Goal: Task Accomplishment & Management: Manage account settings

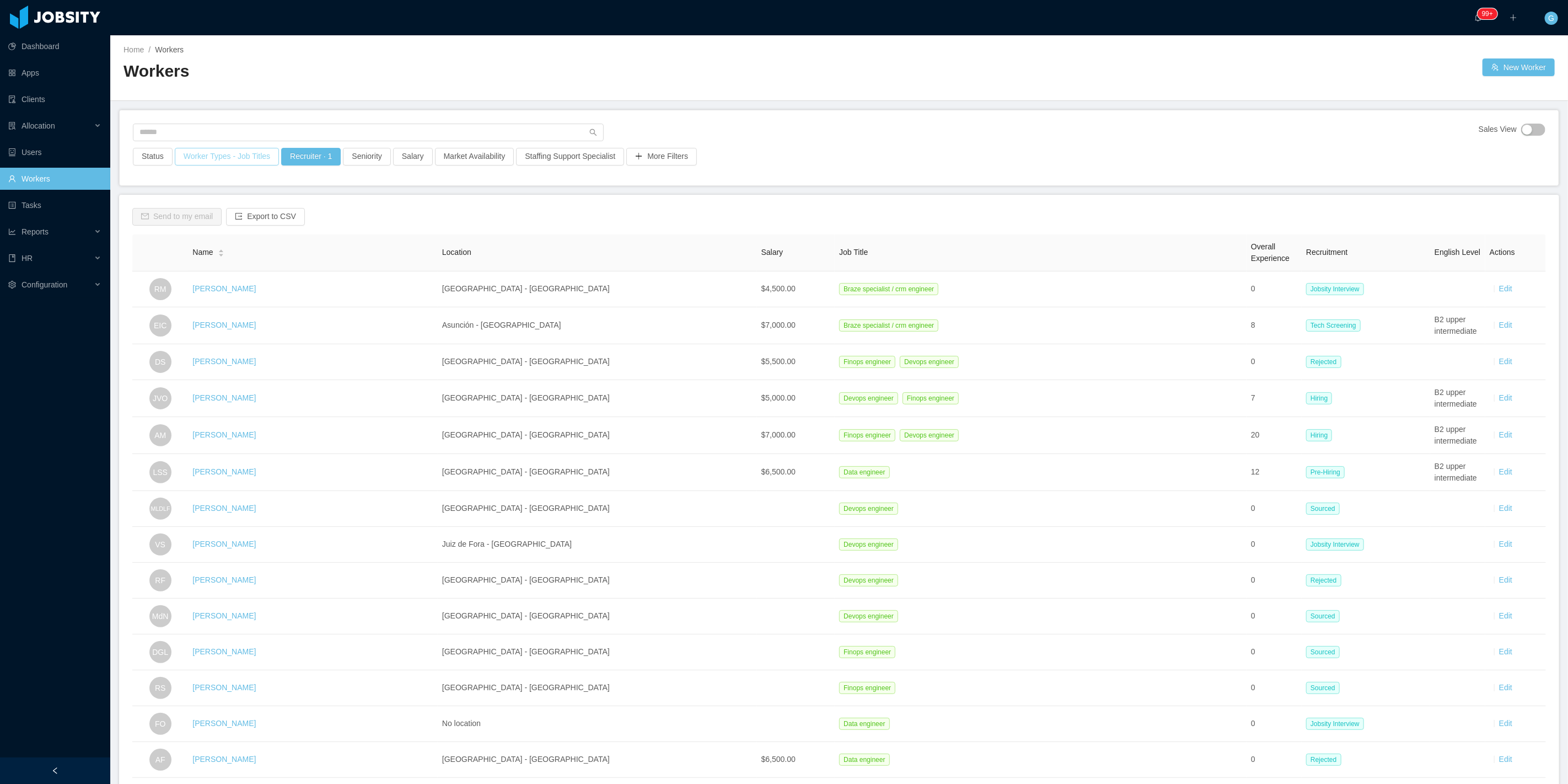
click at [203, 155] on button "Worker Types - Job Titles" at bounding box center [226, 156] width 104 height 18
click at [177, 242] on div "Job Titles" at bounding box center [223, 249] width 155 height 17
type input "***"
click at [178, 287] on li "Elixir Developer" at bounding box center [224, 289] width 166 height 18
click at [240, 250] on div "Job Titles Elixir Developer" at bounding box center [228, 249] width 155 height 17
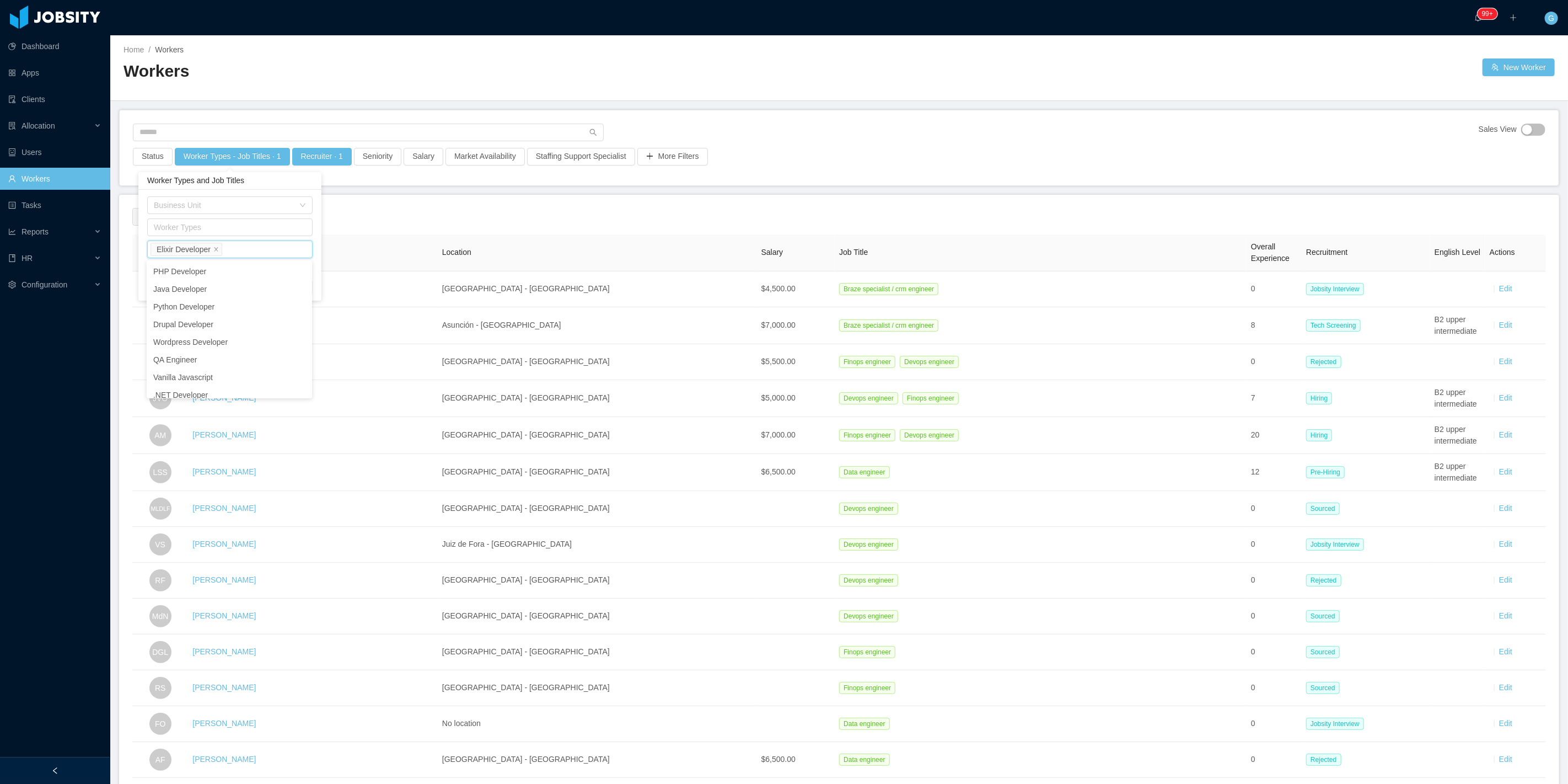
click at [312, 241] on div "Job Titles Elixir Developer" at bounding box center [230, 249] width 166 height 18
click at [311, 275] on ul "PHP Developer Java Developer Python Developer Drupal Developer Wordpress Develo…" at bounding box center [229, 329] width 166 height 138
click at [317, 276] on div "Business Unit Worker Types Job Titles Elixir Developer Include all Job Titles C…" at bounding box center [230, 245] width 183 height 111
click at [298, 284] on button "Apply" at bounding box center [300, 287] width 26 height 12
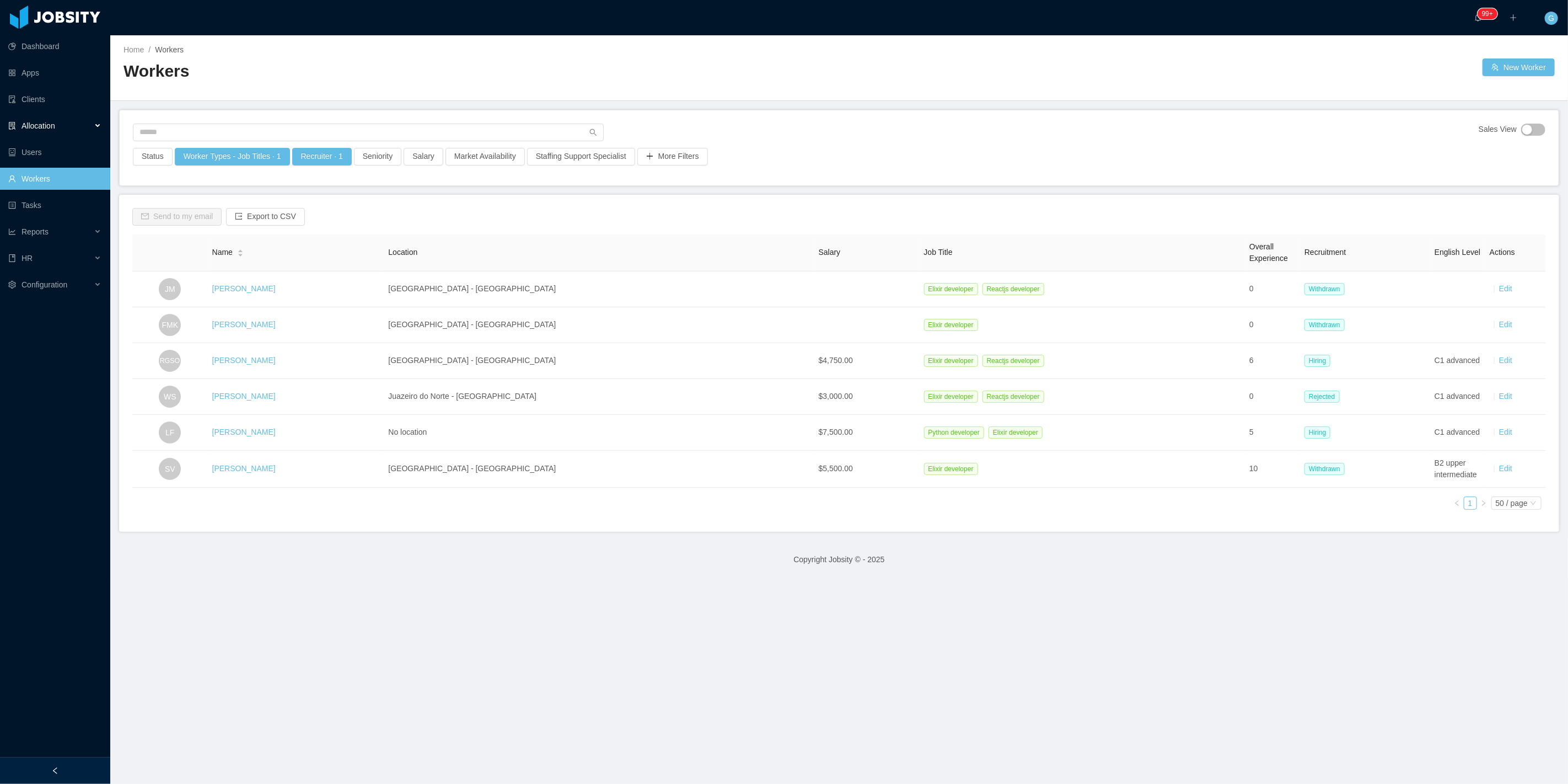
click at [65, 132] on div "Allocation" at bounding box center [55, 126] width 111 height 22
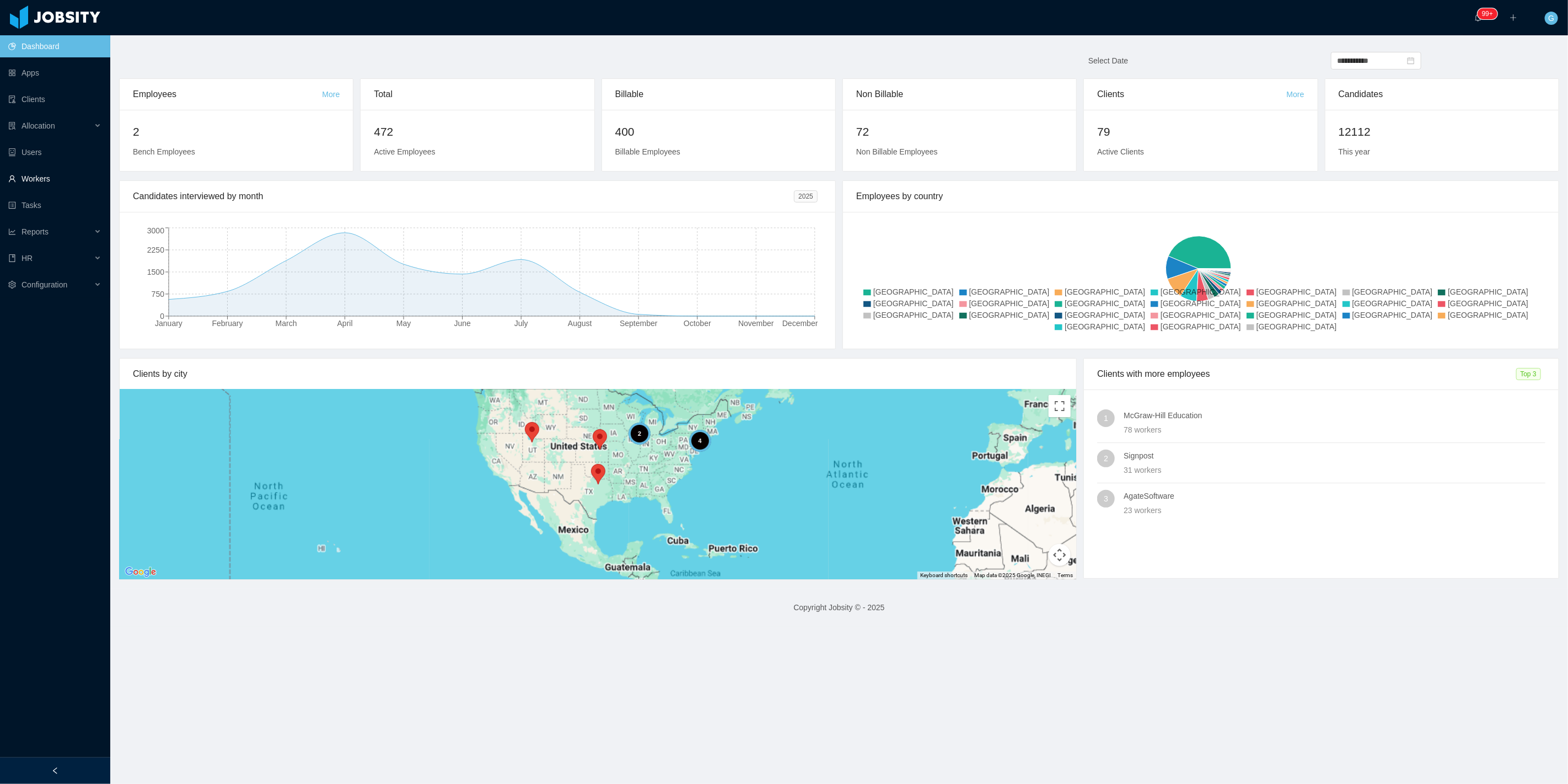
click at [39, 181] on link "Workers" at bounding box center [54, 178] width 93 height 22
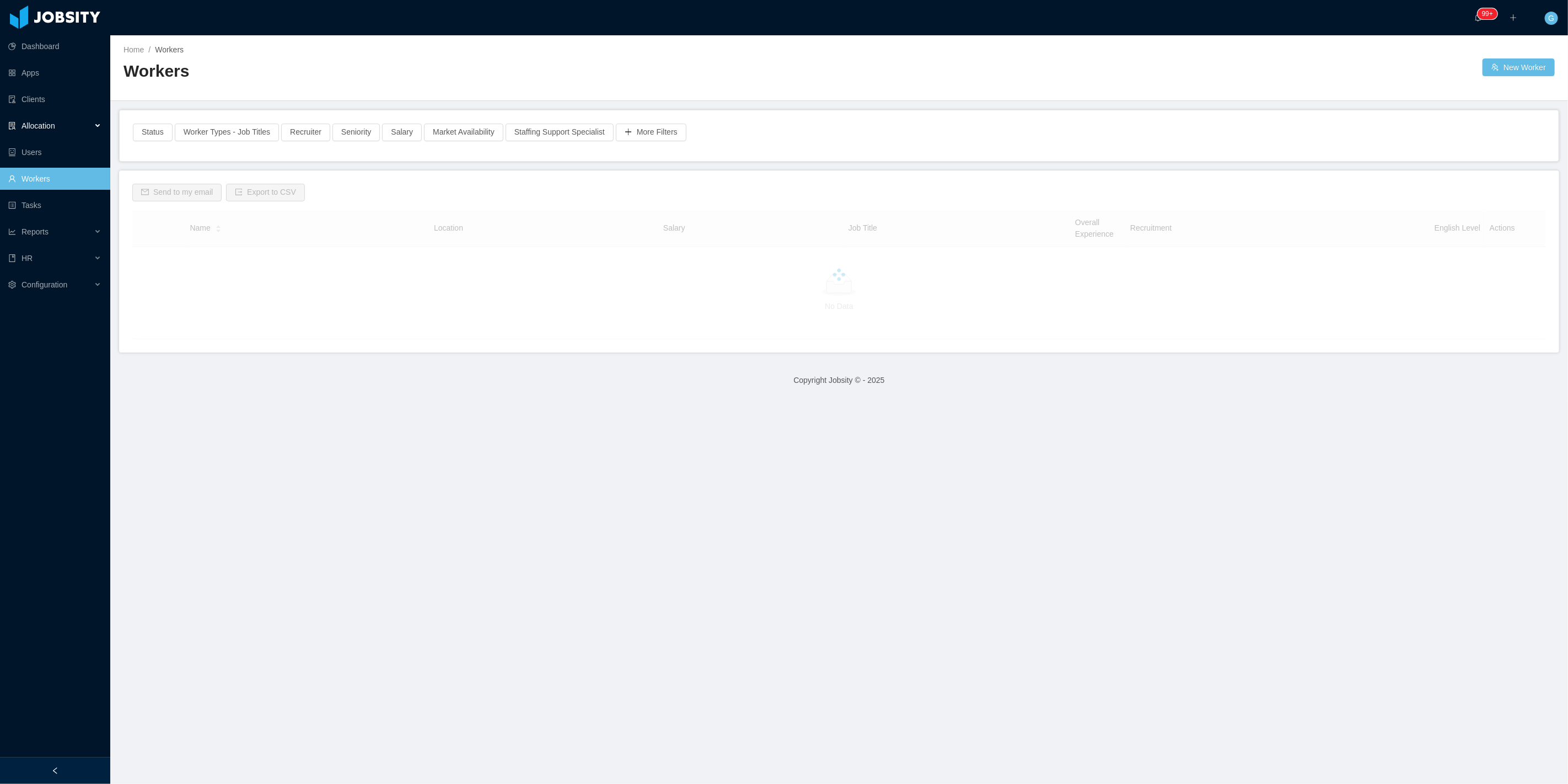
click at [63, 117] on div "Allocation" at bounding box center [55, 126] width 111 height 22
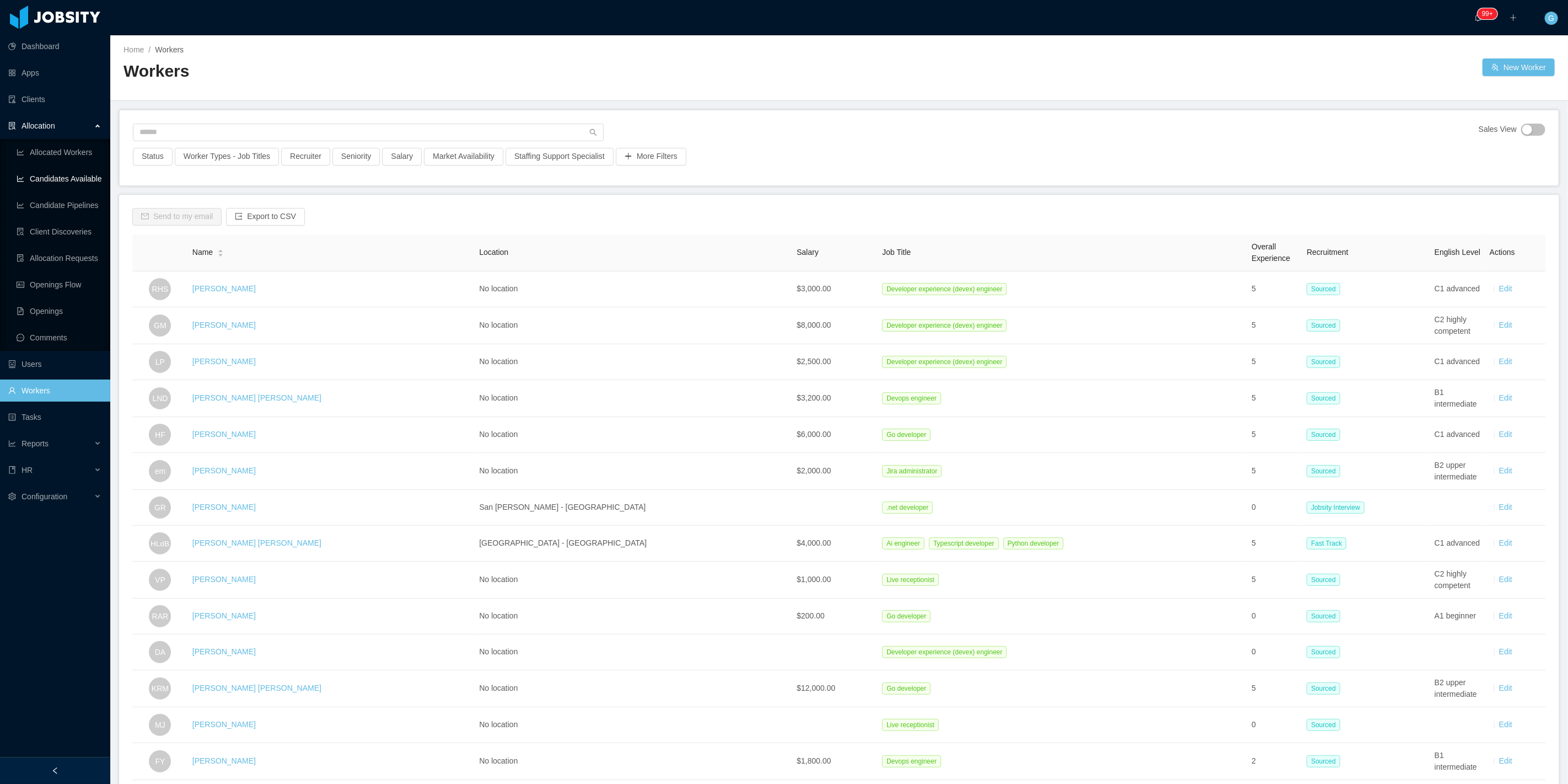
click at [53, 179] on link "Candidates Available" at bounding box center [59, 178] width 85 height 22
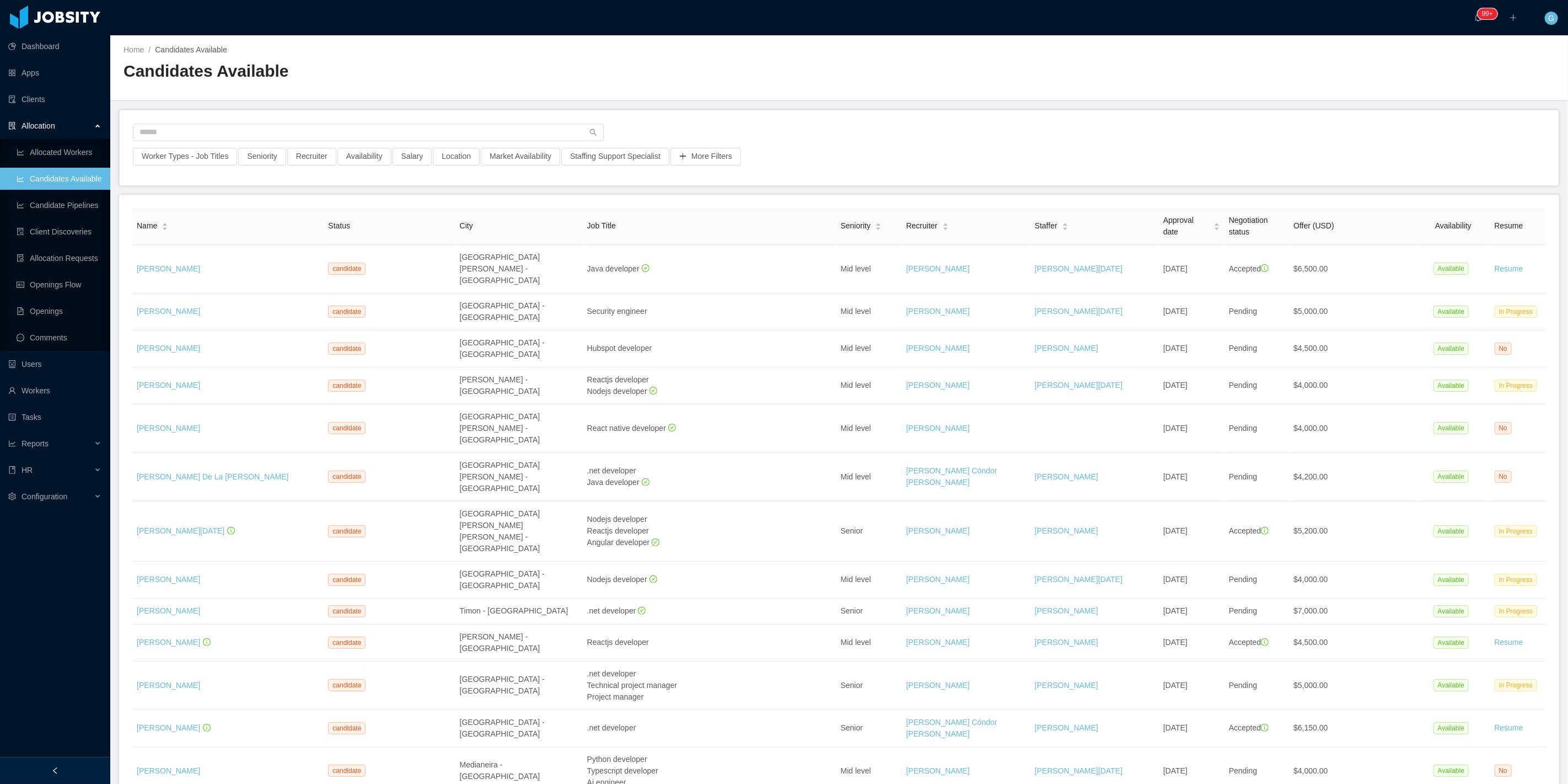
click at [177, 168] on div "Worker Types - Job Titles" at bounding box center [185, 160] width 105 height 25
click at [175, 155] on button "Worker Types - Job Titles" at bounding box center [184, 156] width 104 height 18
click at [132, 249] on div "Job Titles" at bounding box center [183, 249] width 147 height 11
type input "***"
click at [124, 273] on li "ReactJS Developer" at bounding box center [184, 271] width 166 height 18
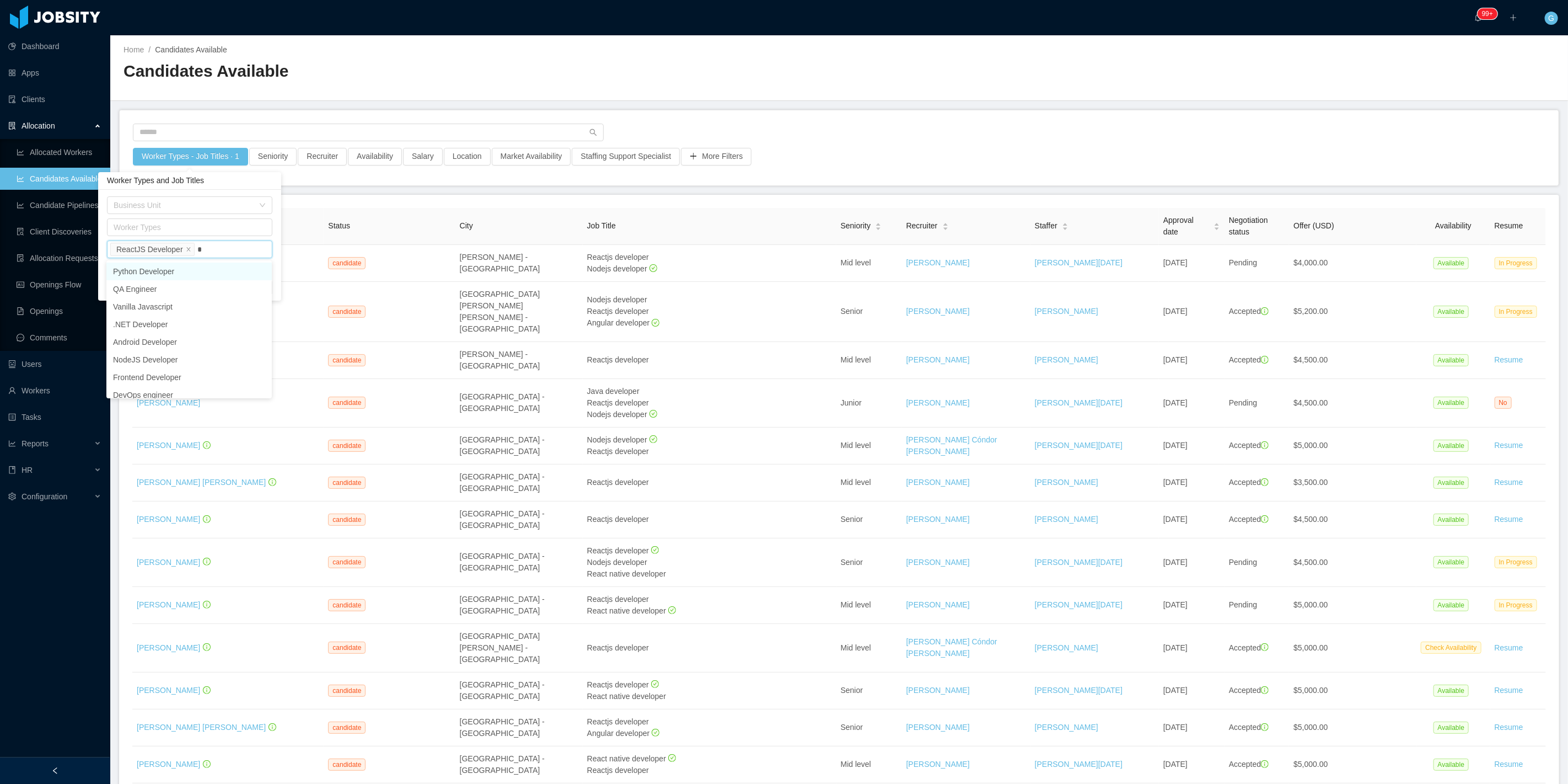
type input "**"
click at [147, 269] on li "NodeJS Developer" at bounding box center [189, 271] width 166 height 18
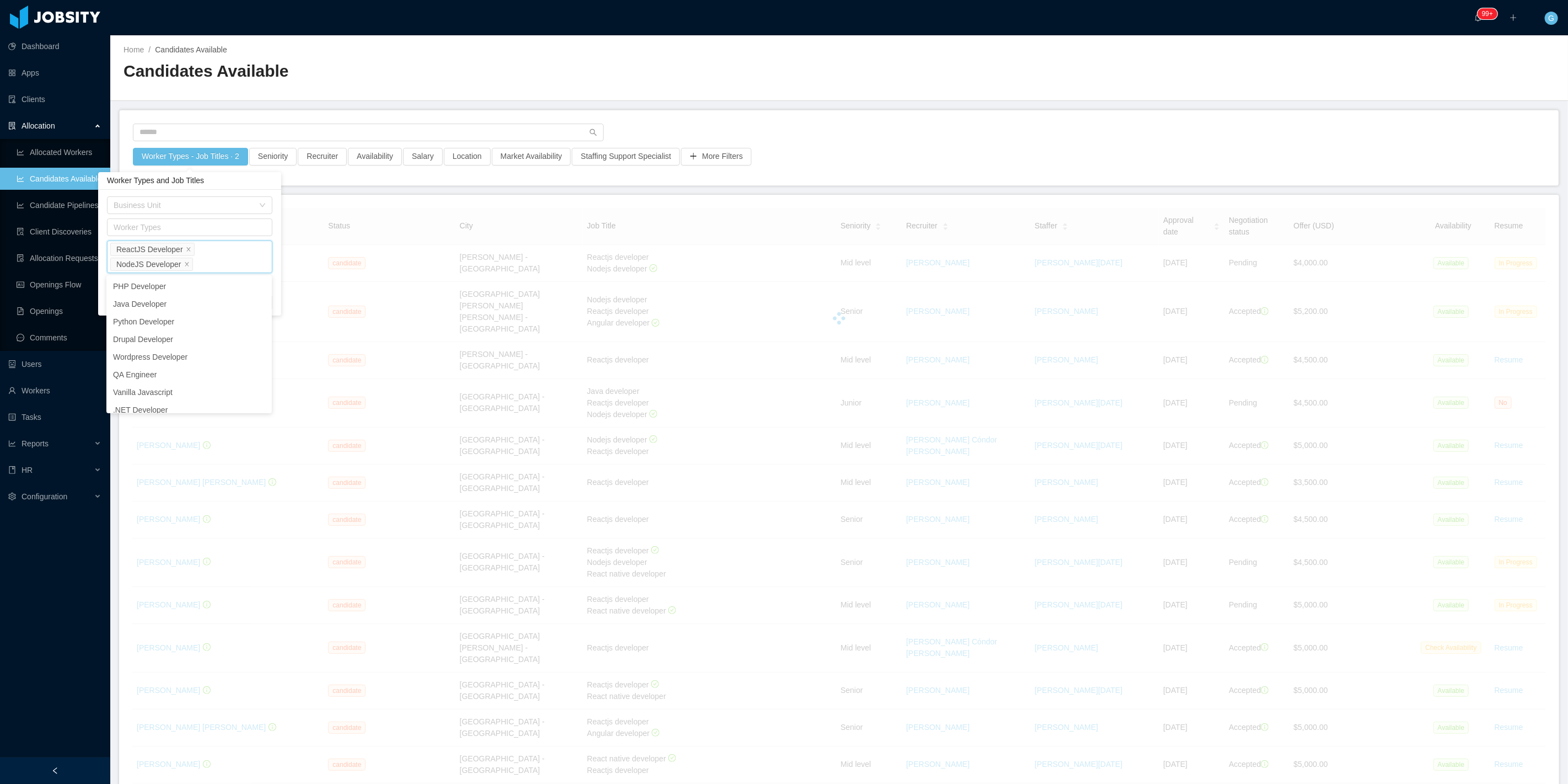
click at [102, 255] on div "Business Unit Worker Types Job Titles ReactJS Developer NodeJS Developer Includ…" at bounding box center [190, 252] width 183 height 126
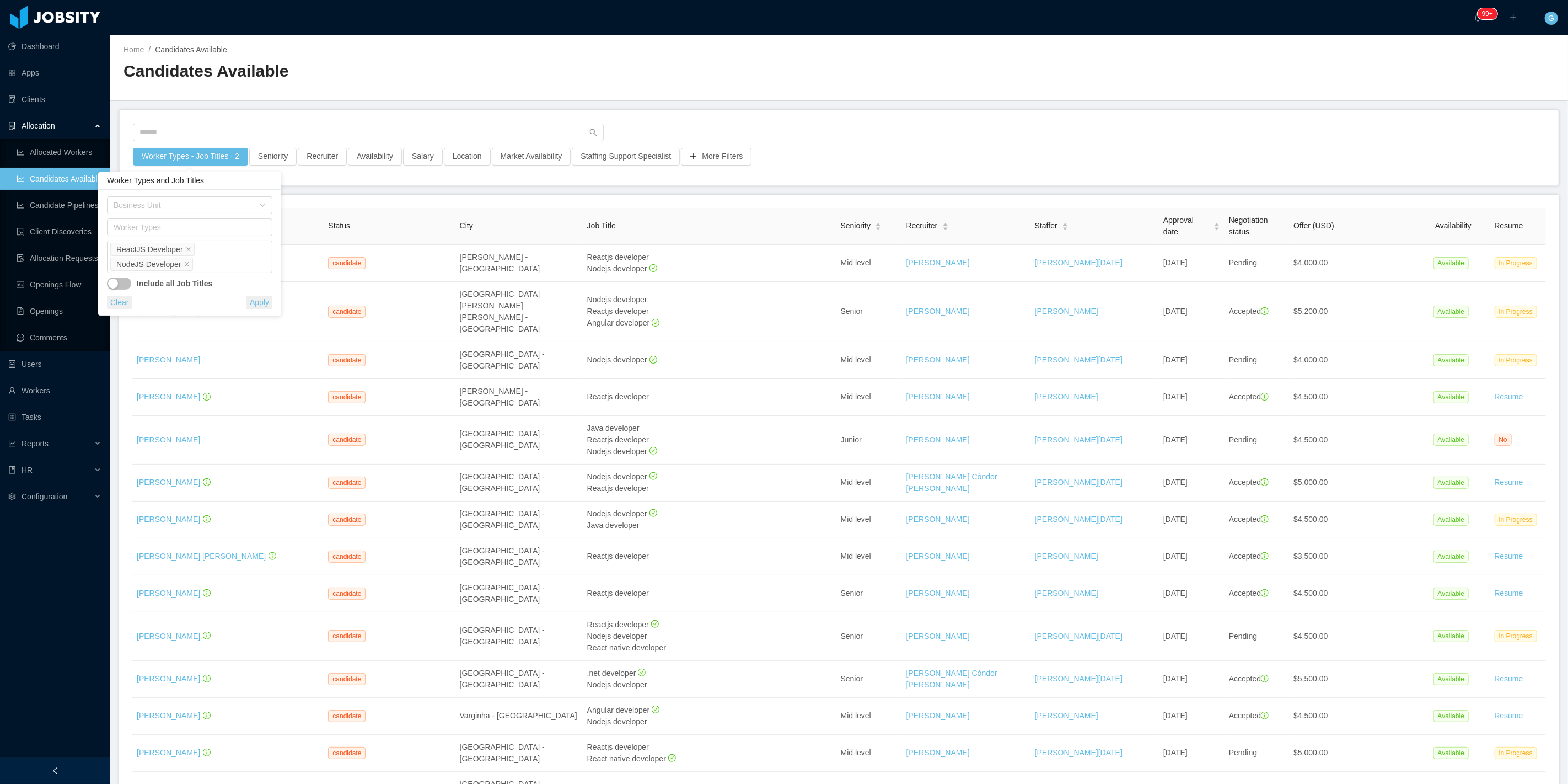
click at [127, 284] on button "button" at bounding box center [119, 284] width 25 height 12
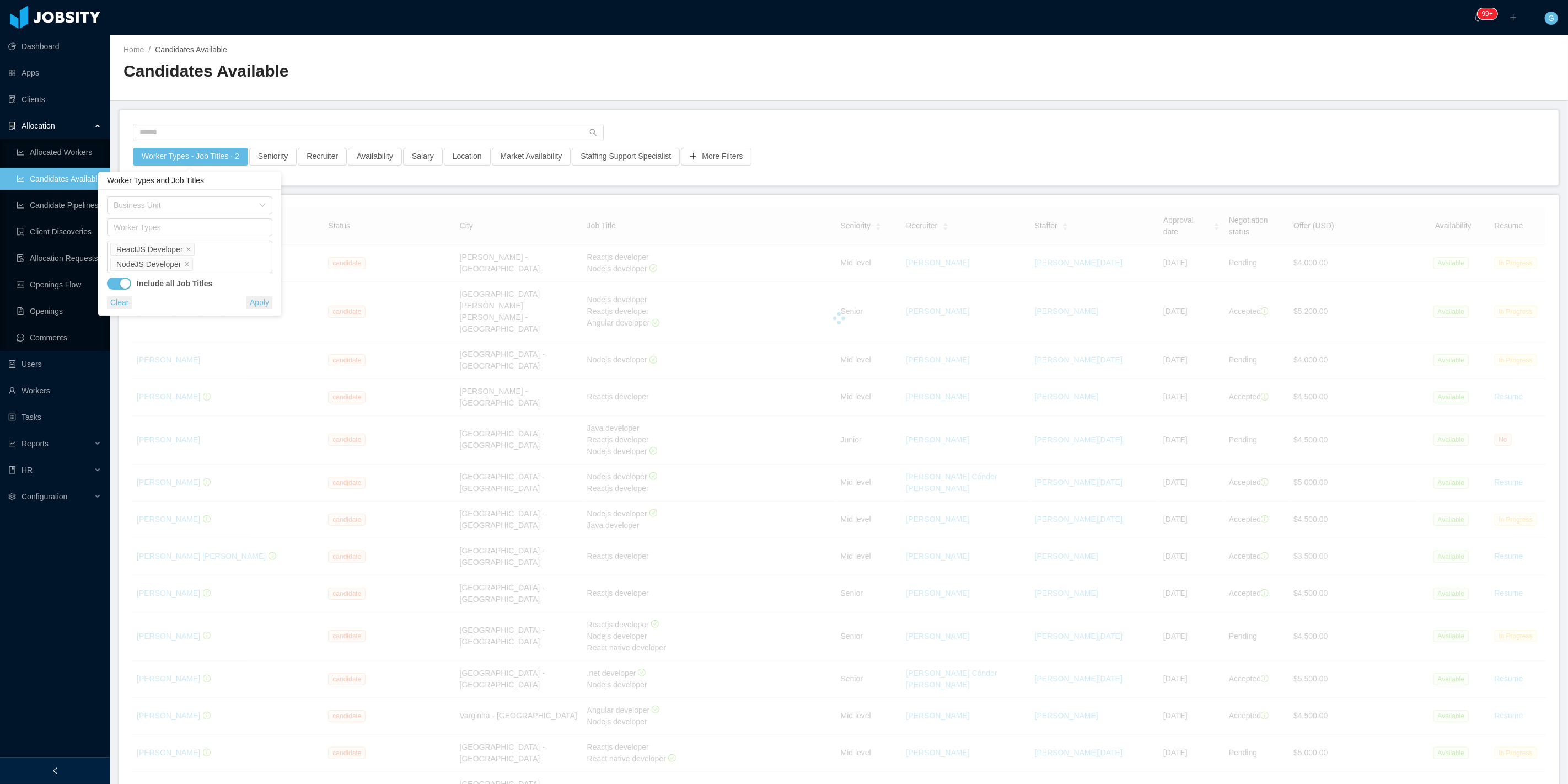
click at [251, 300] on button "Apply" at bounding box center [260, 302] width 26 height 12
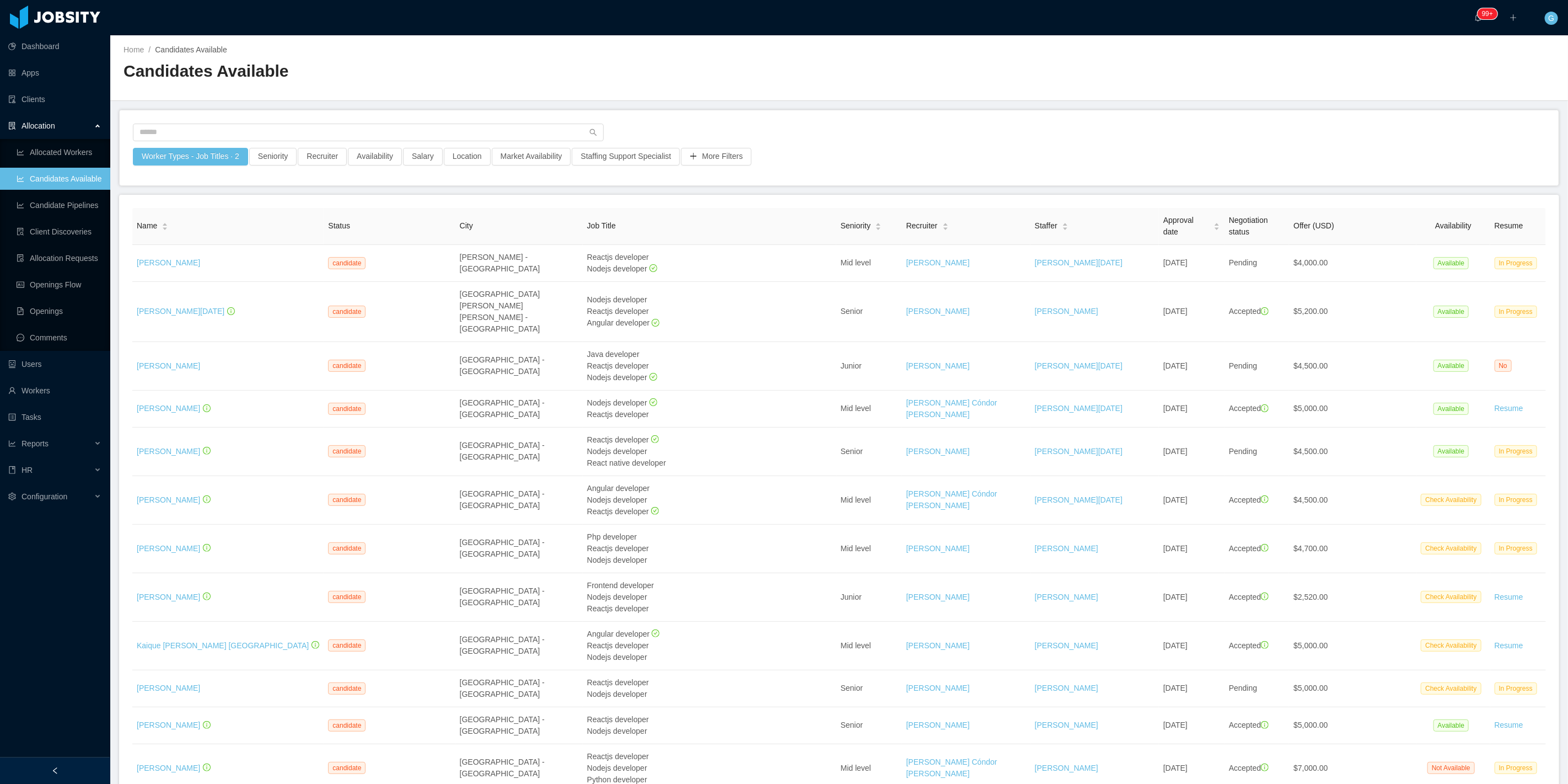
click at [265, 166] on div "Seniority" at bounding box center [272, 160] width 48 height 25
click at [265, 162] on button "Seniority" at bounding box center [273, 156] width 47 height 18
click at [240, 209] on div "Seniorities" at bounding box center [268, 205] width 147 height 11
click at [207, 300] on li "Senior" at bounding box center [270, 298] width 166 height 18
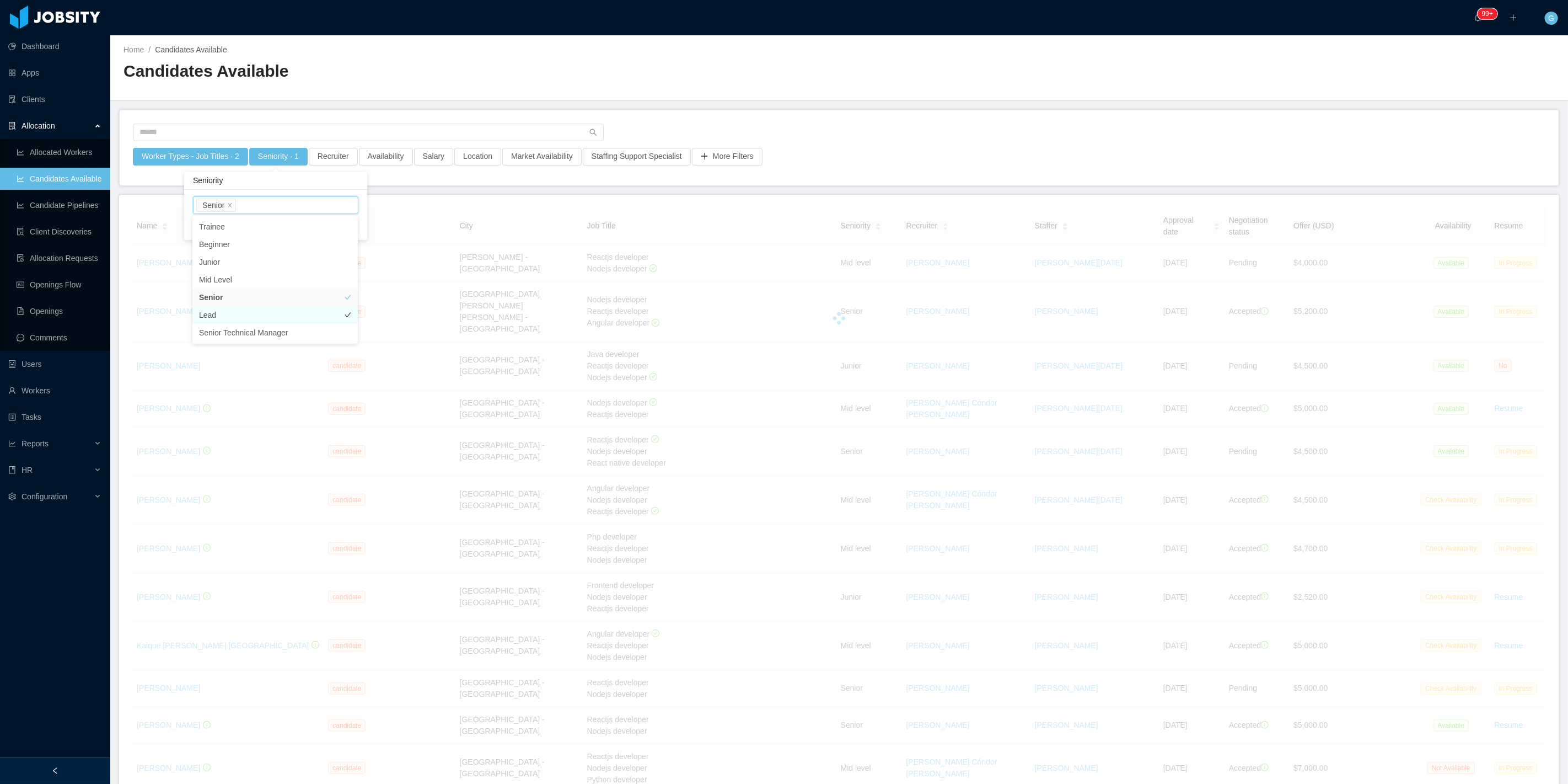
click at [208, 308] on li "Lead" at bounding box center [275, 315] width 166 height 18
click at [359, 221] on body "Dashboard Apps Clients Allocation Allocated Workers Candidates Available Candid…" at bounding box center [784, 392] width 1568 height 784
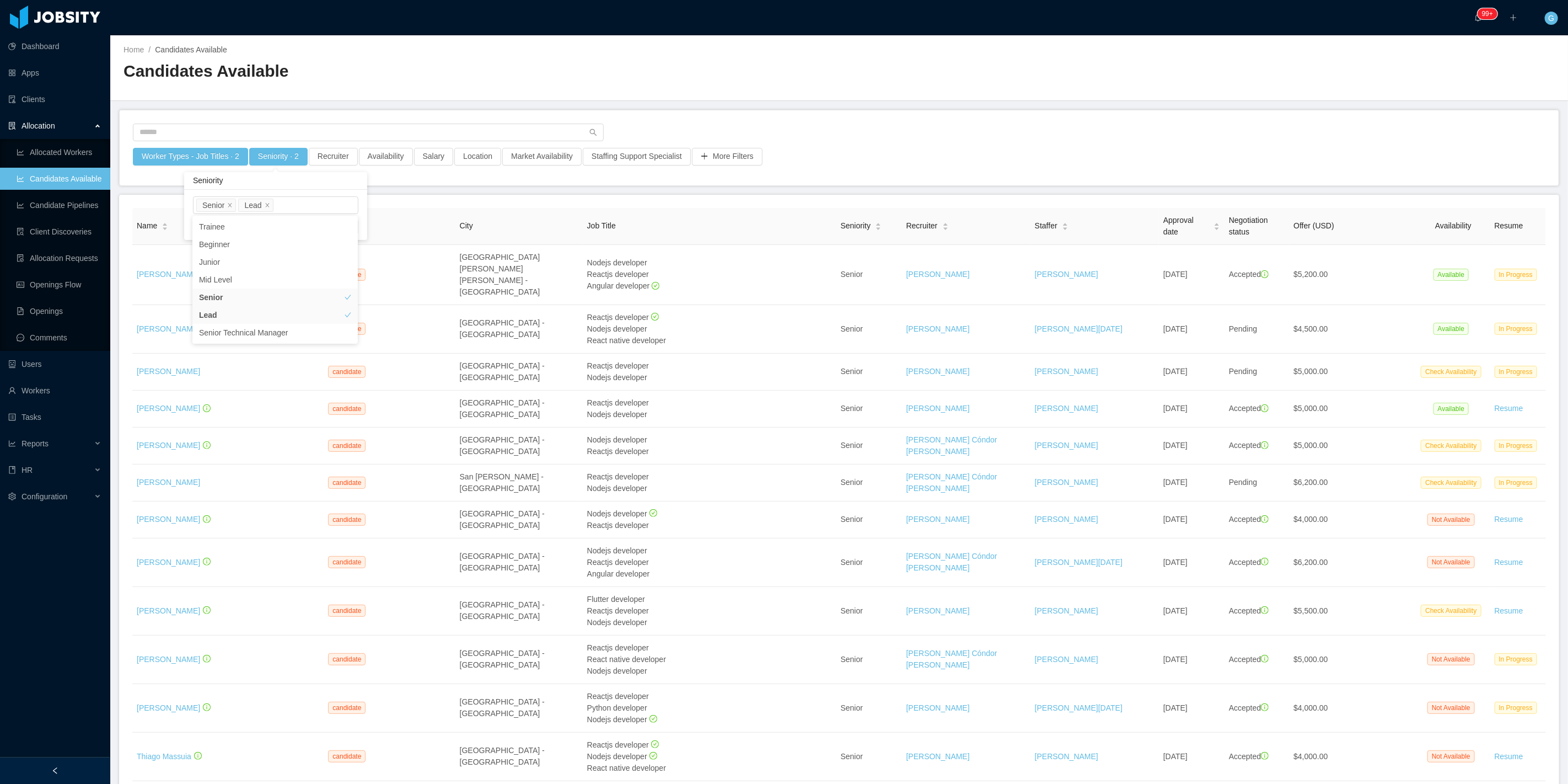
click at [360, 227] on div "Seniorities Senior Lead Clear Apply" at bounding box center [276, 214] width 183 height 50
click at [351, 228] on button "Apply" at bounding box center [346, 227] width 26 height 12
click at [445, 151] on button "Salary" at bounding box center [433, 156] width 39 height 18
drag, startPoint x: 521, startPoint y: 206, endPoint x: 459, endPoint y: 201, distance: 62.2
click at [459, 204] on div "0 5500 $0 $5000 $10000" at bounding box center [449, 207] width 185 height 7
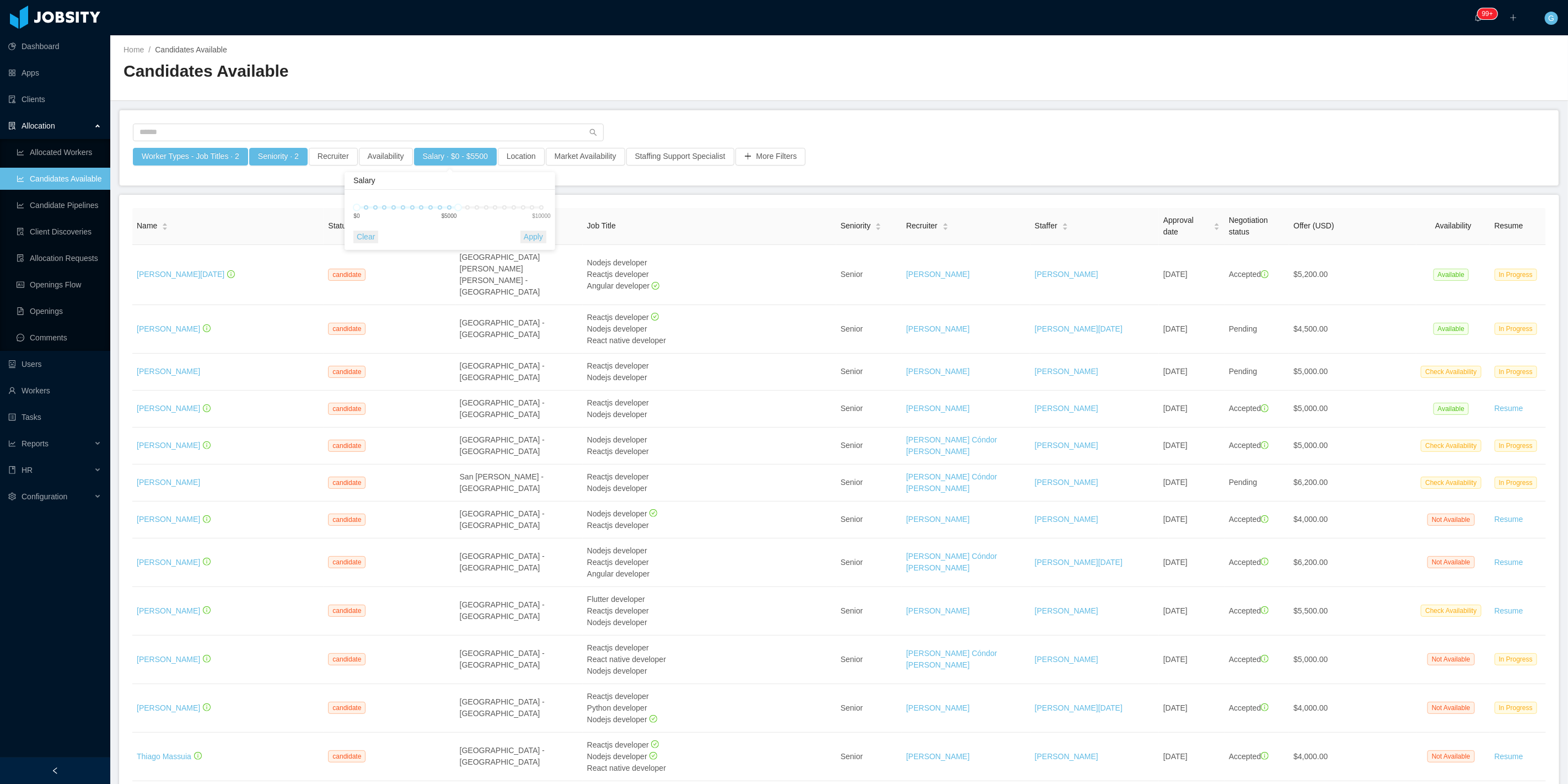
click at [531, 234] on button "Apply" at bounding box center [533, 237] width 26 height 12
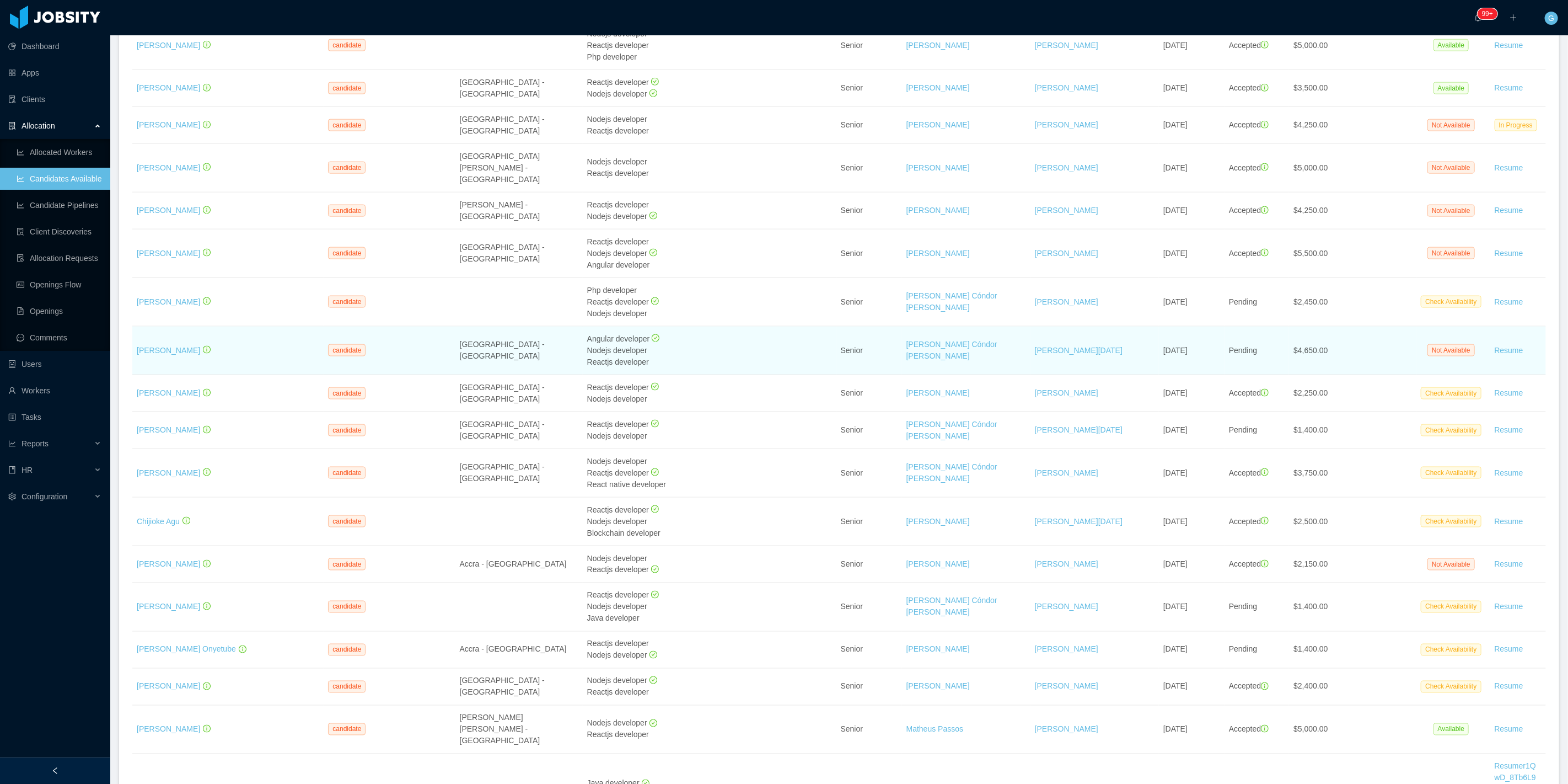
scroll to position [1239, 0]
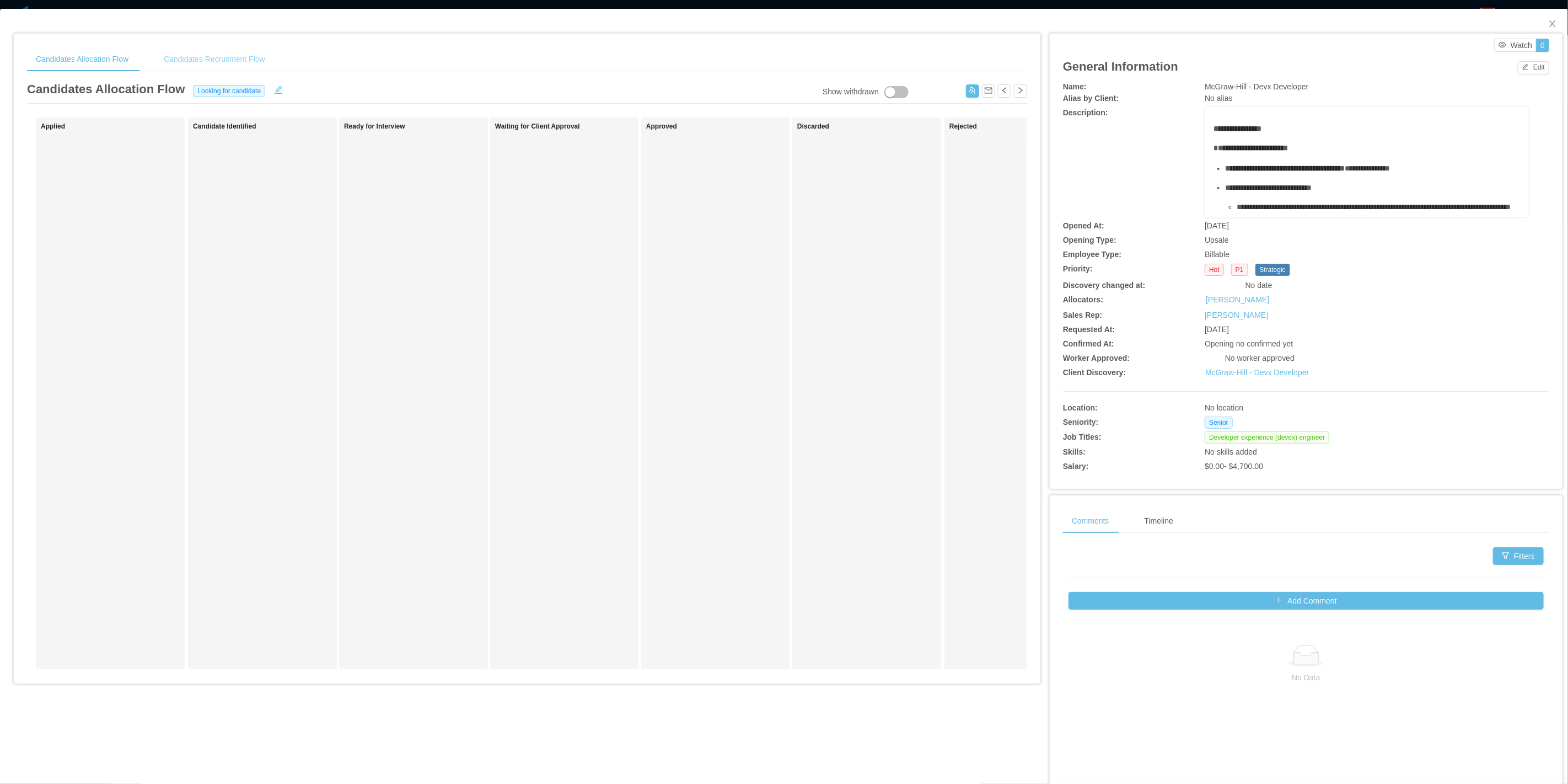
click at [230, 50] on div "Candidates Recruitment Flow" at bounding box center [215, 59] width 119 height 25
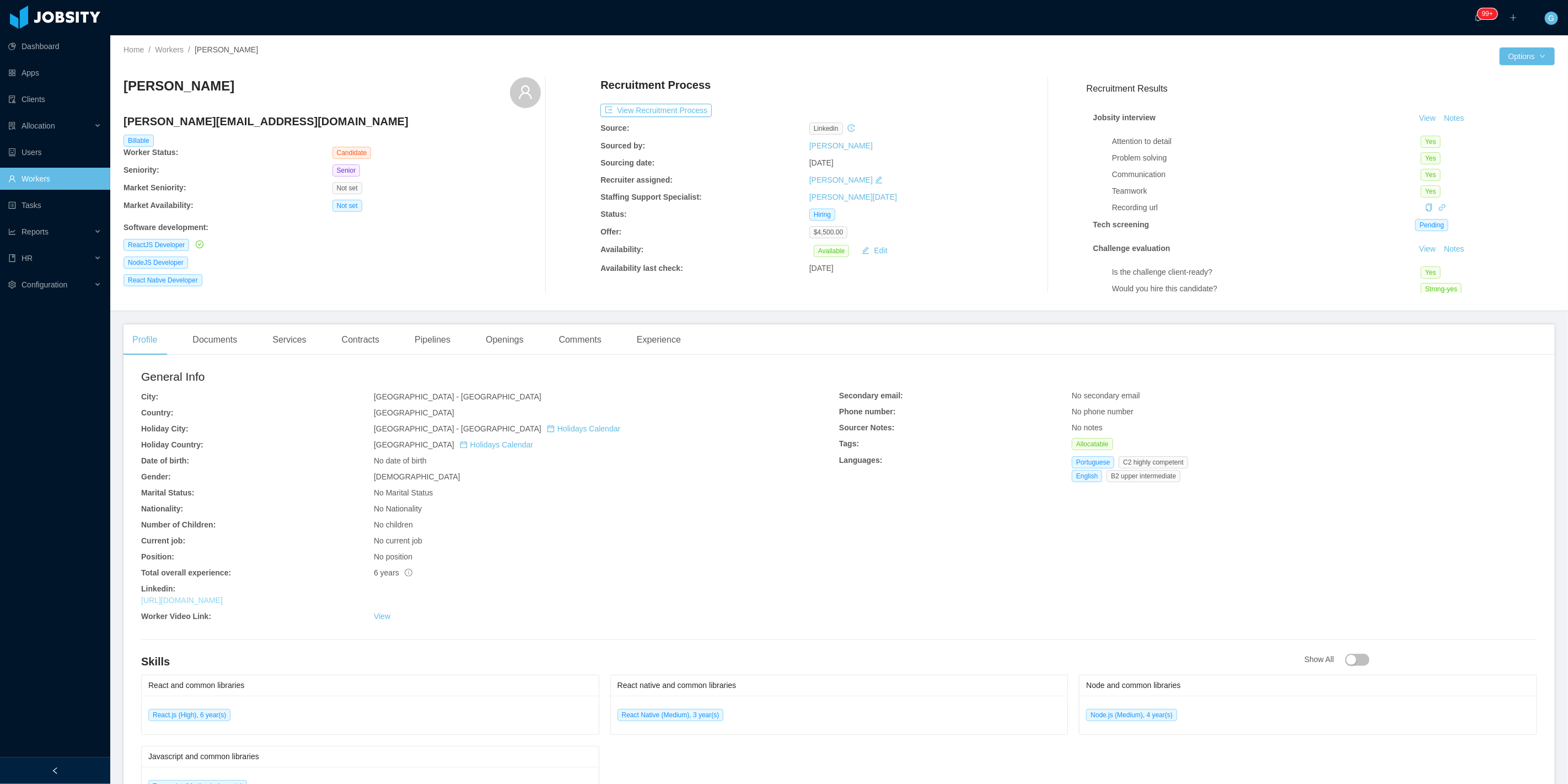
click at [223, 603] on link "[URL][DOMAIN_NAME]" at bounding box center [182, 601] width 82 height 9
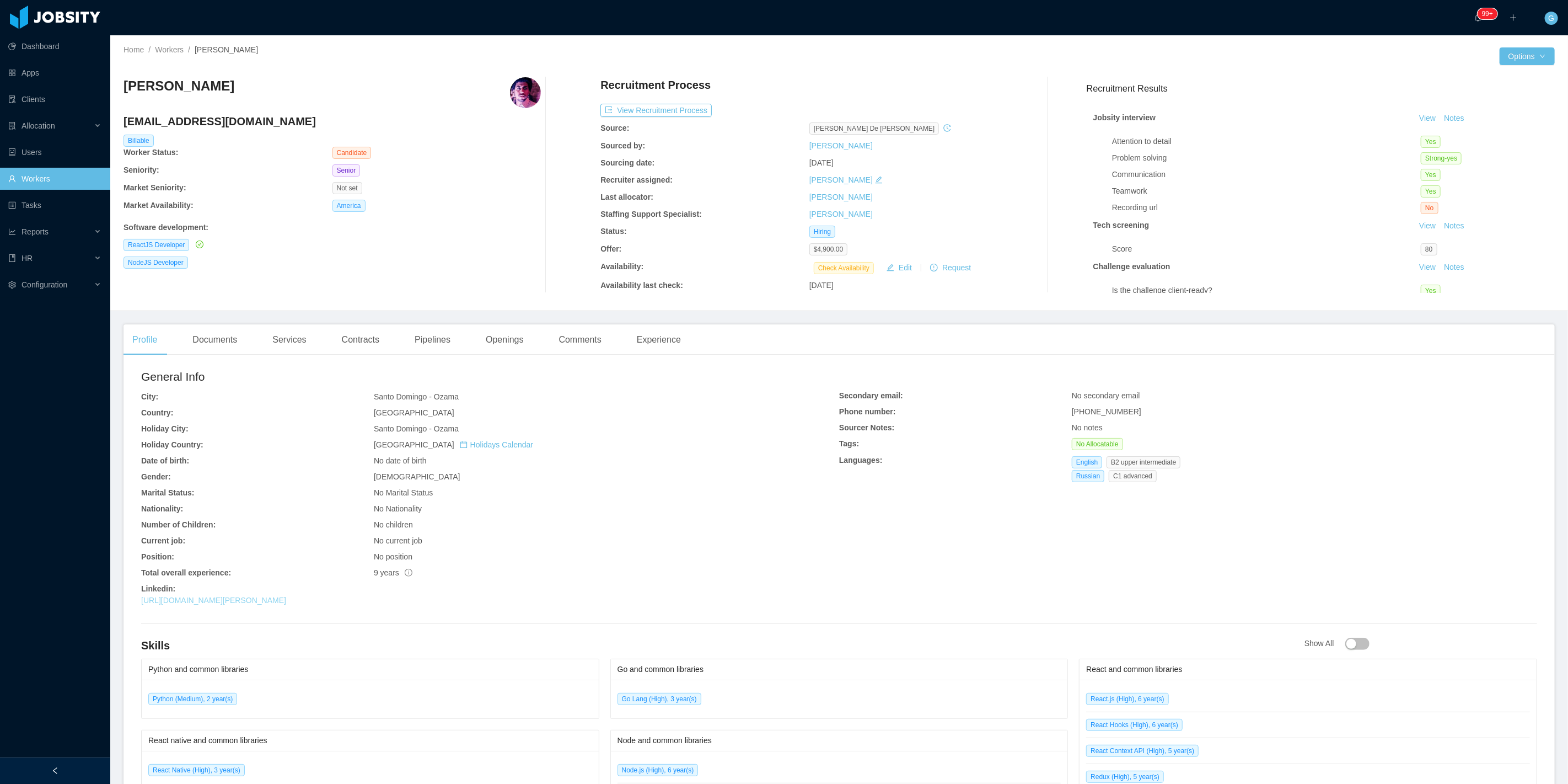
click at [263, 603] on link "[URL][DOMAIN_NAME][PERSON_NAME]" at bounding box center [213, 601] width 145 height 9
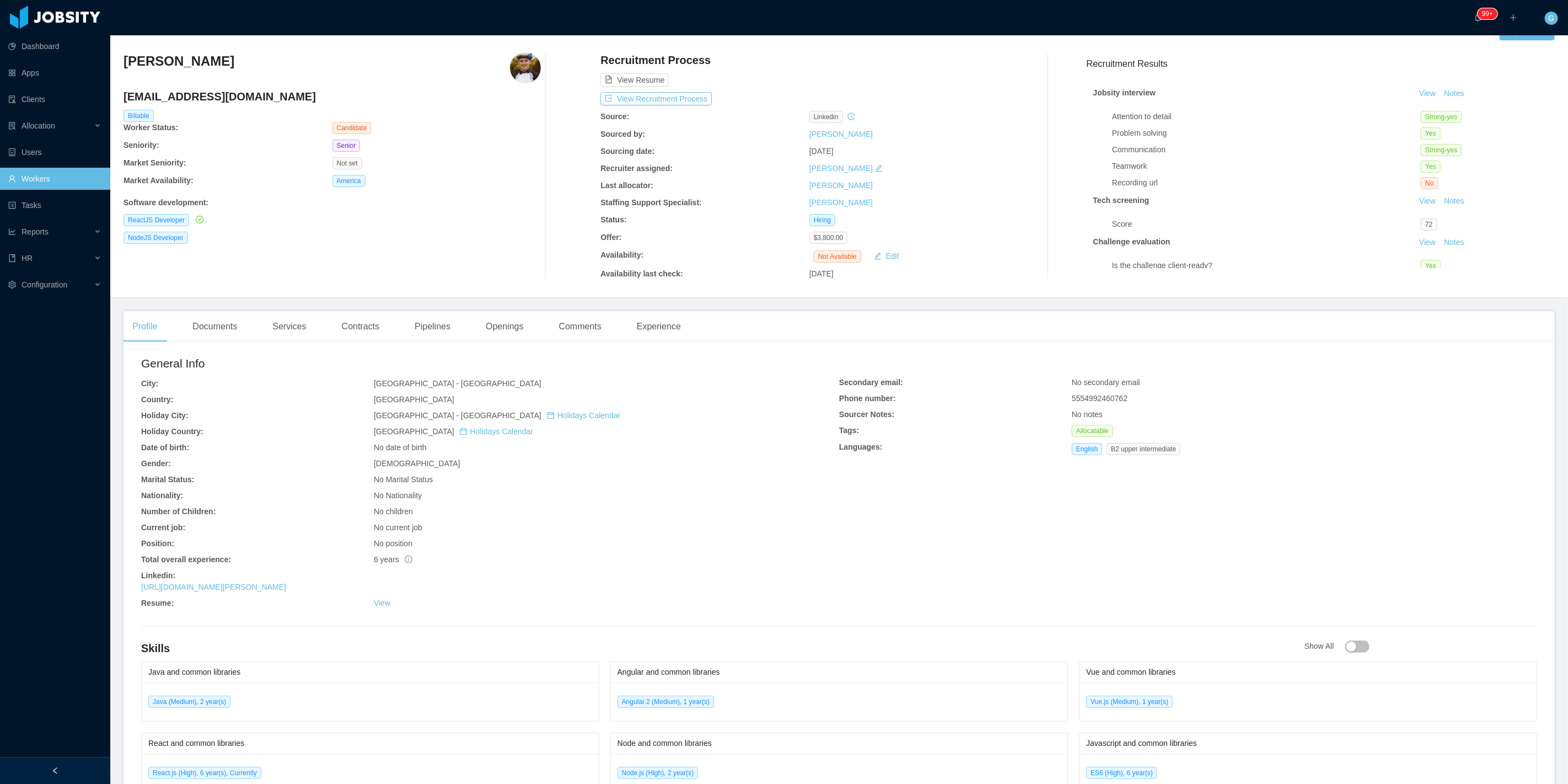
scroll to position [122, 0]
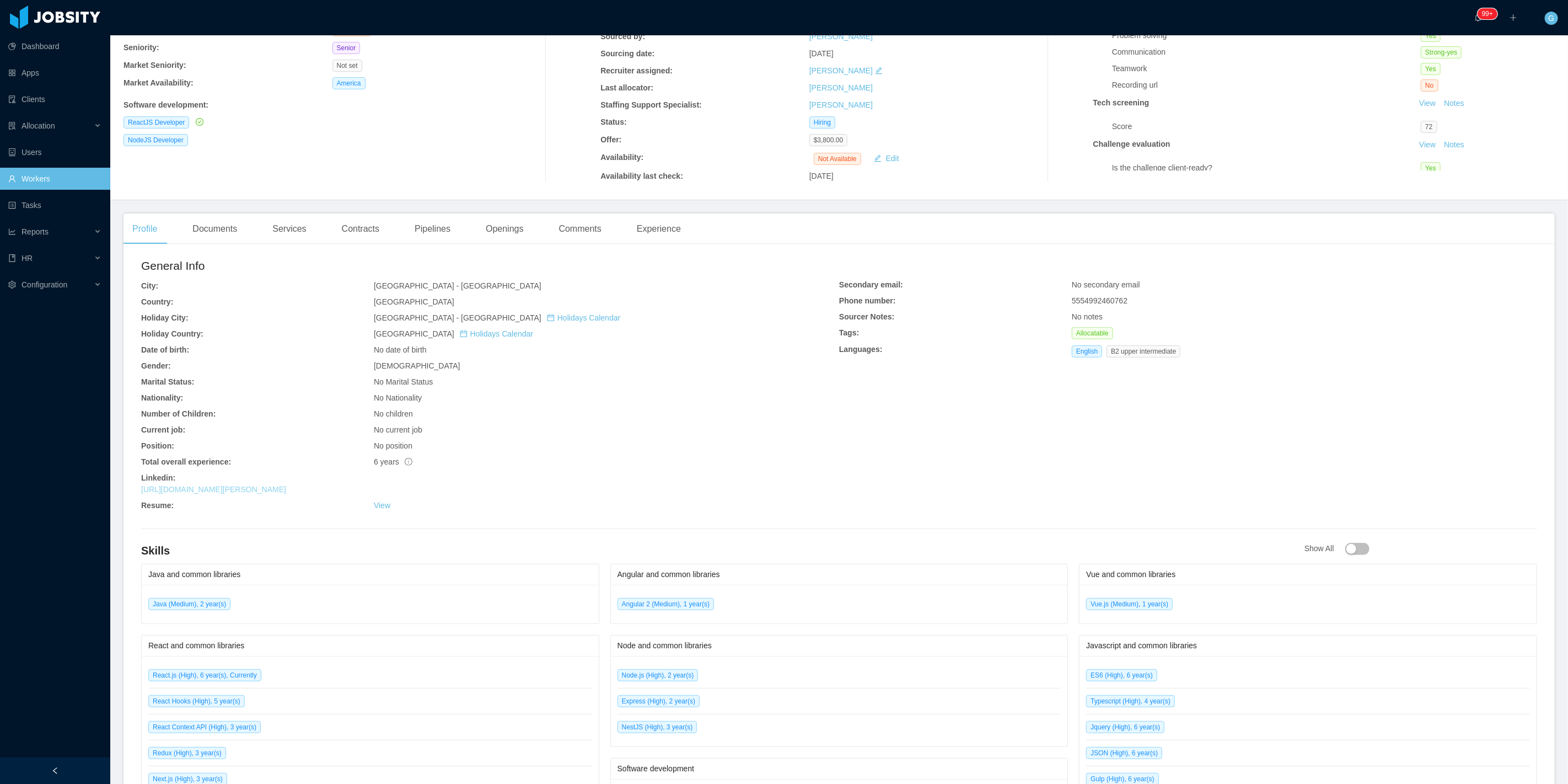
click at [237, 495] on div "[URL][DOMAIN_NAME][PERSON_NAME]" at bounding box center [490, 489] width 698 height 11
click at [231, 492] on link "https://www.linkedin.com/in/gustavo-tartas" at bounding box center [213, 489] width 145 height 9
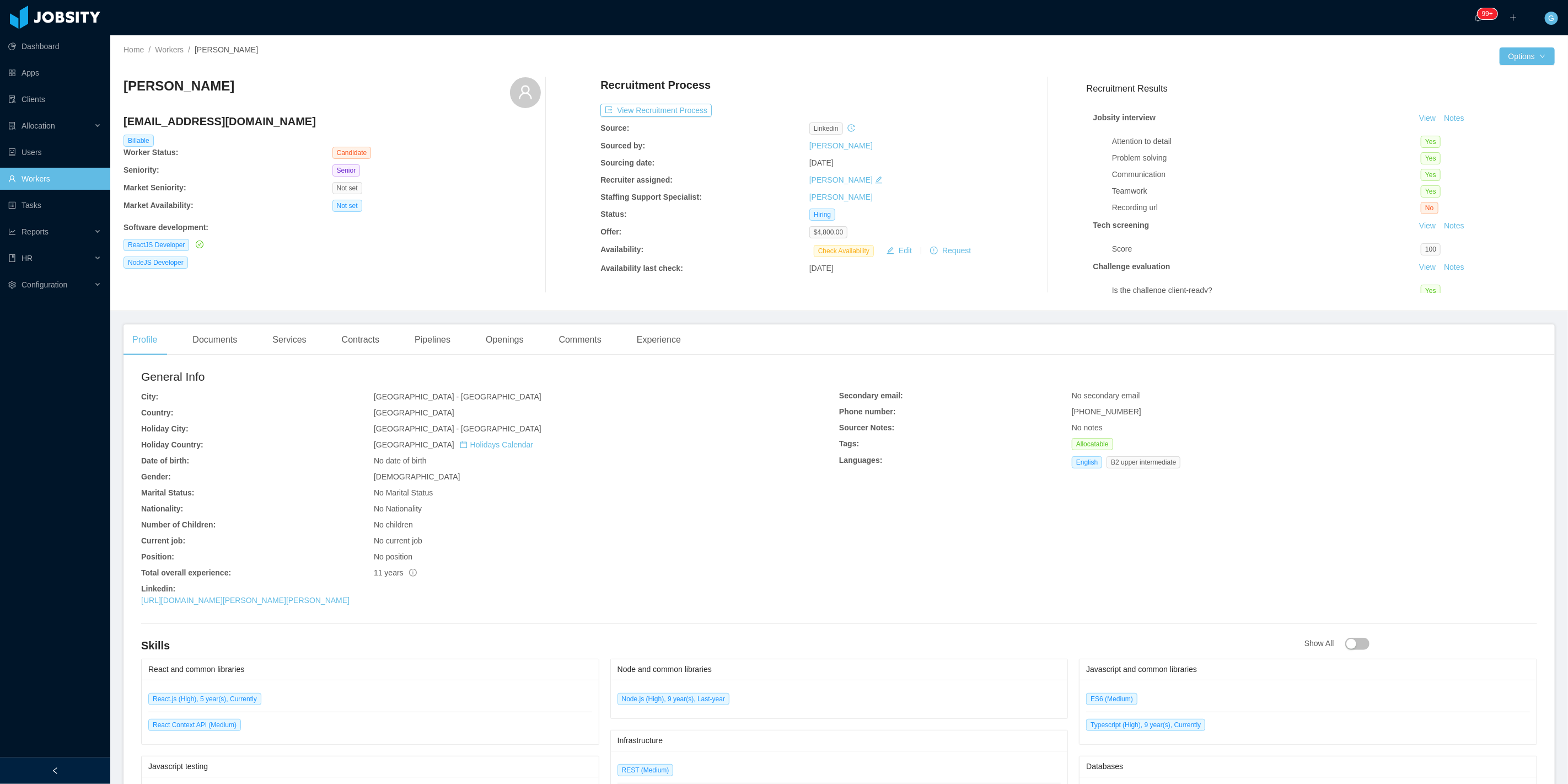
click at [330, 593] on div "Linkedin:" at bounding box center [490, 588] width 698 height 11
click at [338, 598] on link "https://www.linkedin.com/in/juan-antonio-r%C3%ADos-brice%C3%B1o-a8727b62" at bounding box center [246, 601] width 209 height 9
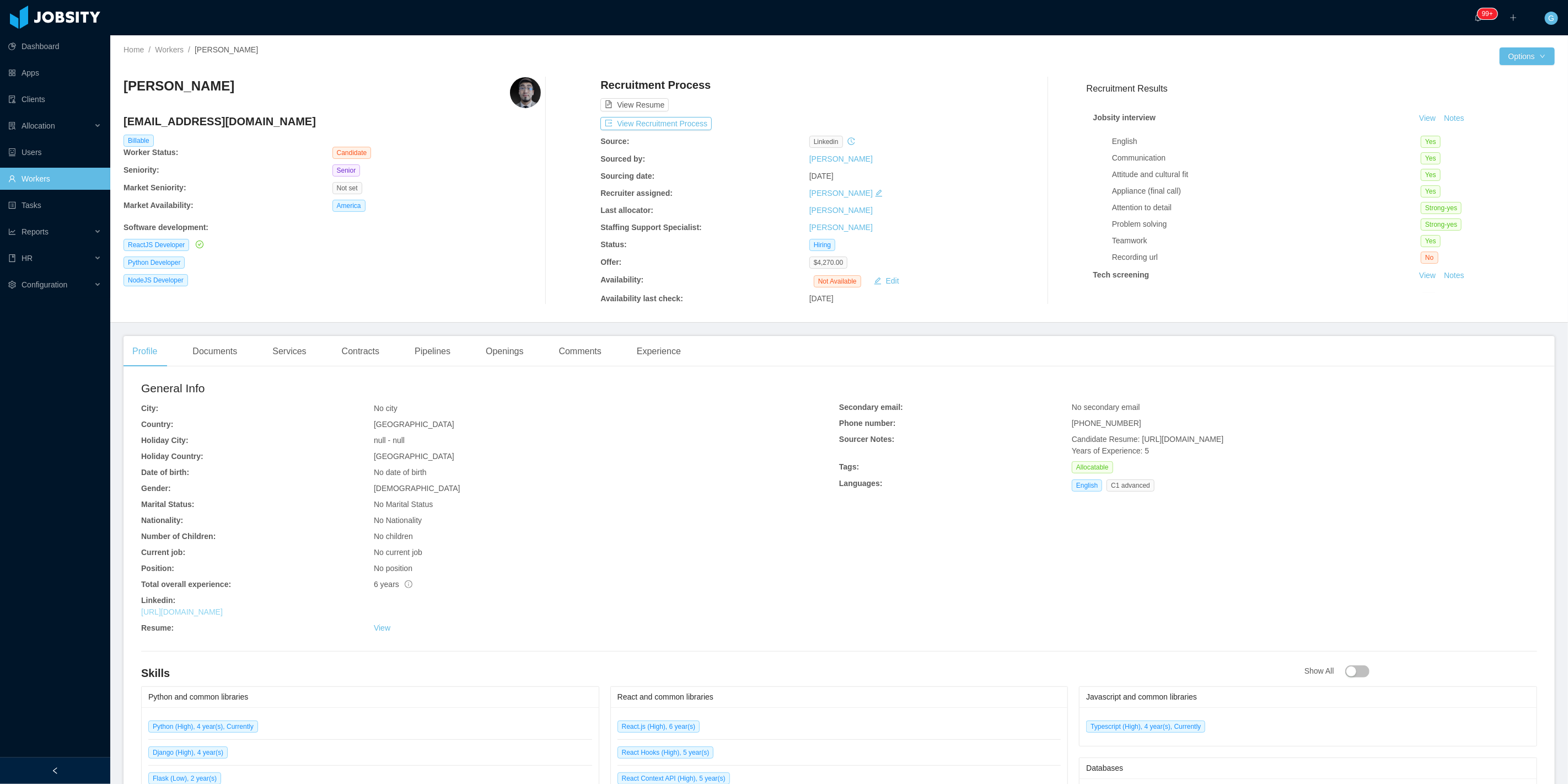
click at [207, 611] on link "[URL][DOMAIN_NAME]" at bounding box center [182, 612] width 82 height 9
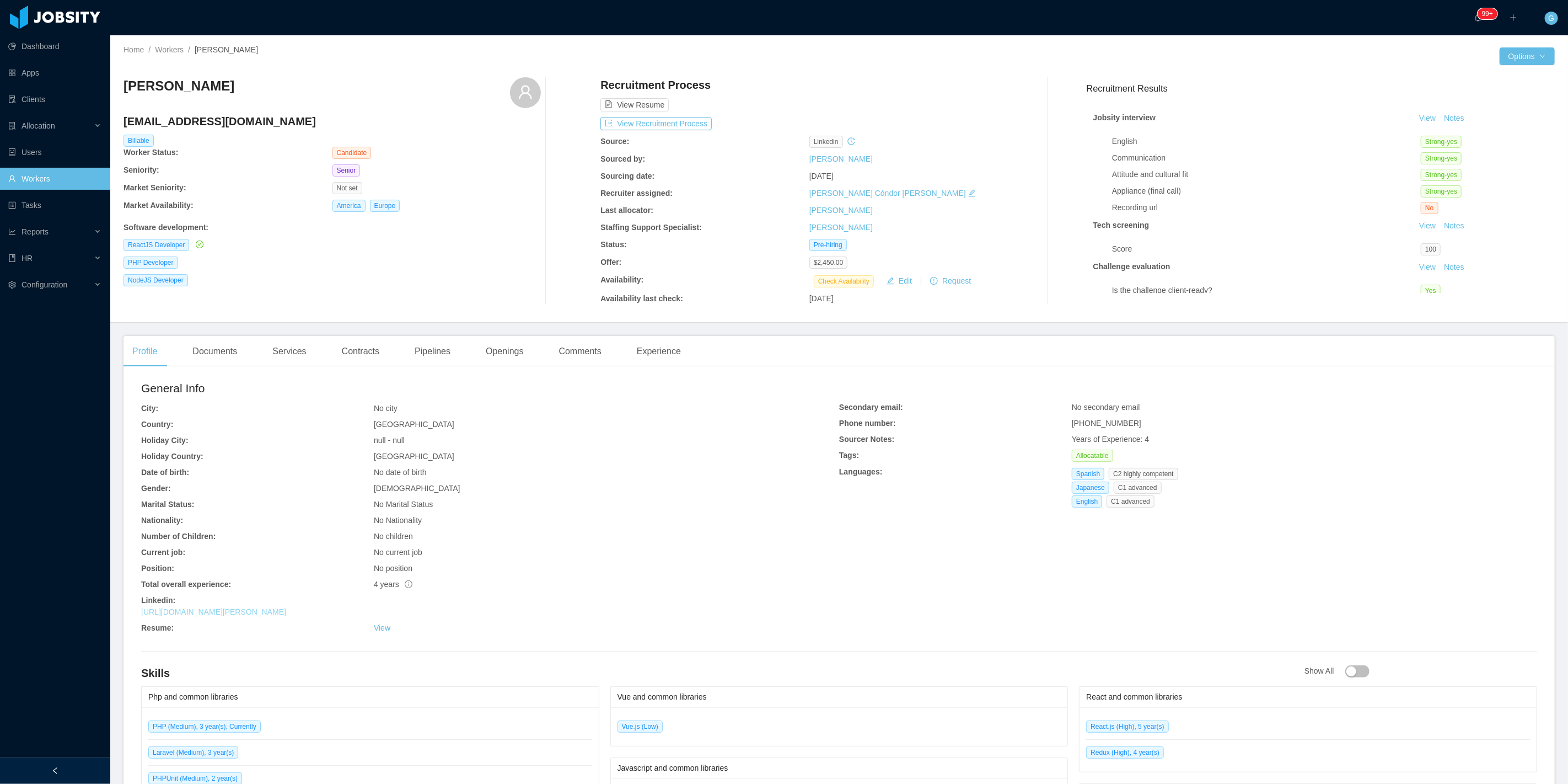
click at [284, 615] on link "https://linkedin.com/in/gonzalo-salvador-corvalan" at bounding box center [213, 612] width 145 height 9
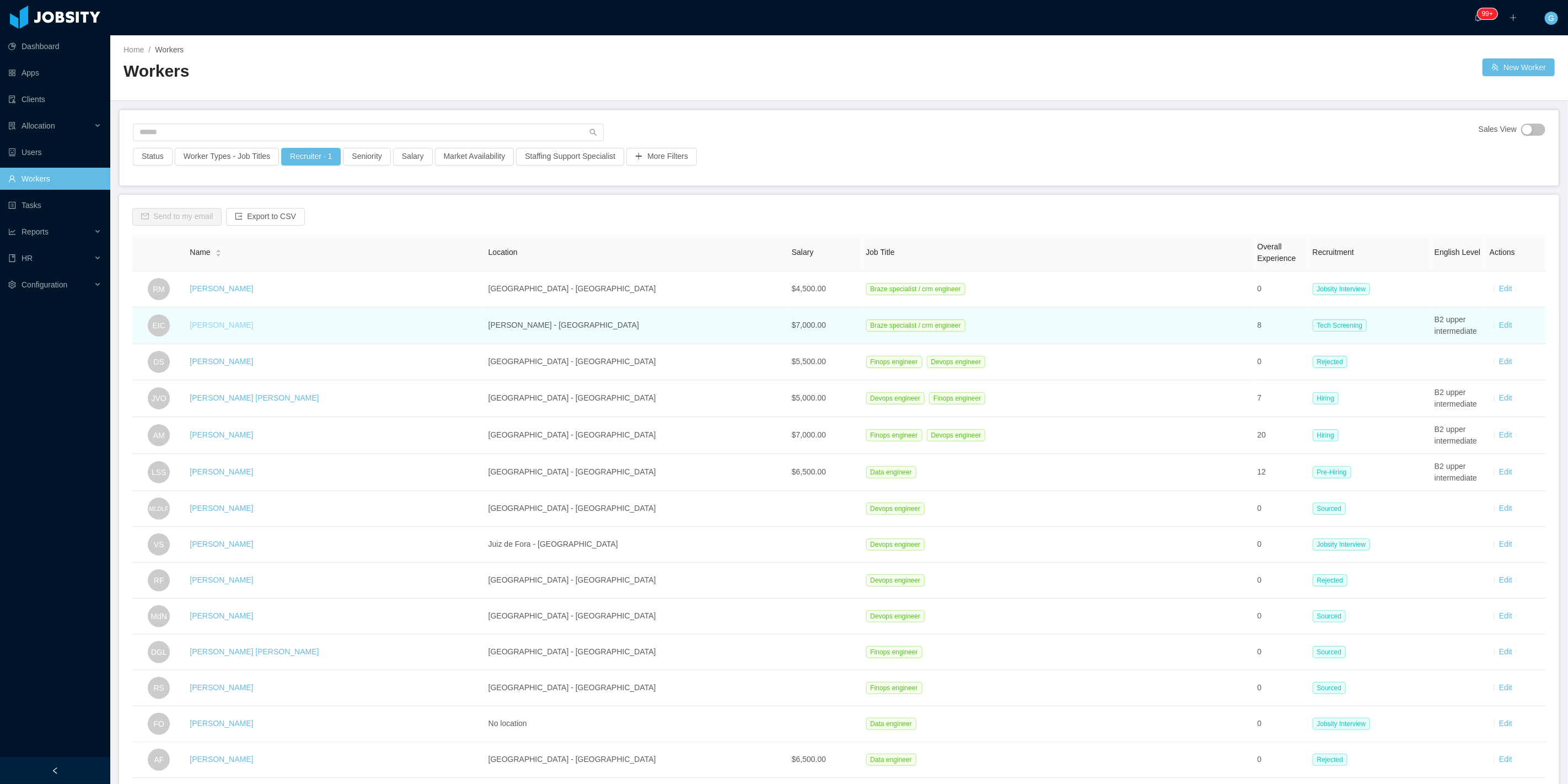
click at [253, 324] on link "Eduardo Ismael Canale" at bounding box center [221, 325] width 63 height 9
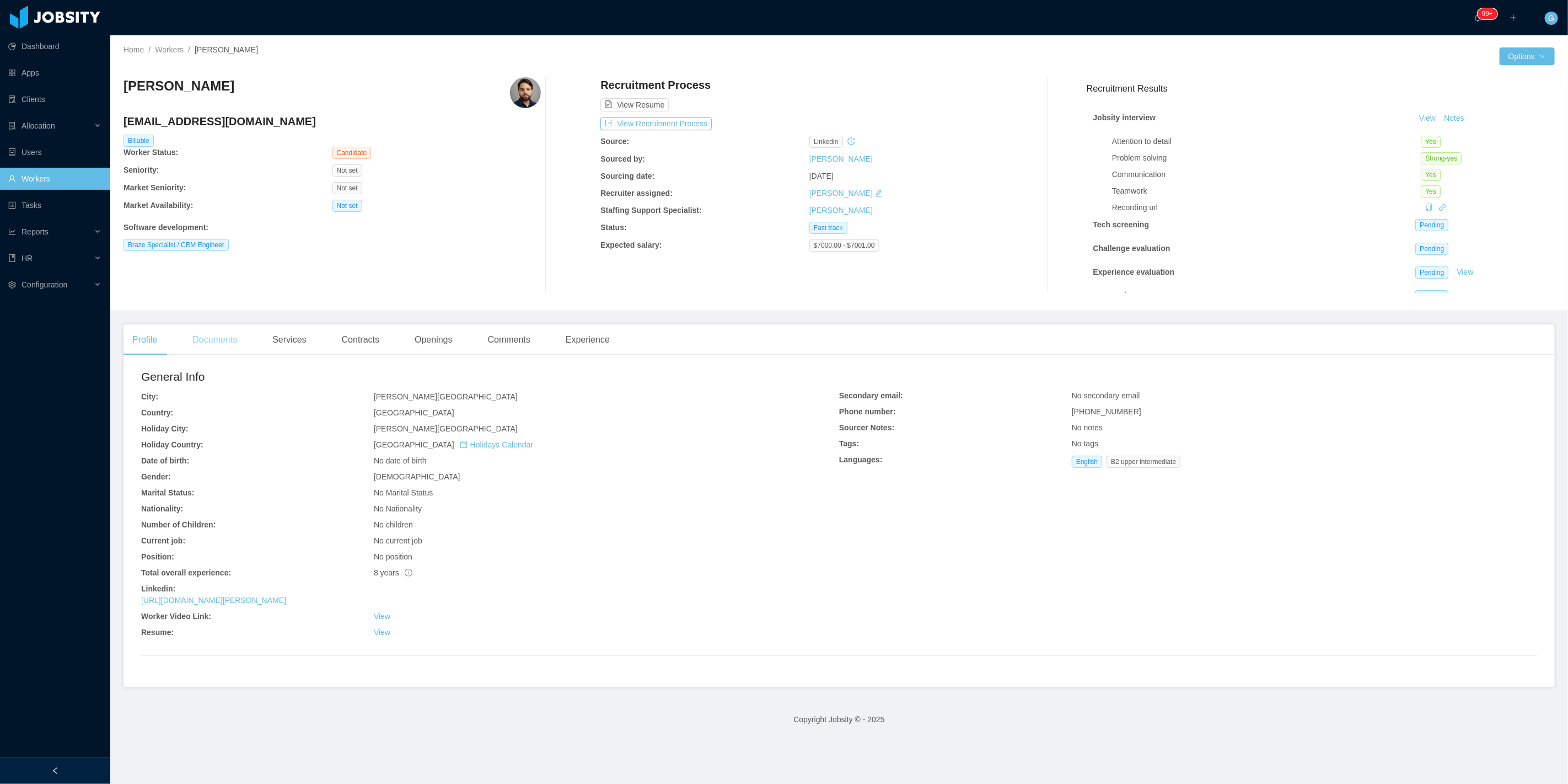
click at [212, 342] on div "Documents" at bounding box center [214, 339] width 62 height 31
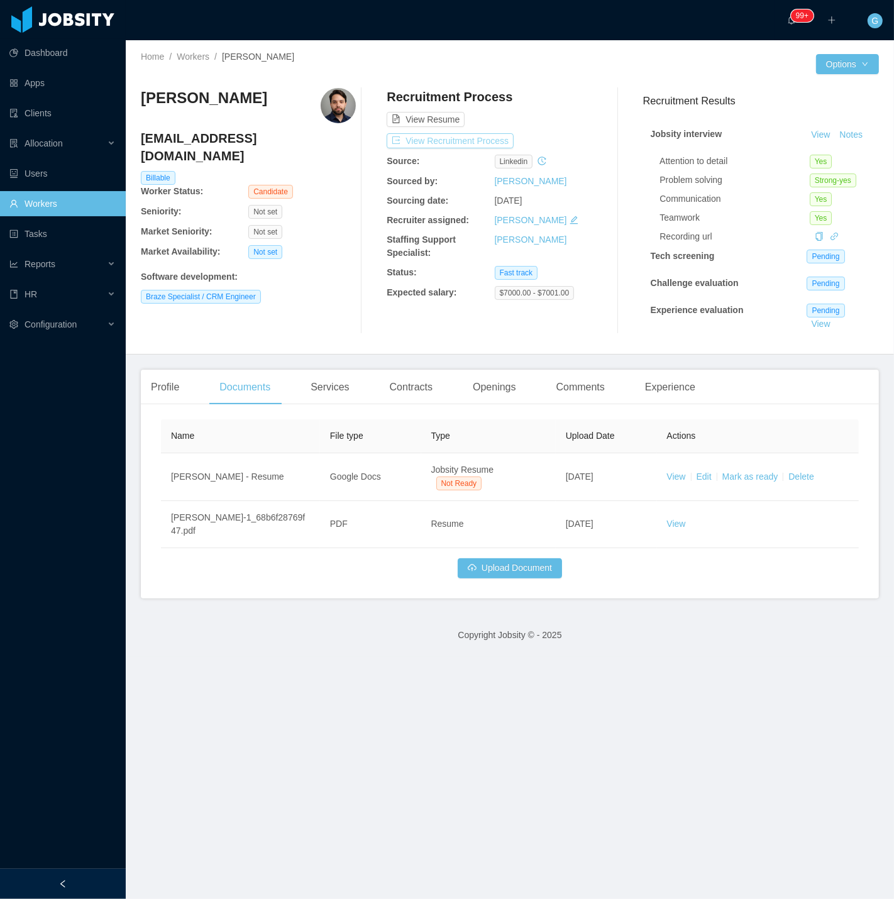
click at [437, 137] on button "View Recruitment Process" at bounding box center [449, 140] width 127 height 15
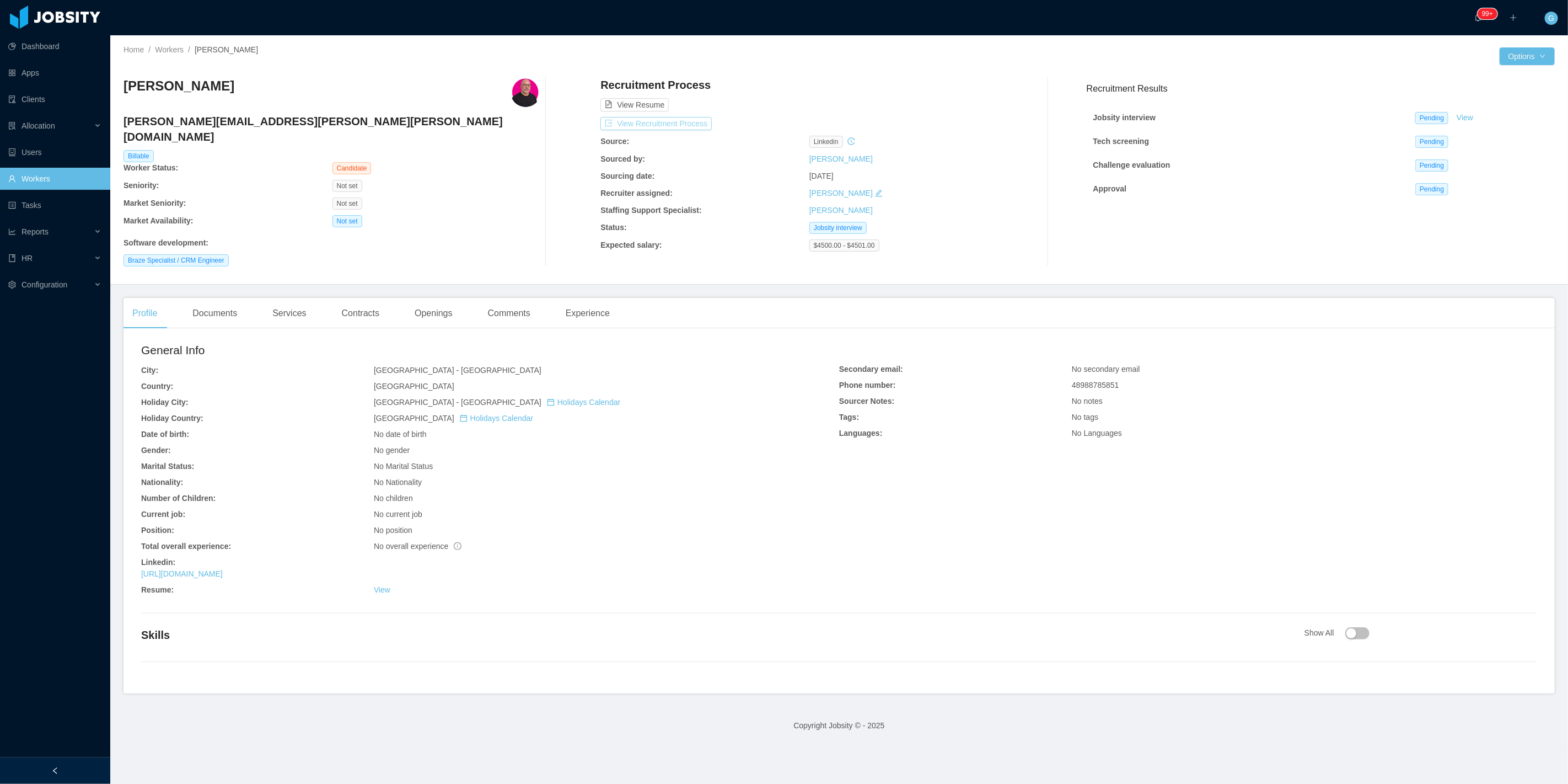
click at [660, 122] on button "View Recruitment Process" at bounding box center [655, 123] width 111 height 13
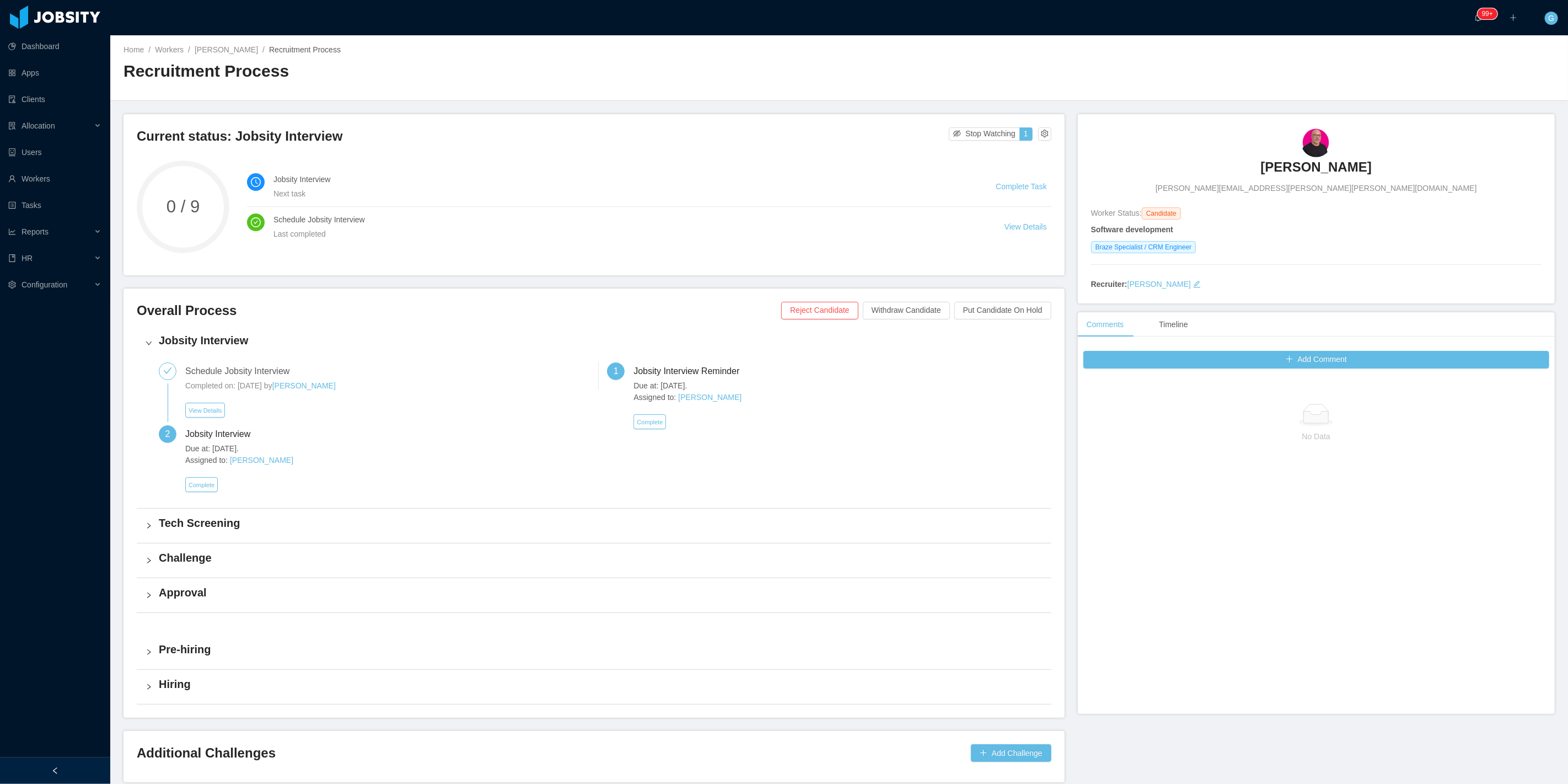
click at [1311, 188] on span "[PERSON_NAME][EMAIL_ADDRESS][PERSON_NAME][PERSON_NAME][DOMAIN_NAME]" at bounding box center [1316, 188] width 321 height 11
copy span "[PERSON_NAME][EMAIL_ADDRESS][PERSON_NAME][PERSON_NAME][DOMAIN_NAME]"
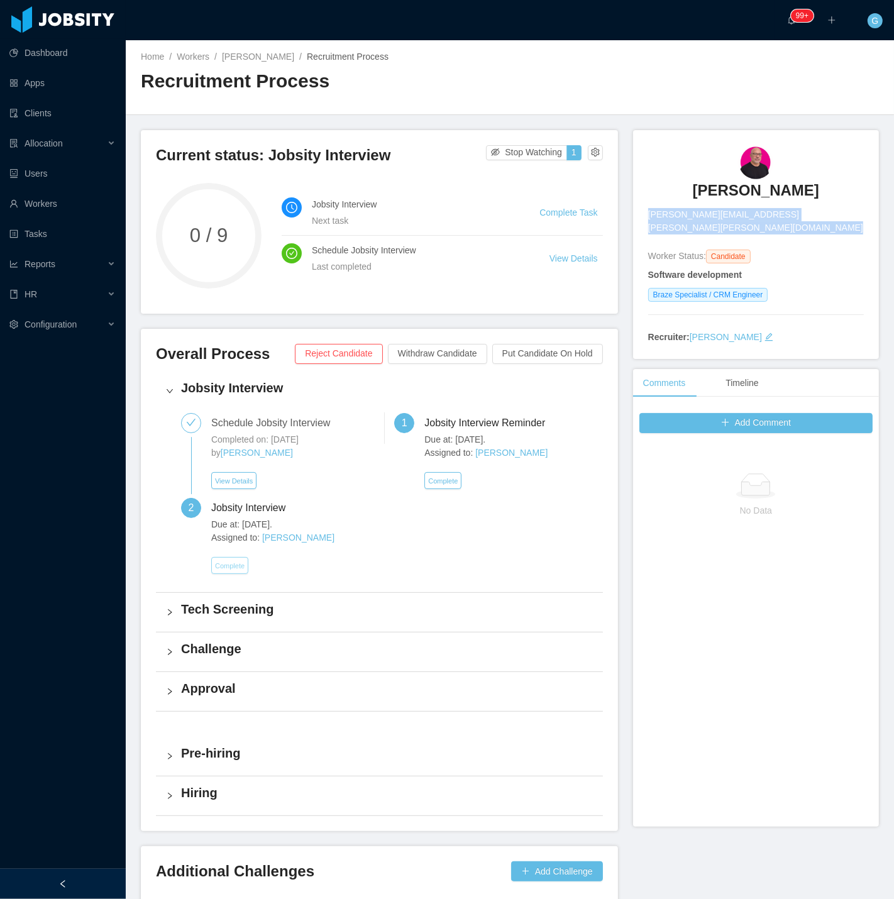
click at [216, 557] on button "Complete" at bounding box center [229, 565] width 37 height 17
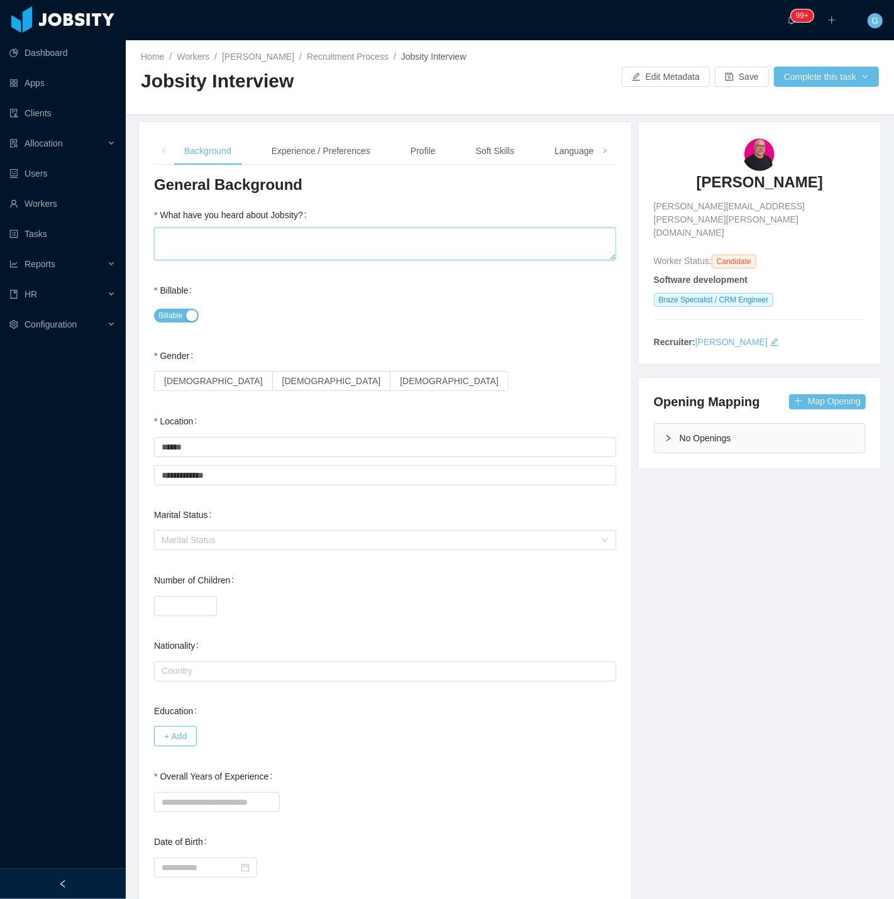
click at [176, 249] on textarea "What have you heard about Jobsity?" at bounding box center [385, 243] width 462 height 33
type textarea "*"
click at [282, 383] on span "[DEMOGRAPHIC_DATA]" at bounding box center [331, 381] width 99 height 10
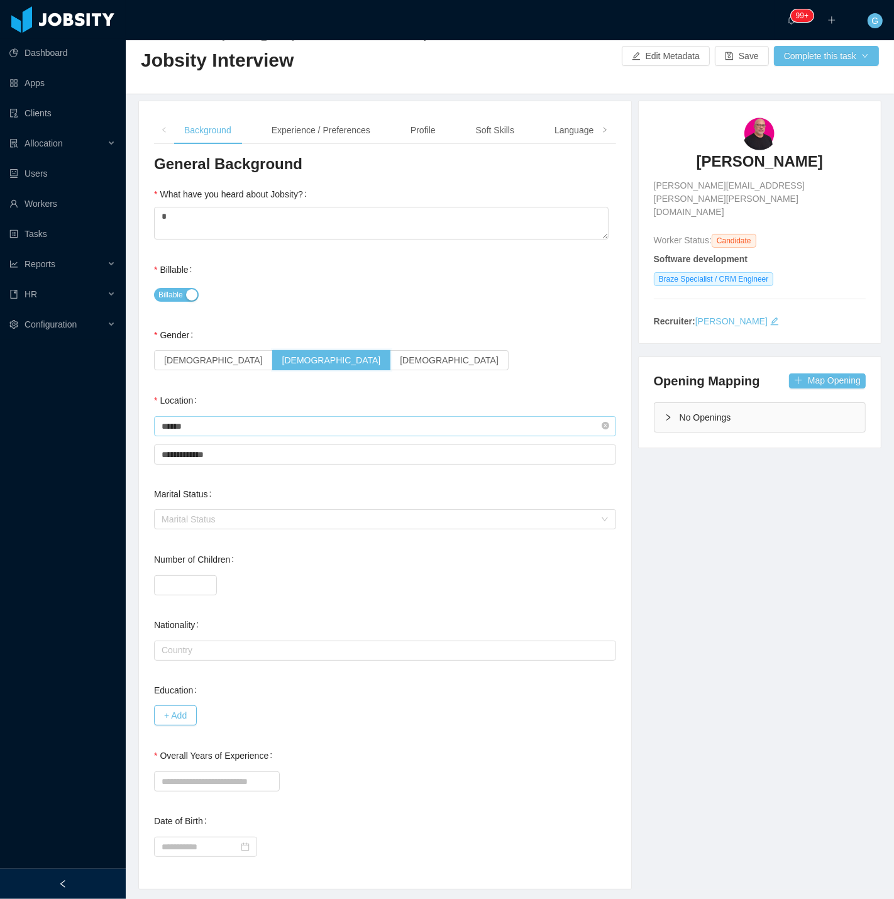
scroll to position [55, 0]
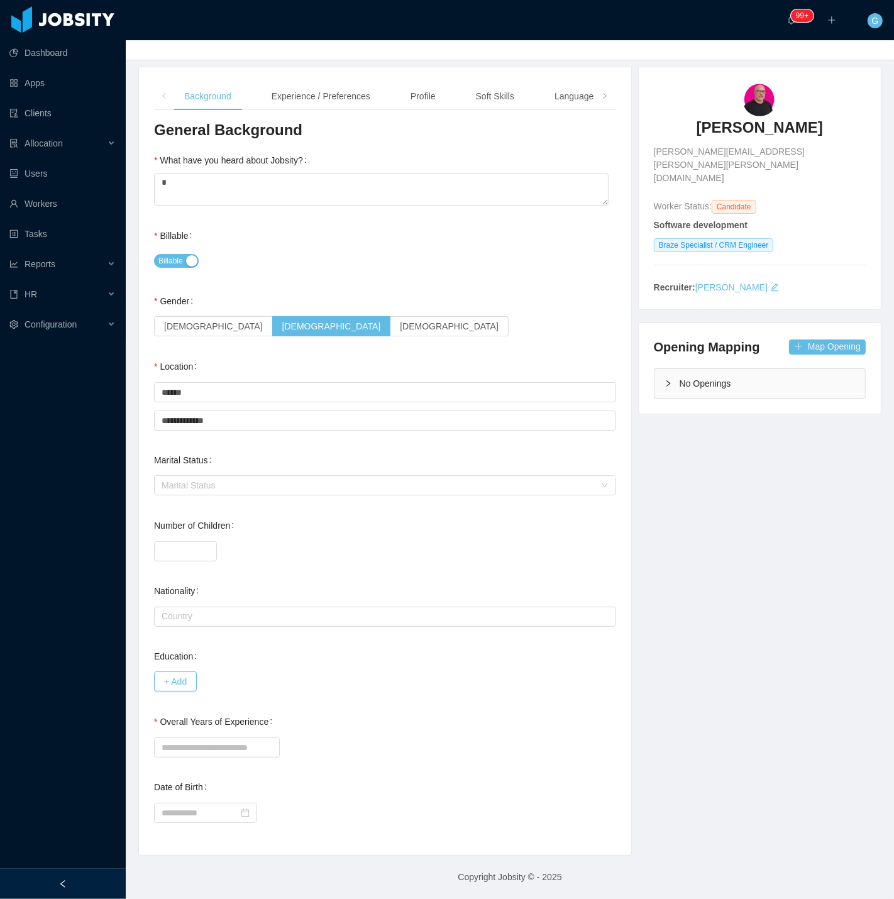
click at [184, 759] on div "**********" at bounding box center [385, 479] width 462 height 719
click at [184, 750] on input "Overall Years of Experience" at bounding box center [217, 747] width 126 height 20
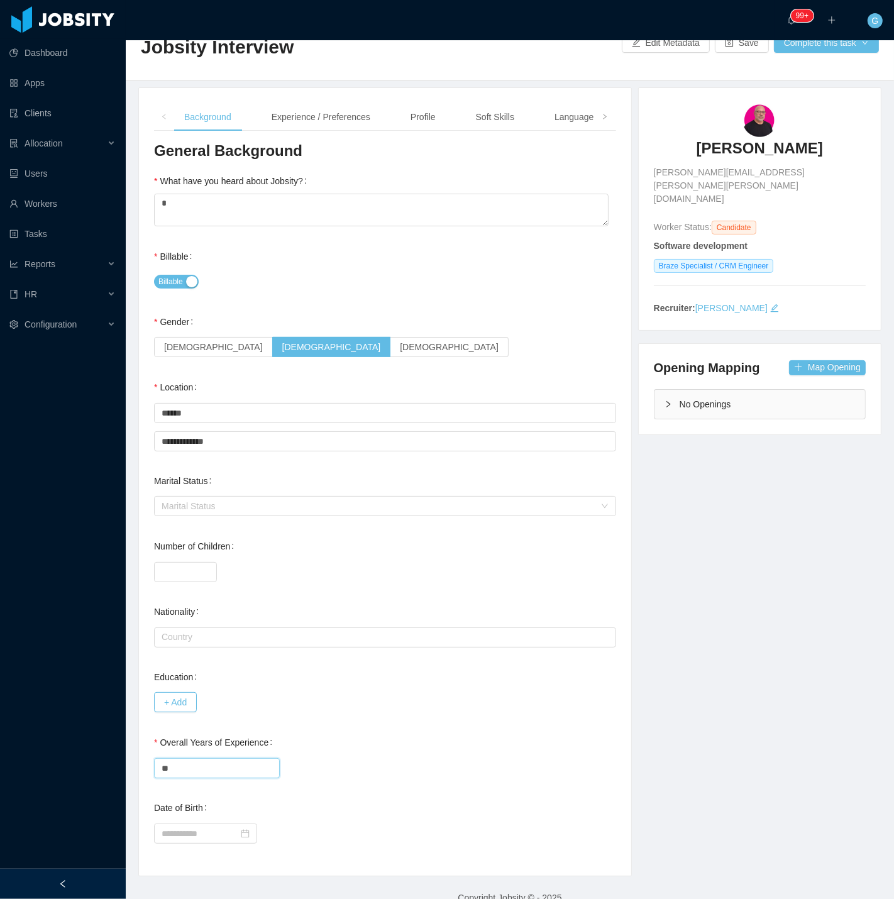
scroll to position [0, 0]
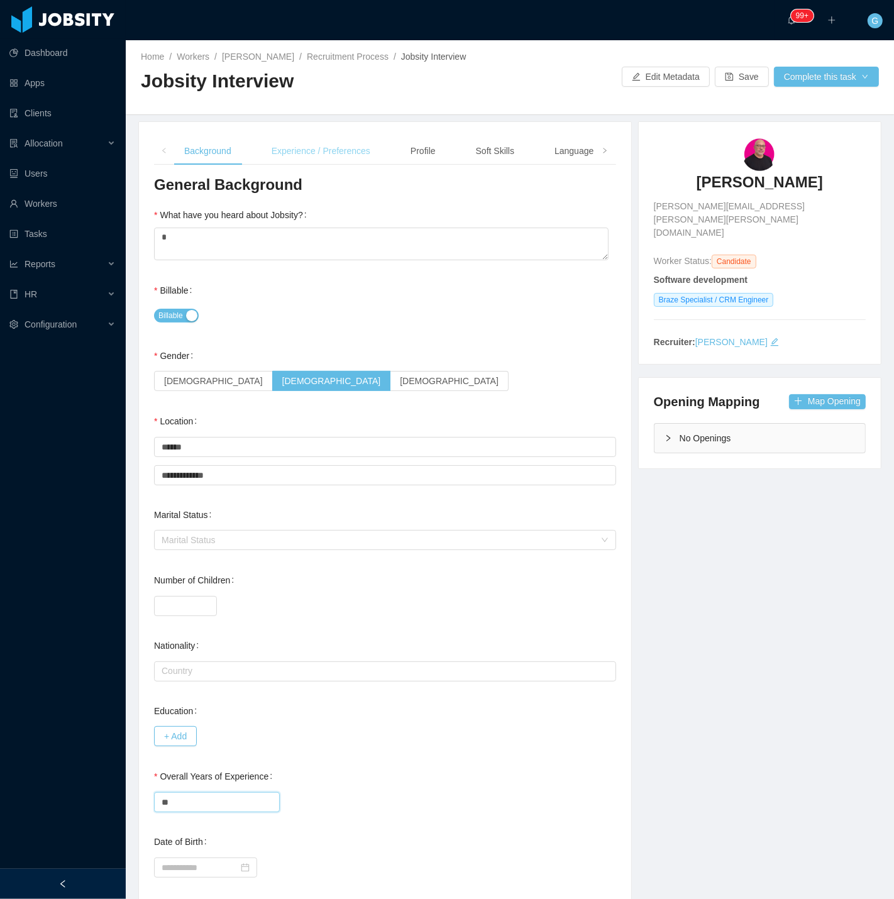
type input "**"
click at [322, 140] on div "Experience / Preferences" at bounding box center [320, 151] width 119 height 28
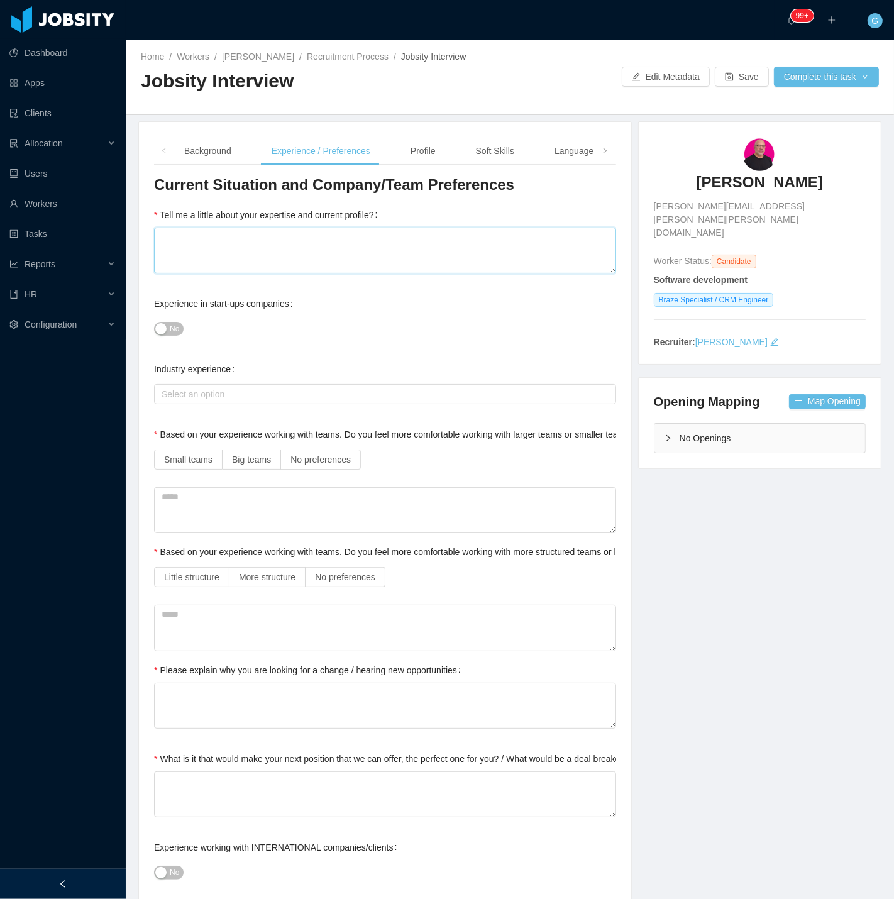
drag, startPoint x: 260, startPoint y: 234, endPoint x: 255, endPoint y: 247, distance: 13.5
click at [256, 241] on textarea "Tell me a little about your expertise and current profile?" at bounding box center [385, 250] width 462 height 46
type textarea "*"
click at [183, 400] on div "Select an option" at bounding box center [383, 394] width 451 height 19
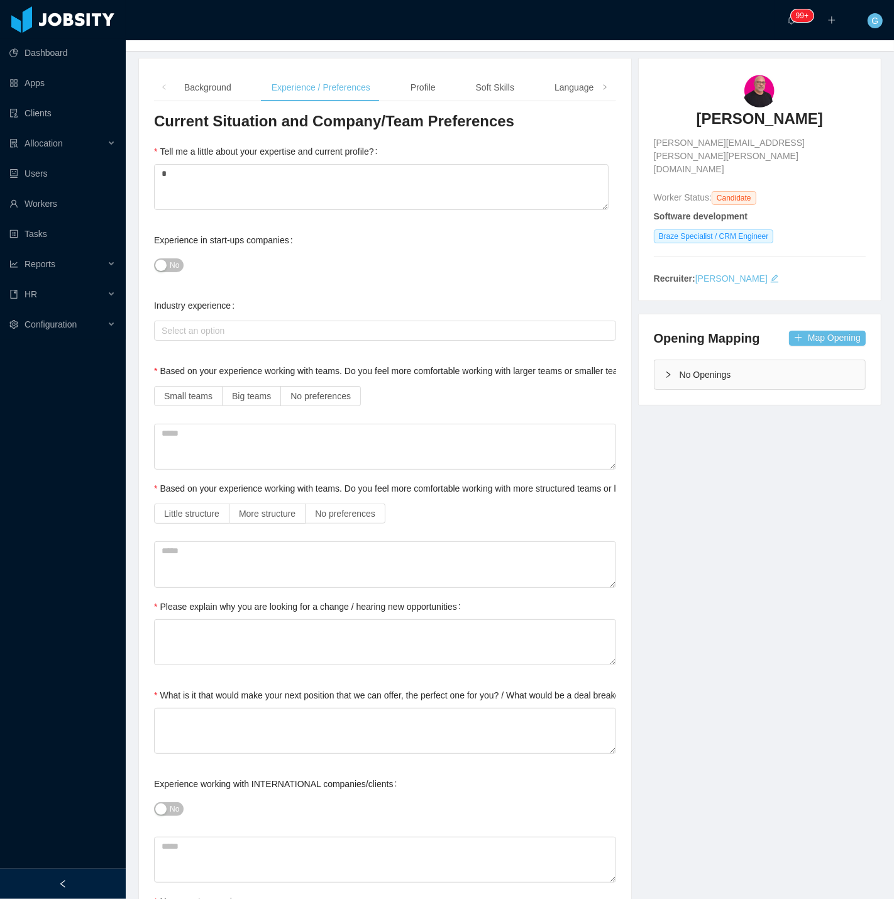
scroll to position [70, 0]
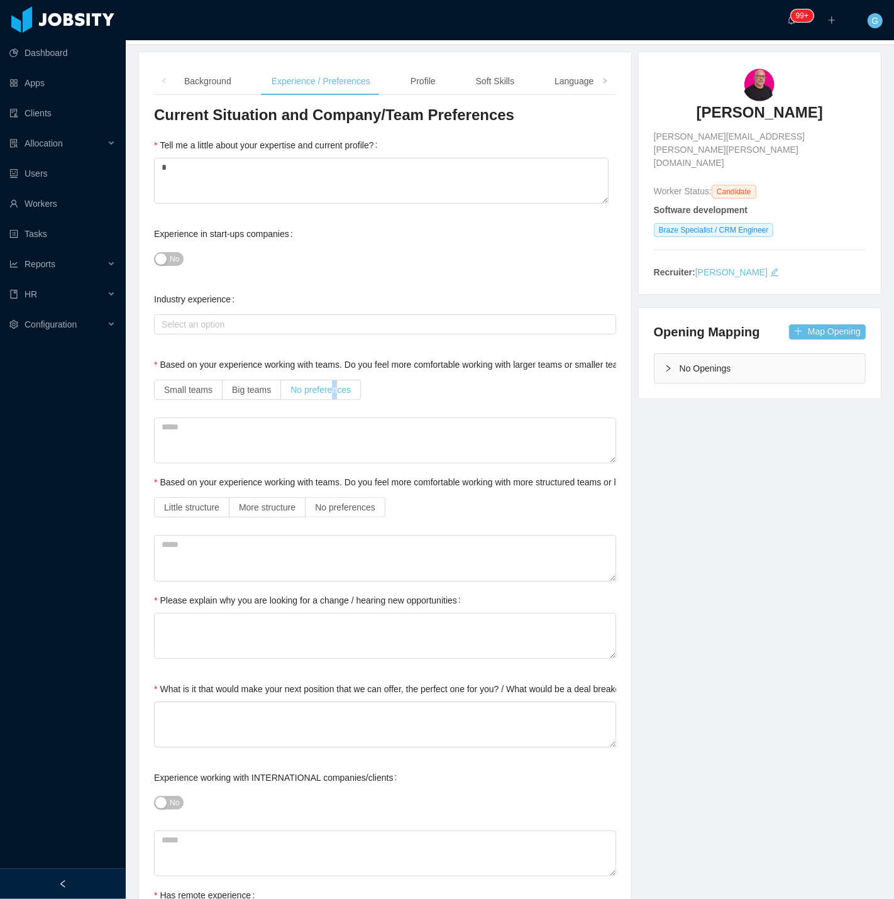
click at [334, 391] on span "No preferences" at bounding box center [320, 390] width 60 height 10
drag, startPoint x: 362, startPoint y: 479, endPoint x: 368, endPoint y: 528, distance: 48.7
click at [362, 486] on label "Based on your experience working with teams. Do you feel more comfortable worki…" at bounding box center [432, 482] width 557 height 10
click at [368, 528] on div "Current Situation and Company/Team Preferences Tell me a little about your expe…" at bounding box center [385, 899] width 462 height 1588
drag, startPoint x: 360, startPoint y: 518, endPoint x: 347, endPoint y: 505, distance: 18.7
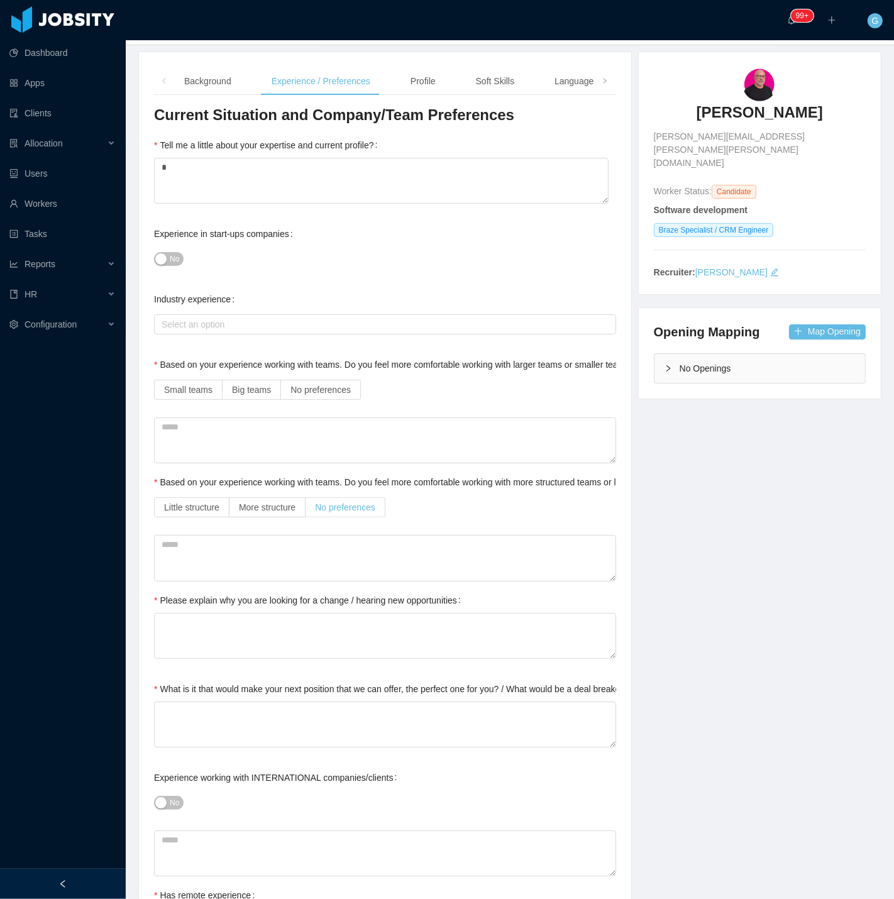
click at [355, 517] on div "Little structure More structure No preferences" at bounding box center [385, 507] width 462 height 25
click at [347, 505] on span "No preferences" at bounding box center [345, 507] width 60 height 10
click at [319, 391] on span "No preferences" at bounding box center [320, 390] width 60 height 10
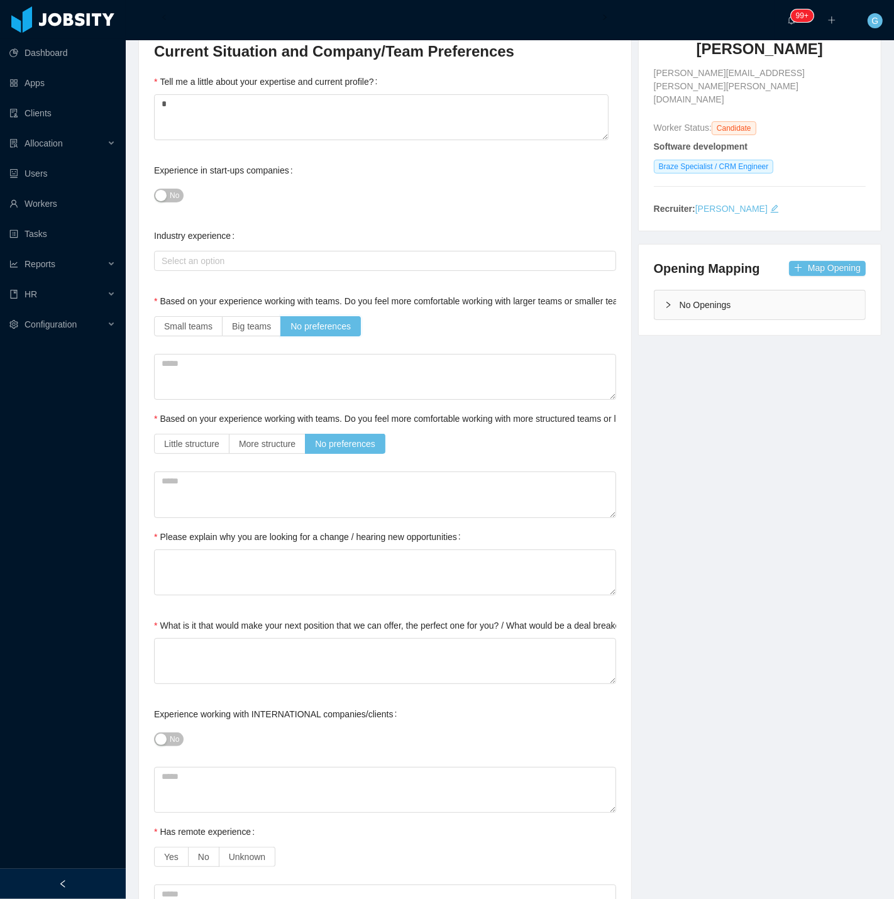
scroll to position [139, 0]
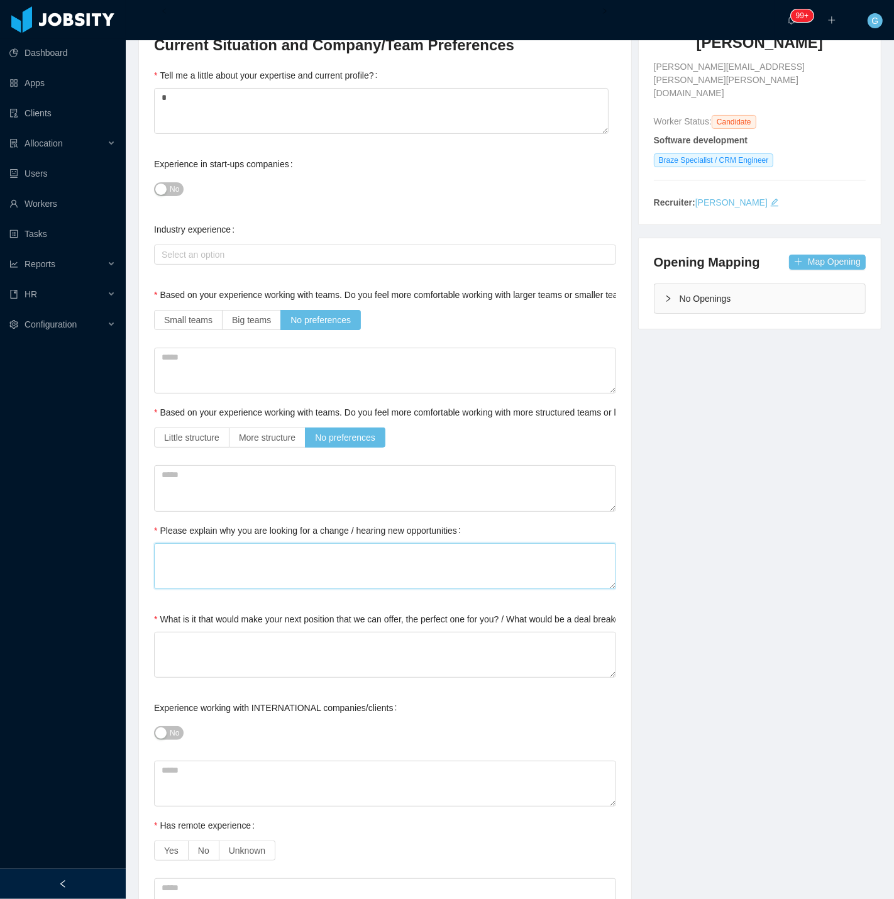
click at [172, 578] on textarea "Please explain why you are looking for a change / hearing new opportunities" at bounding box center [385, 566] width 462 height 46
type textarea "*"
click at [191, 648] on textarea "What is it that would make your next position that we can offer, the perfect on…" at bounding box center [385, 655] width 462 height 46
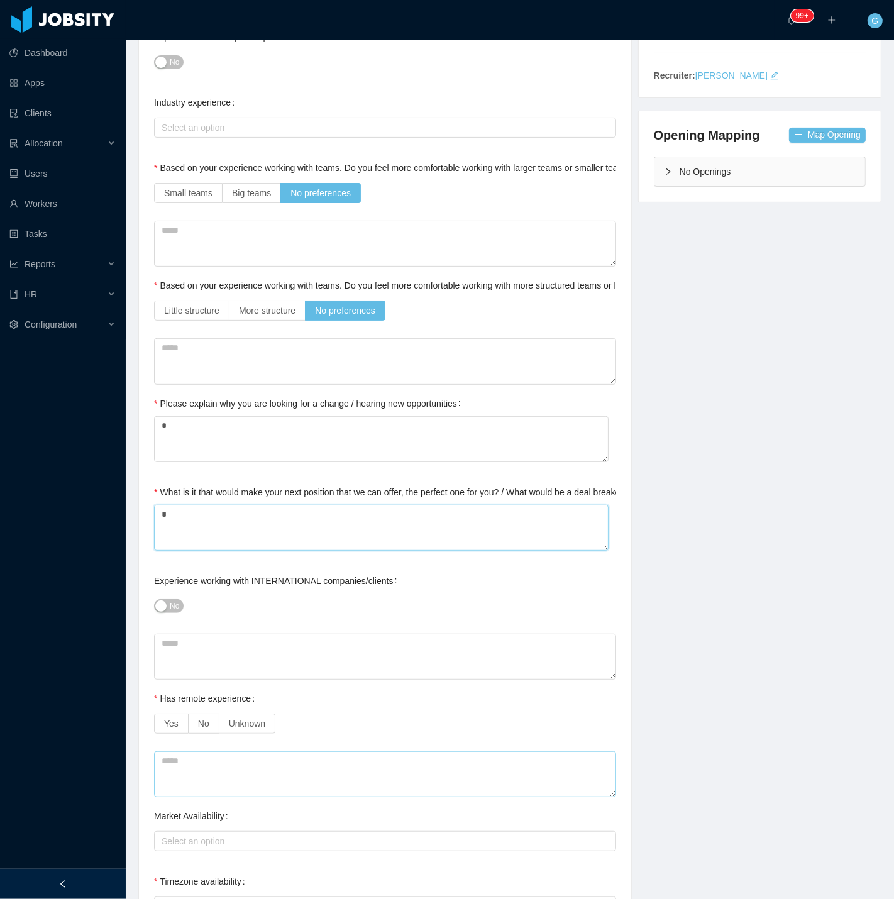
scroll to position [349, 0]
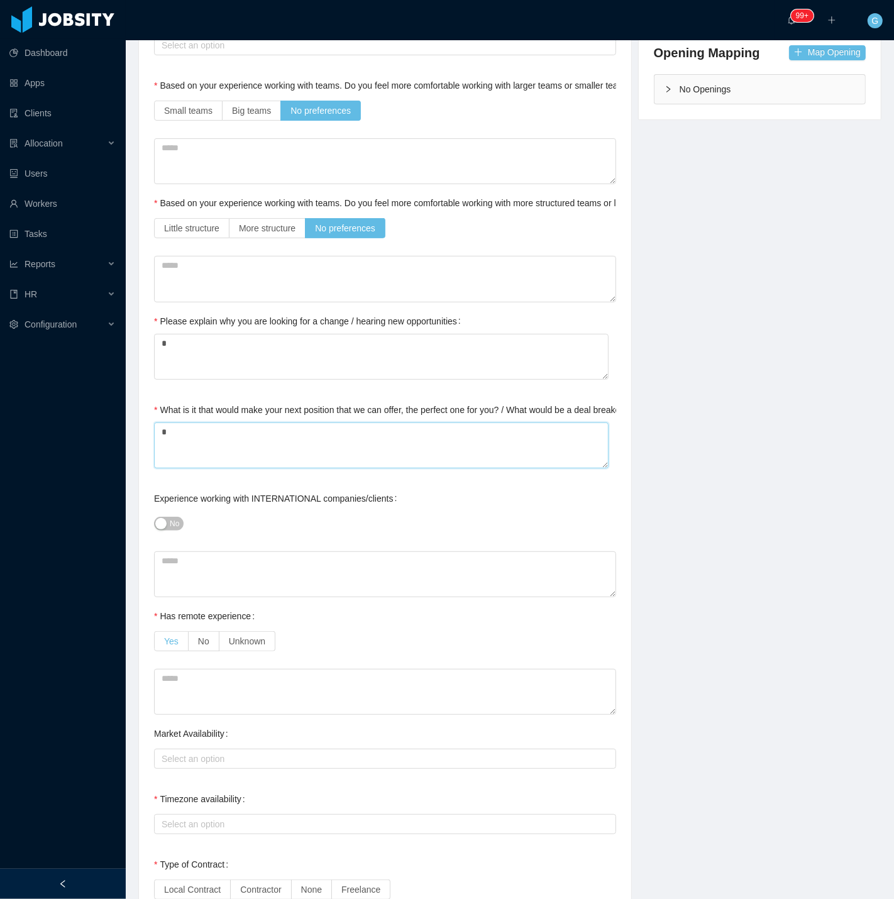
type textarea "*"
click at [167, 638] on span "Yes" at bounding box center [171, 641] width 14 height 10
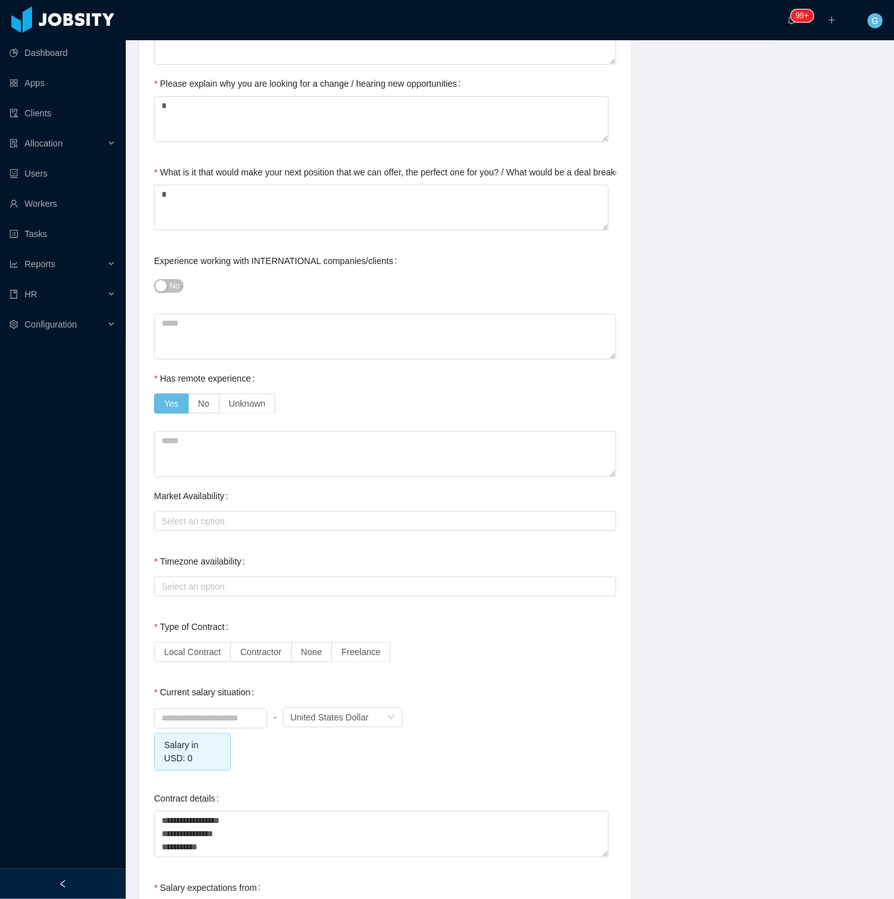
scroll to position [698, 0]
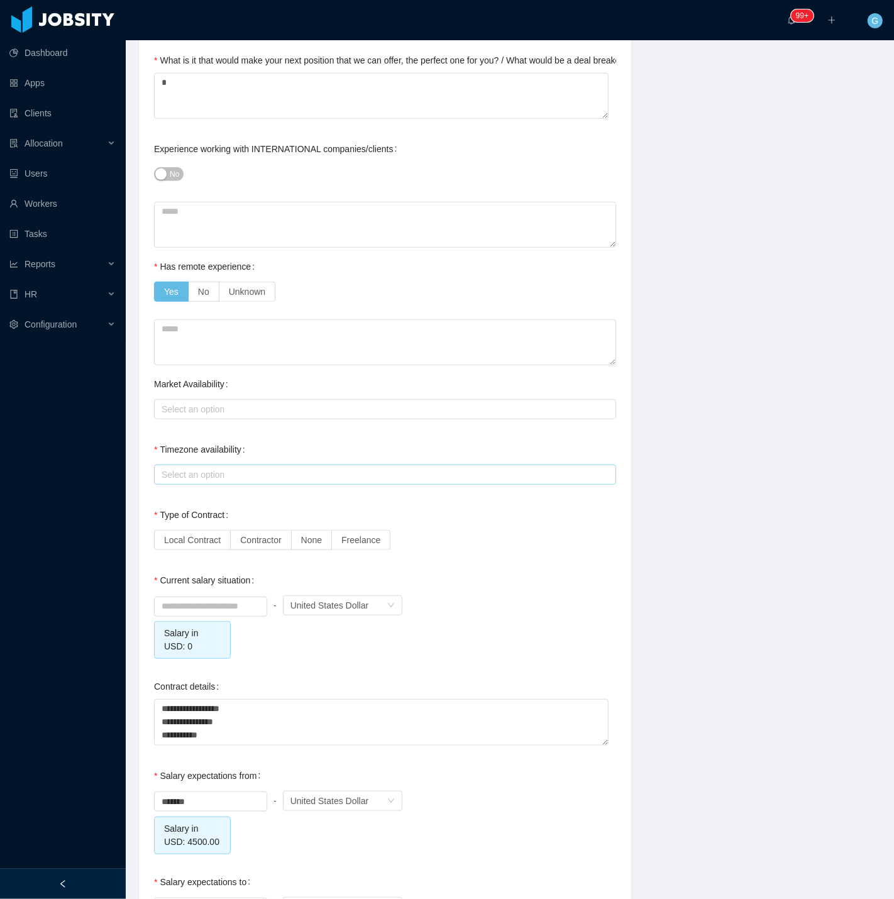
click at [175, 468] on div "Select an option" at bounding box center [381, 474] width 441 height 13
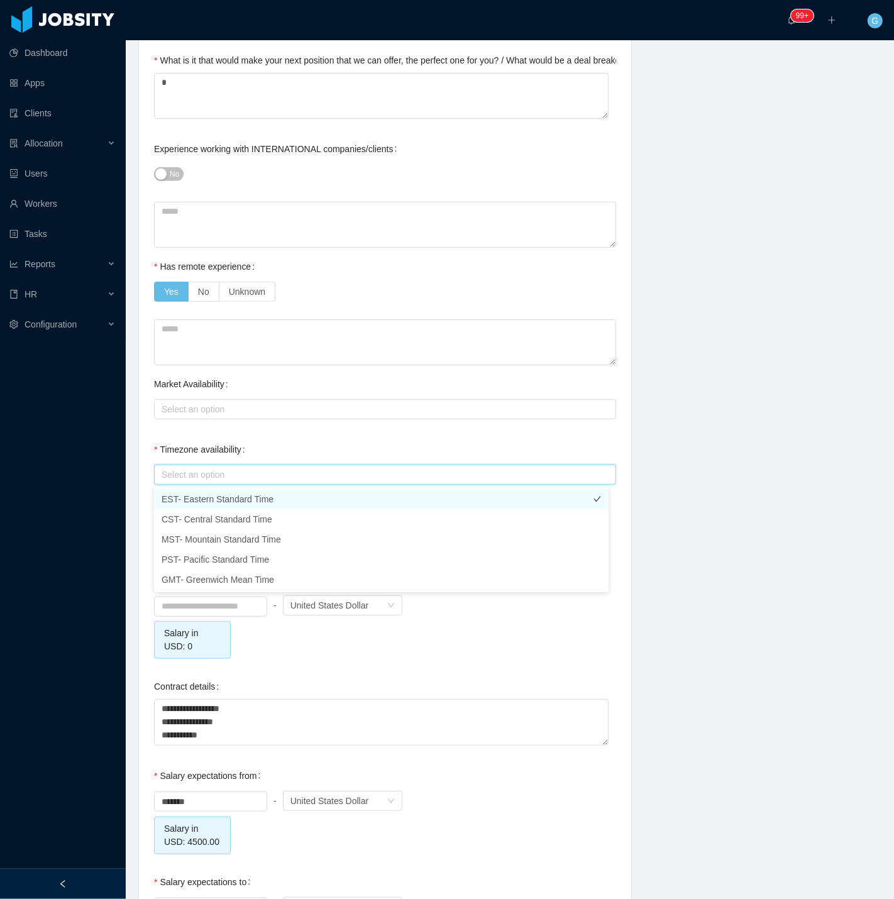
click at [191, 498] on li "EST- Eastern Standard Time" at bounding box center [381, 499] width 454 height 20
click at [187, 517] on li "CST- Central Standard Time" at bounding box center [381, 519] width 454 height 20
click at [153, 451] on div "**********" at bounding box center [385, 252] width 492 height 1656
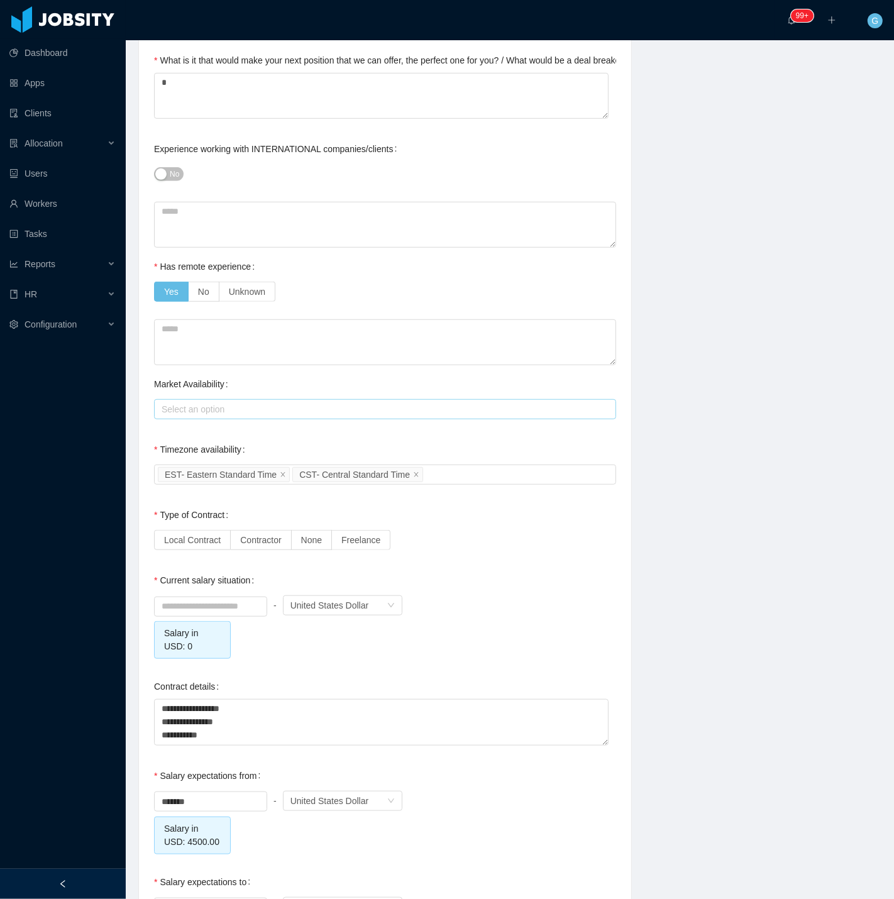
click at [205, 404] on div "Select an option" at bounding box center [381, 409] width 441 height 13
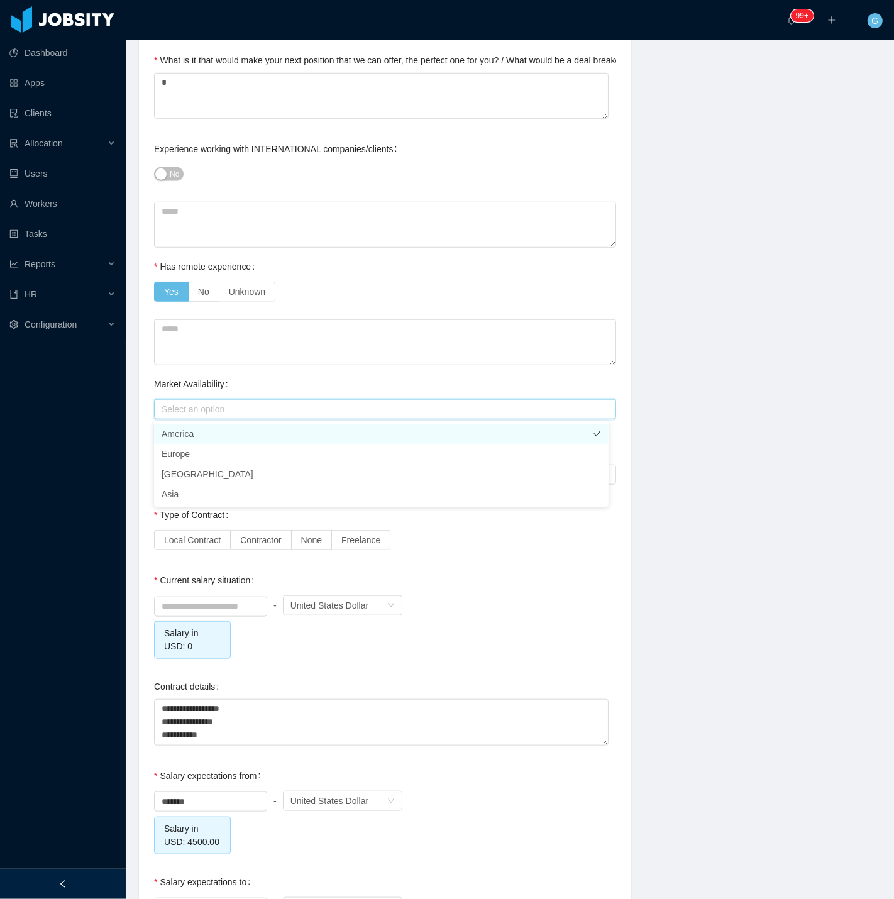
click at [192, 440] on li "America" at bounding box center [381, 434] width 454 height 20
click at [174, 387] on label "Market Availability" at bounding box center [193, 384] width 79 height 10
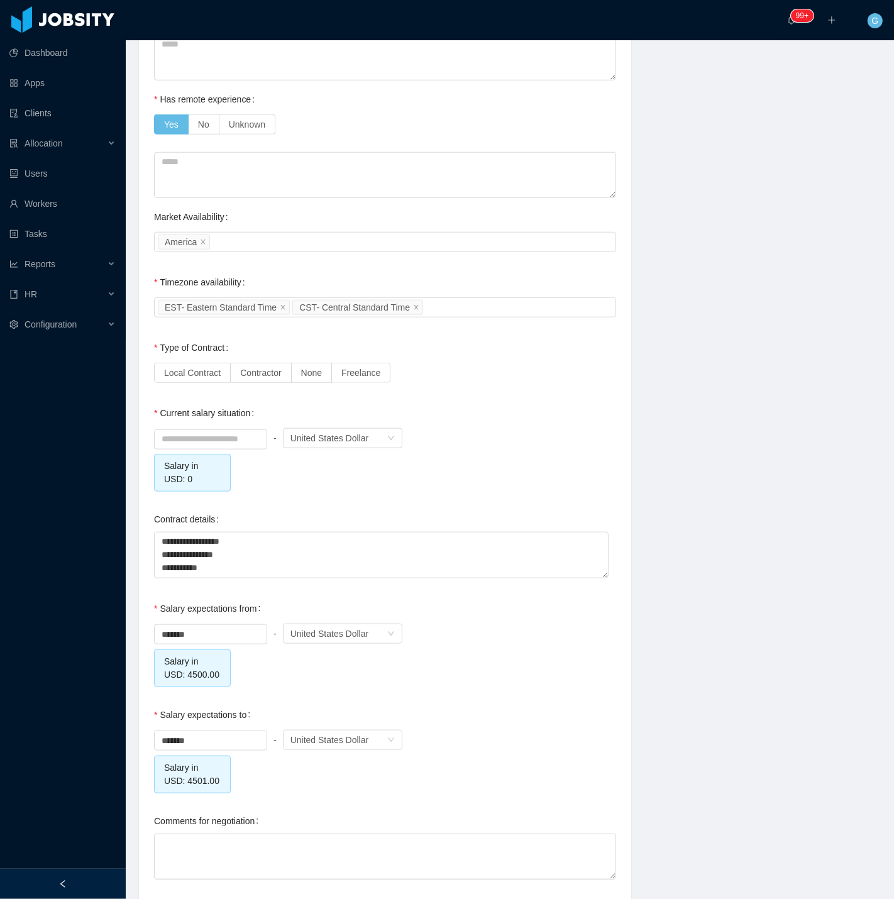
scroll to position [924, 0]
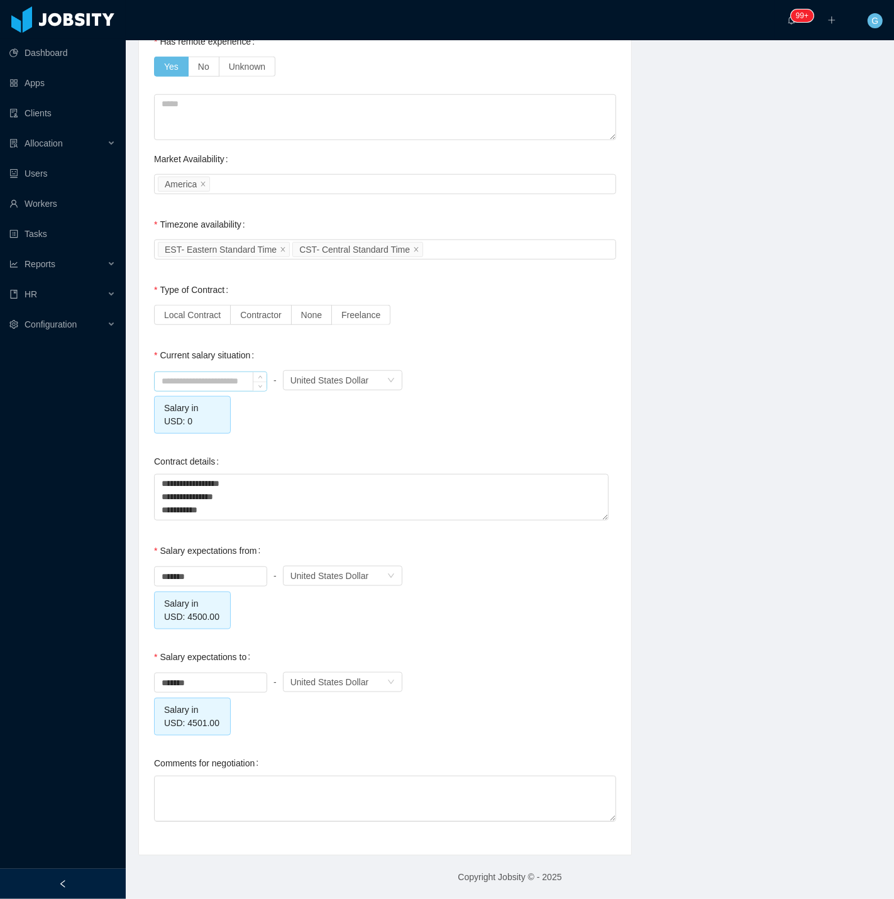
click at [240, 385] on input at bounding box center [211, 381] width 112 height 19
type input "****"
click at [216, 574] on input "*******" at bounding box center [211, 576] width 112 height 19
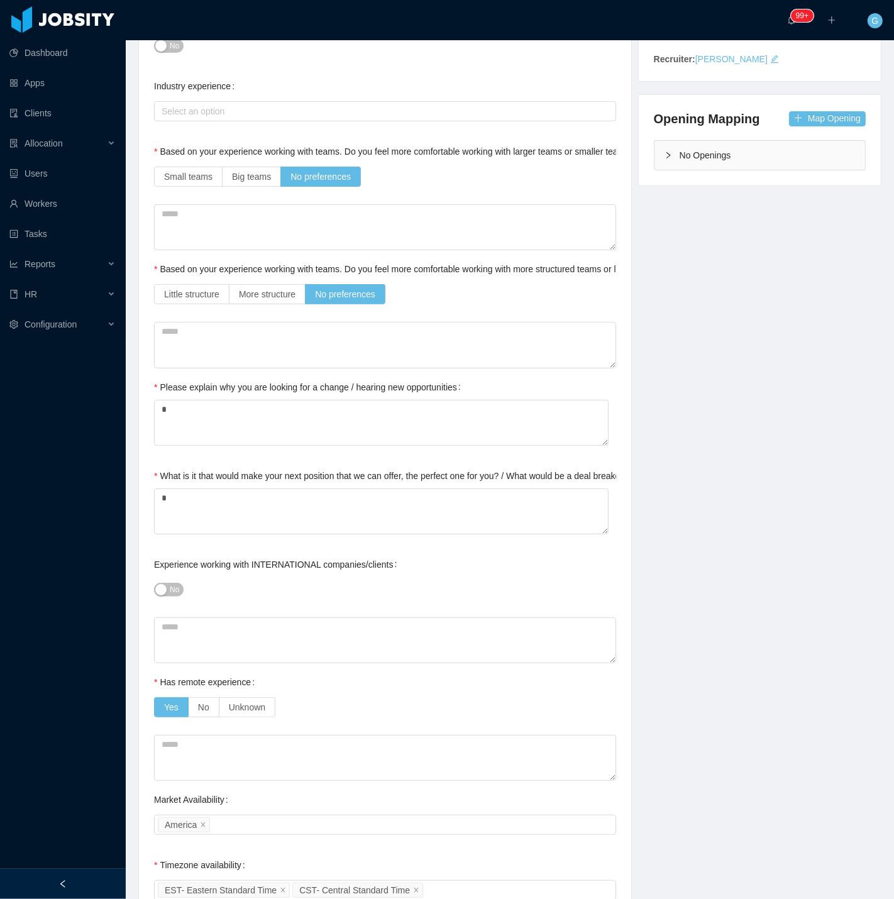
scroll to position [0, 0]
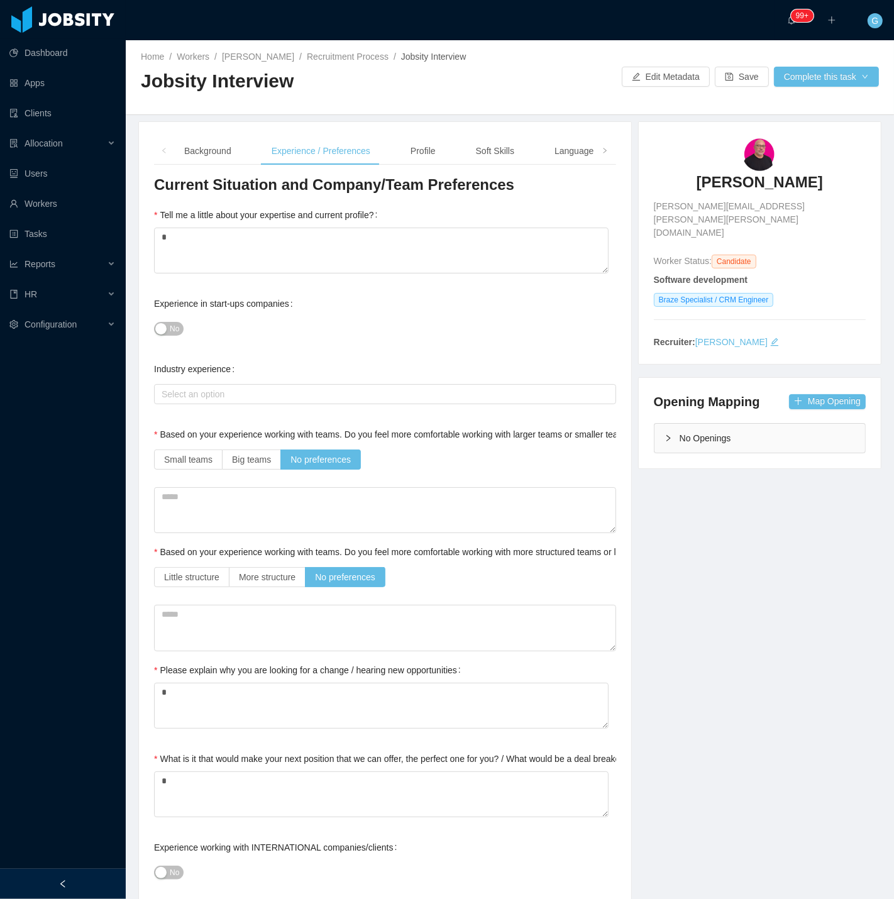
click at [422, 154] on div "Profile" at bounding box center [422, 151] width 45 height 28
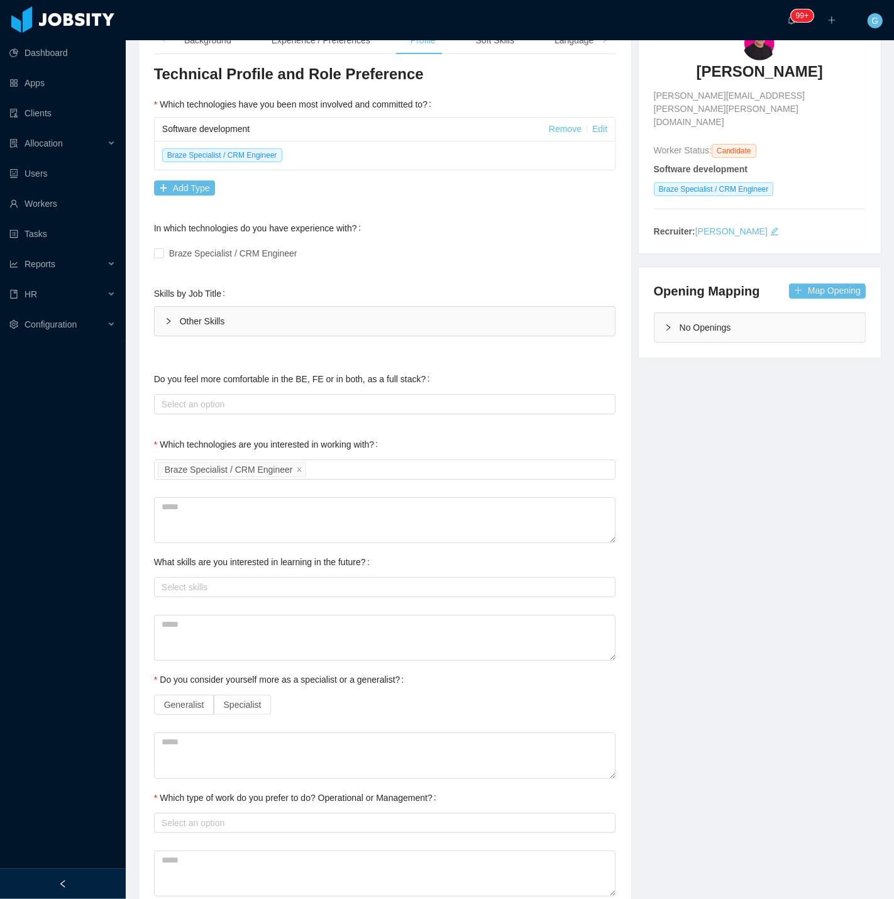
scroll to position [139, 0]
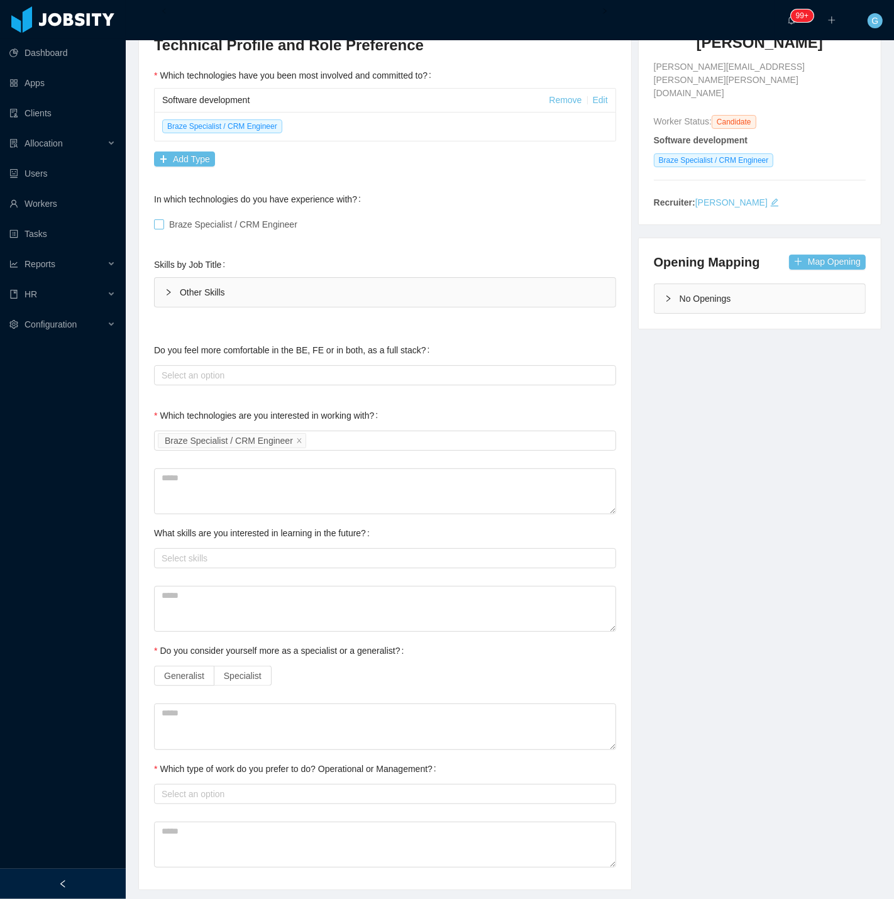
click at [172, 233] on div "Braze Specialist / CRM Engineer" at bounding box center [385, 224] width 462 height 25
click at [165, 229] on span "Braze Specialist / CRM Engineer" at bounding box center [233, 224] width 138 height 10
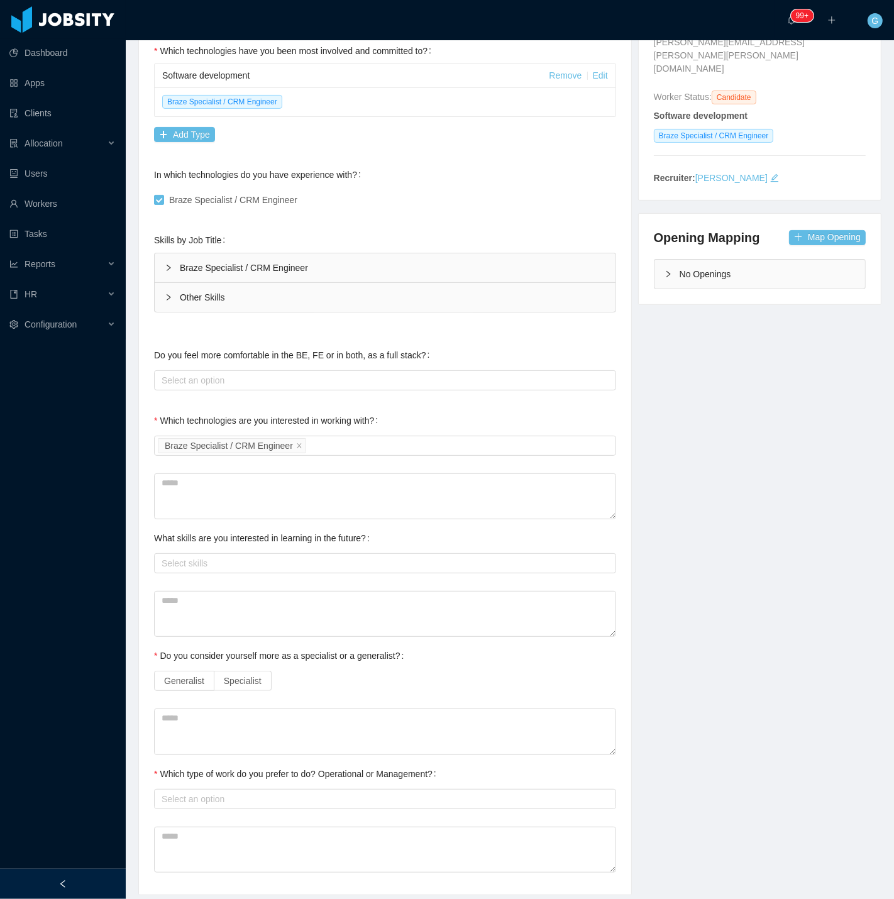
scroll to position [204, 0]
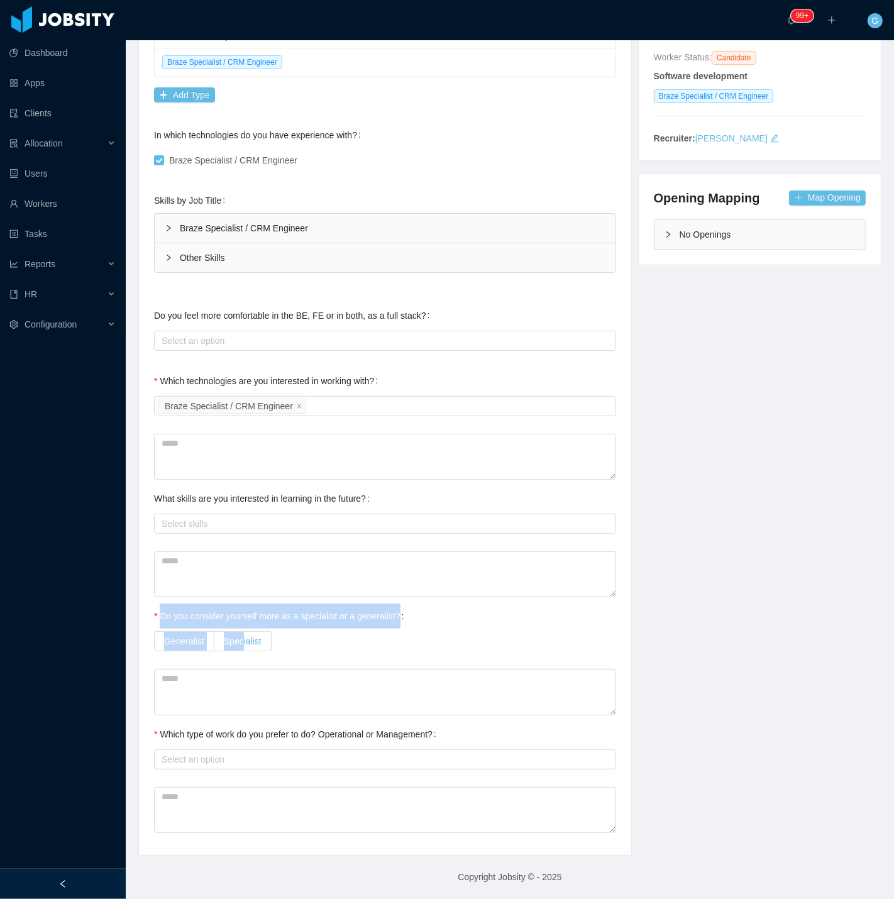
drag, startPoint x: 241, startPoint y: 652, endPoint x: 239, endPoint y: 645, distance: 7.2
click at [239, 645] on div "Technical Profile and Role Preference Which technologies have you been most inv…" at bounding box center [385, 405] width 462 height 868
click at [239, 645] on span "Specialist" at bounding box center [243, 641] width 38 height 10
click at [216, 770] on div "Select an option" at bounding box center [385, 759] width 462 height 25
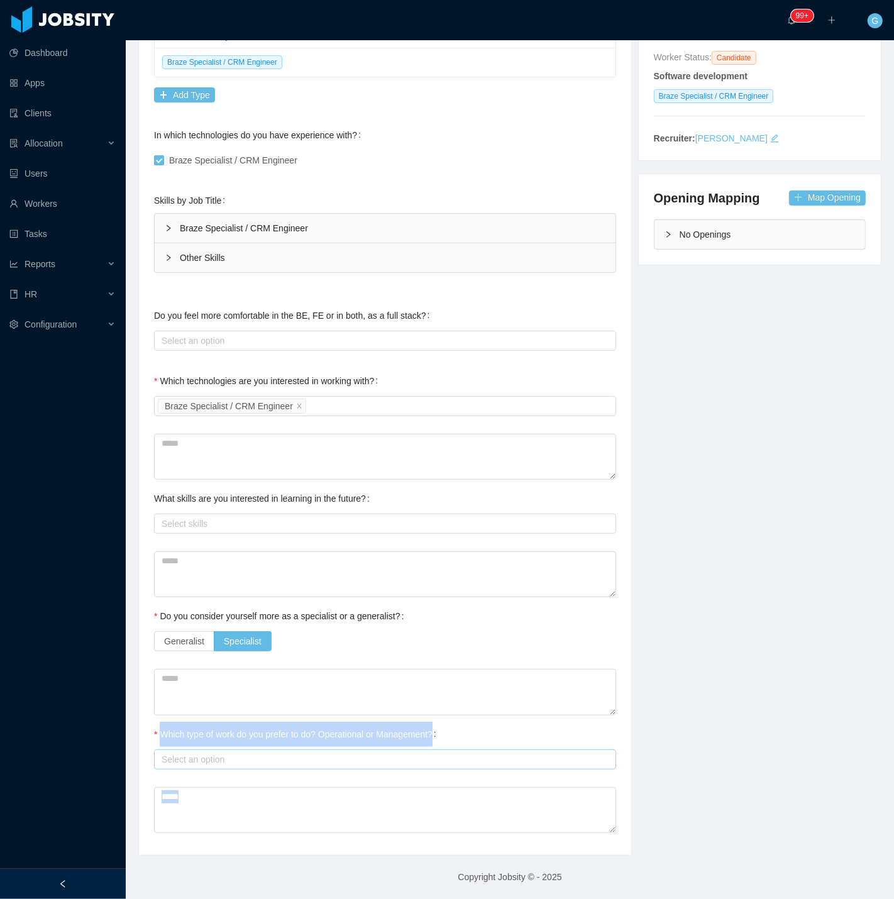
drag, startPoint x: 216, startPoint y: 770, endPoint x: 214, endPoint y: 761, distance: 9.1
click at [215, 764] on div "Select an option" at bounding box center [385, 759] width 462 height 25
click at [214, 758] on div "Select an option" at bounding box center [381, 759] width 441 height 13
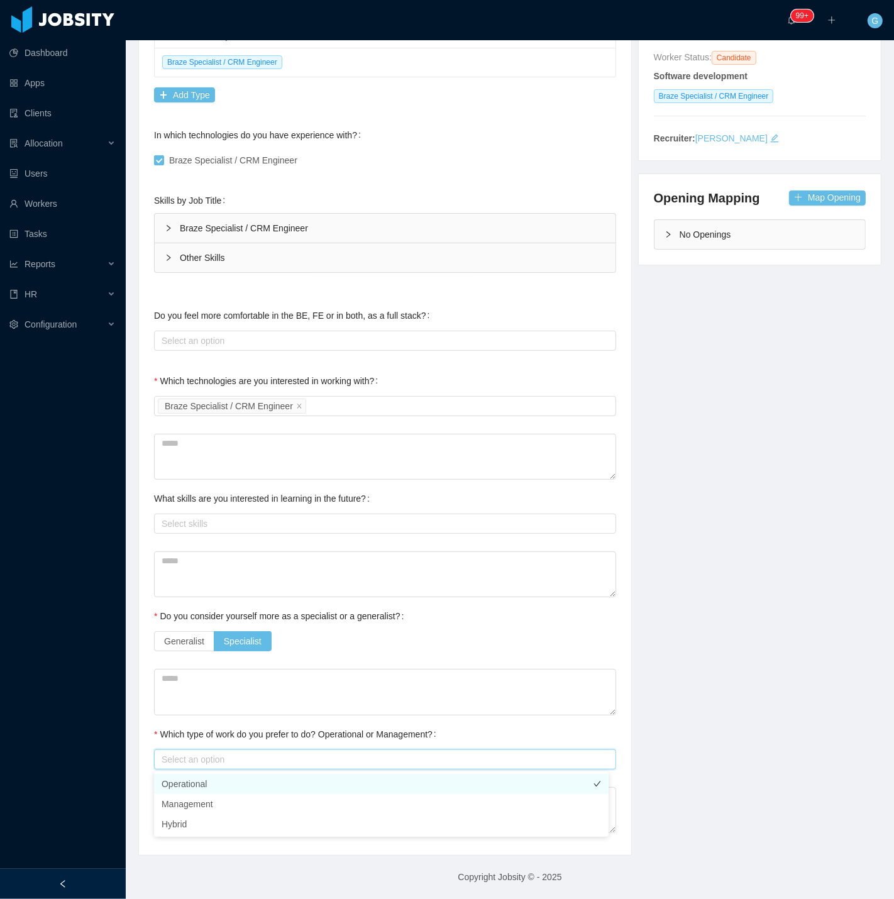
click at [214, 780] on li "Operational" at bounding box center [381, 784] width 454 height 20
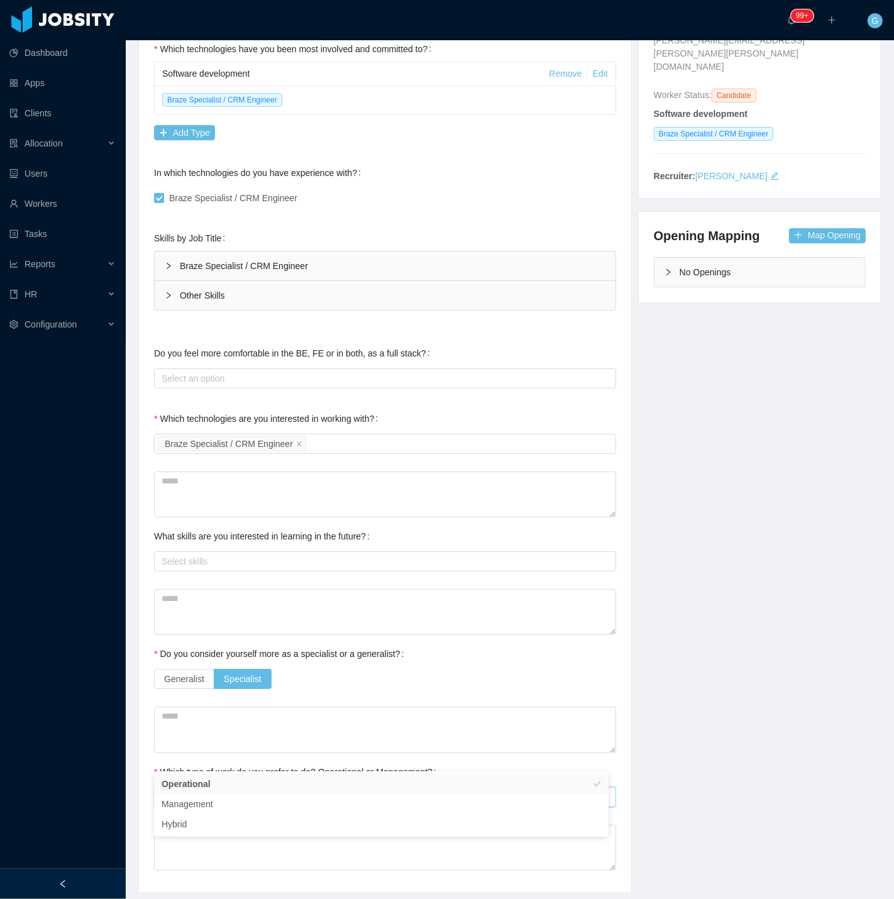
scroll to position [0, 0]
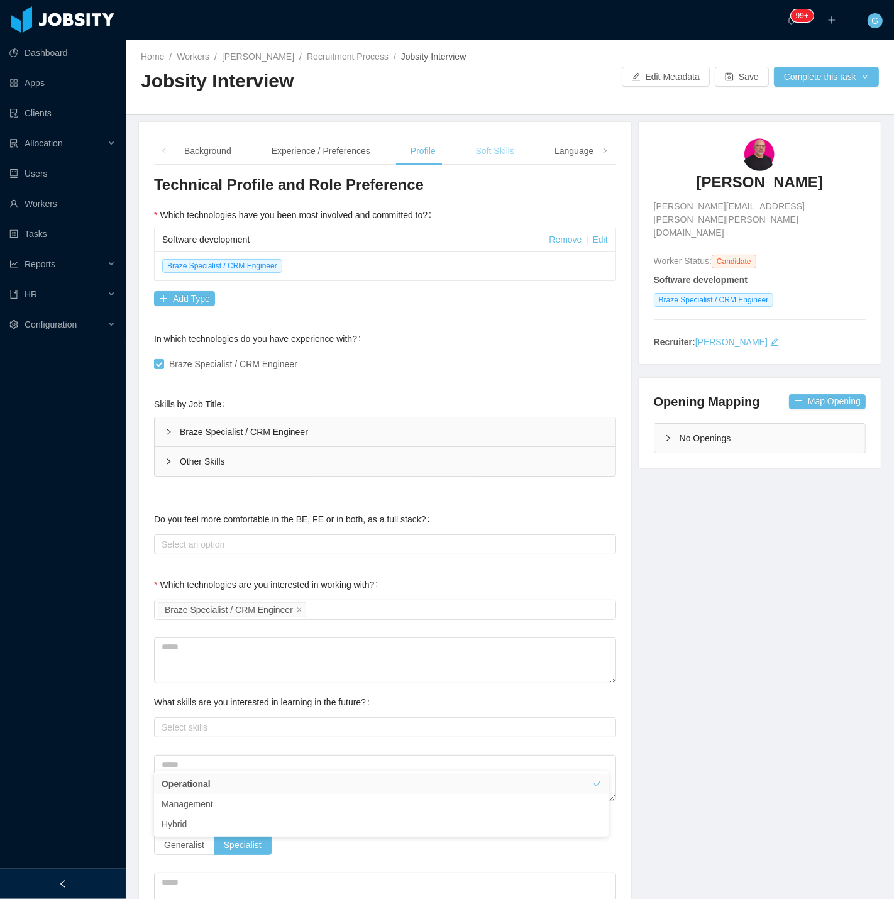
click at [466, 143] on div "Soft Skills" at bounding box center [495, 151] width 58 height 28
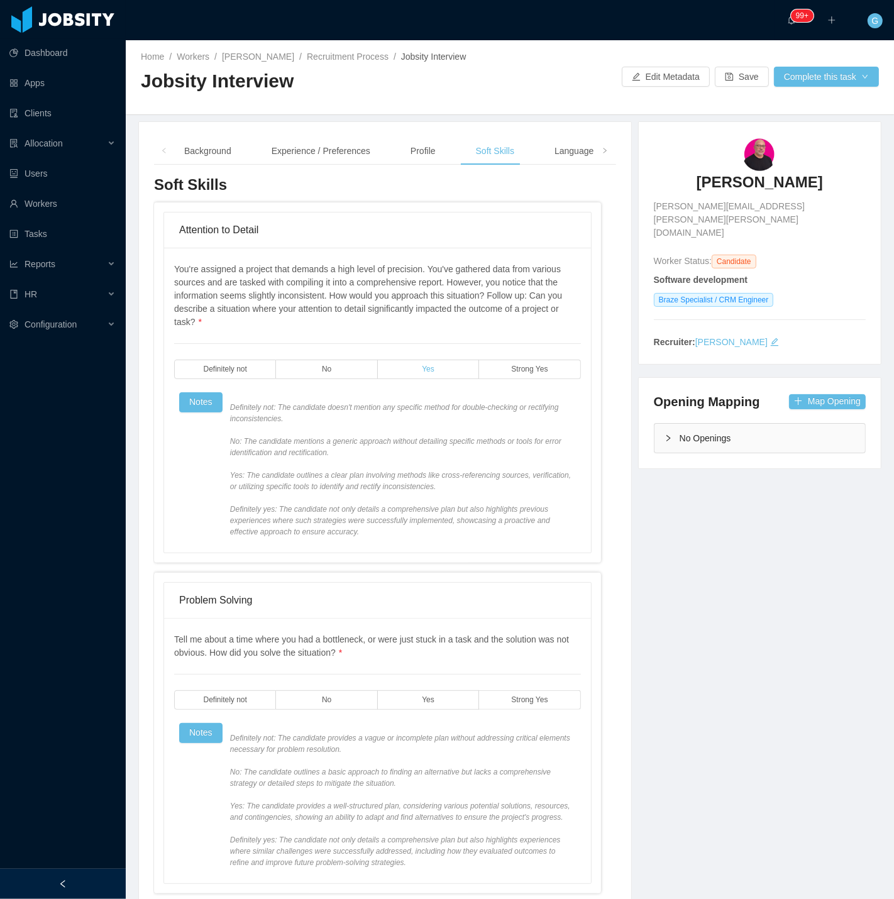
click at [435, 369] on label "Yes" at bounding box center [428, 368] width 101 height 19
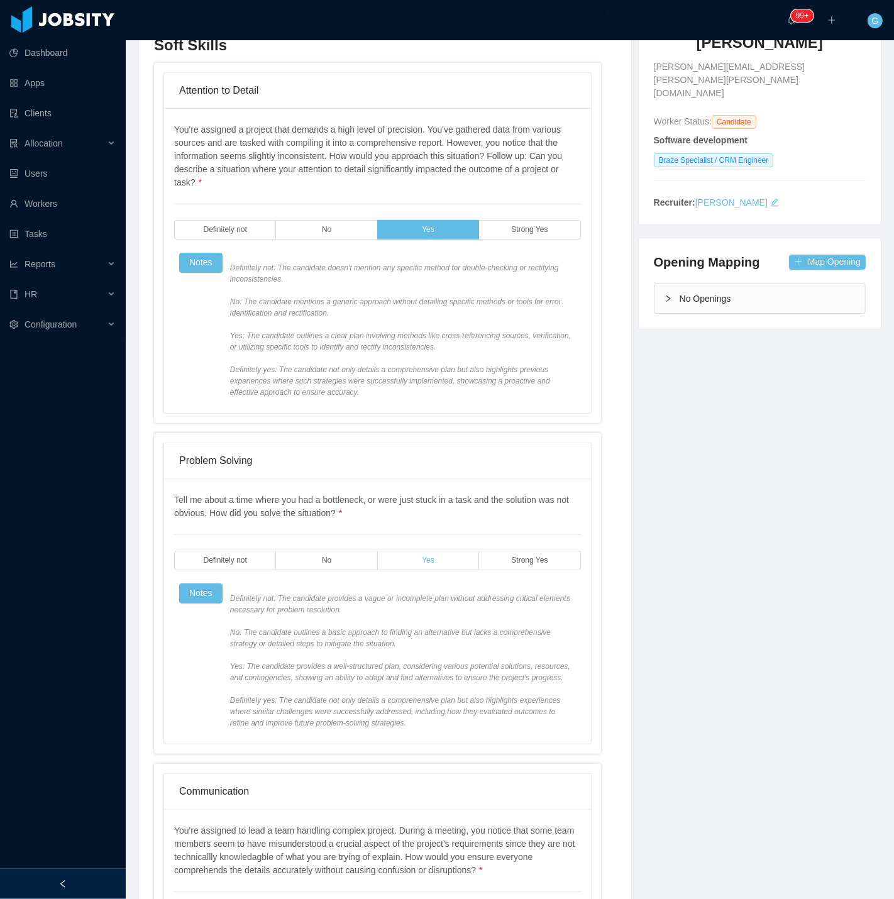
click at [402, 560] on label "Yes" at bounding box center [428, 559] width 101 height 19
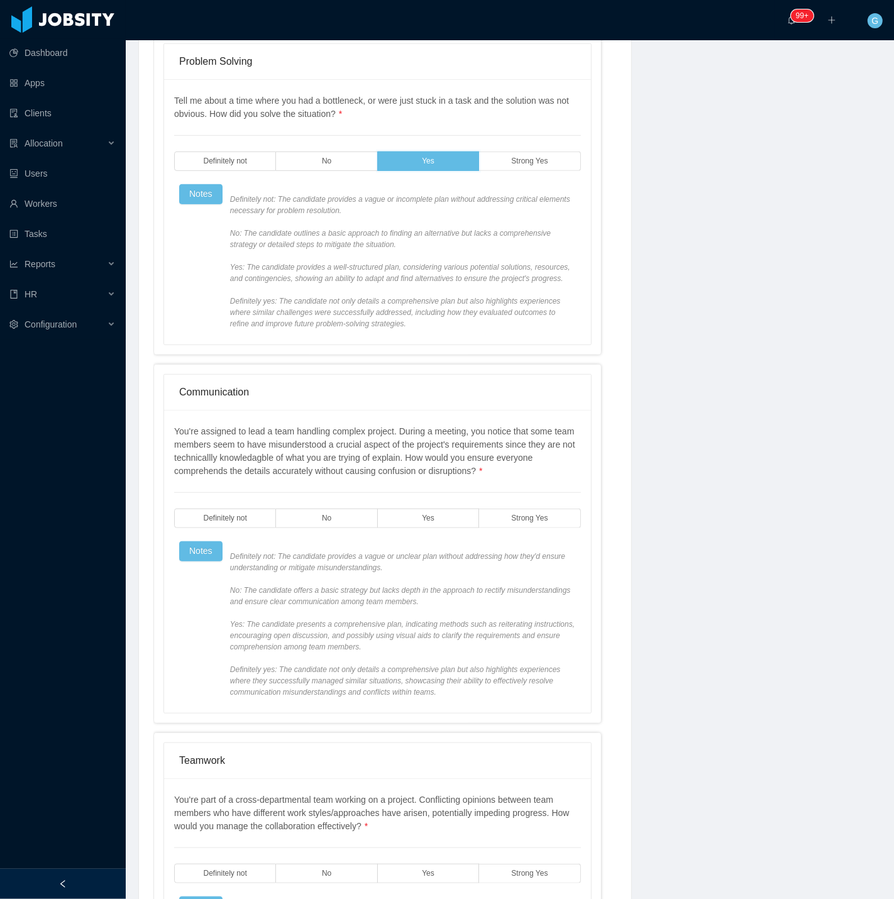
scroll to position [628, 0]
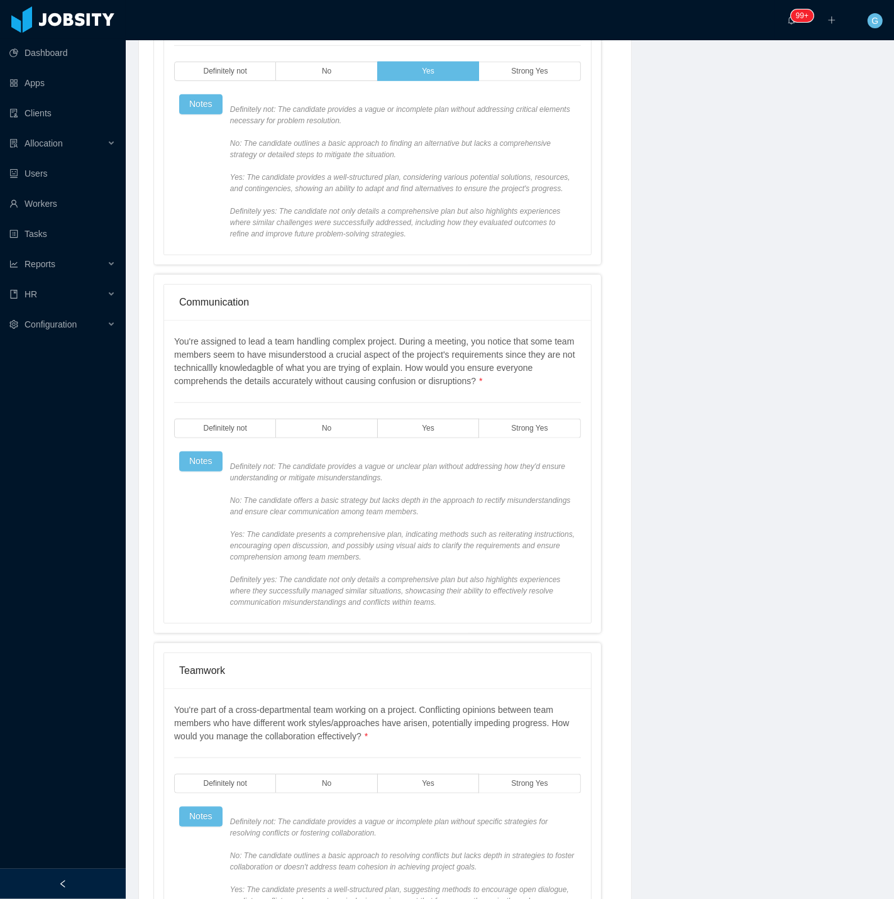
click at [411, 449] on div "You're assigned to lead a team handling complex project. During a meeting, you …" at bounding box center [377, 471] width 407 height 273
click at [420, 422] on label "Yes" at bounding box center [428, 427] width 101 height 19
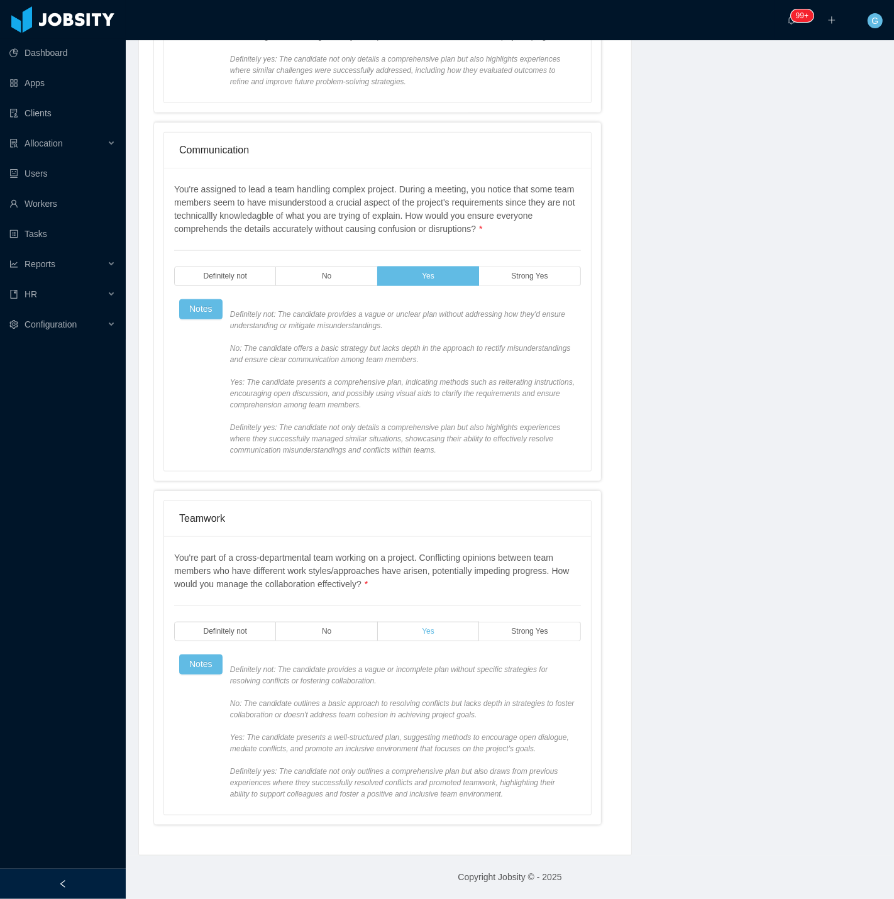
click at [424, 637] on label "Yes" at bounding box center [428, 630] width 101 height 19
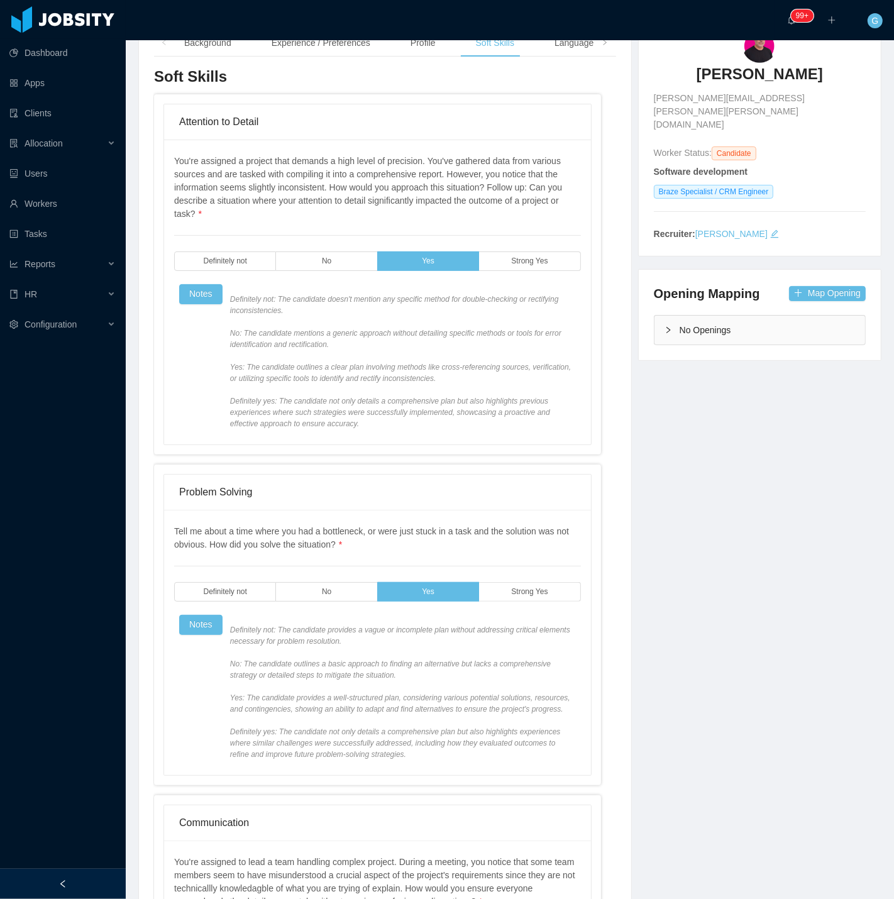
scroll to position [0, 0]
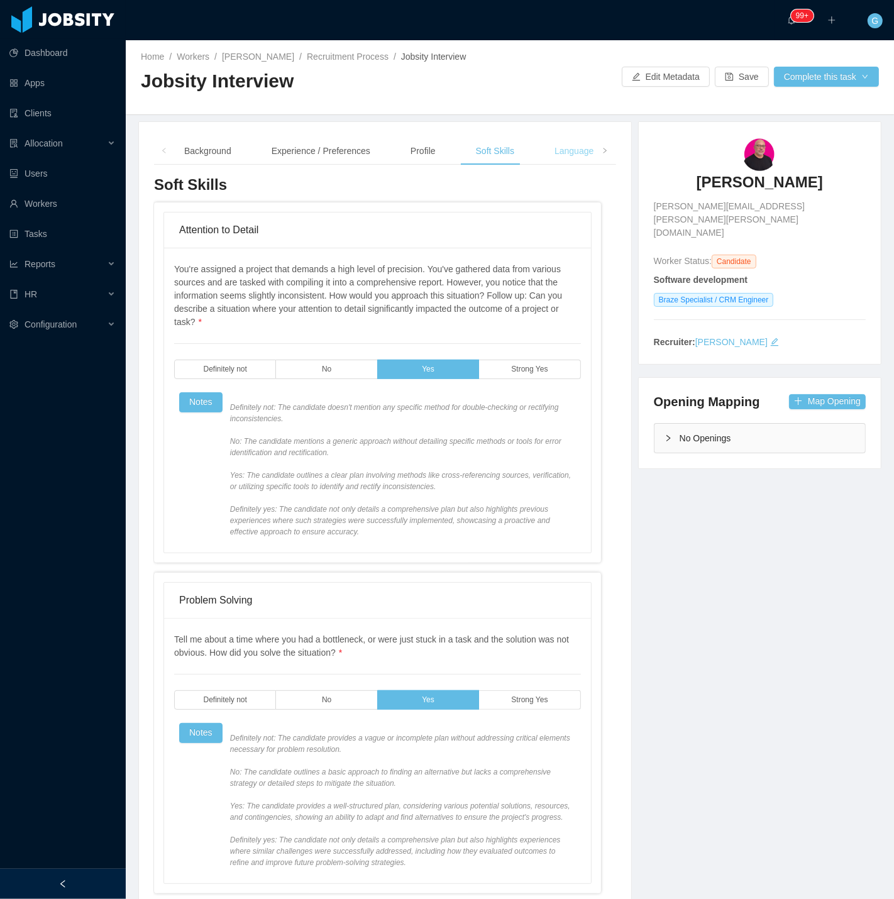
click at [550, 158] on div "Language" at bounding box center [573, 151] width 59 height 28
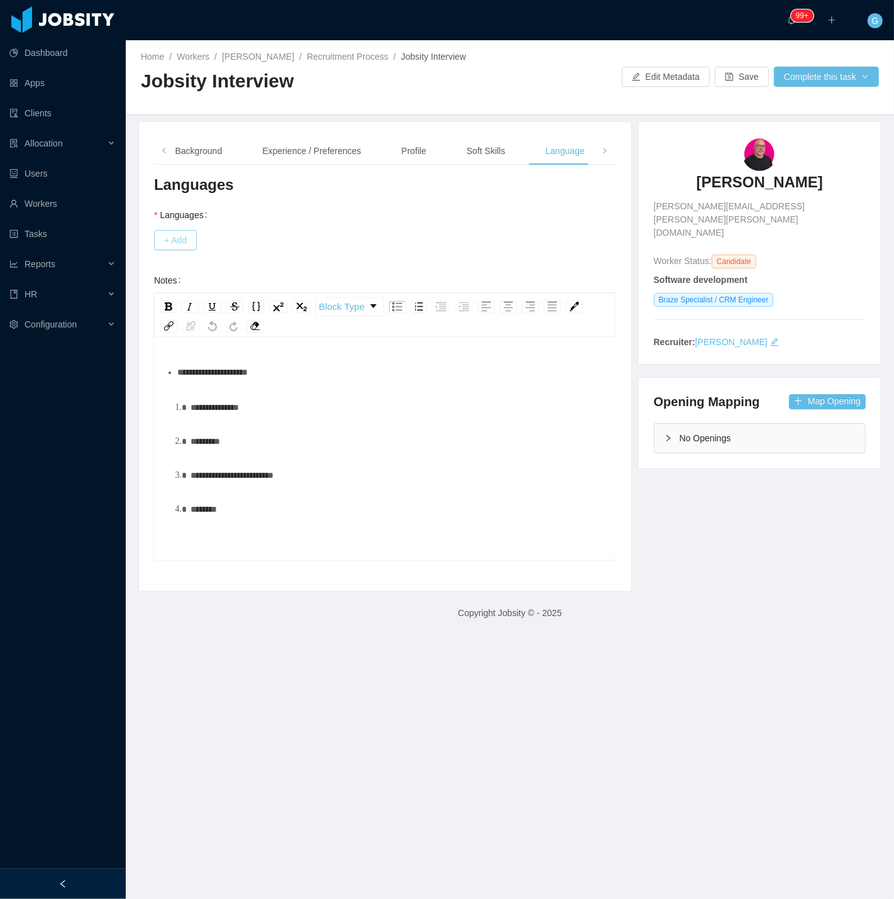
click at [194, 242] on button "+ Add" at bounding box center [175, 240] width 43 height 20
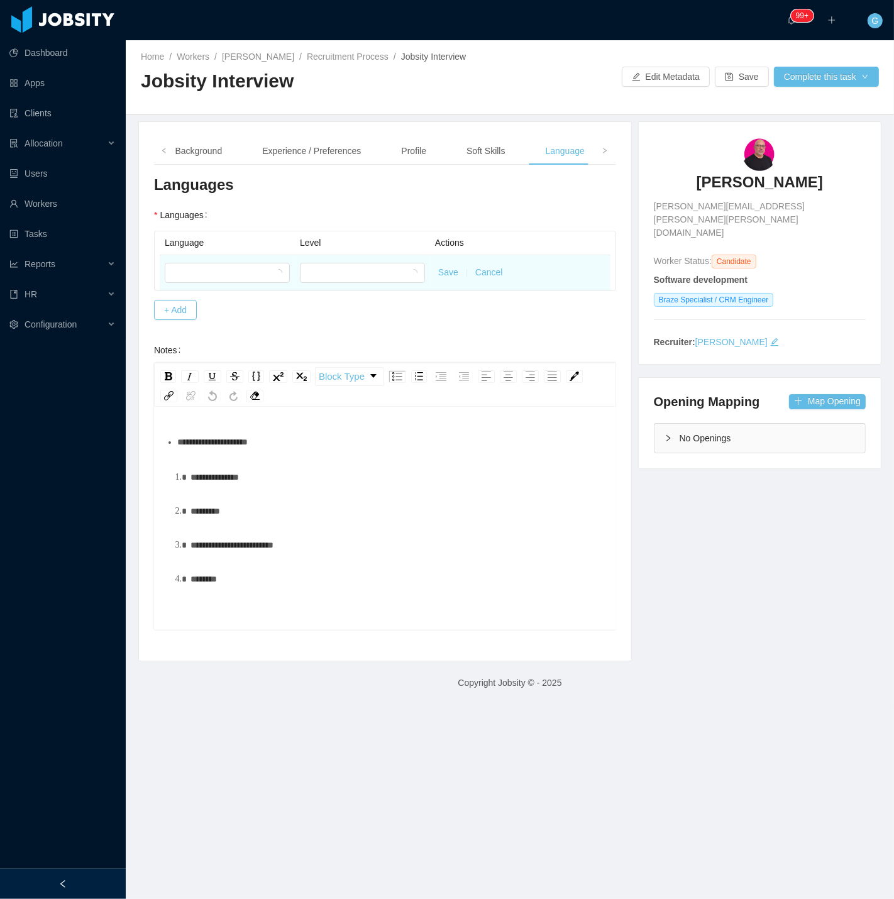
click at [193, 283] on div at bounding box center [227, 272] width 125 height 25
click at [192, 270] on div at bounding box center [223, 272] width 102 height 19
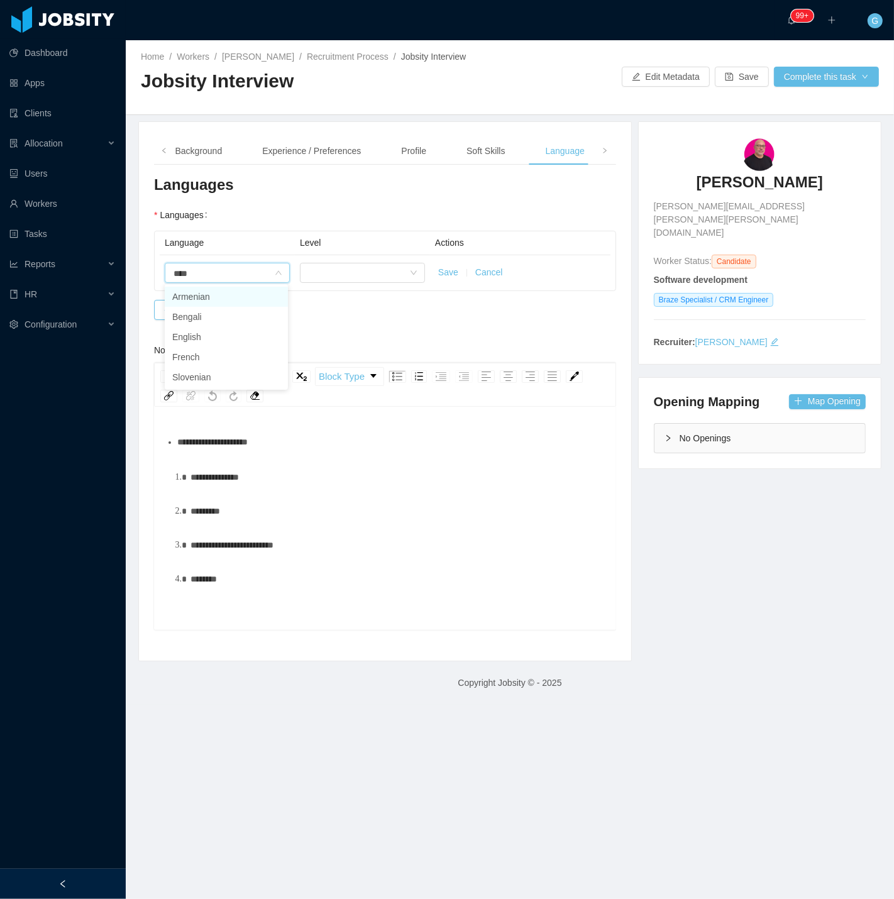
type input "*****"
click at [195, 292] on li "English" at bounding box center [226, 297] width 123 height 20
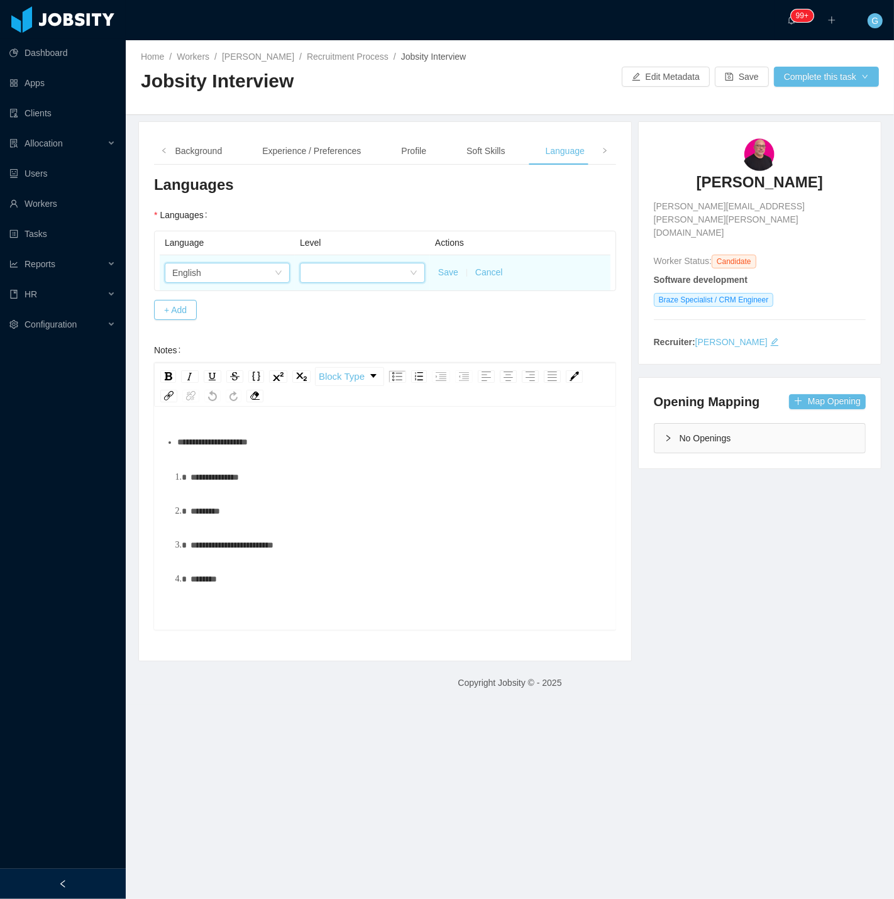
click at [376, 263] on div at bounding box center [358, 272] width 102 height 19
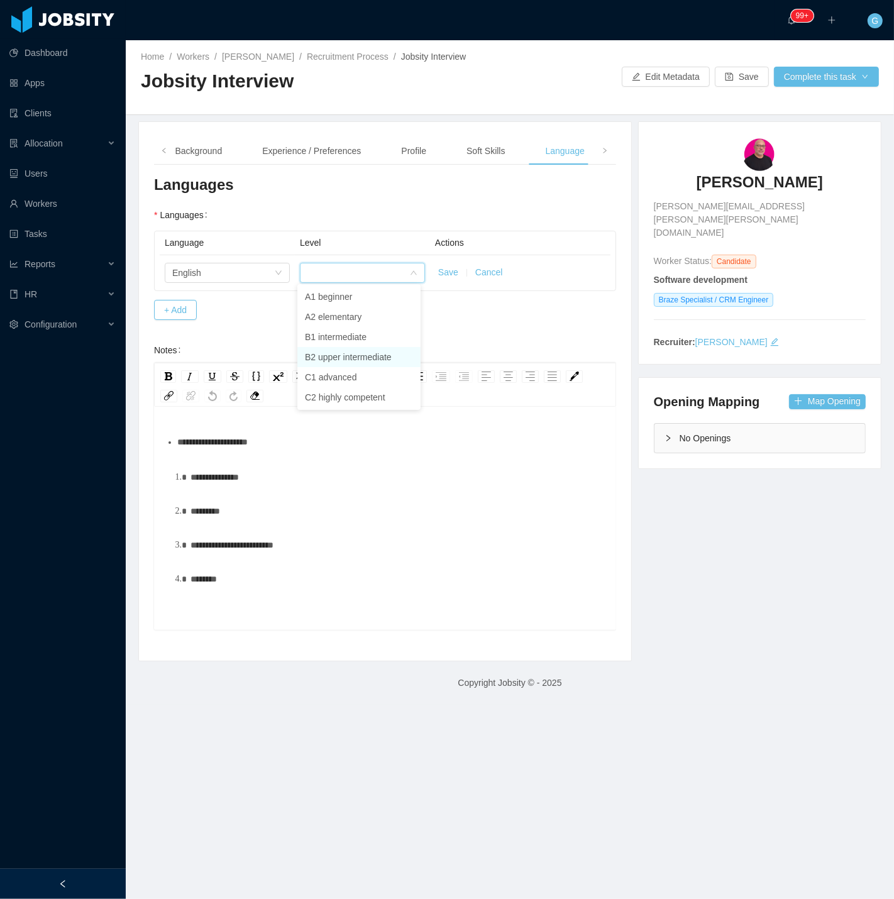
click at [346, 351] on li "B2 upper intermediate" at bounding box center [358, 357] width 123 height 20
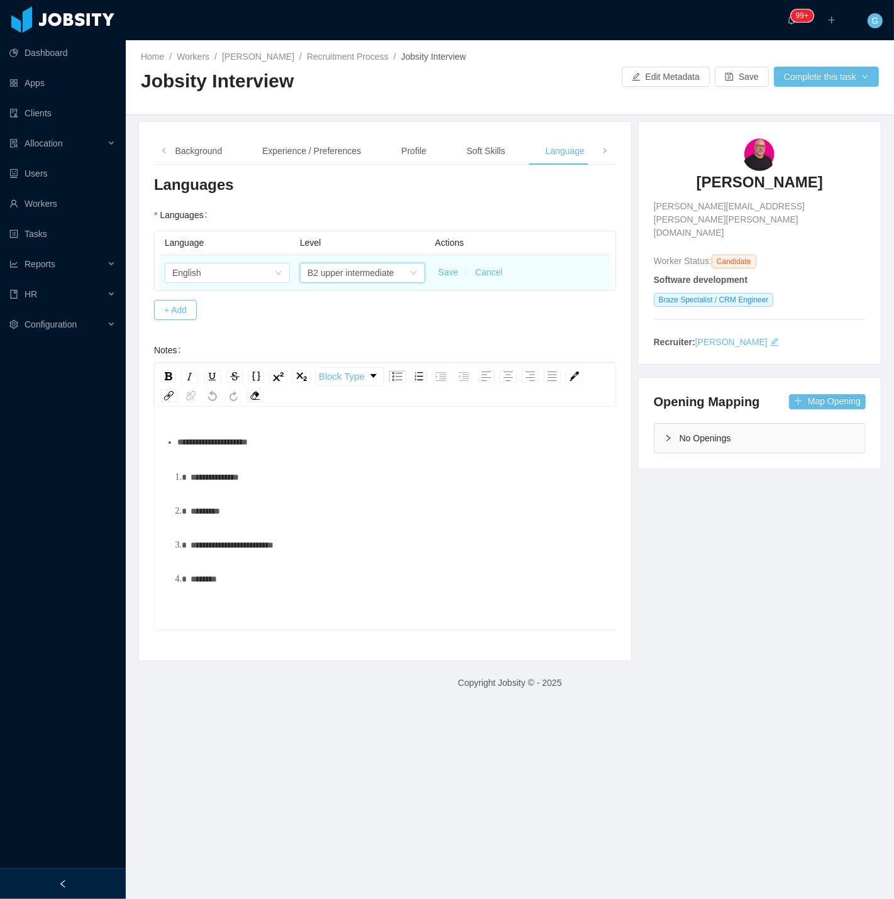
click at [440, 274] on button "Save" at bounding box center [448, 272] width 20 height 13
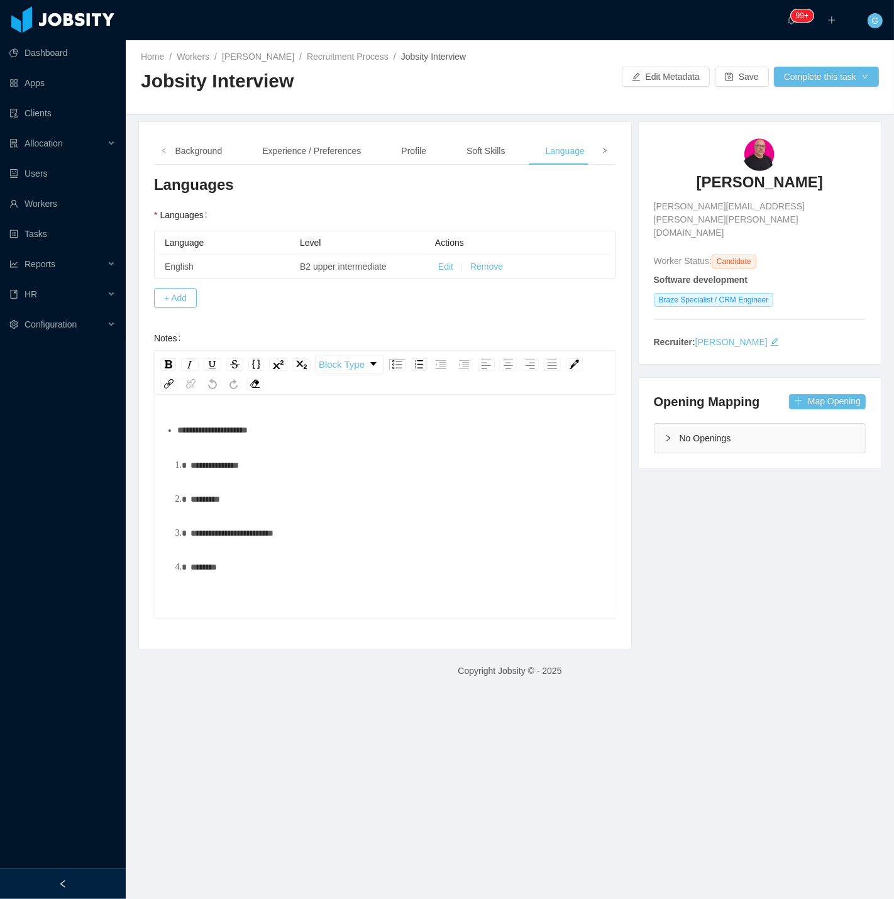
click at [601, 154] on span at bounding box center [605, 150] width 8 height 13
drag, startPoint x: 578, startPoint y: 152, endPoint x: 569, endPoint y: 151, distance: 8.8
click at [572, 152] on div "Notes" at bounding box center [572, 151] width 43 height 28
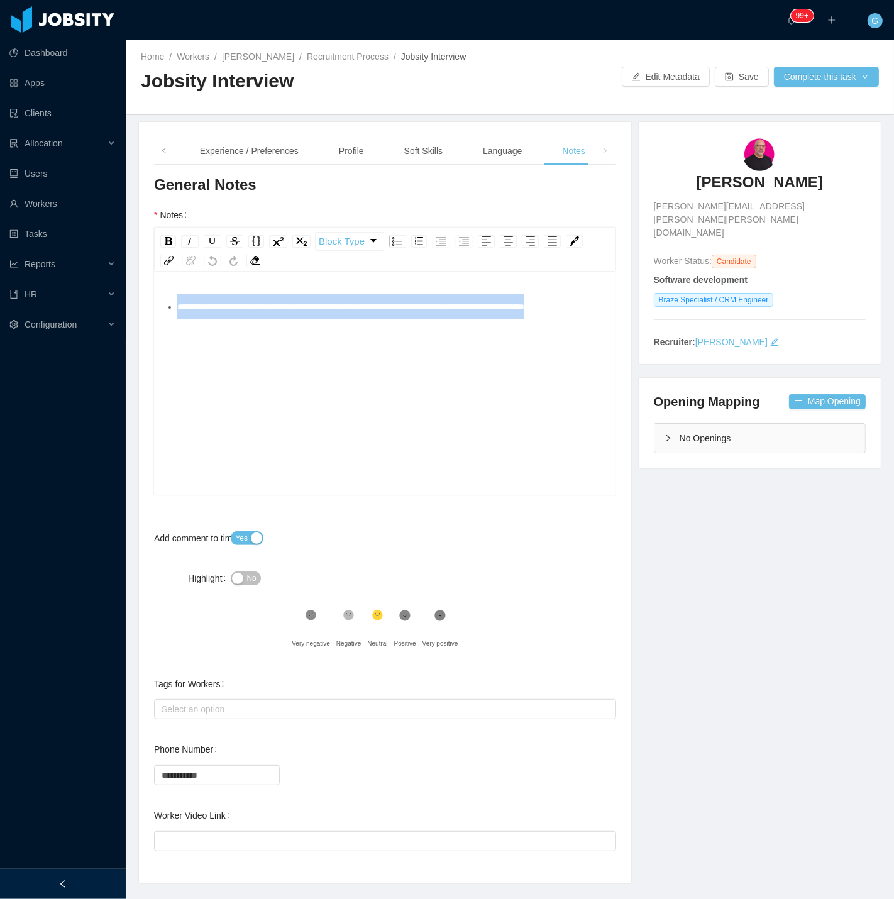
drag, startPoint x: 304, startPoint y: 353, endPoint x: 168, endPoint y: 231, distance: 182.4
click at [168, 231] on div "**********" at bounding box center [385, 360] width 462 height 267
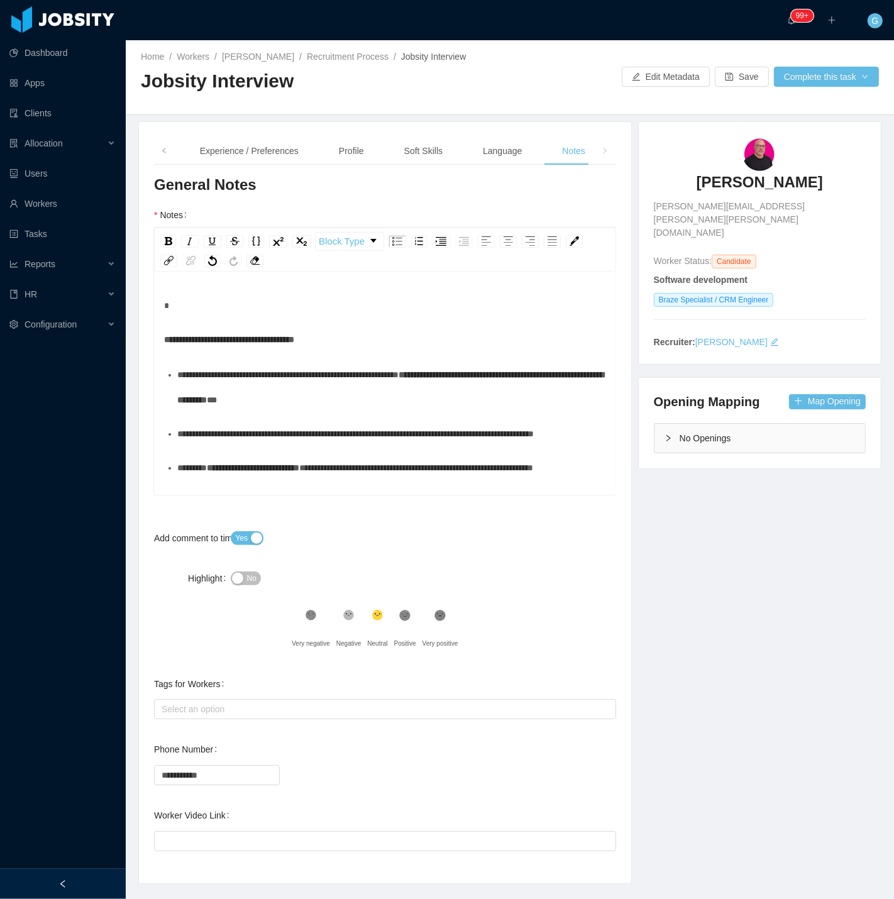
click at [246, 286] on div "**********" at bounding box center [385, 385] width 462 height 220
click at [242, 295] on div "rdw-editor" at bounding box center [385, 305] width 442 height 25
drag, startPoint x: 250, startPoint y: 591, endPoint x: 253, endPoint y: 574, distance: 17.3
click at [250, 588] on div "No" at bounding box center [327, 578] width 192 height 25
click at [253, 574] on span "No" at bounding box center [250, 578] width 9 height 13
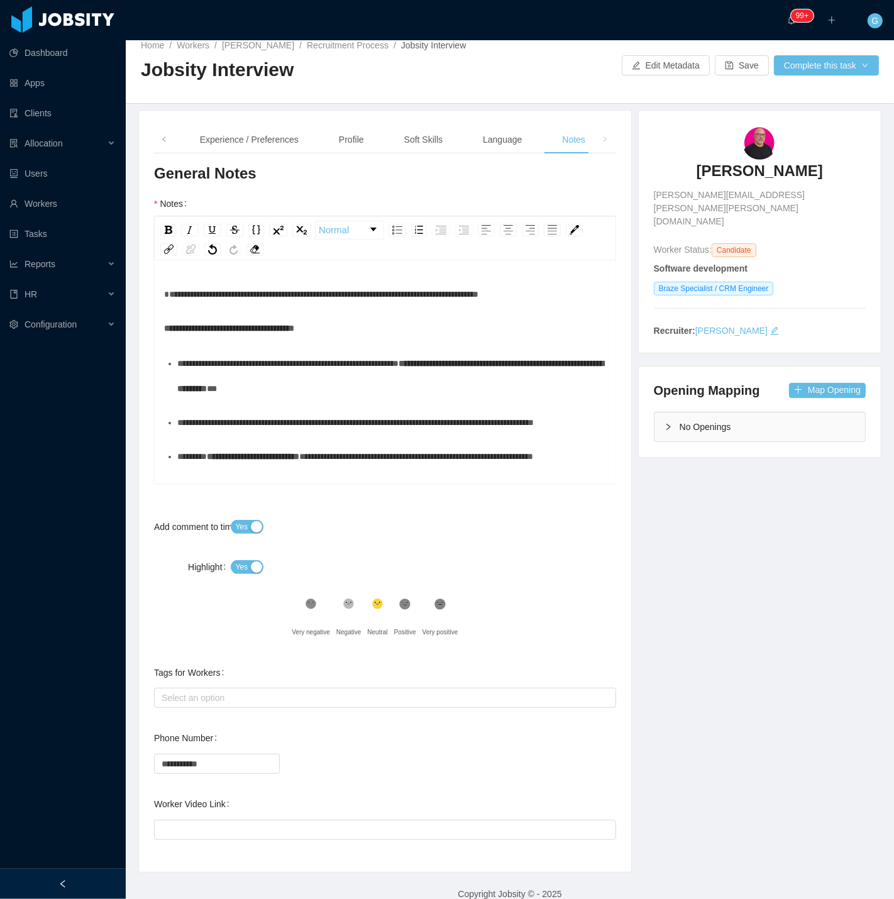
scroll to position [28, 0]
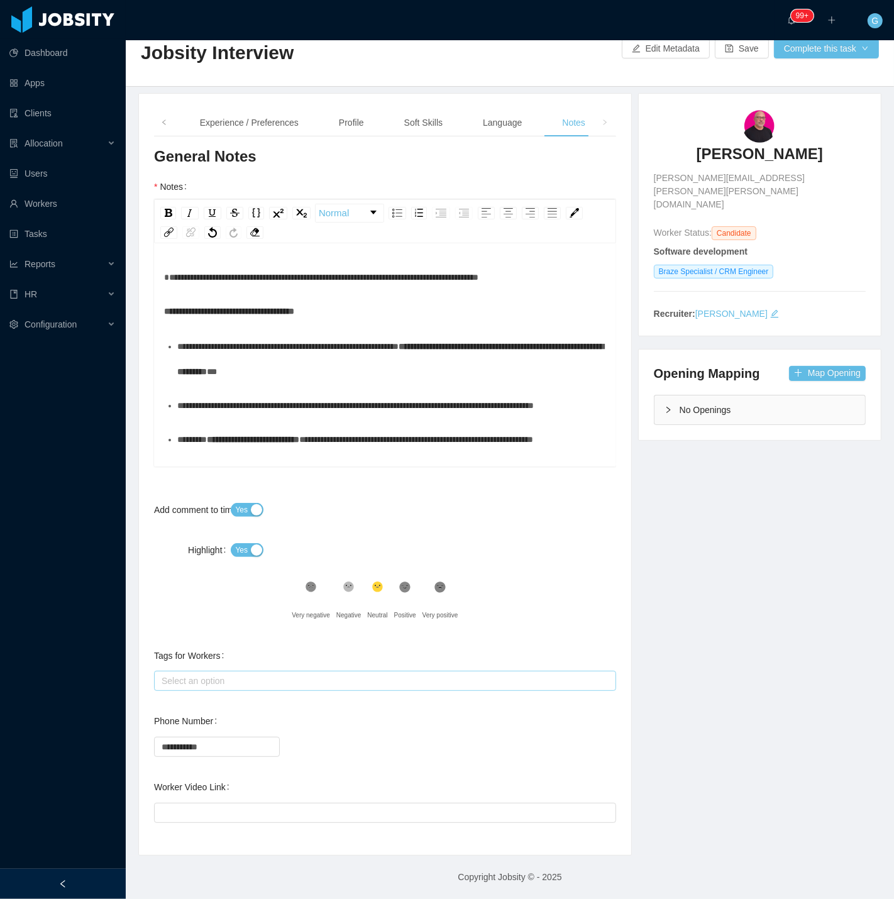
click at [207, 682] on div "Select an option" at bounding box center [381, 680] width 441 height 13
click at [216, 627] on div "**********" at bounding box center [385, 492] width 462 height 693
click at [229, 819] on input "Worker Video Link" at bounding box center [385, 812] width 462 height 20
paste input "**********"
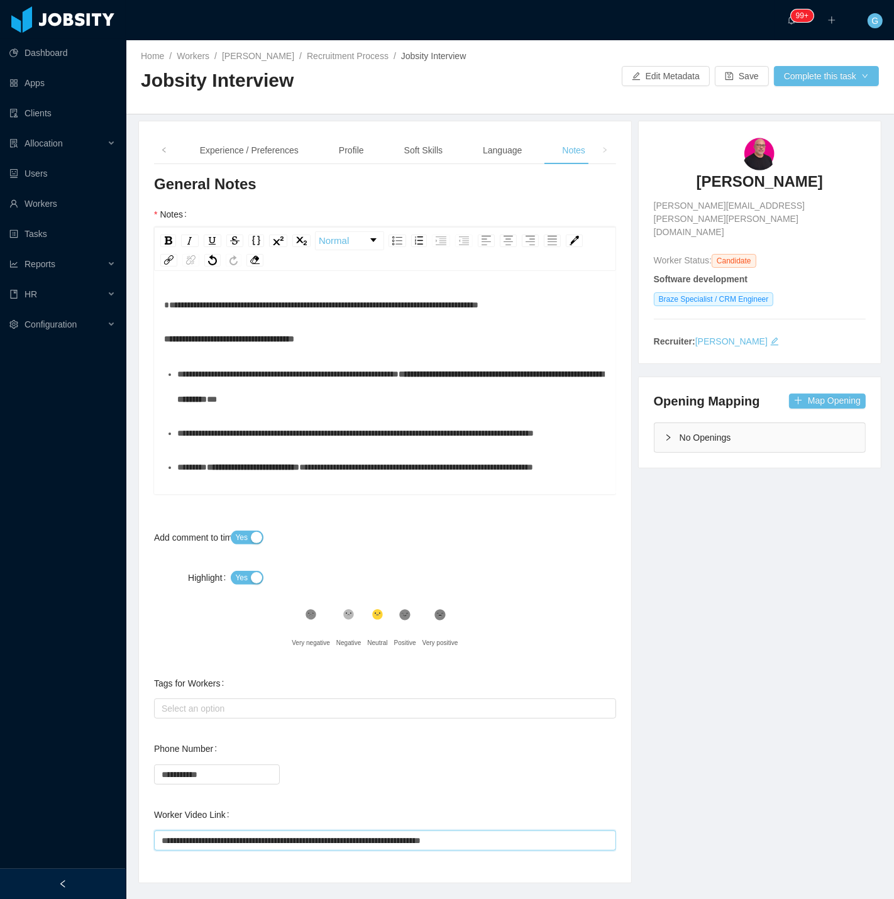
scroll to position [0, 0]
type input "**********"
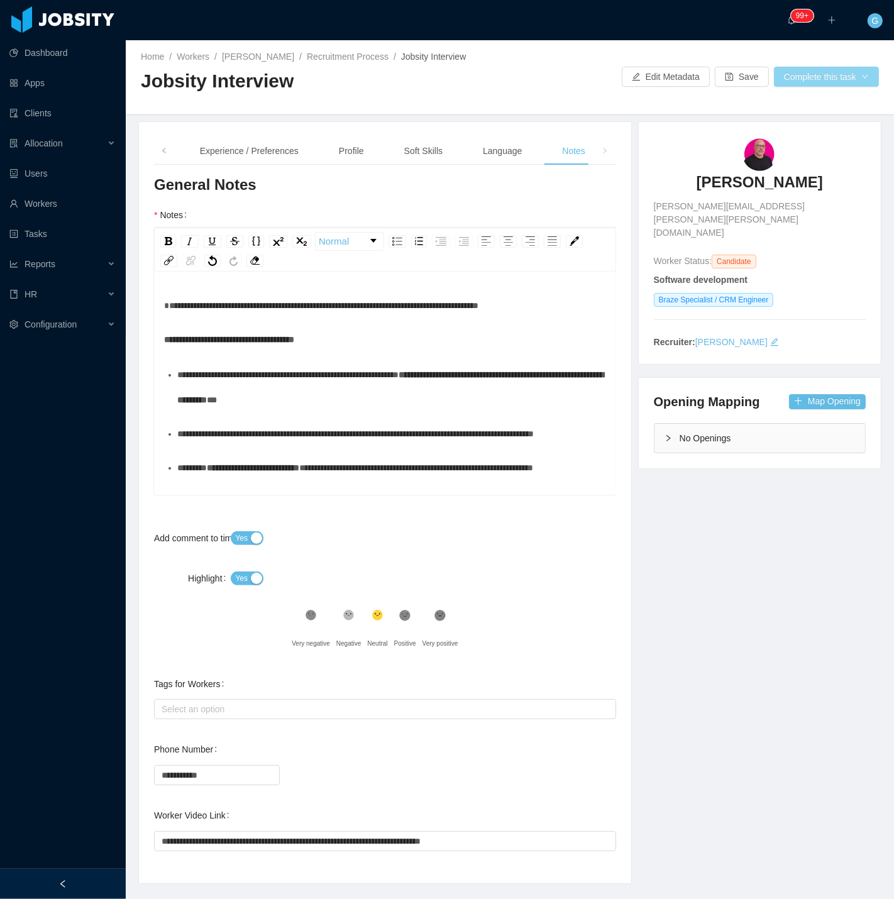
click at [806, 78] on button "Complete this task" at bounding box center [826, 77] width 105 height 20
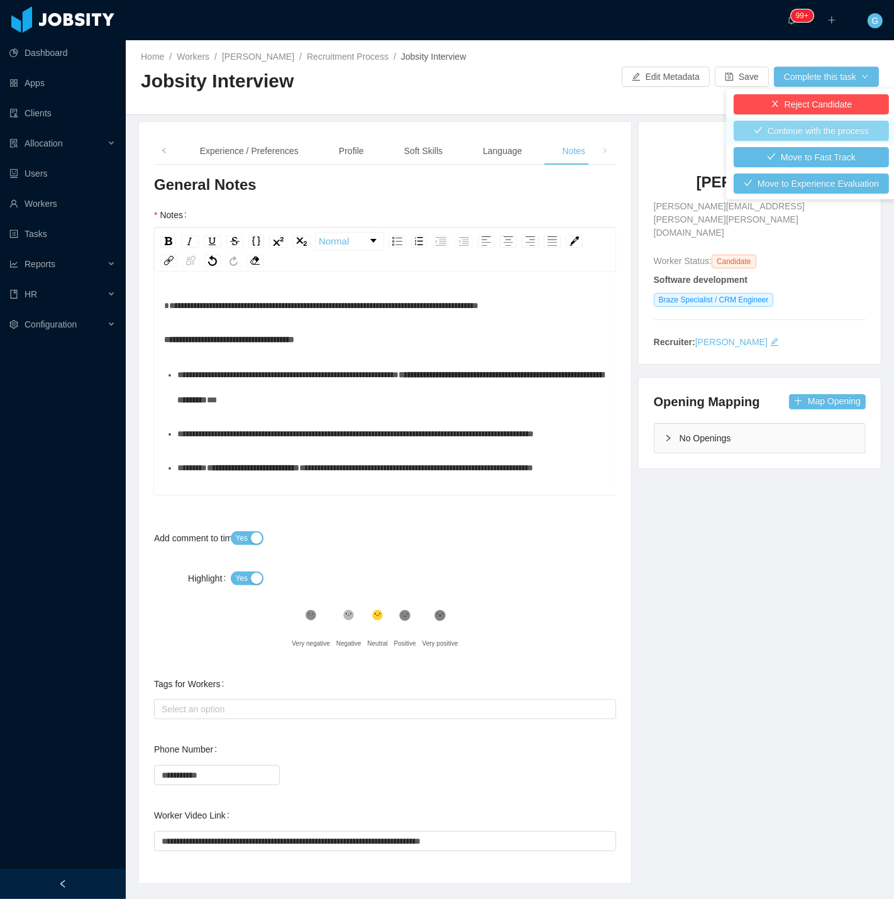
click at [783, 134] on button "Continue with the process" at bounding box center [810, 131] width 155 height 20
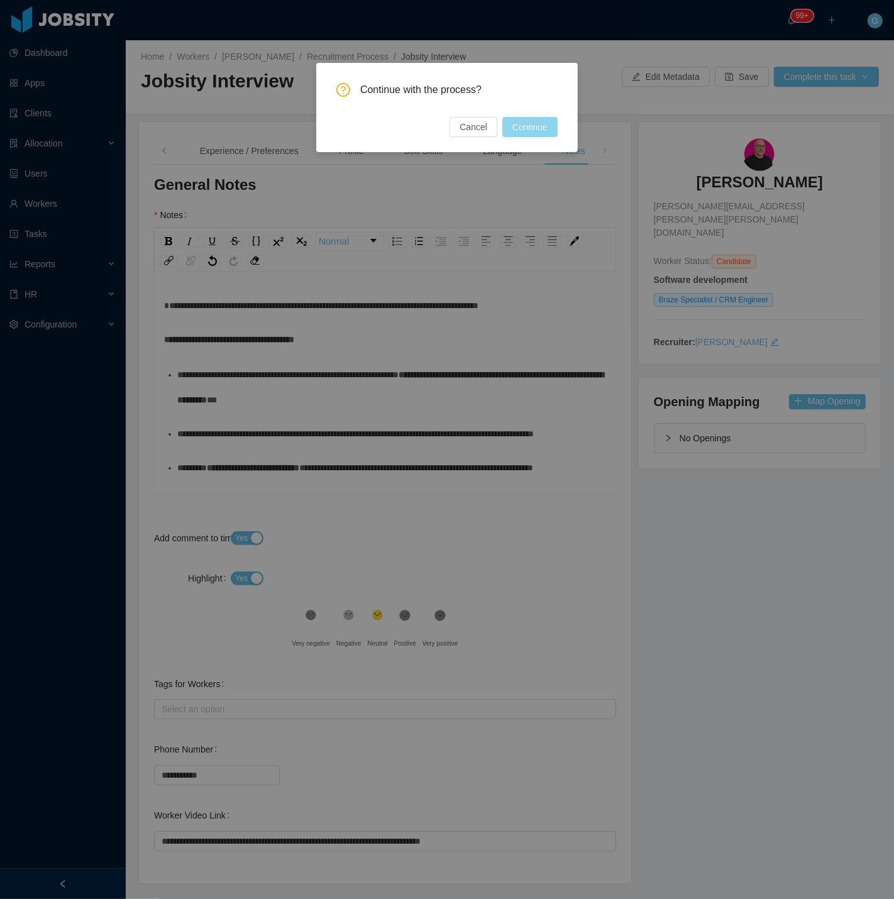
click at [547, 134] on button "Continue" at bounding box center [529, 127] width 55 height 20
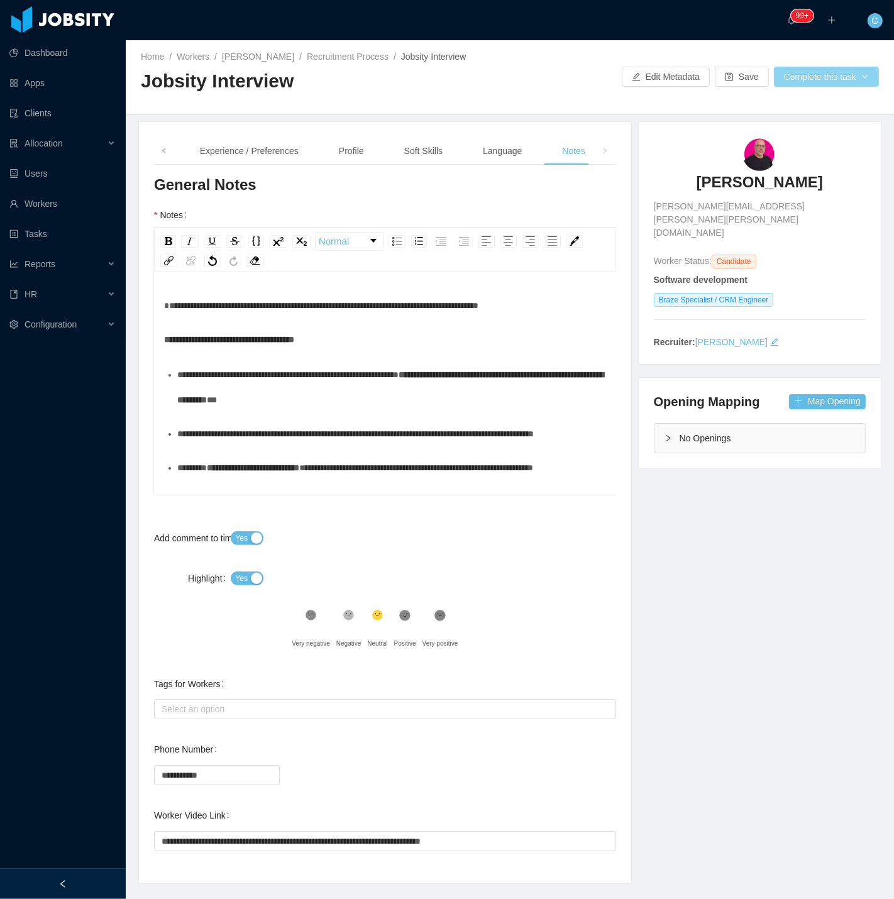
click at [788, 85] on button "Complete this task" at bounding box center [826, 77] width 105 height 20
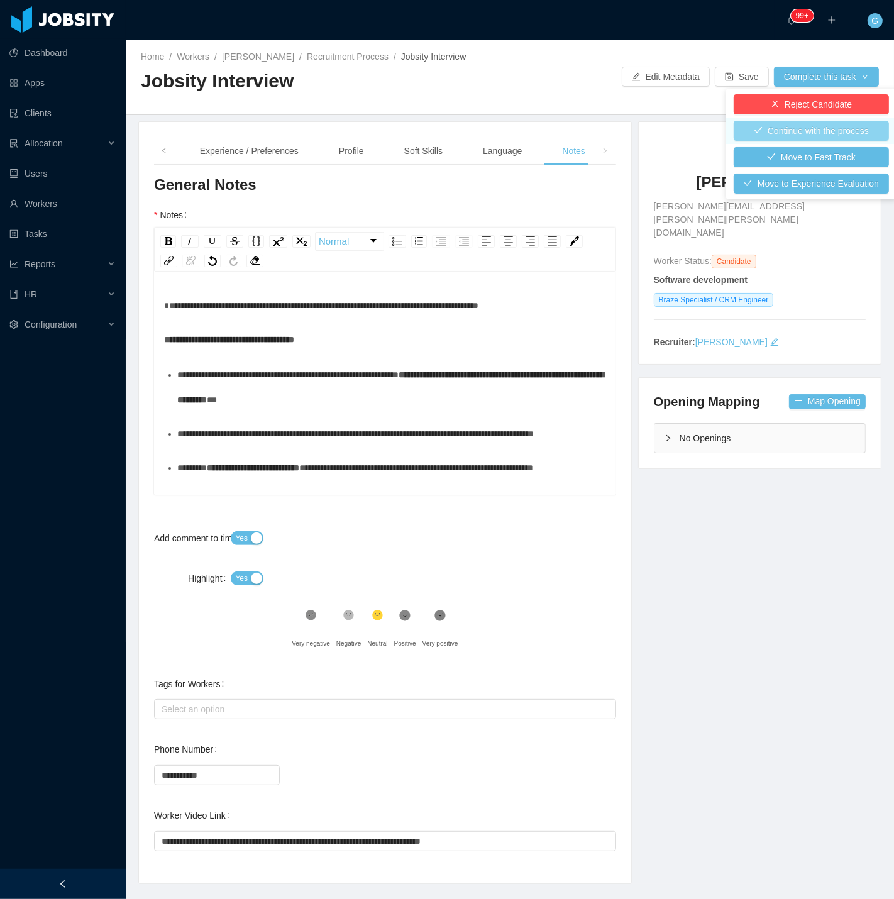
click at [802, 139] on button "Continue with the process" at bounding box center [810, 131] width 155 height 20
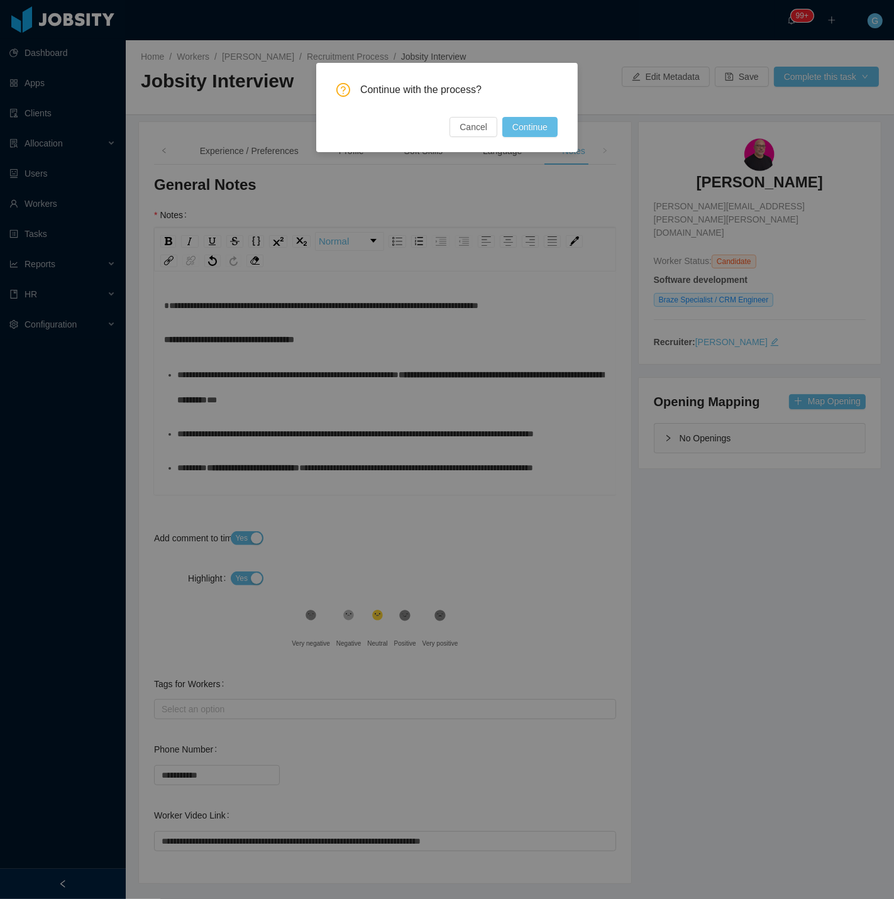
click at [561, 127] on div "Continue with the process? Cancel Continue" at bounding box center [446, 107] width 261 height 89
click at [541, 124] on button "Continue" at bounding box center [529, 127] width 55 height 20
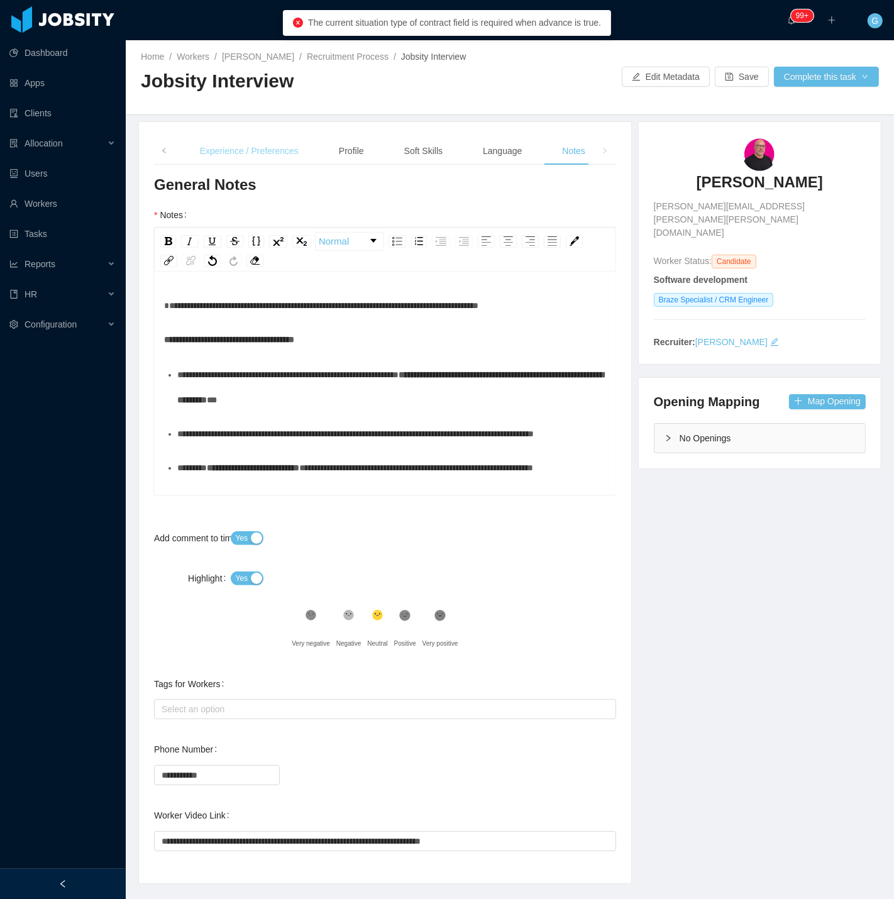
click at [275, 158] on div "Experience / Preferences" at bounding box center [249, 151] width 119 height 28
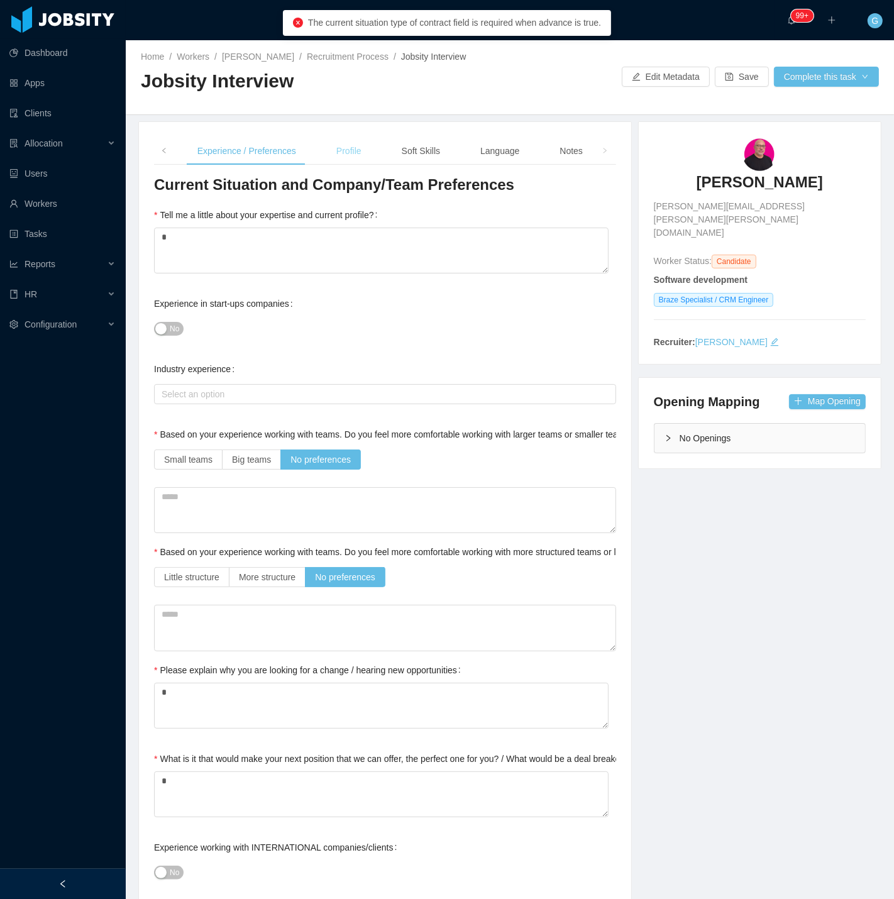
click at [330, 149] on div "Profile" at bounding box center [348, 151] width 45 height 28
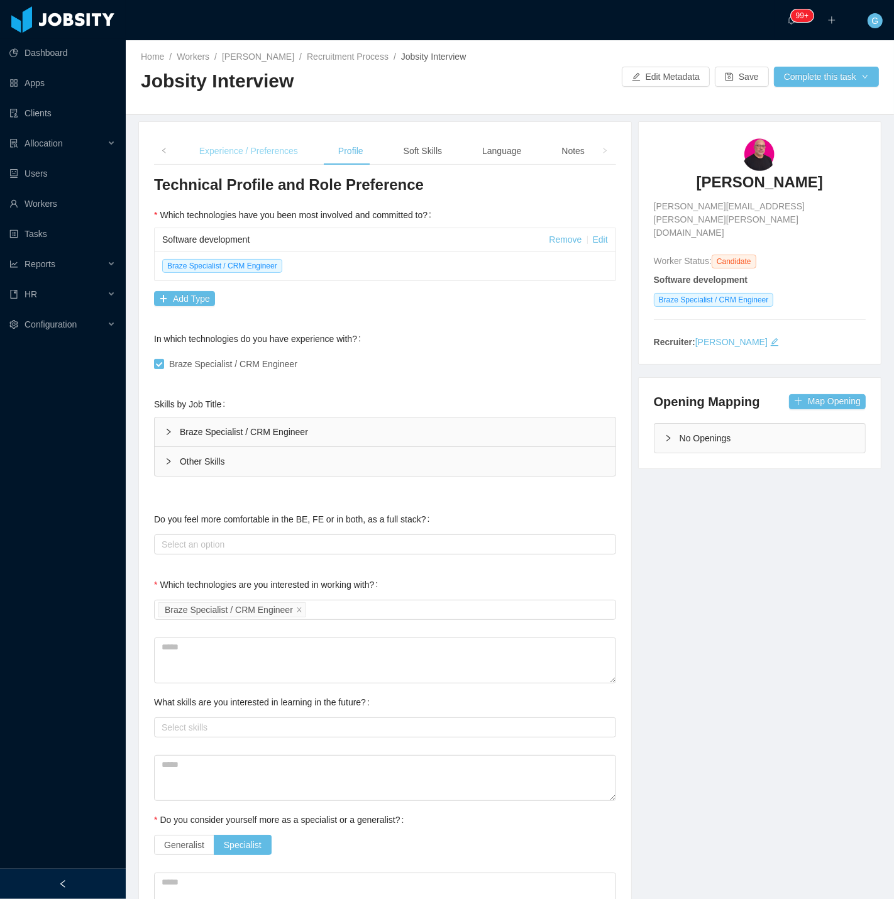
click at [248, 145] on div "Experience / Preferences" at bounding box center [248, 151] width 119 height 28
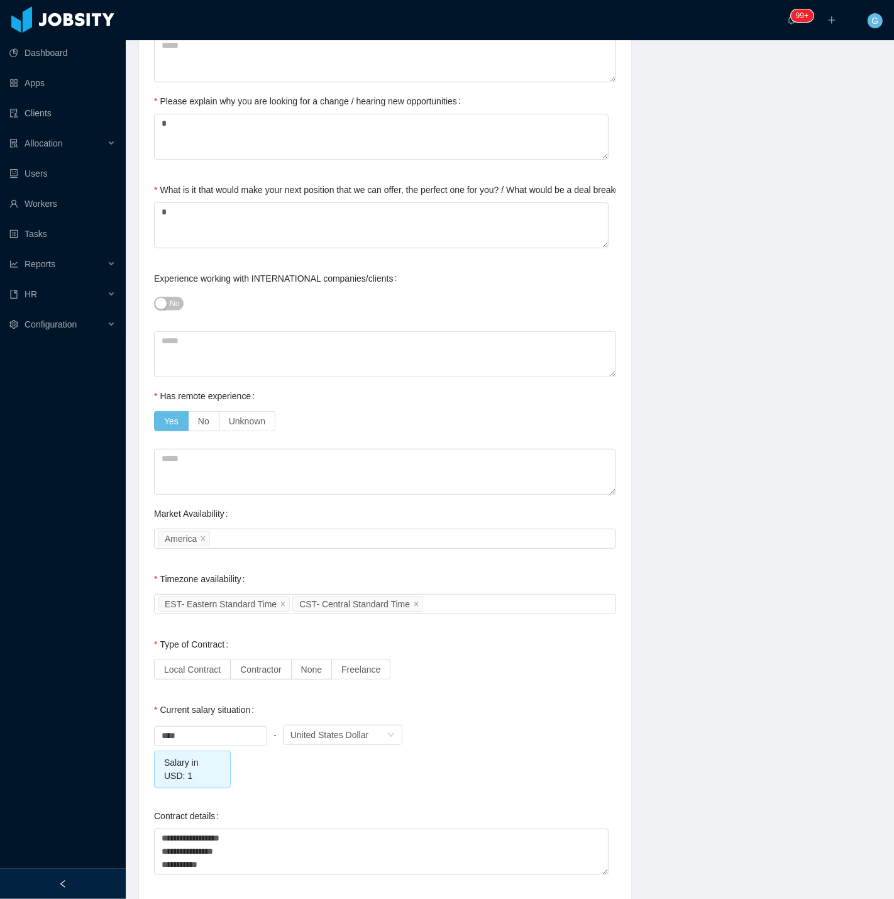
scroll to position [628, 0]
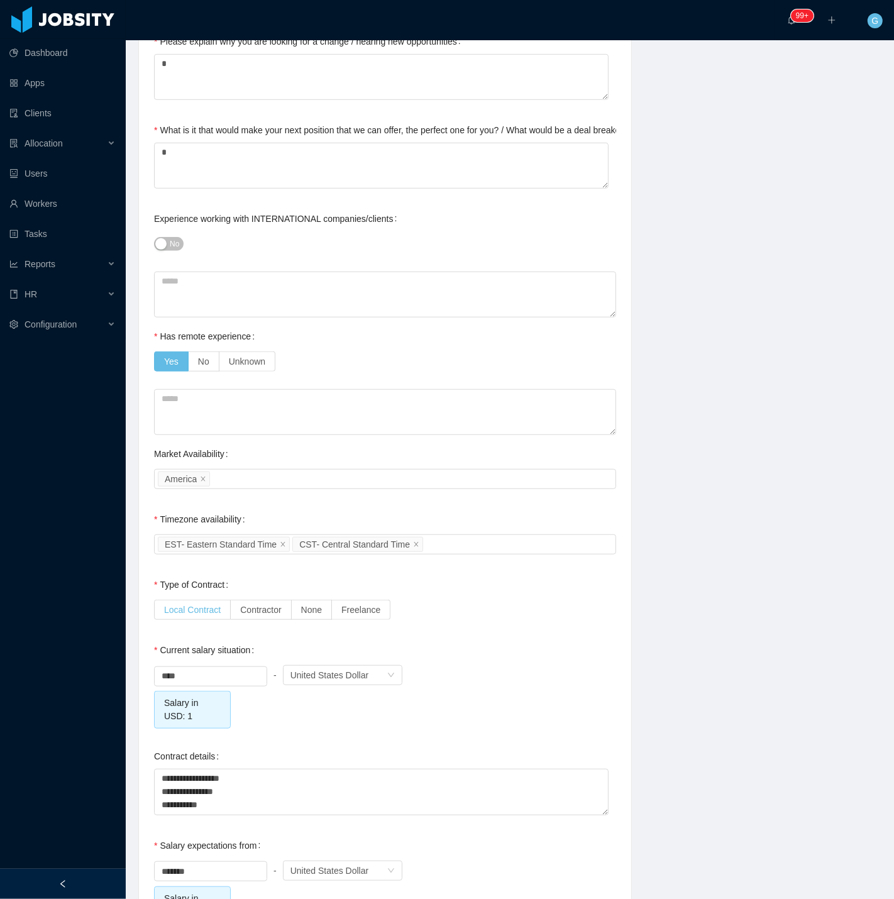
click at [192, 616] on label "Local Contract" at bounding box center [192, 609] width 77 height 20
click at [271, 611] on span "Contractor" at bounding box center [260, 609] width 41 height 10
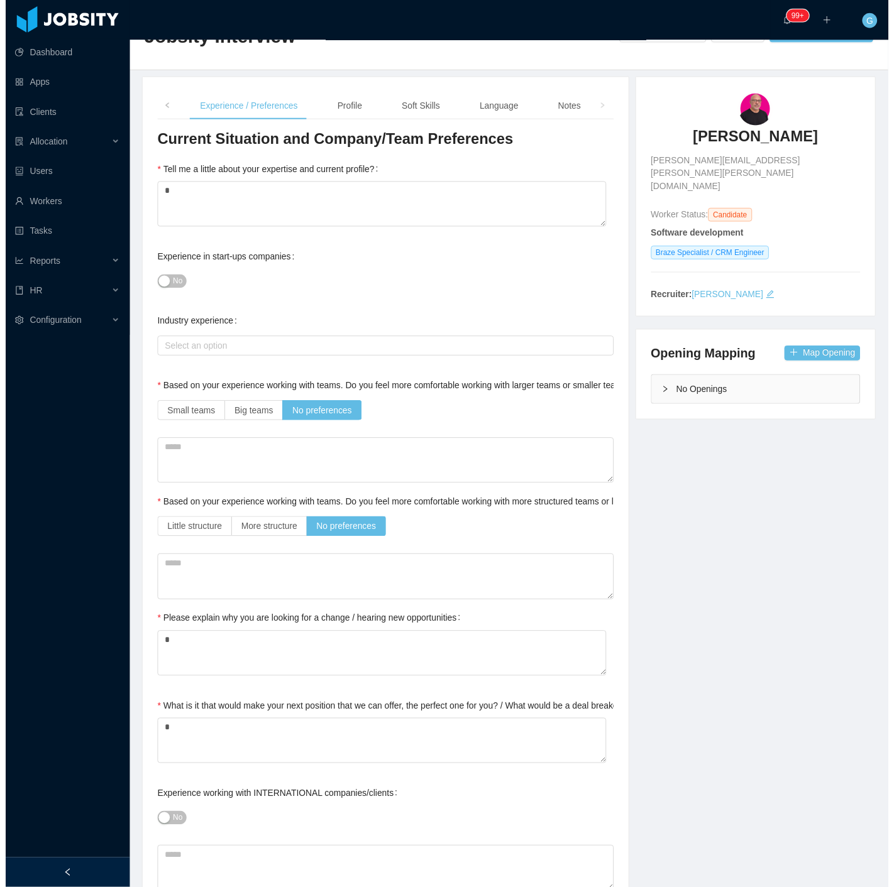
scroll to position [0, 0]
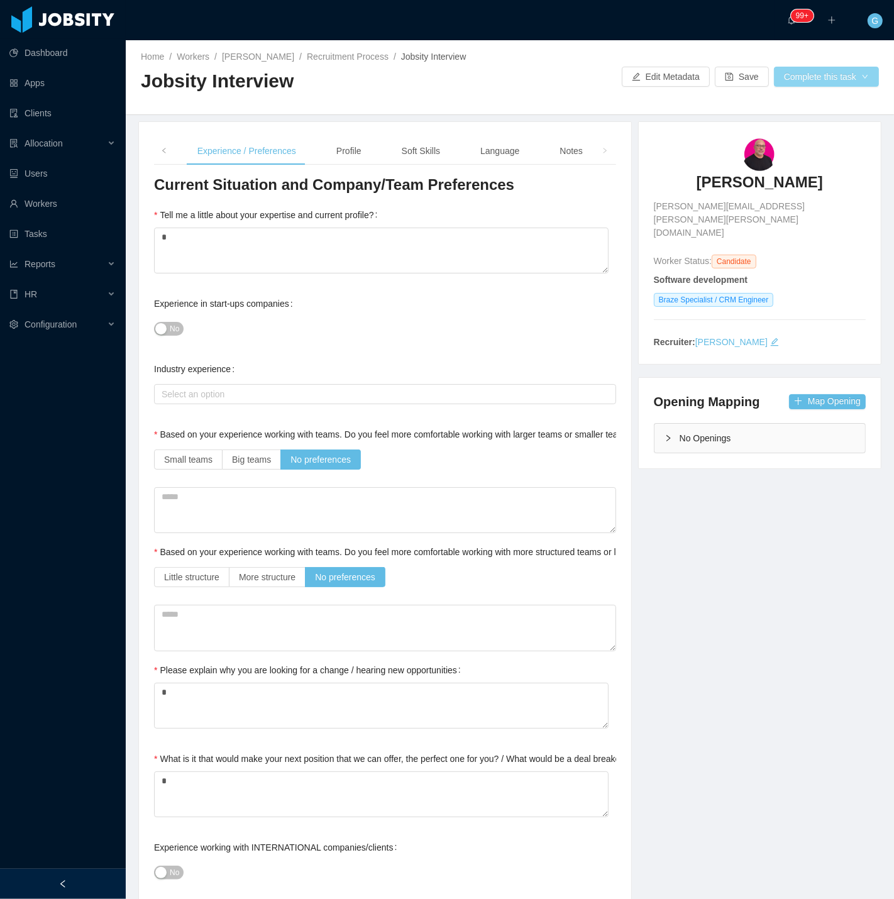
click at [794, 83] on button "Complete this task" at bounding box center [826, 77] width 105 height 20
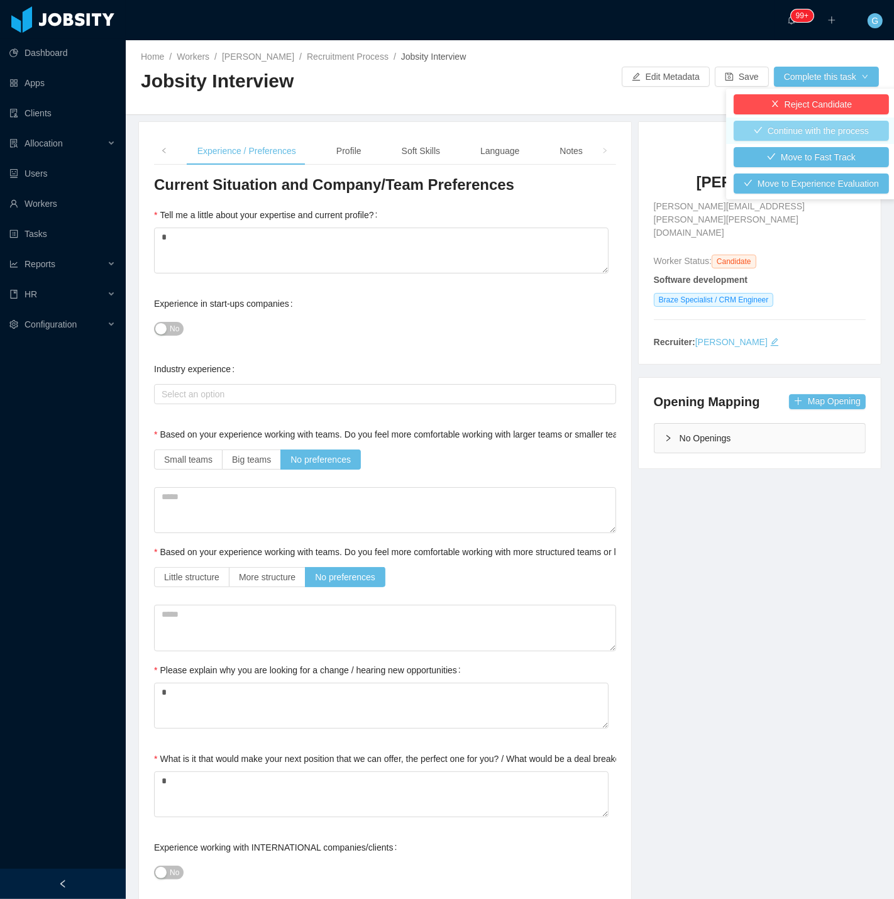
click at [780, 128] on button "Continue with the process" at bounding box center [810, 131] width 155 height 20
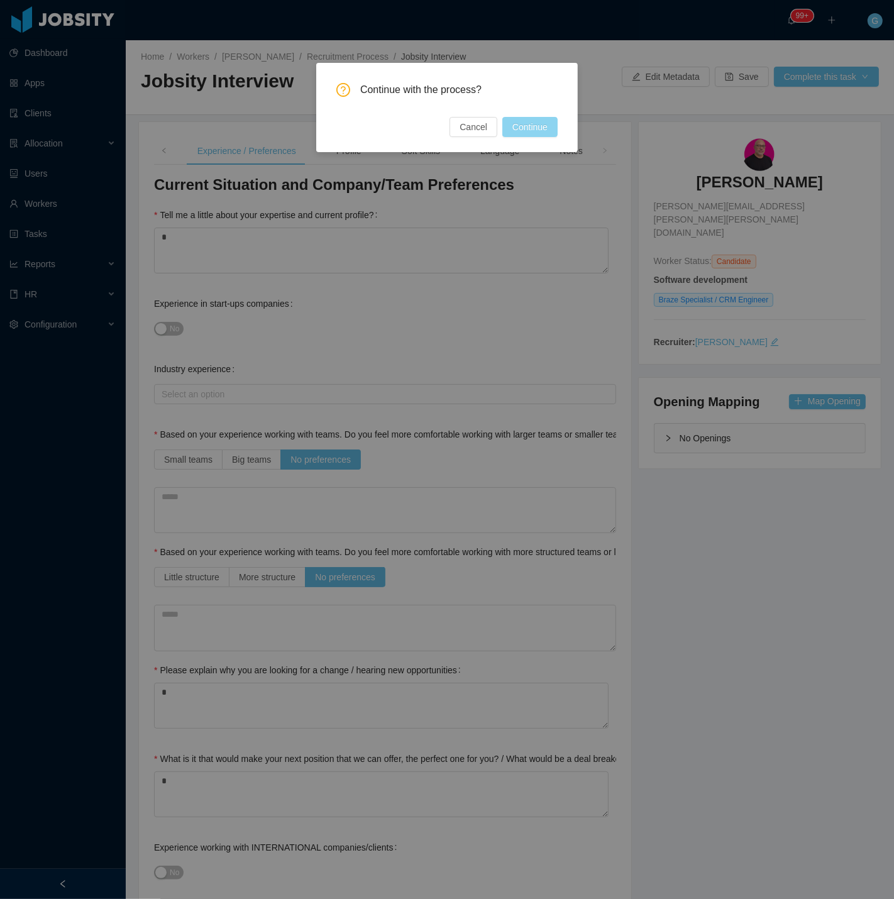
click at [547, 128] on button "Continue" at bounding box center [529, 127] width 55 height 20
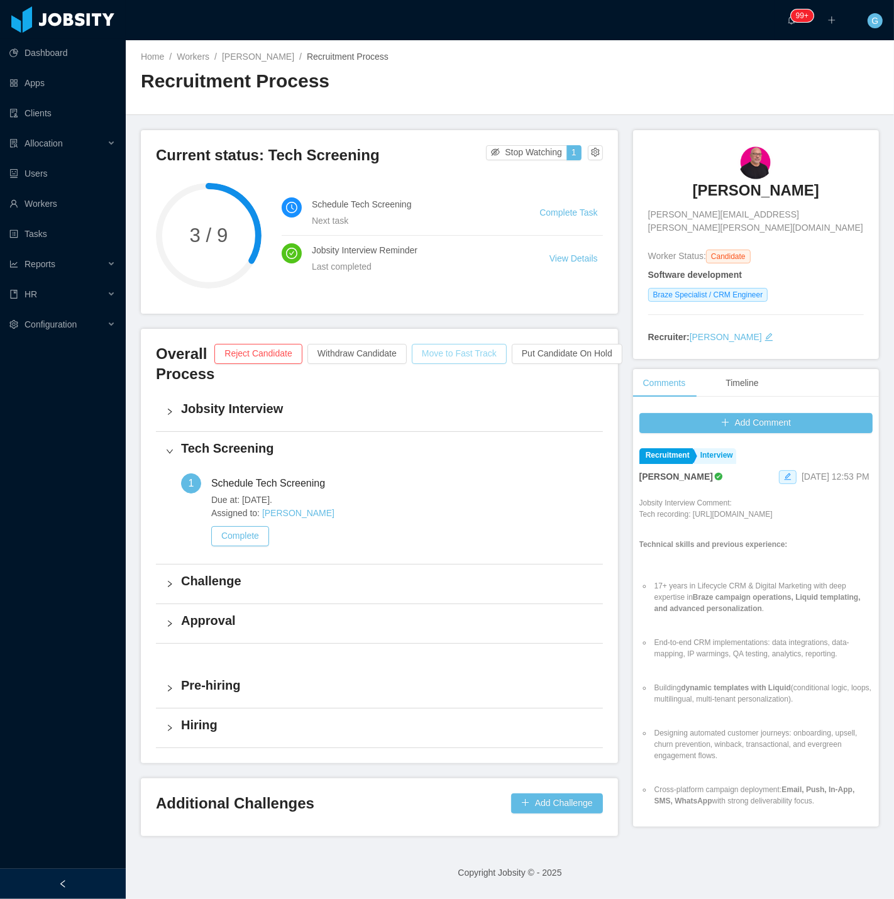
click at [453, 350] on button "Move to Fast Track" at bounding box center [459, 354] width 95 height 20
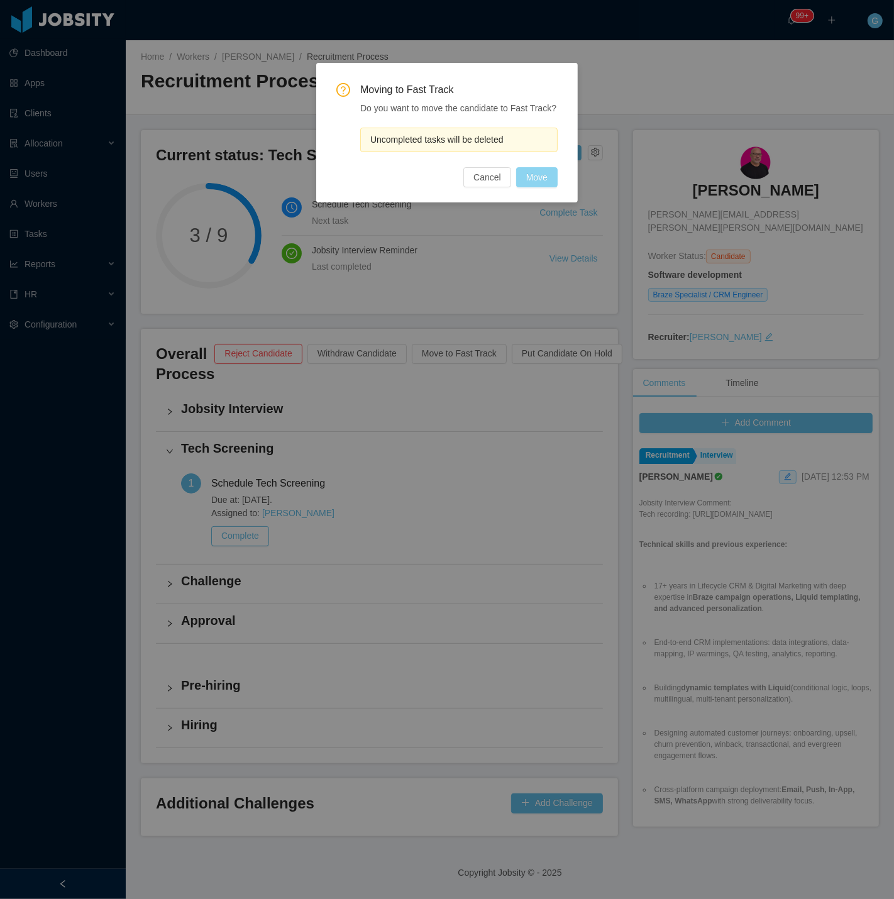
click at [533, 177] on button "Move" at bounding box center [536, 177] width 41 height 20
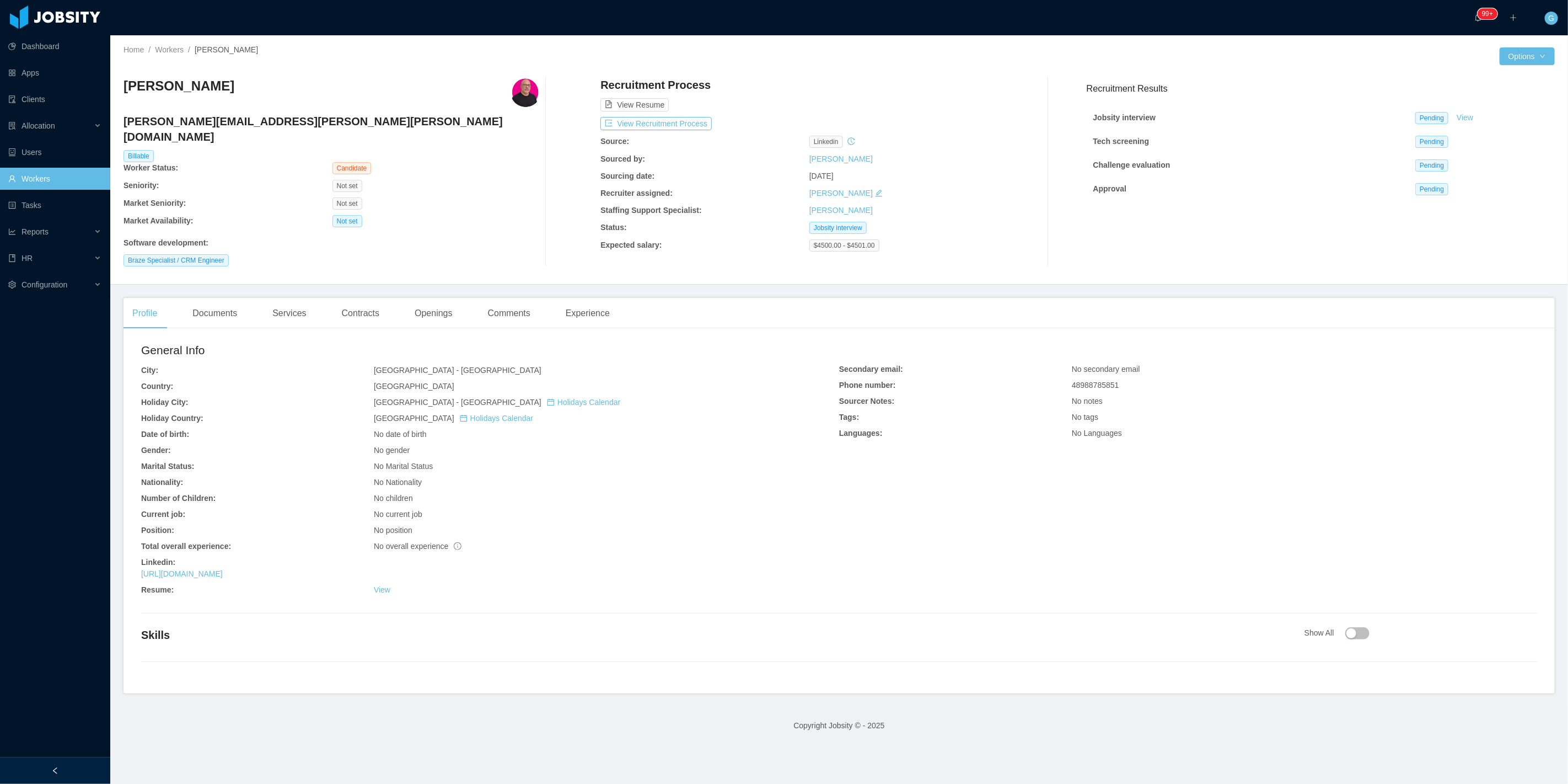
click at [249, 306] on div "Profile Documents Services Contracts Openings Comments Experience" at bounding box center [371, 313] width 495 height 31
click at [233, 301] on div "Documents" at bounding box center [214, 313] width 62 height 31
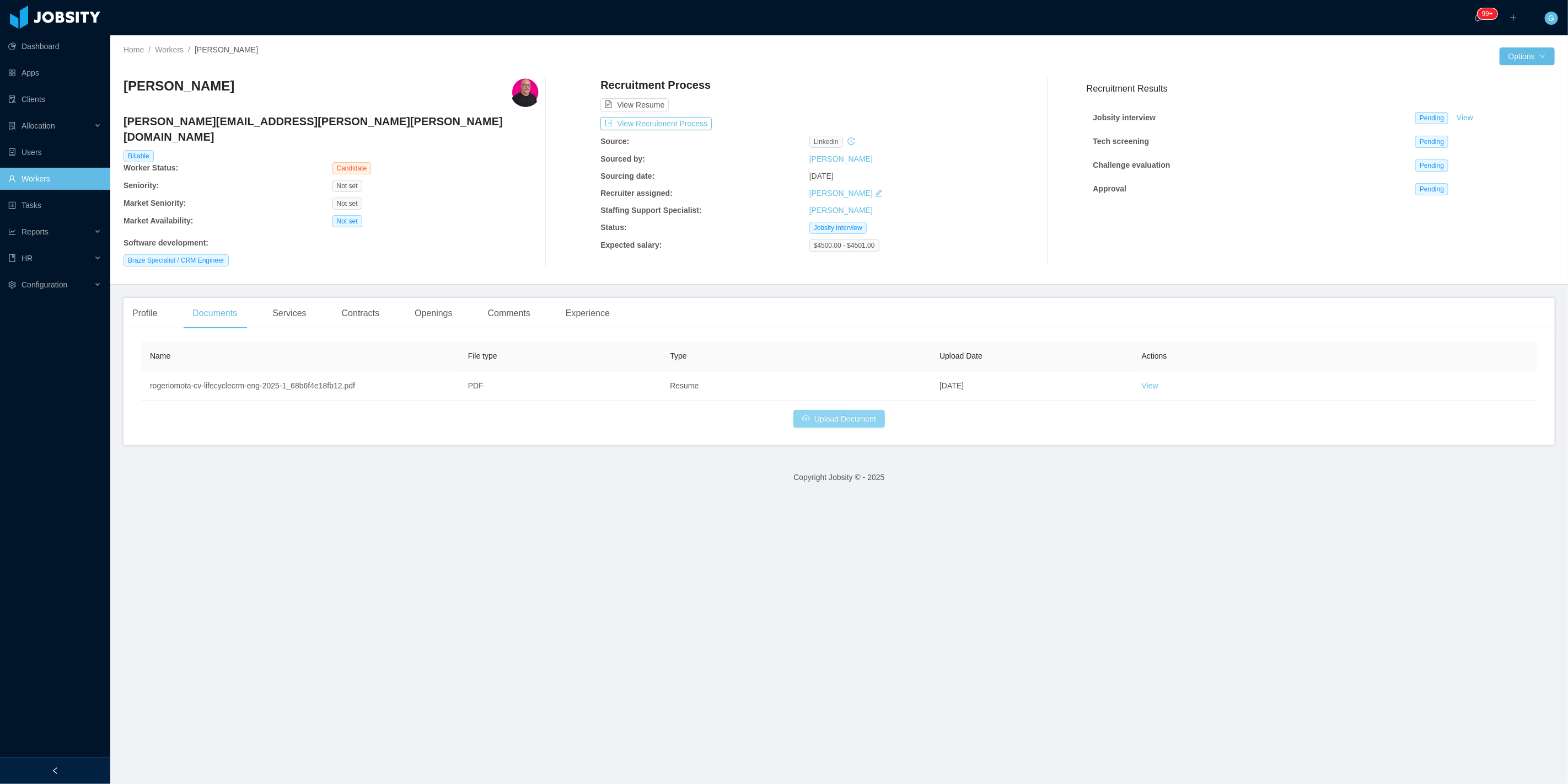
click at [838, 410] on button "Upload Document" at bounding box center [839, 419] width 91 height 18
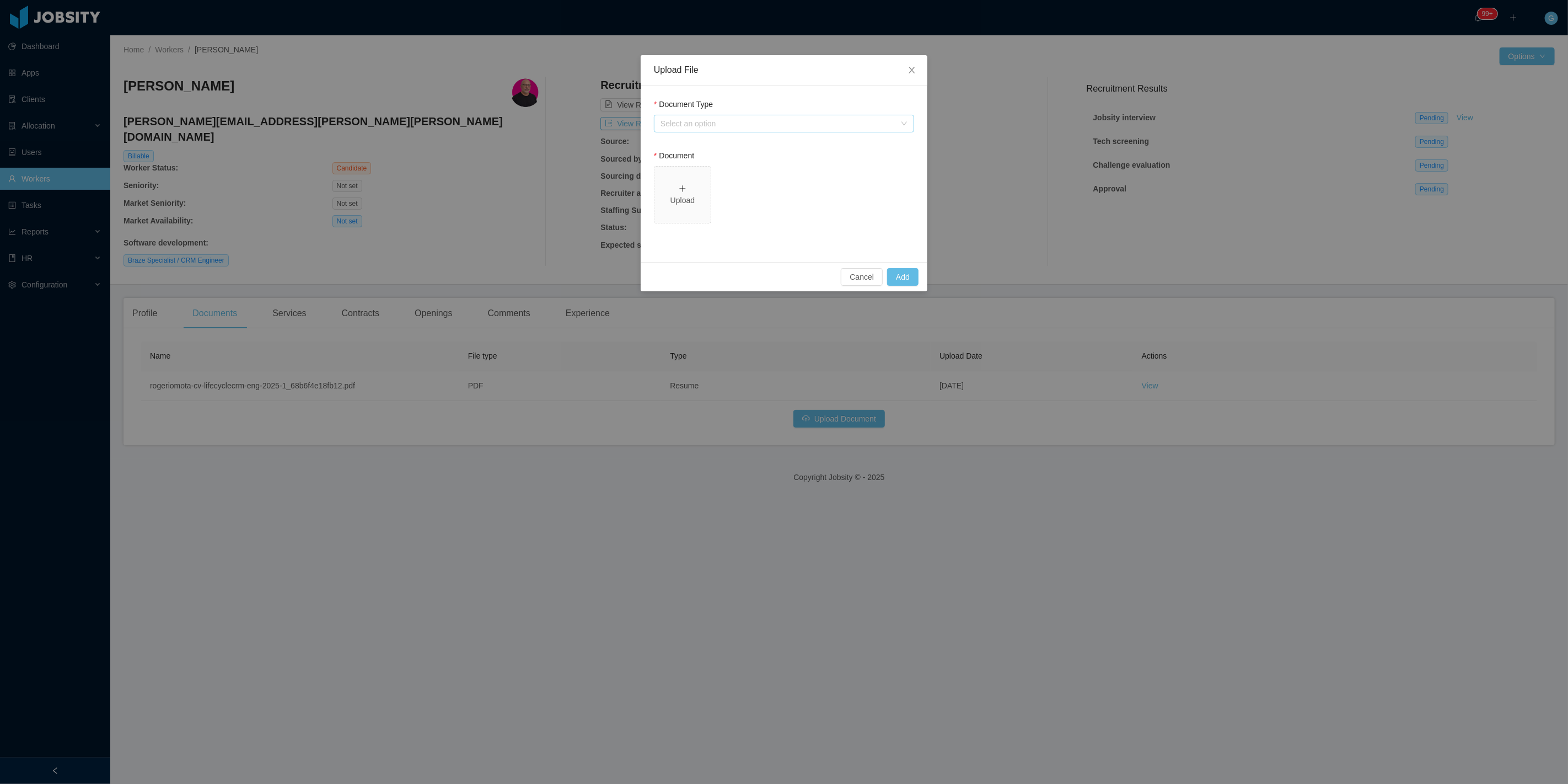
click at [728, 119] on div "Select an option" at bounding box center [778, 123] width 235 height 11
click at [679, 161] on li "Jobsity Resume" at bounding box center [784, 162] width 261 height 18
click at [702, 229] on div "Select one" at bounding box center [778, 226] width 235 height 11
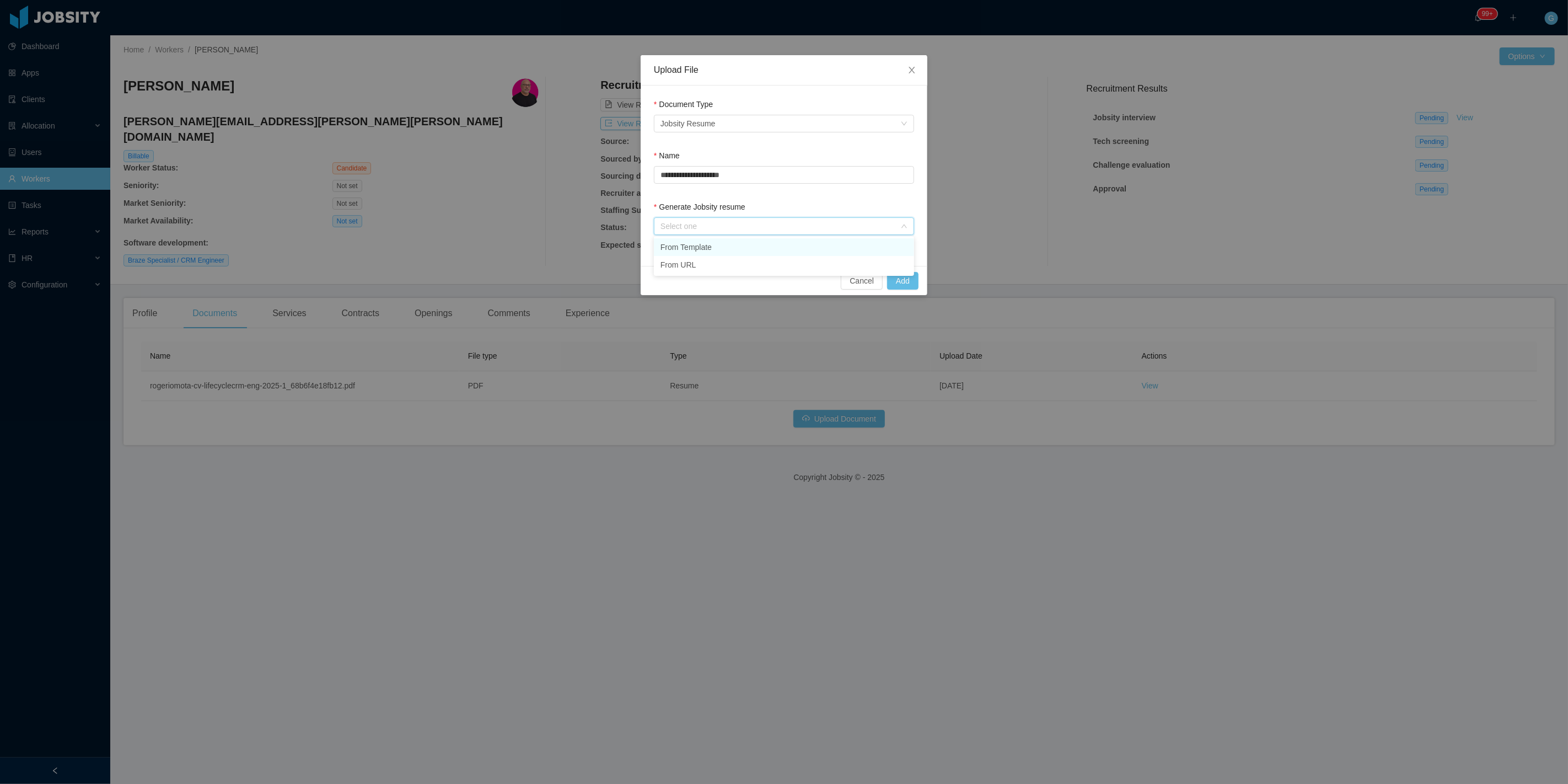
click at [691, 247] on li "From Template" at bounding box center [784, 247] width 261 height 18
click at [890, 282] on button "Add" at bounding box center [903, 281] width 32 height 18
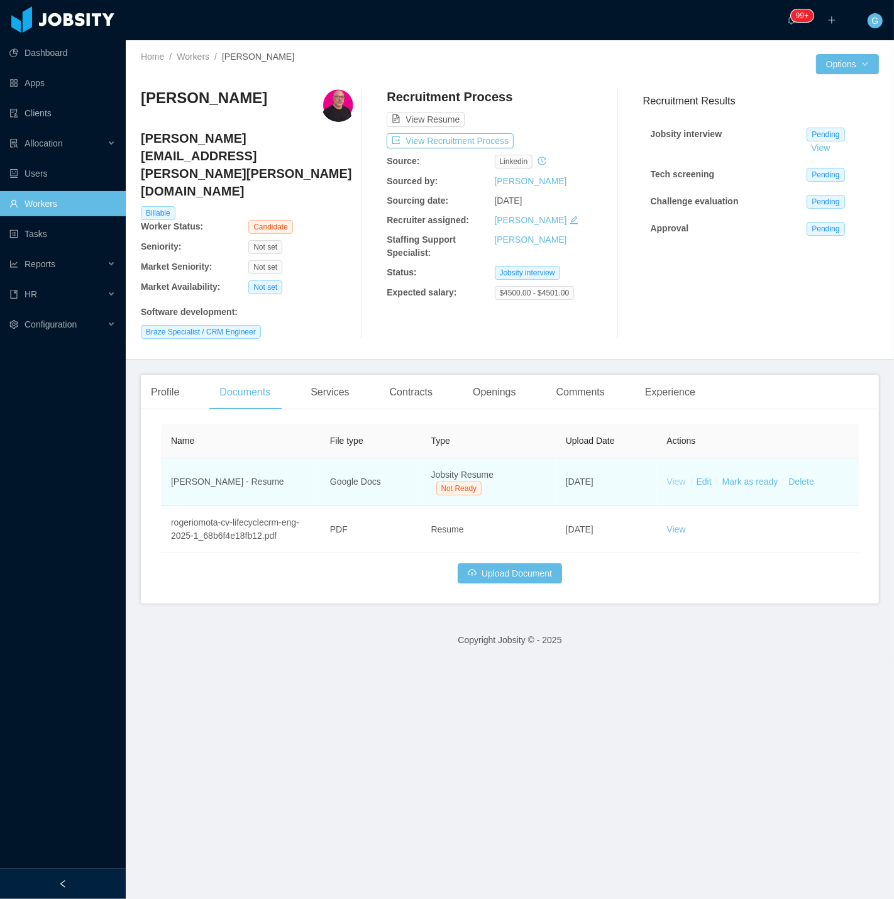
click at [675, 476] on link "View" at bounding box center [676, 481] width 19 height 10
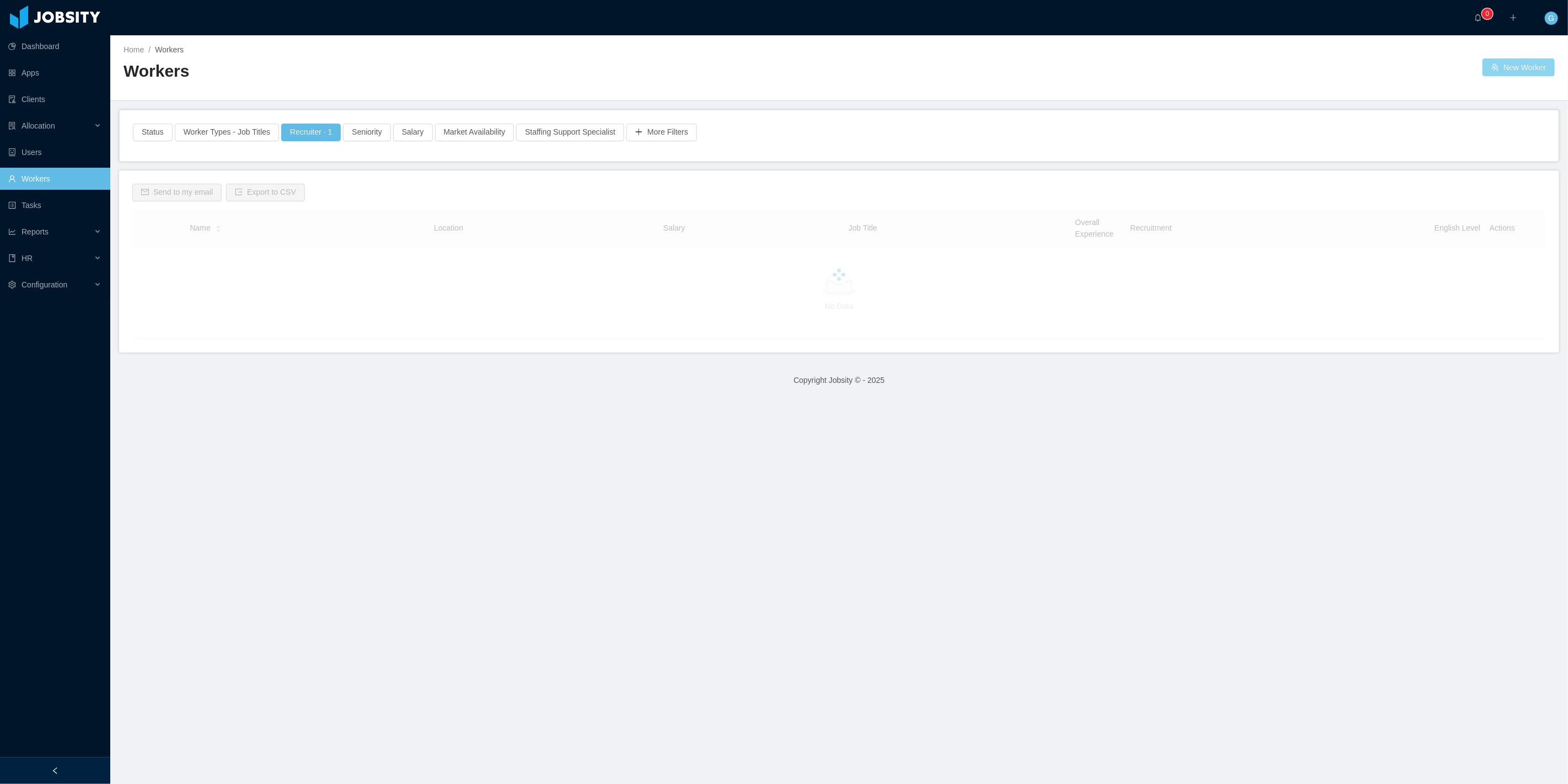
click at [1507, 61] on button "New Worker" at bounding box center [1519, 68] width 72 height 18
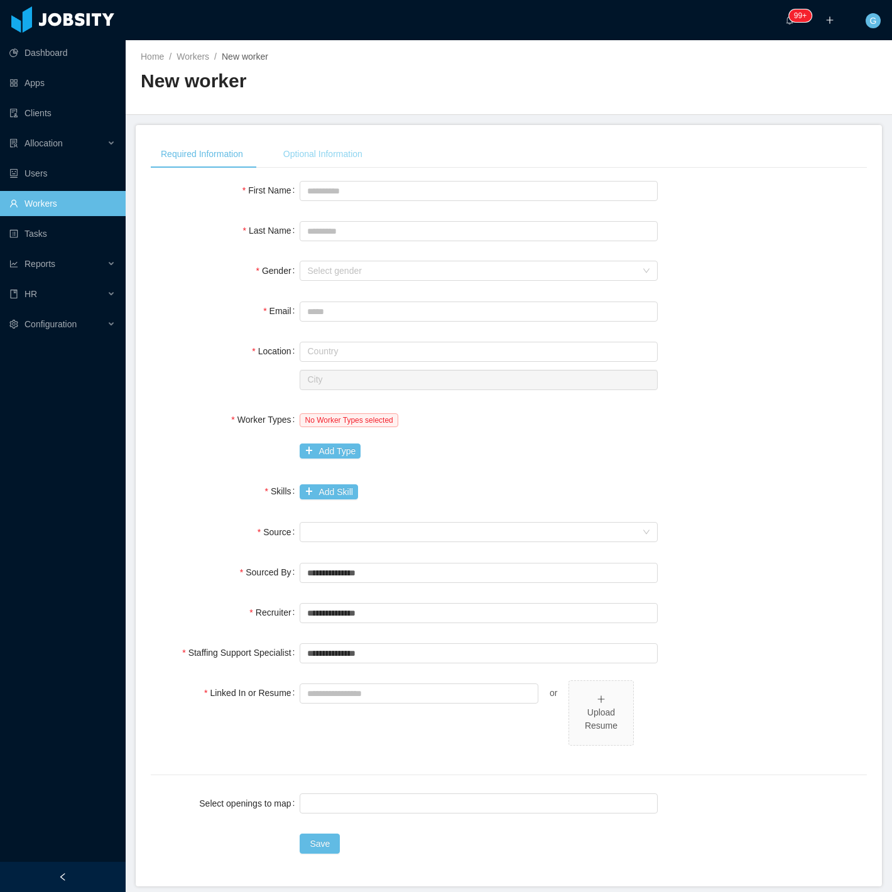
click at [344, 158] on div "Optional Information" at bounding box center [322, 154] width 99 height 28
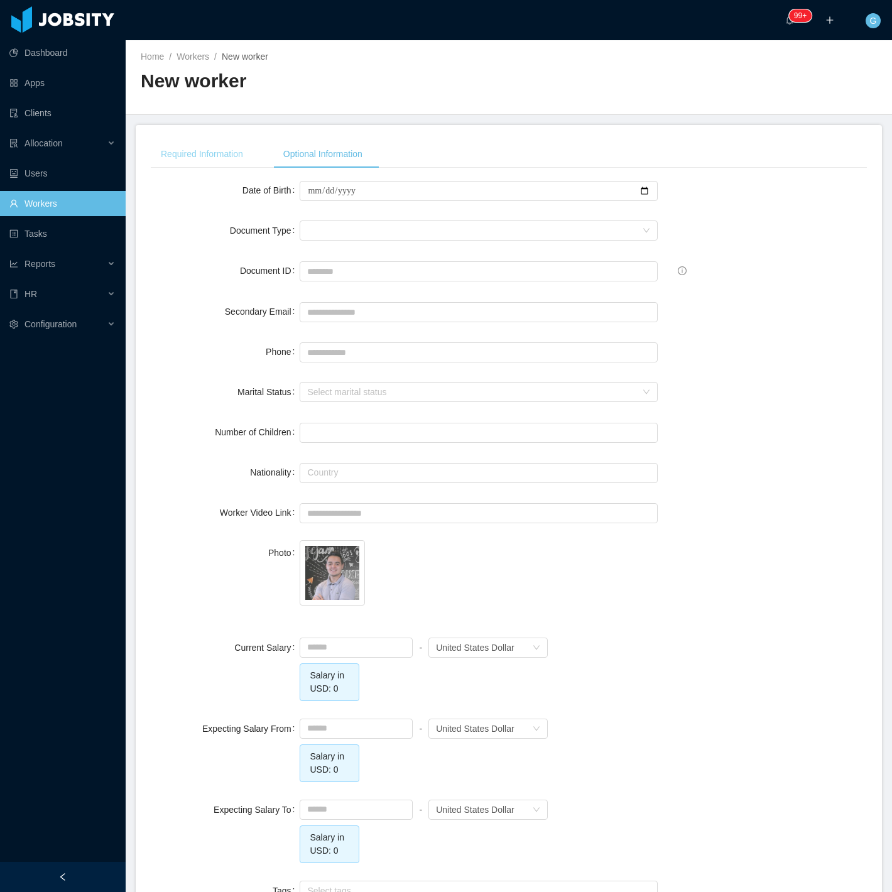
click at [202, 158] on div "Required Information" at bounding box center [202, 154] width 102 height 28
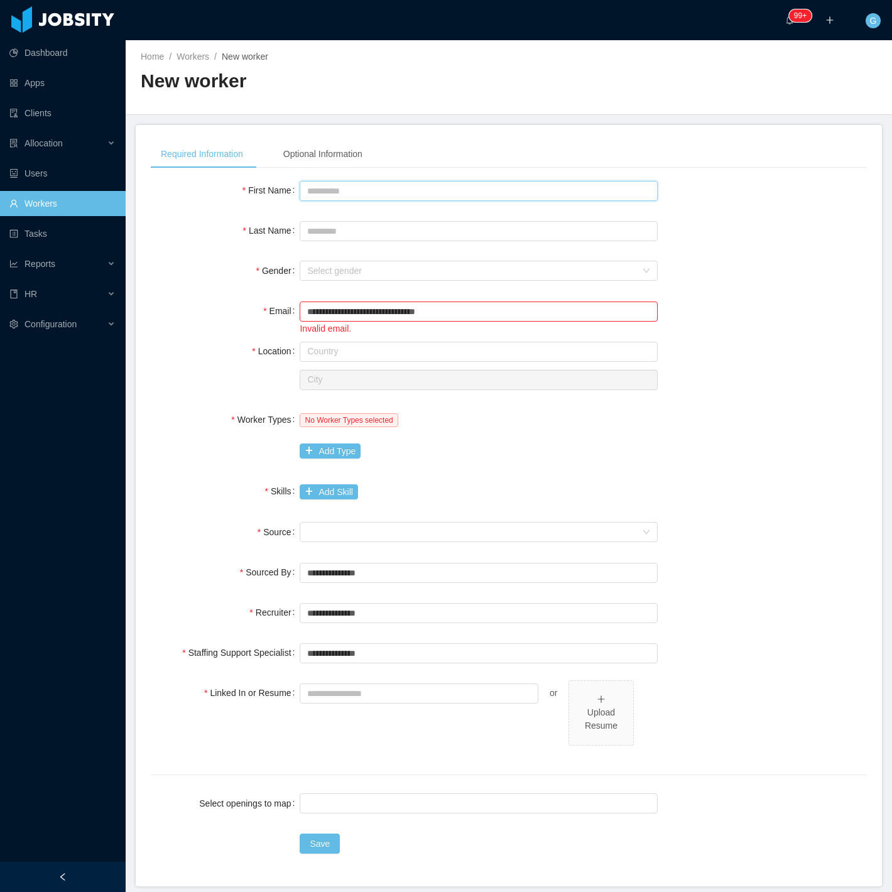
click at [344, 195] on input "First Name" at bounding box center [479, 191] width 358 height 20
click at [334, 304] on input "**********" at bounding box center [479, 312] width 358 height 20
drag, startPoint x: 335, startPoint y: 312, endPoint x: 255, endPoint y: 308, distance: 79.9
click at [255, 308] on div "**********" at bounding box center [509, 316] width 716 height 37
type input "**********"
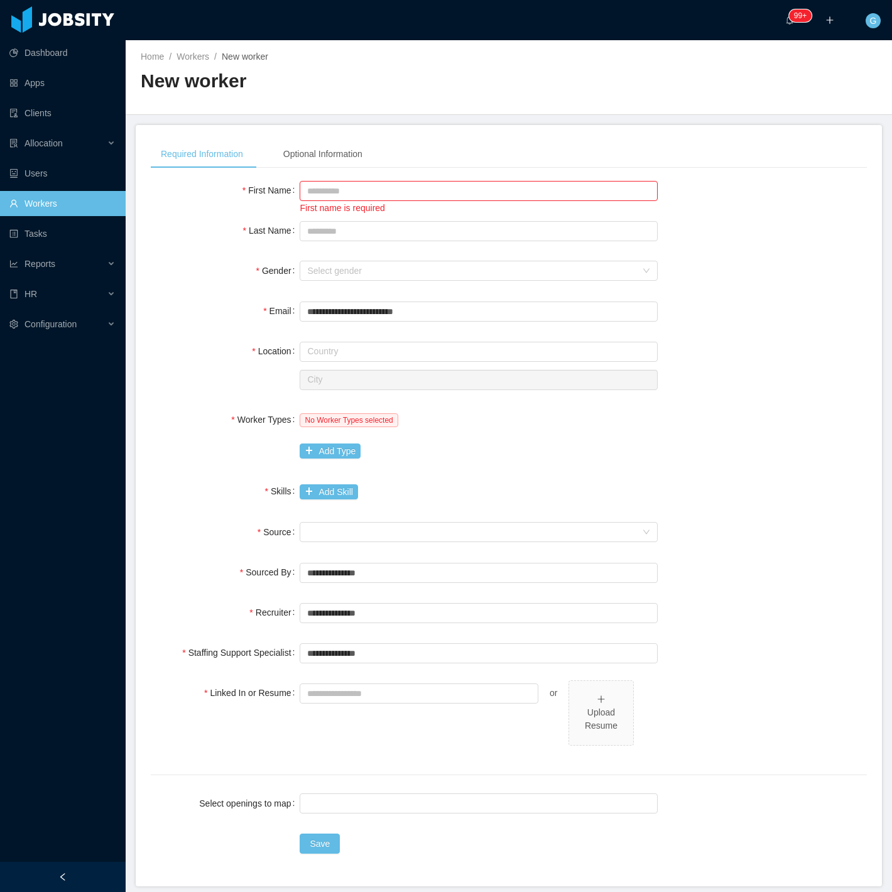
click at [415, 175] on div "**********" at bounding box center [509, 485] width 716 height 691
click at [422, 181] on input "First Name" at bounding box center [479, 191] width 358 height 20
type input "******"
type input "*****"
click at [636, 291] on div "**********" at bounding box center [509, 505] width 716 height 654
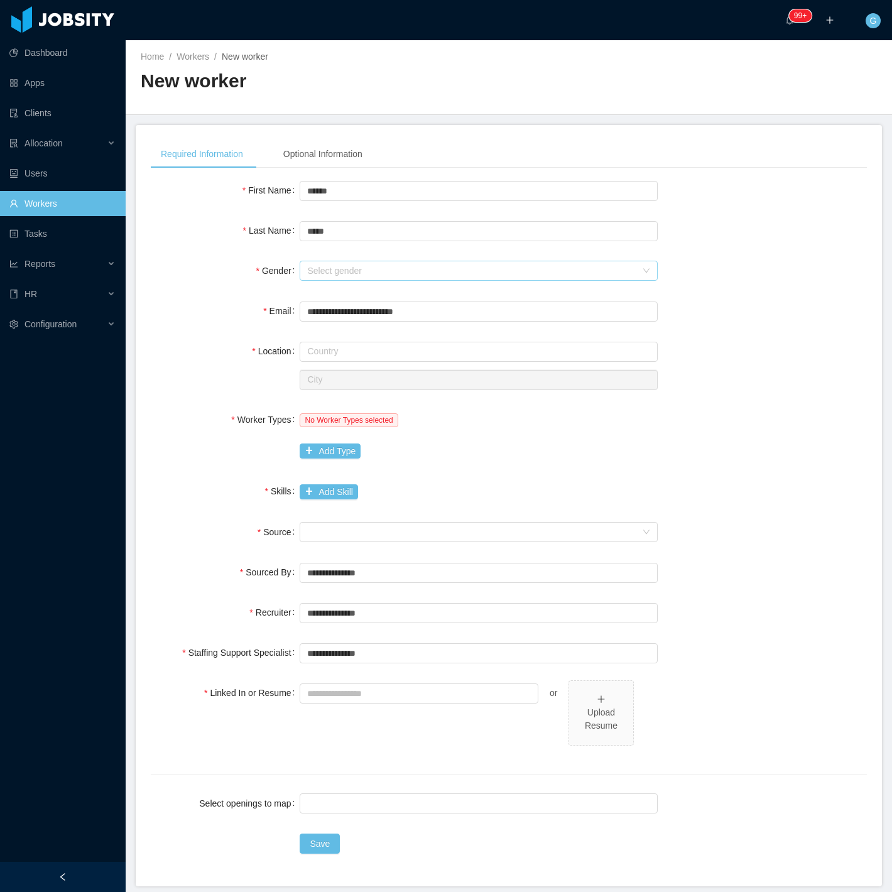
click at [607, 268] on div "Select gender" at bounding box center [471, 271] width 329 height 13
click at [356, 297] on li "Male" at bounding box center [474, 294] width 353 height 20
click at [361, 344] on input "text" at bounding box center [479, 352] width 358 height 20
click at [342, 355] on input "text" at bounding box center [479, 352] width 358 height 20
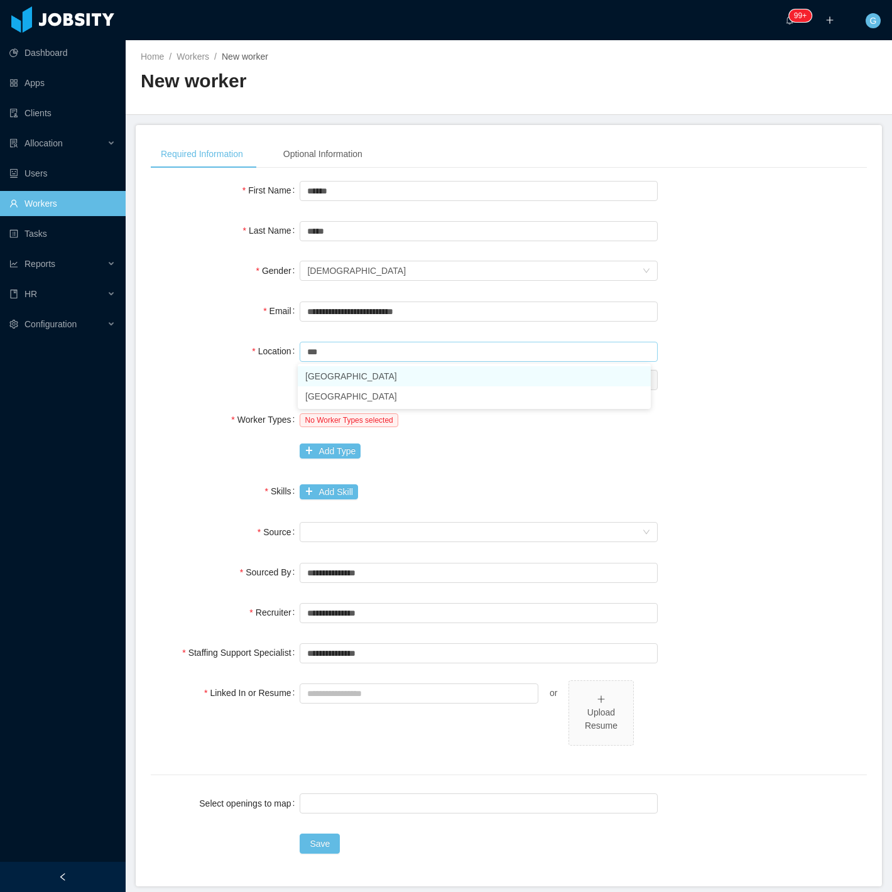
click at [338, 376] on li "[GEOGRAPHIC_DATA]" at bounding box center [474, 376] width 353 height 20
type input "******"
click at [346, 385] on input "text" at bounding box center [479, 380] width 358 height 20
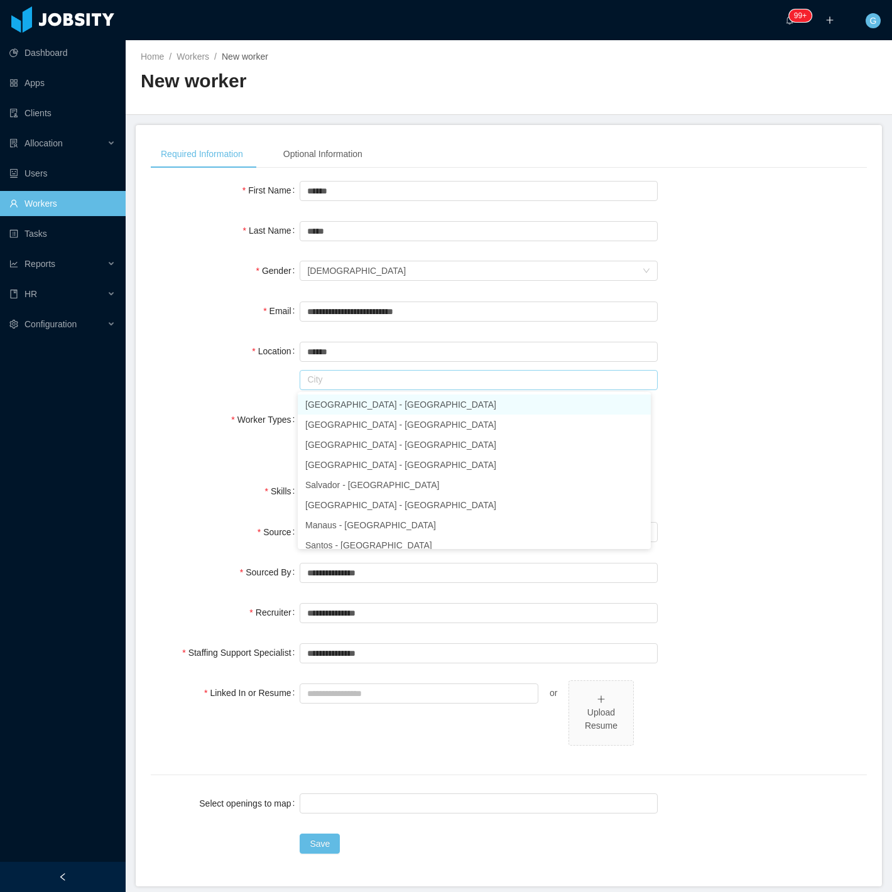
drag, startPoint x: 356, startPoint y: 401, endPoint x: 322, endPoint y: 400, distance: 33.9
click at [356, 402] on li "São Paulo - São Paulo" at bounding box center [474, 405] width 353 height 20
type input "*********"
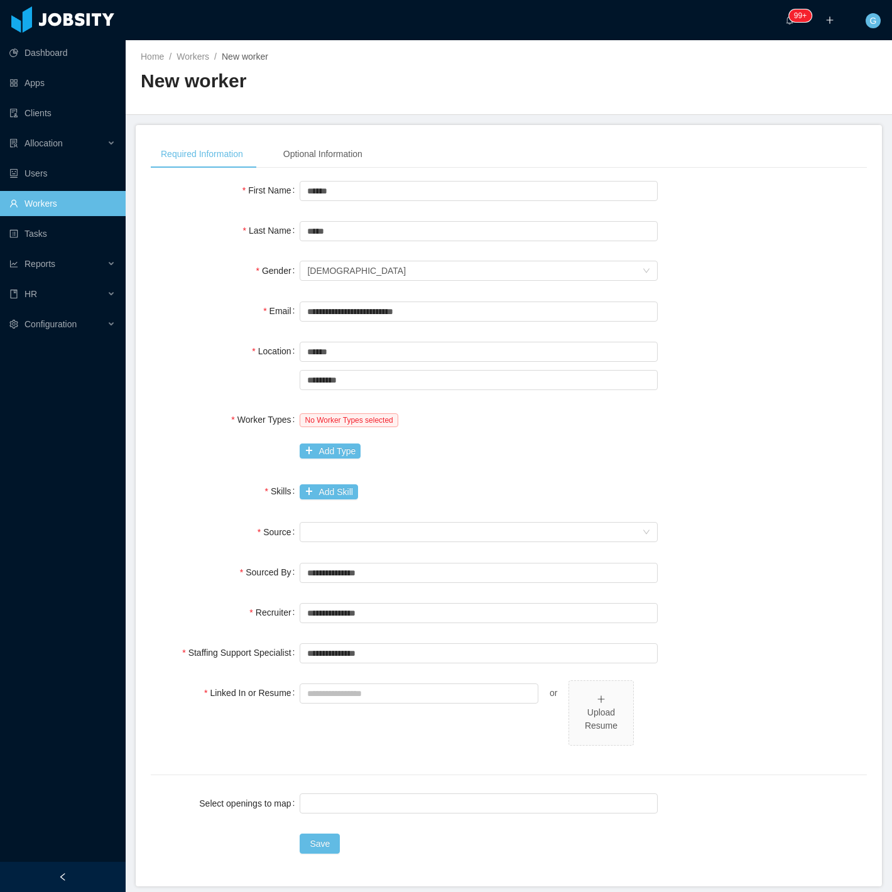
click at [260, 384] on div "Location Country ****** Brazil City ********* São Paulo" at bounding box center [509, 365] width 716 height 53
click at [323, 445] on button "Add Type" at bounding box center [330, 451] width 61 height 15
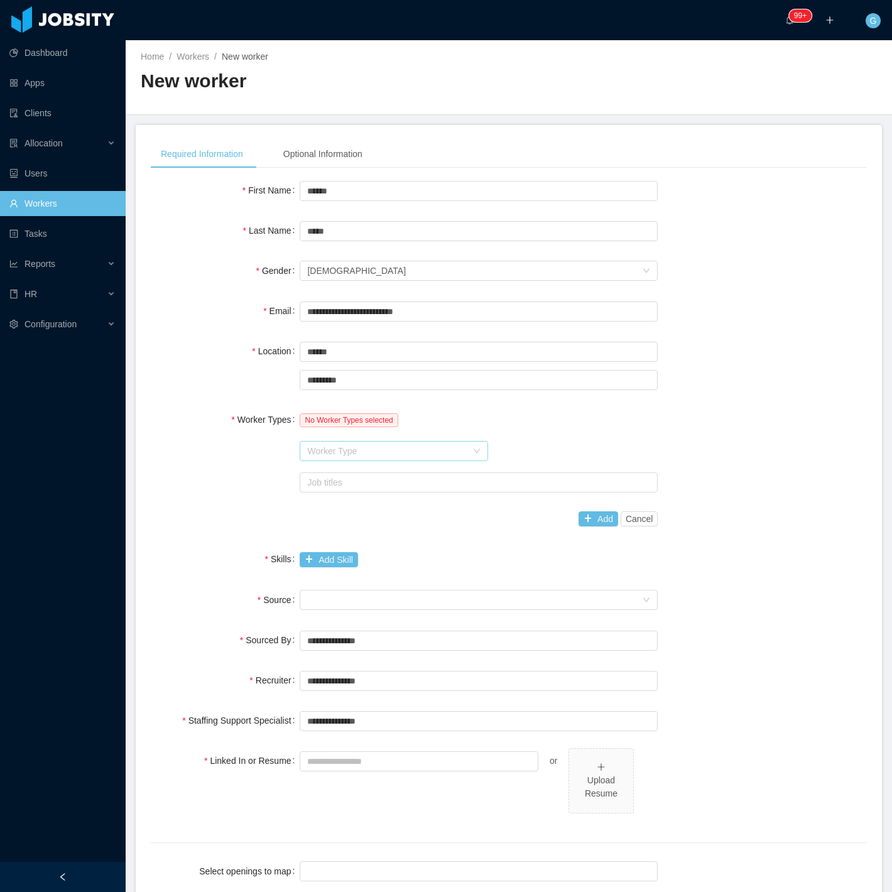
click at [325, 450] on div "Worker Type" at bounding box center [387, 451] width 160 height 13
click at [325, 483] on li "Software Development" at bounding box center [392, 474] width 189 height 20
click at [325, 483] on div "Job titles" at bounding box center [475, 482] width 337 height 13
type input "***"
click at [324, 488] on div "Job titles" at bounding box center [475, 482] width 337 height 13
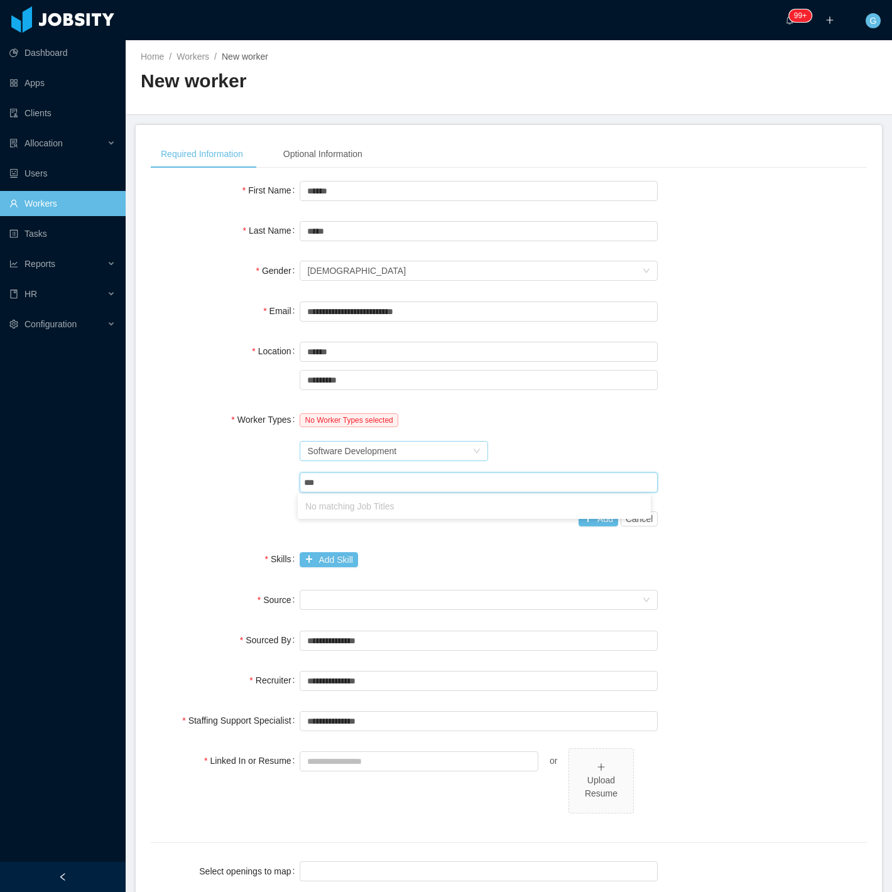
type input "***"
click at [380, 446] on div "Software Development" at bounding box center [351, 451] width 89 height 19
click at [417, 554] on li "User Experience Design And Research" at bounding box center [392, 555] width 189 height 20
click at [382, 490] on div "Job titles" at bounding box center [477, 482] width 347 height 19
click at [374, 478] on div "Job titles" at bounding box center [475, 482] width 337 height 13
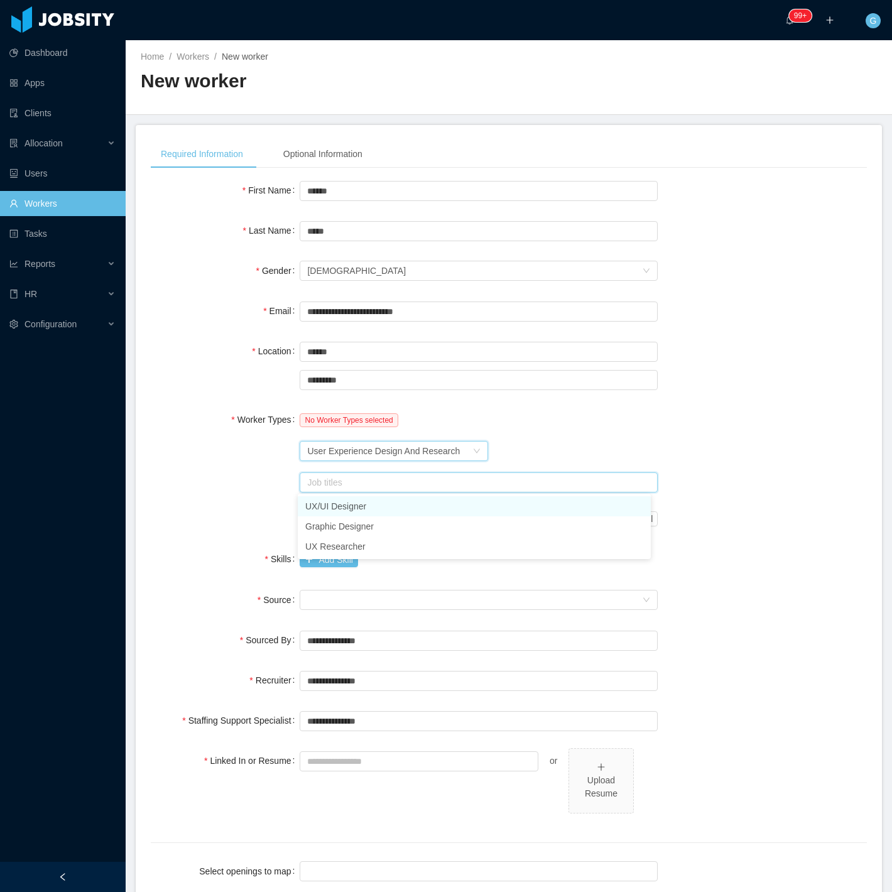
click at [339, 454] on div "User Experience Design And Research" at bounding box center [383, 451] width 153 height 19
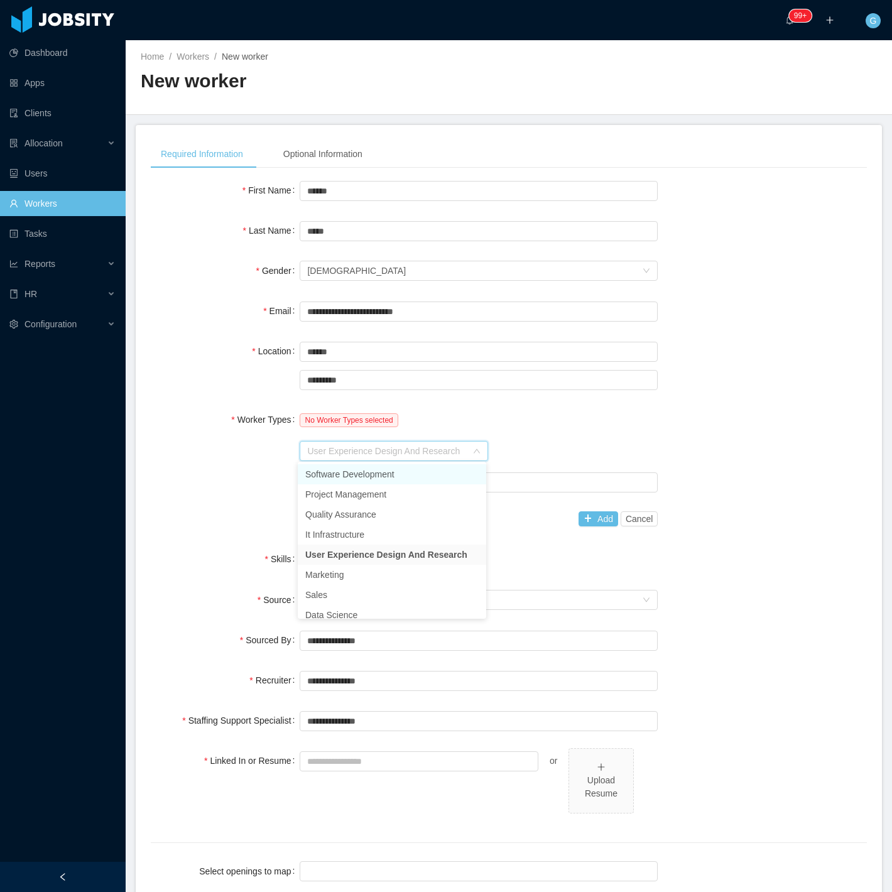
click at [334, 476] on li "Software Development" at bounding box center [392, 474] width 189 height 20
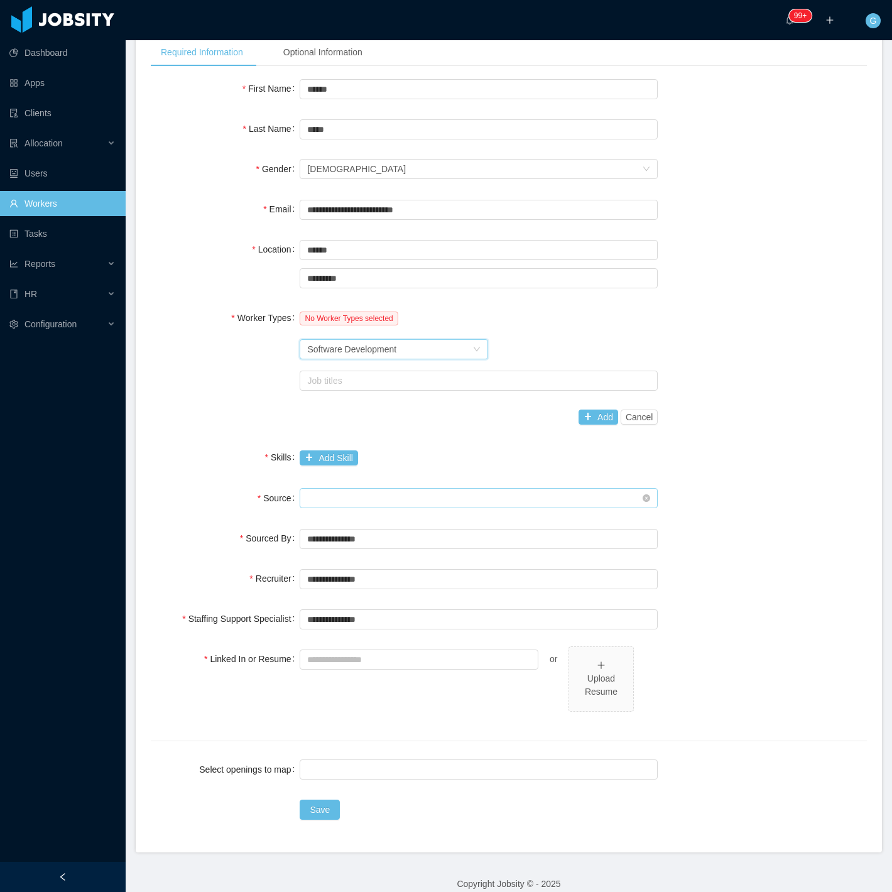
scroll to position [115, 0]
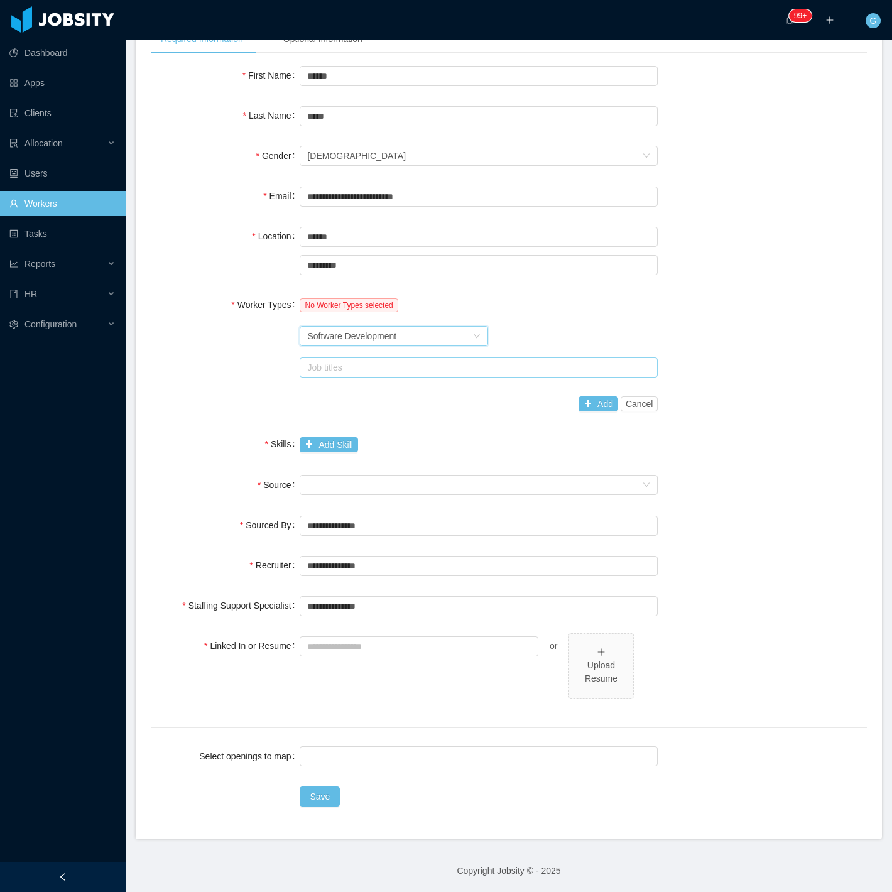
click at [360, 376] on div "Job titles" at bounding box center [479, 368] width 358 height 20
type input "*"
click at [344, 337] on div "Software Development" at bounding box center [351, 336] width 89 height 19
click at [369, 381] on li "Project Management" at bounding box center [392, 379] width 189 height 20
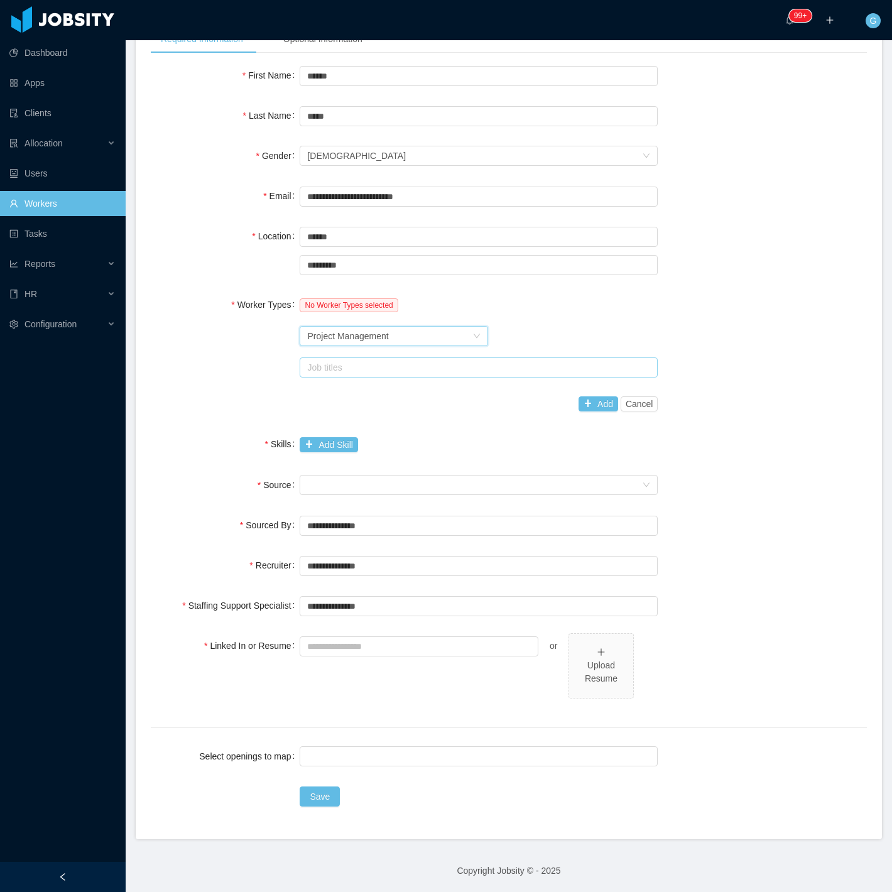
click at [361, 368] on div "Job titles" at bounding box center [475, 367] width 337 height 13
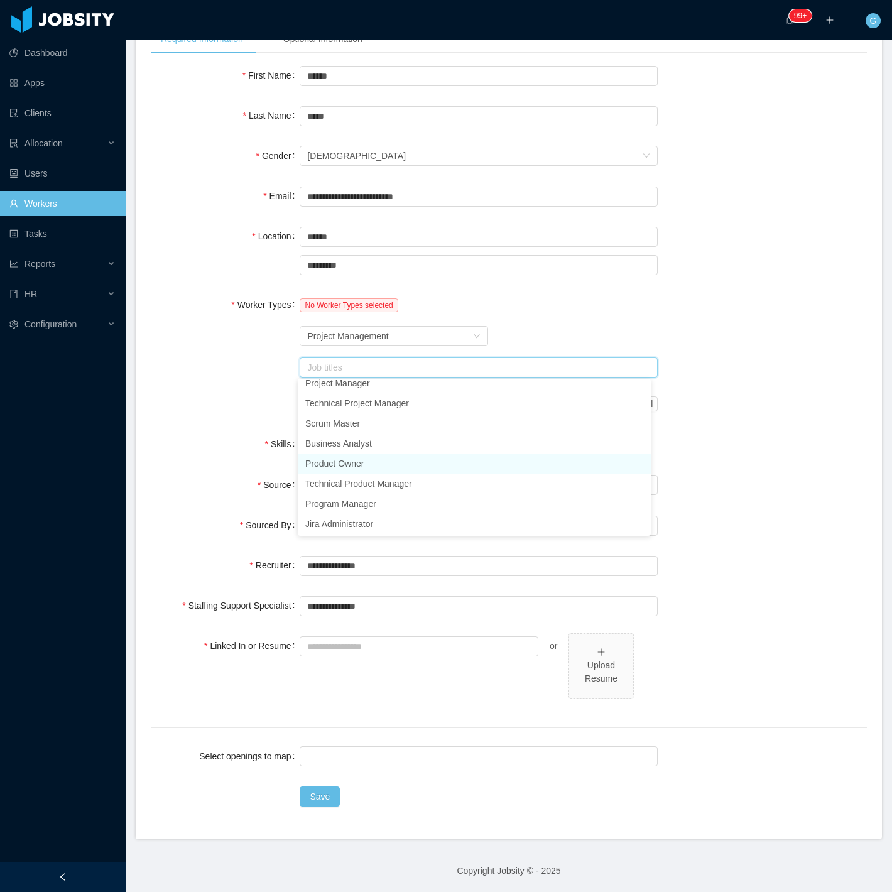
scroll to position [3, 0]
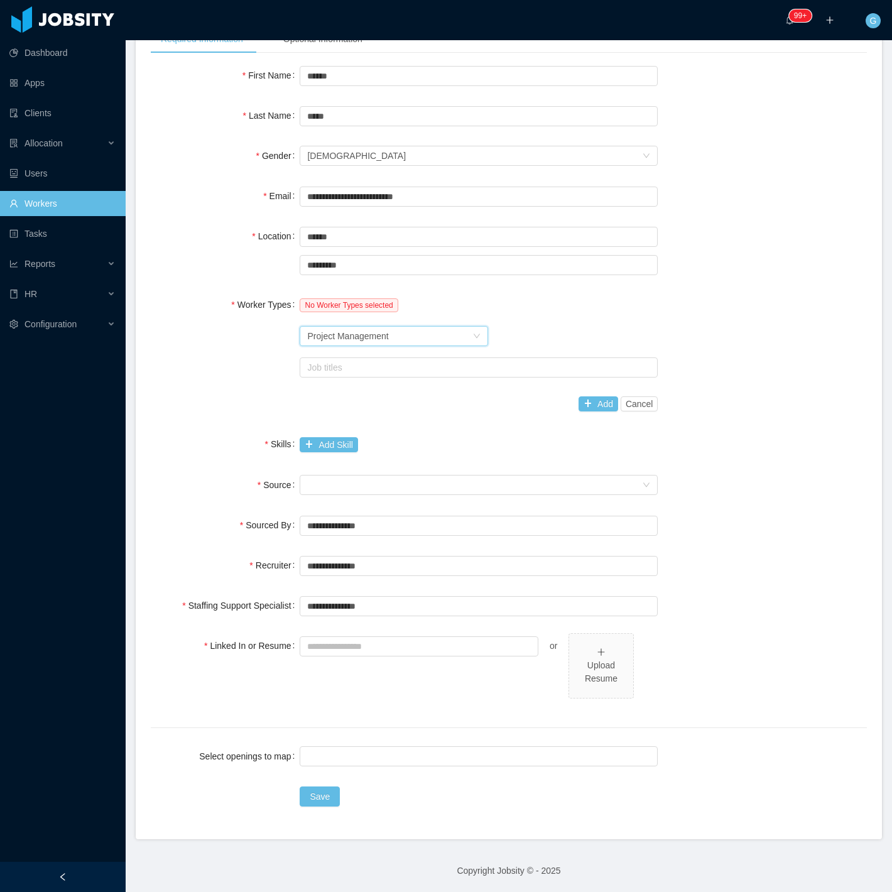
click at [403, 342] on div "Worker Type Project Management" at bounding box center [389, 336] width 165 height 19
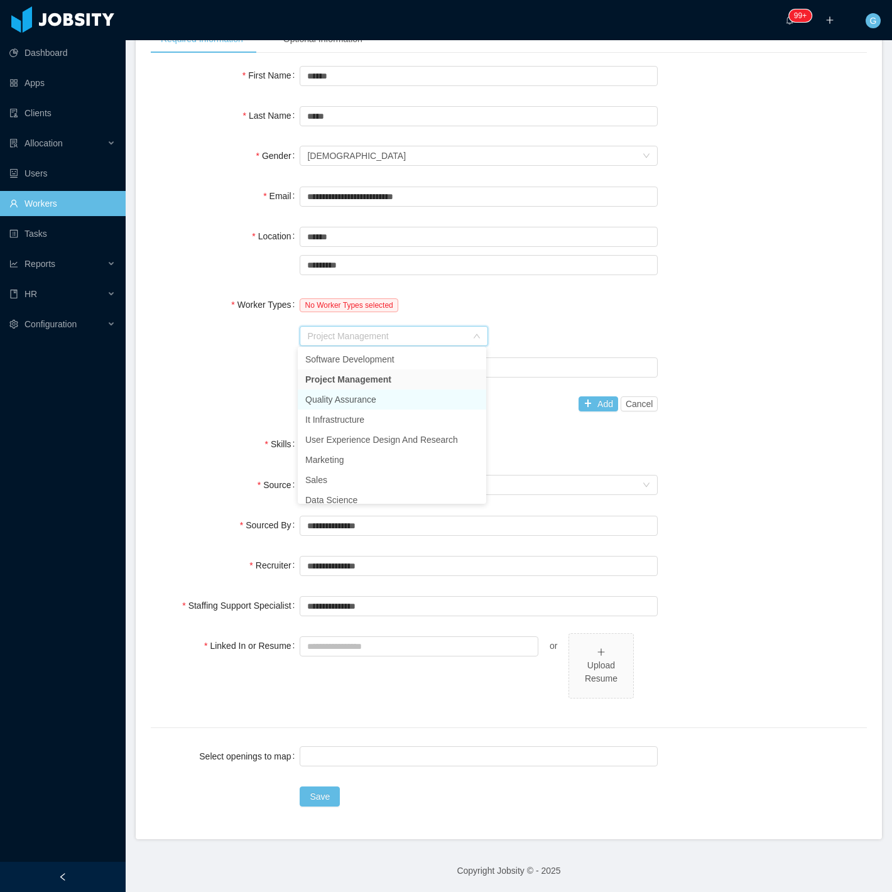
click at [368, 406] on li "Quality Assurance" at bounding box center [392, 400] width 189 height 20
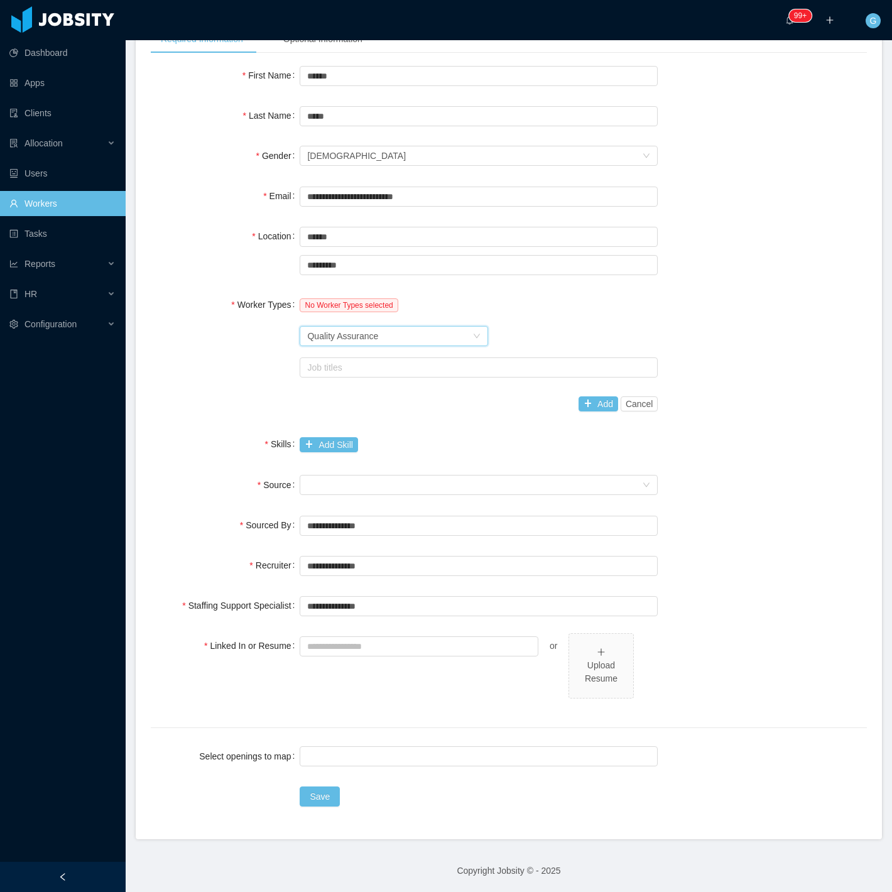
click at [391, 378] on div "Job titles" at bounding box center [479, 367] width 358 height 25
click at [391, 377] on div "Job titles" at bounding box center [479, 367] width 358 height 25
click at [390, 375] on div "Job titles" at bounding box center [477, 367] width 347 height 19
click at [390, 346] on div "Worker Type Quality Assurance" at bounding box center [479, 336] width 358 height 25
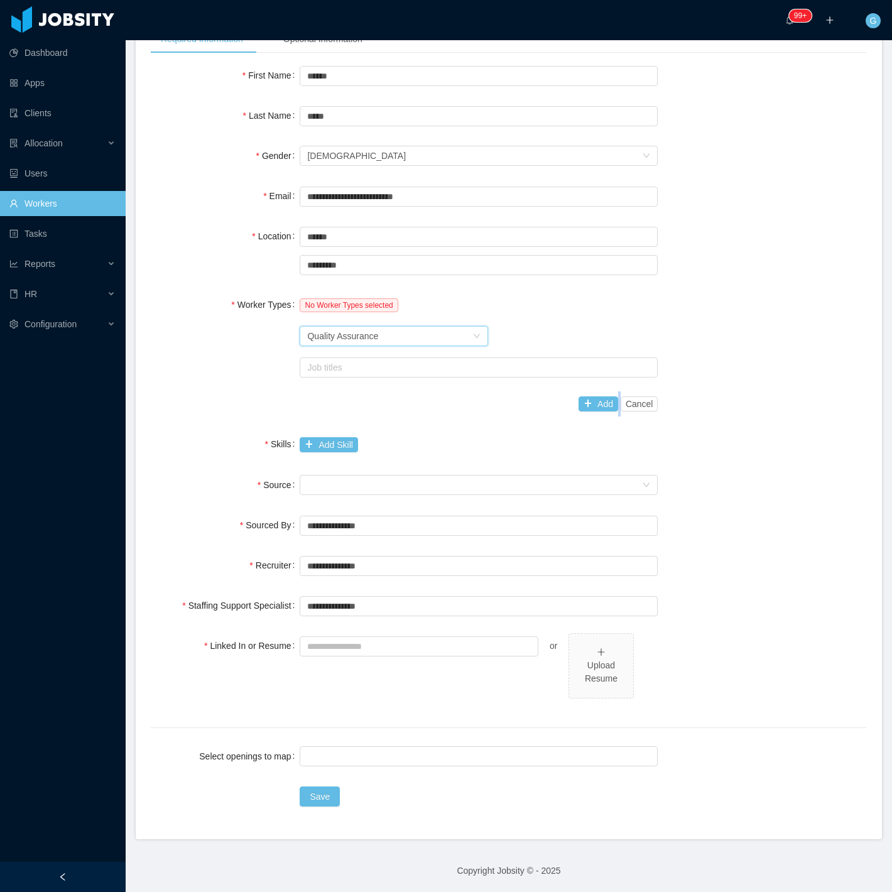
click at [391, 342] on div "Worker Type Quality Assurance" at bounding box center [389, 336] width 165 height 19
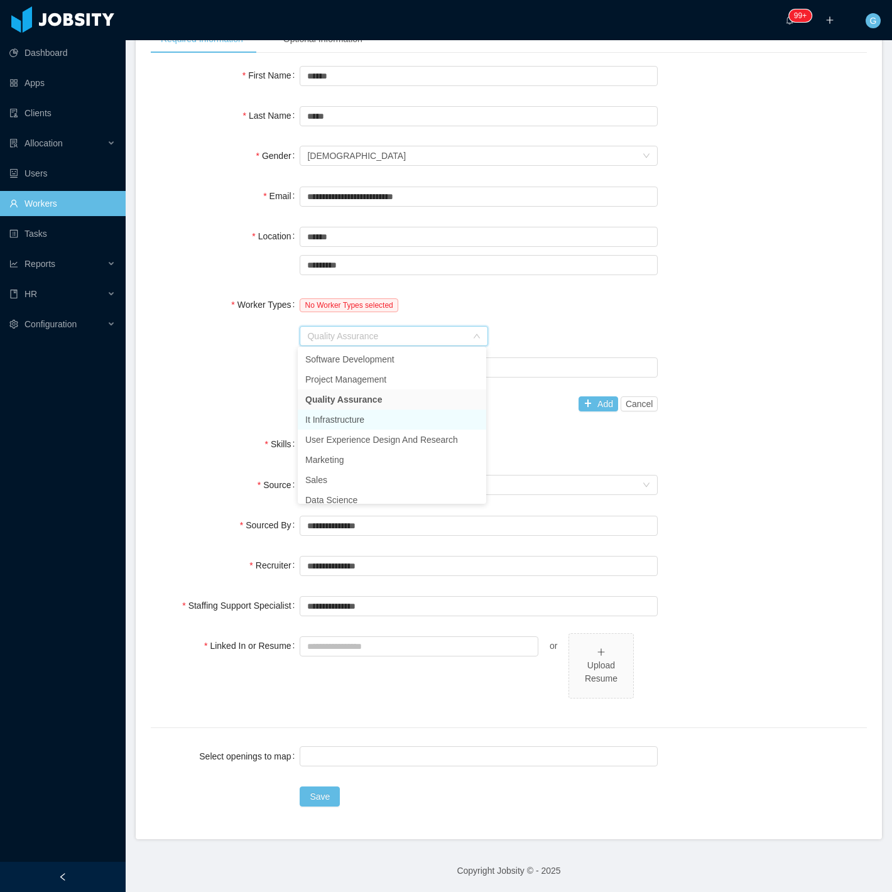
click at [378, 421] on li "It Infrastructure" at bounding box center [392, 420] width 189 height 20
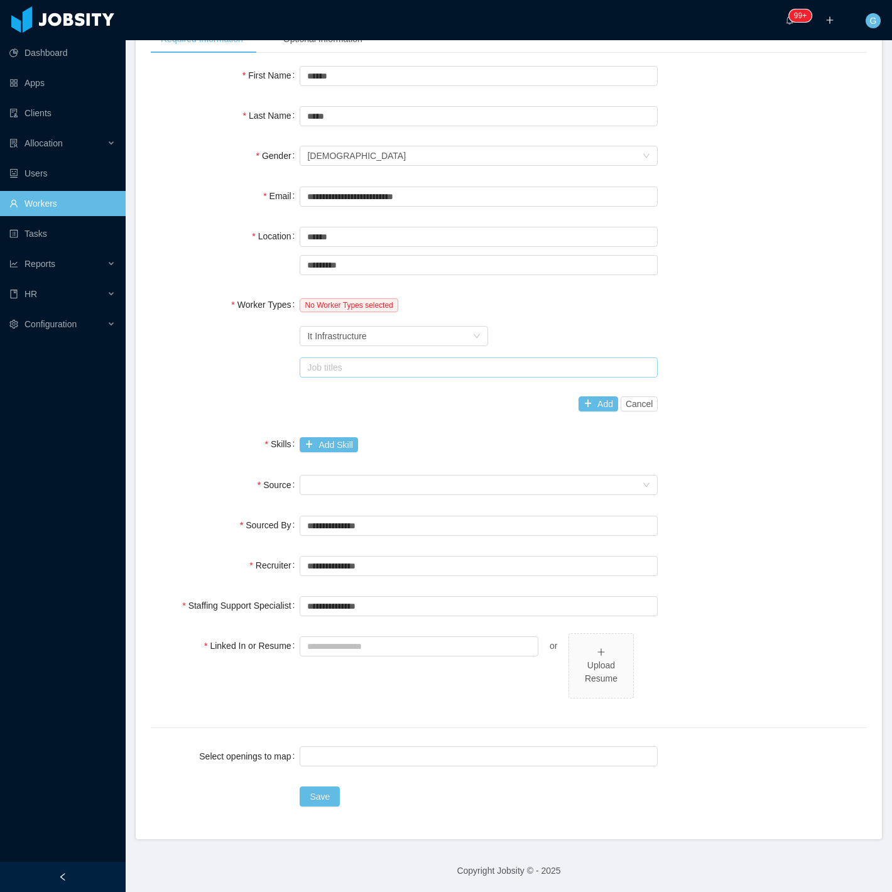
click at [413, 373] on div "Job titles" at bounding box center [477, 367] width 347 height 19
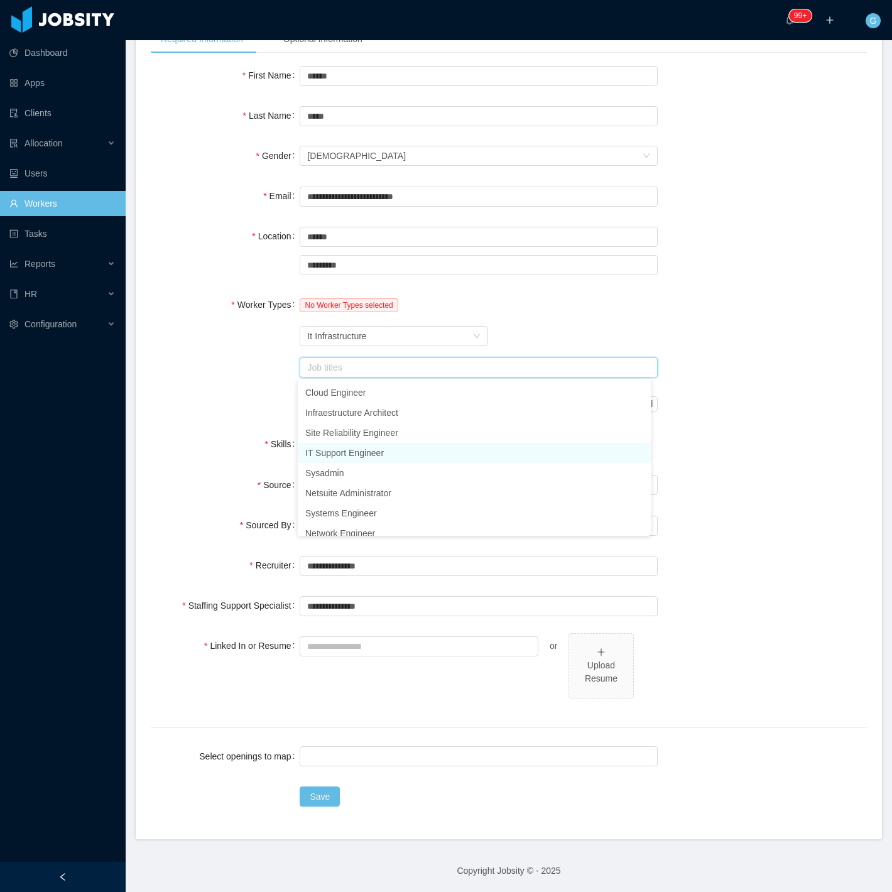
scroll to position [149, 0]
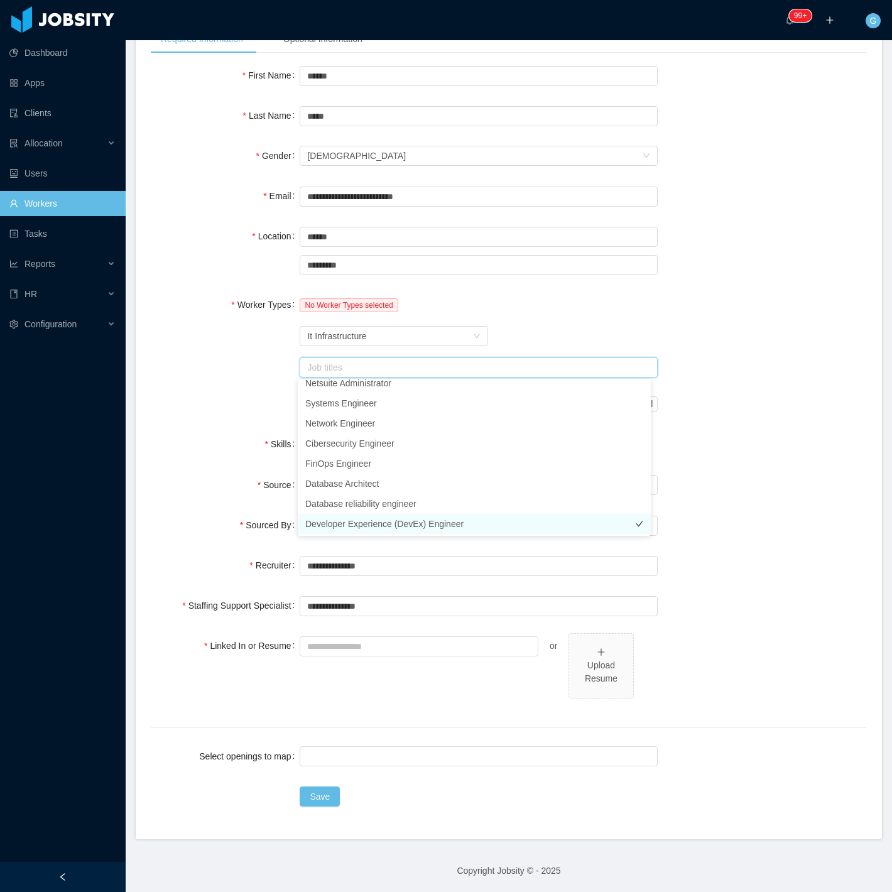
click at [399, 525] on li "Developer Experience (DevEx) Engineer" at bounding box center [474, 524] width 353 height 20
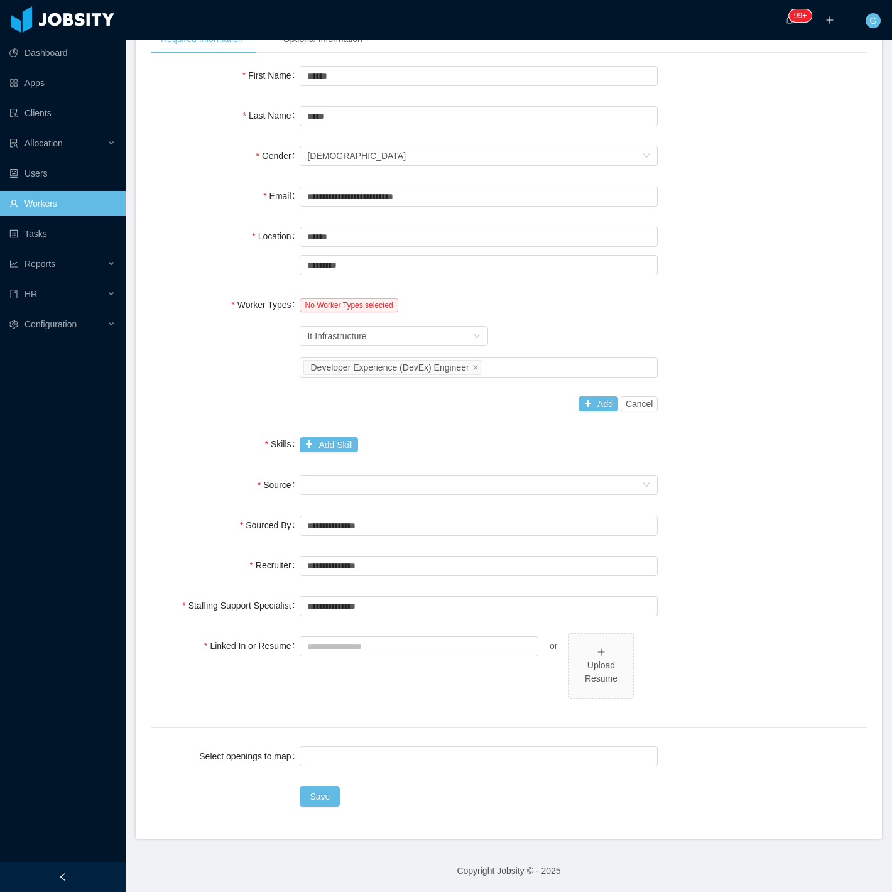
click at [540, 317] on div "No Worker Types selected Worker Type It Infrastructure Job titles Developer Exp…" at bounding box center [479, 354] width 358 height 124
click at [579, 407] on button "Add" at bounding box center [599, 404] width 40 height 15
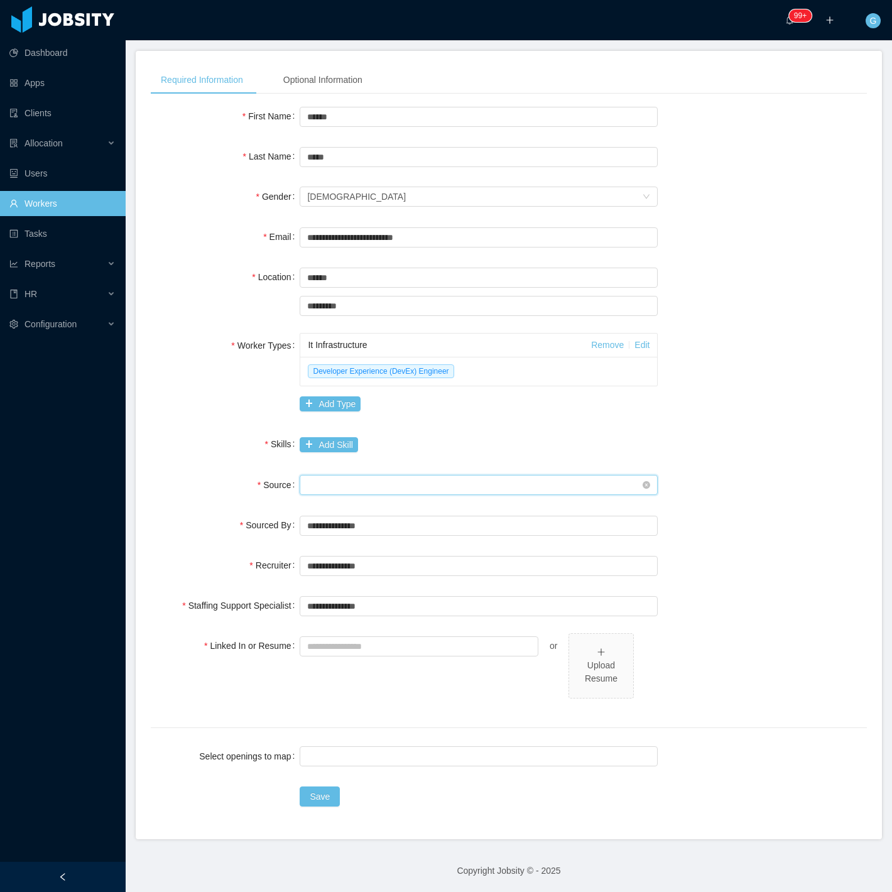
click at [342, 492] on div "Seniority" at bounding box center [474, 485] width 335 height 19
click at [328, 523] on li "Linkedin" at bounding box center [474, 528] width 353 height 20
click at [221, 520] on div "Sourced By" at bounding box center [225, 525] width 149 height 25
click at [353, 646] on input "Linked In or Resume" at bounding box center [419, 647] width 239 height 20
paste input "**********"
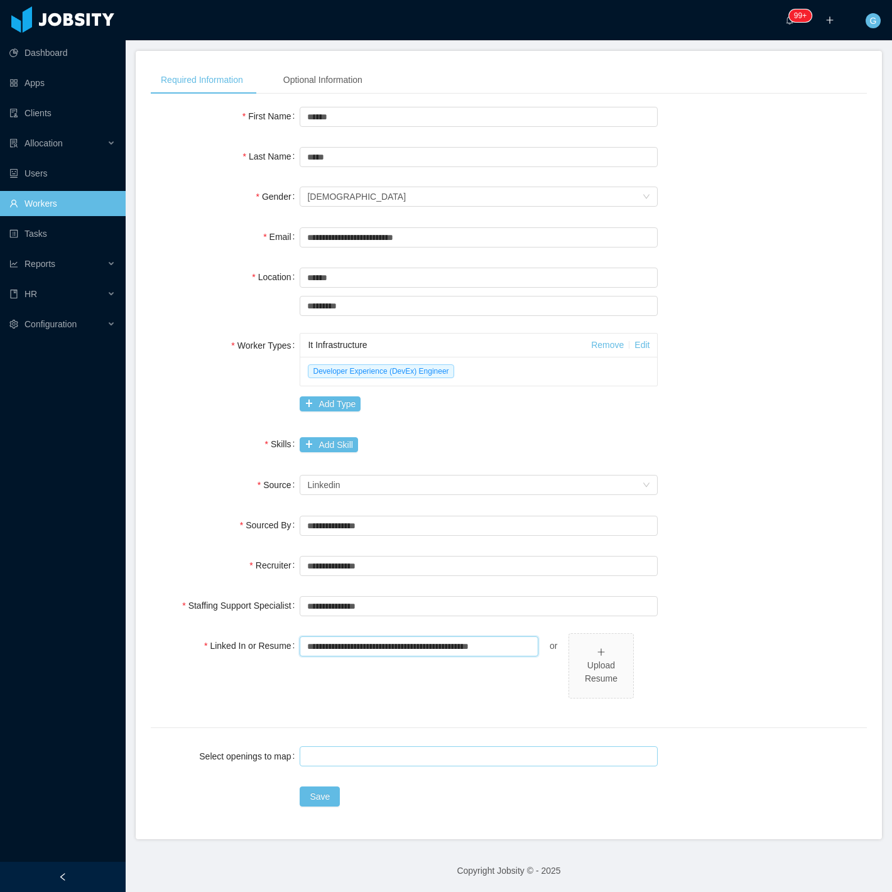
type input "**********"
click at [337, 757] on div at bounding box center [477, 756] width 347 height 19
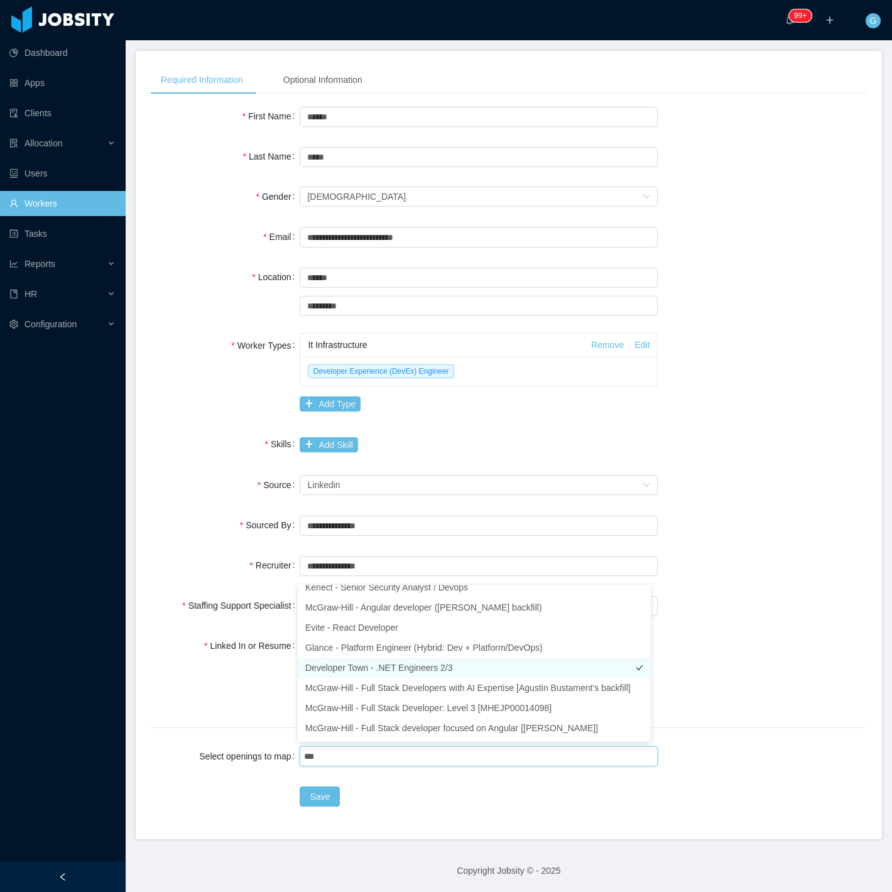
scroll to position [0, 0]
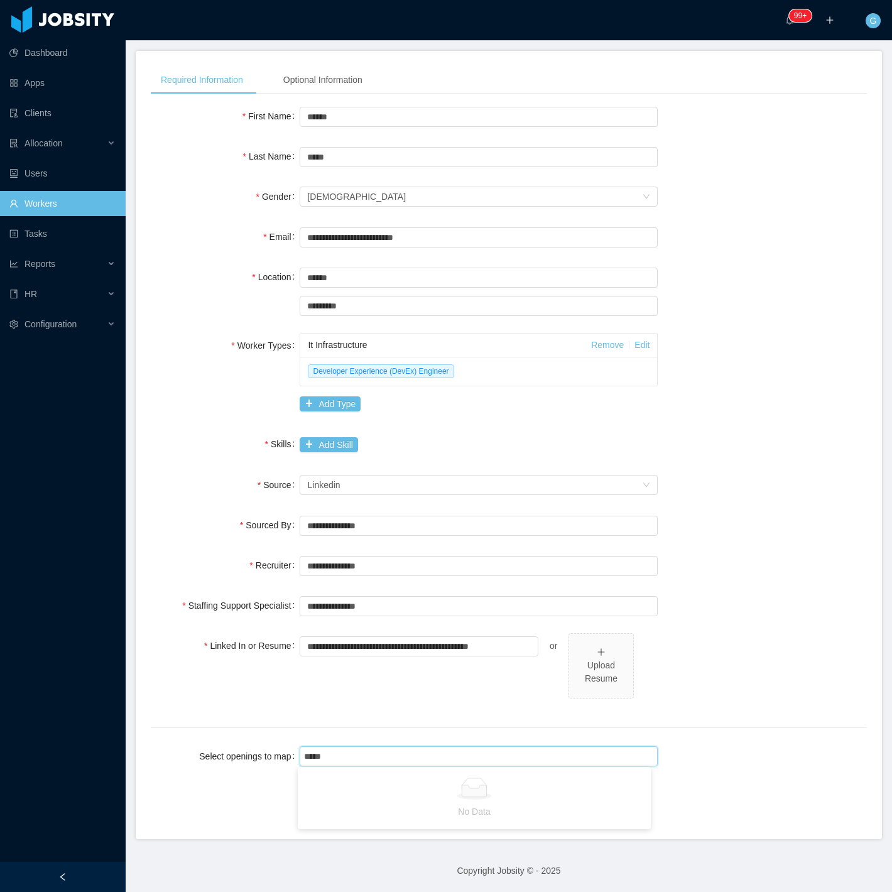
type input "*****"
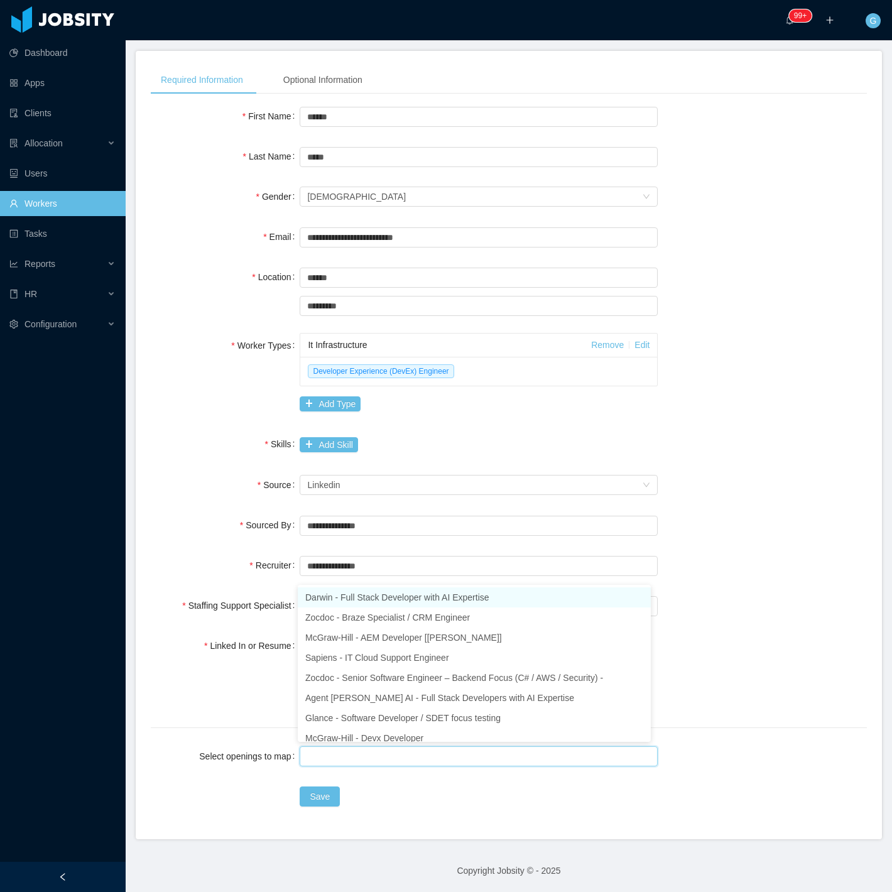
drag, startPoint x: 347, startPoint y: 757, endPoint x: 317, endPoint y: 750, distance: 31.6
click at [317, 750] on div at bounding box center [477, 756] width 347 height 19
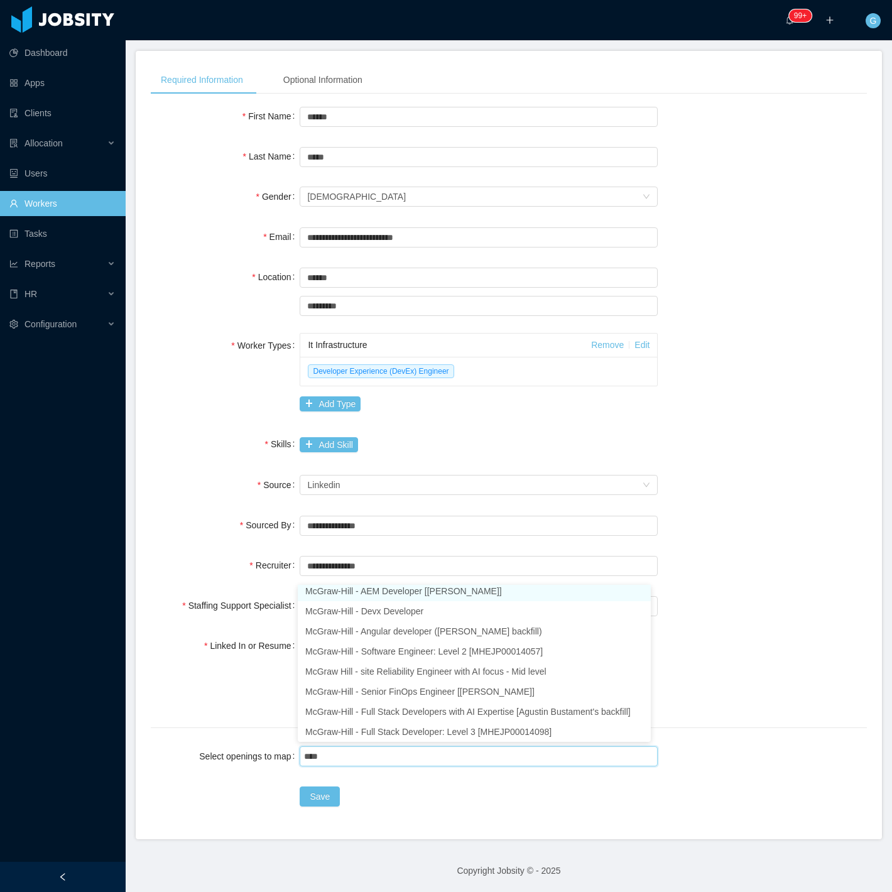
type input "*****"
click at [380, 616] on li "McGraw-Hill - Devx Developer" at bounding box center [474, 611] width 353 height 20
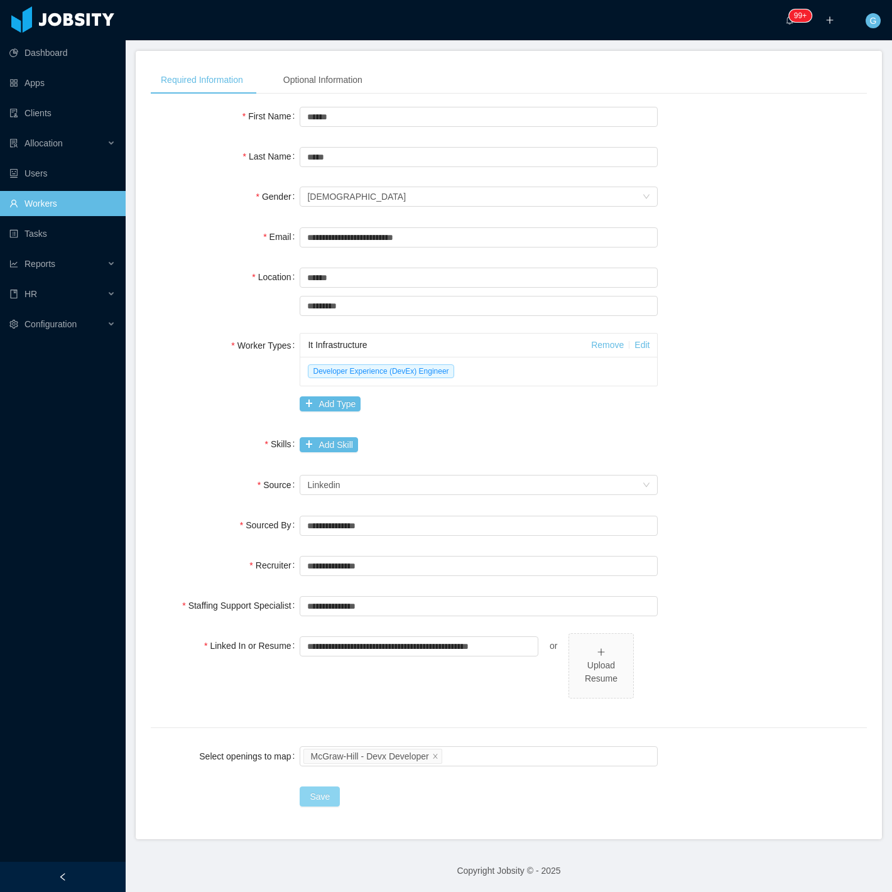
click at [308, 789] on button "Save" at bounding box center [320, 797] width 40 height 20
click at [337, 451] on button "Add Skill" at bounding box center [329, 444] width 58 height 15
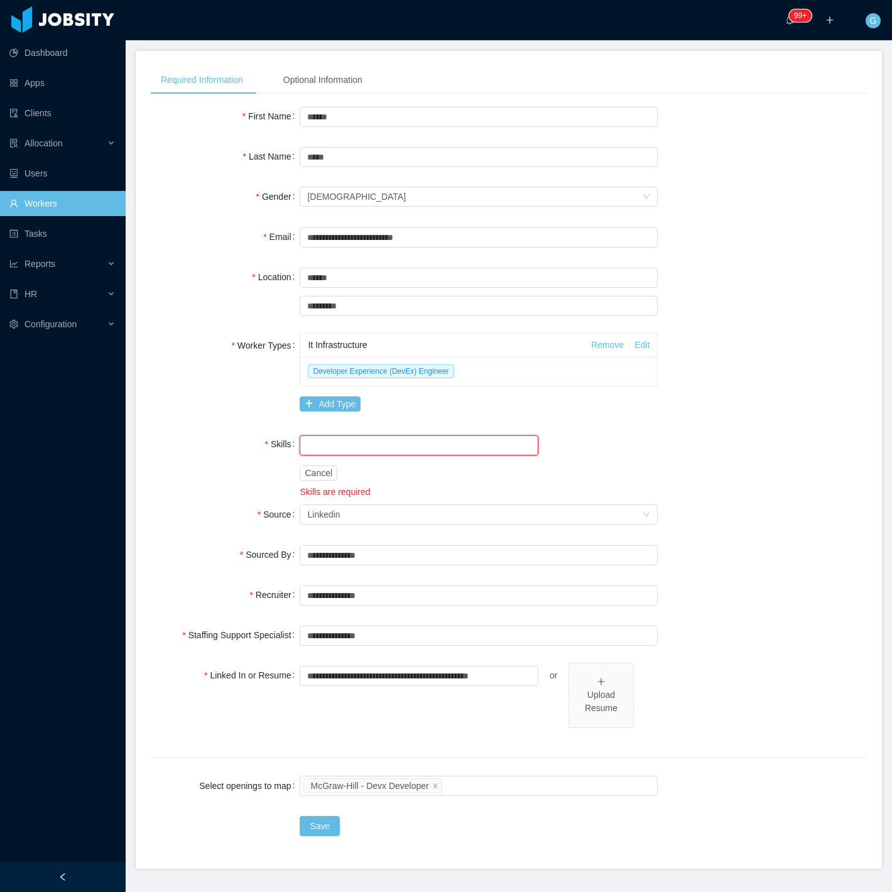
click at [336, 449] on input "text" at bounding box center [419, 445] width 239 height 20
click at [329, 451] on input "***" at bounding box center [419, 445] width 239 height 20
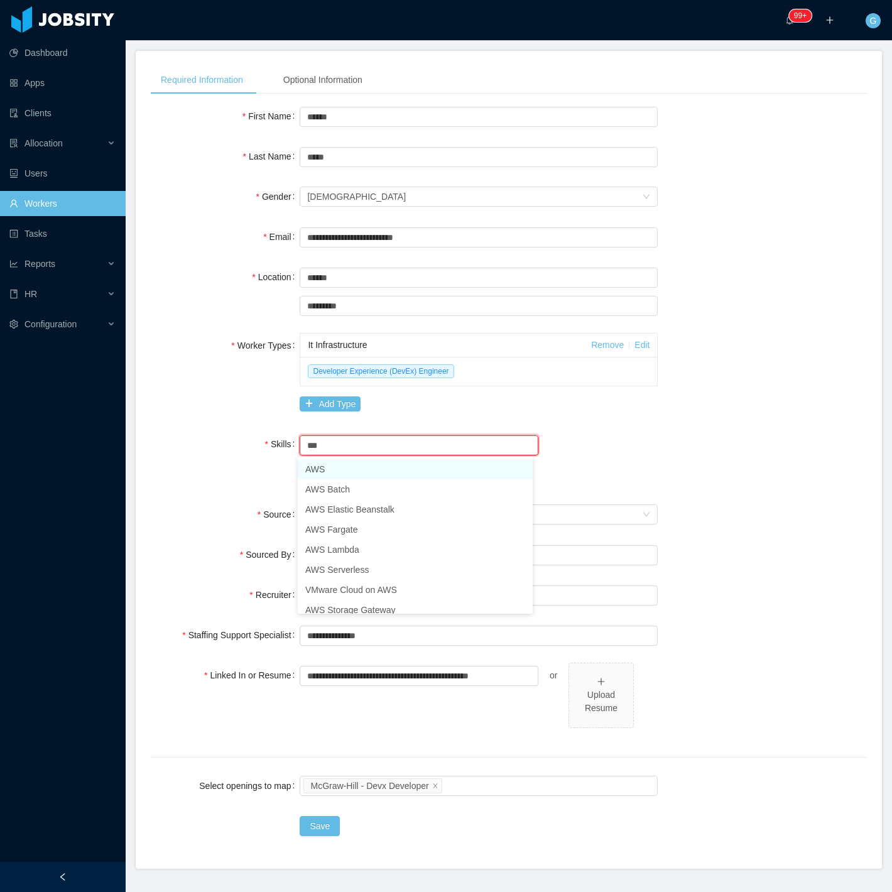
click at [346, 476] on li "AWS" at bounding box center [415, 469] width 235 height 20
type input "***"
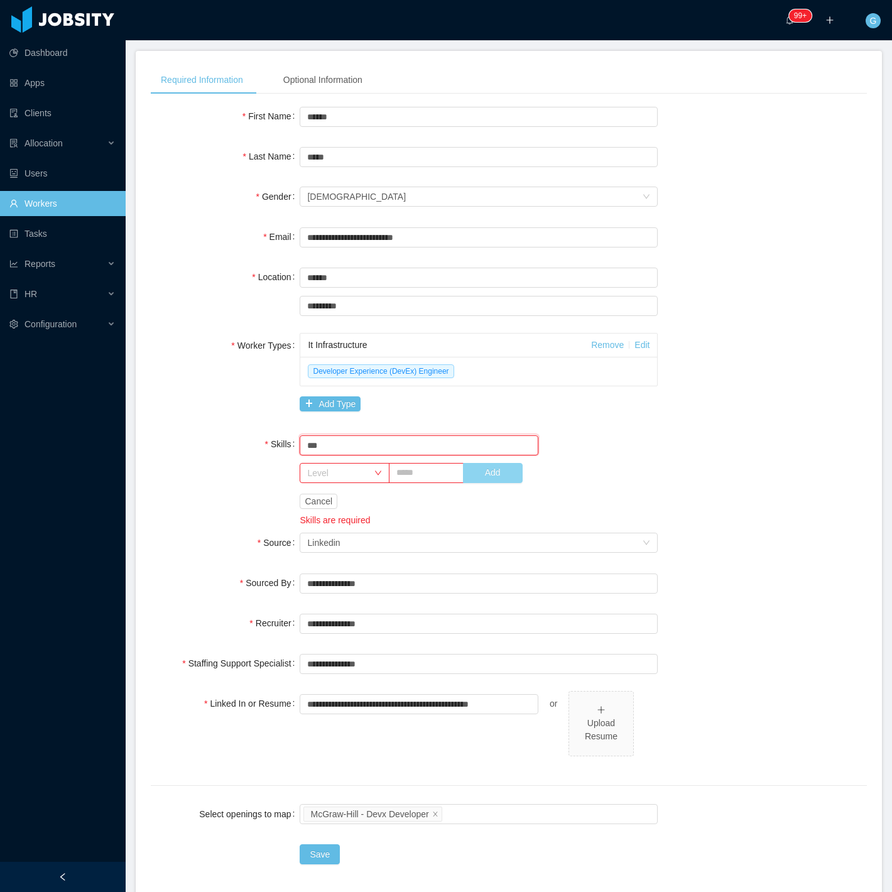
click at [501, 470] on button "Add" at bounding box center [493, 473] width 60 height 20
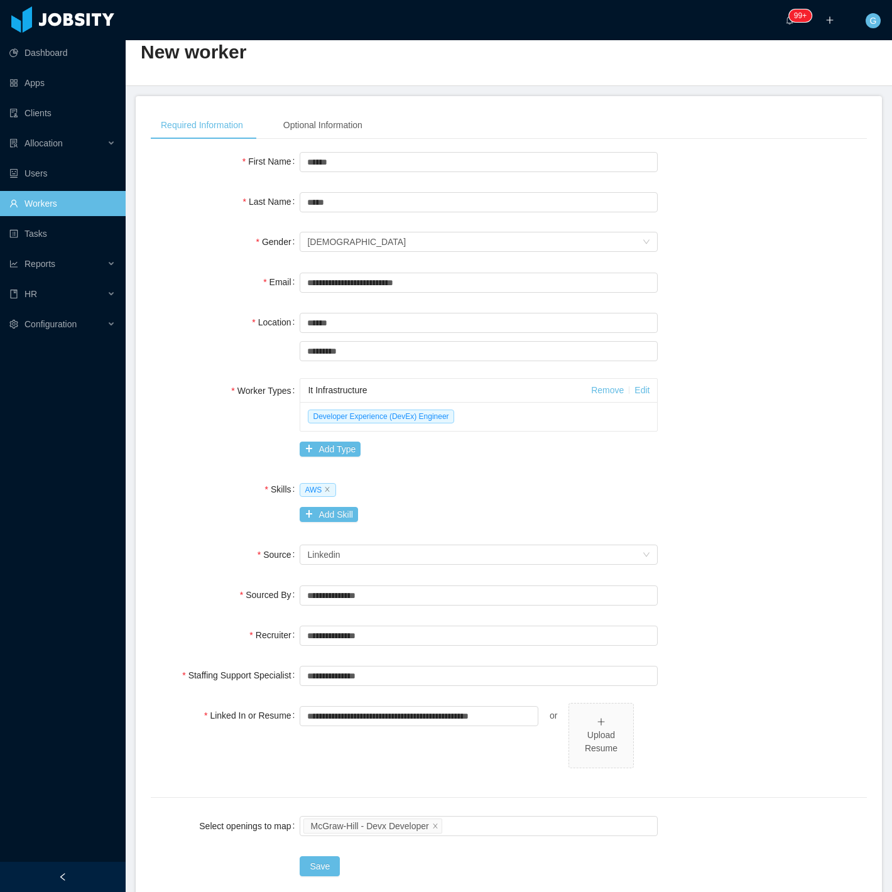
scroll to position [99, 0]
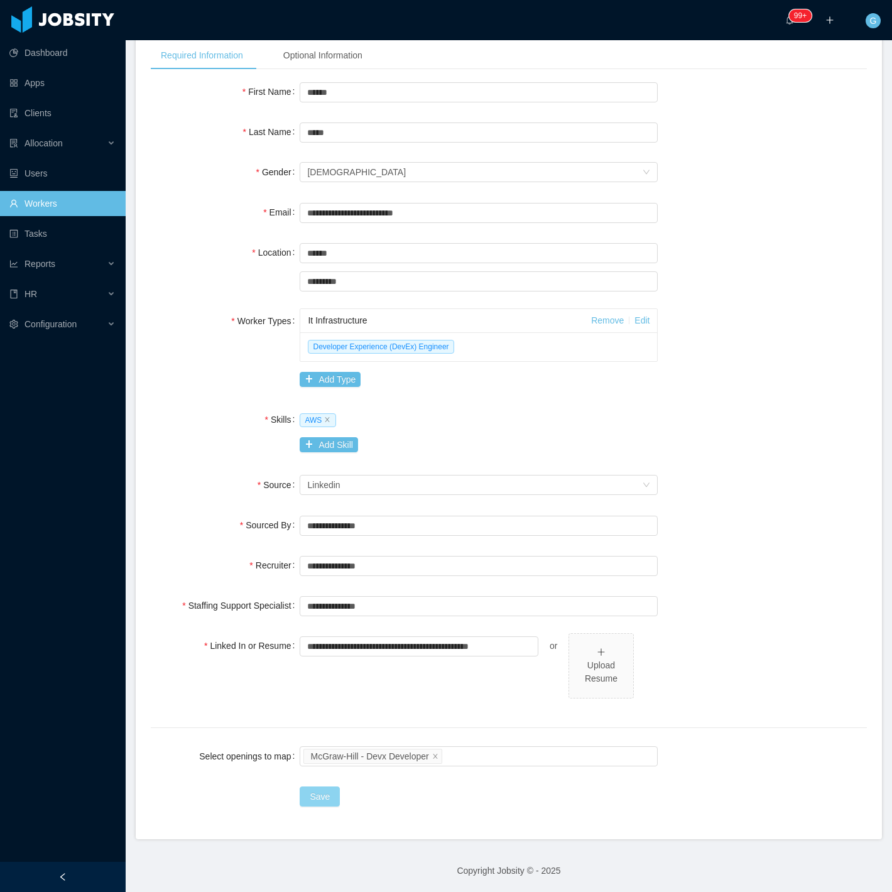
click at [317, 794] on button "Save" at bounding box center [320, 797] width 40 height 20
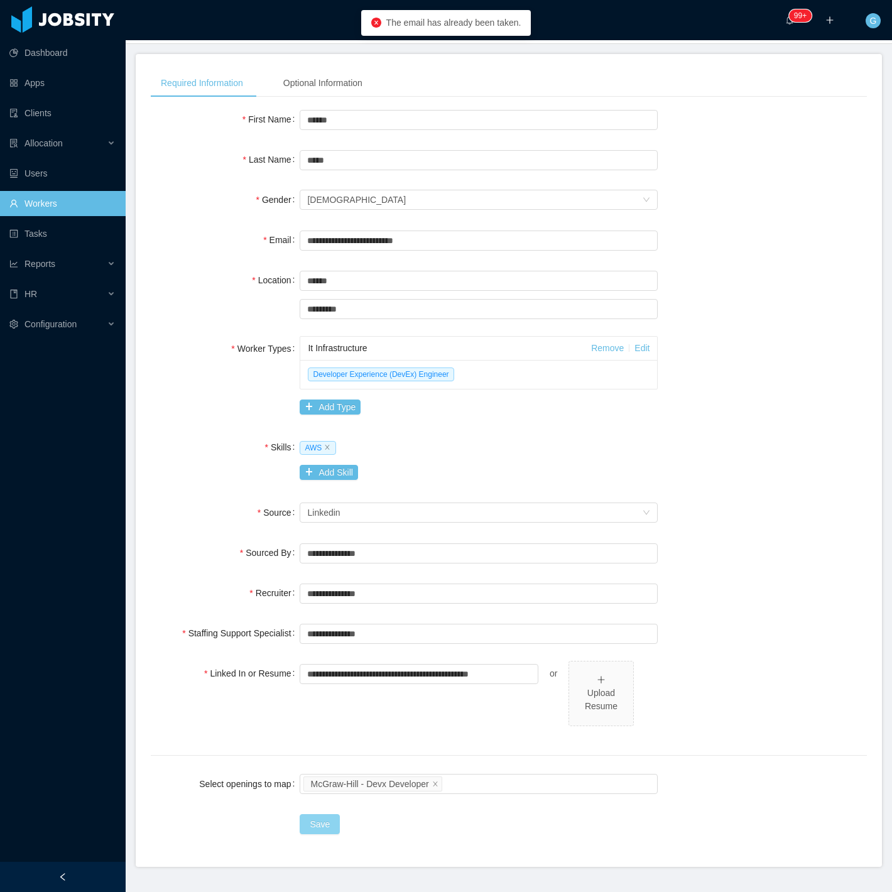
scroll to position [0, 0]
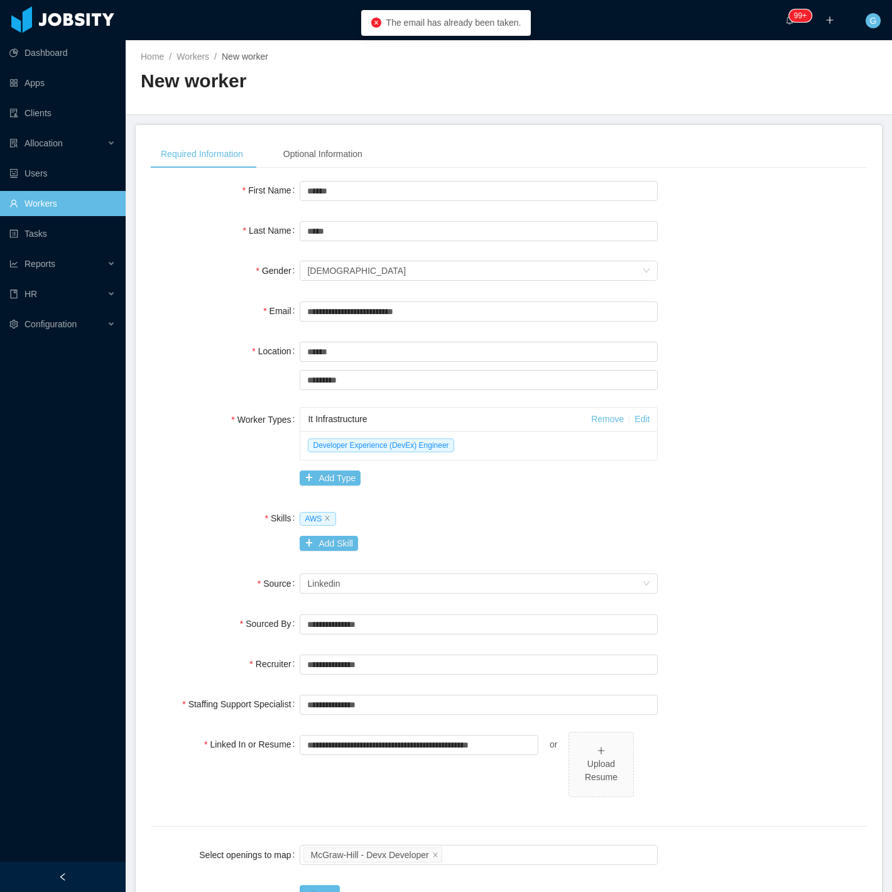
click at [42, 193] on link "Workers" at bounding box center [62, 203] width 106 height 25
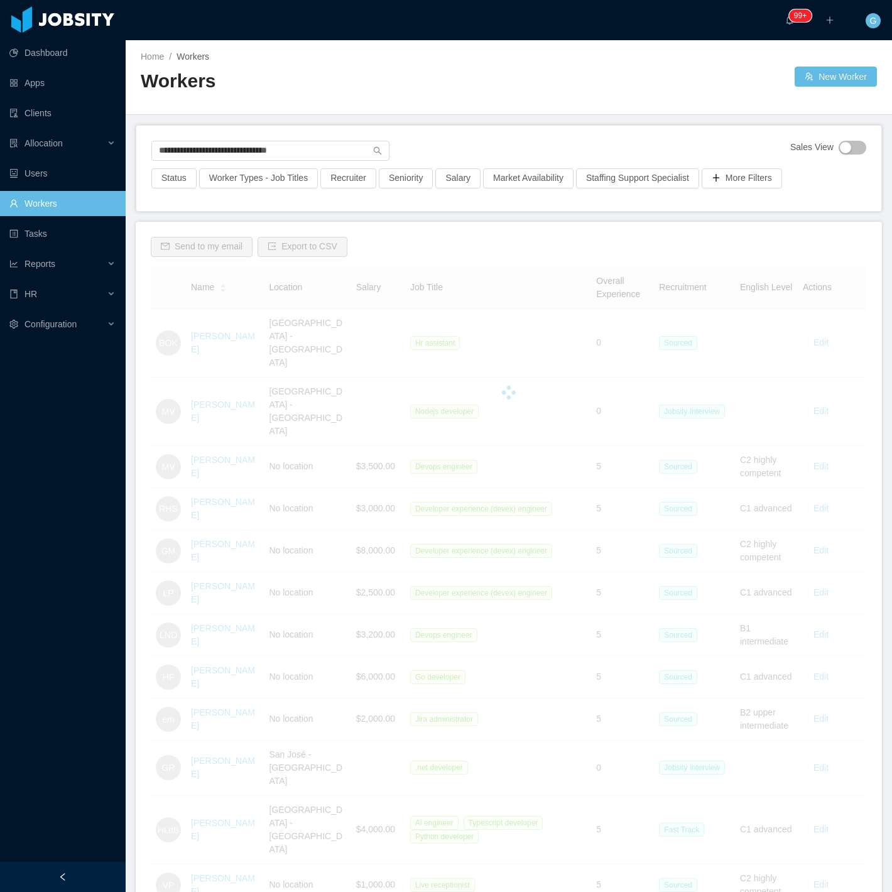
click at [184, 161] on div "**********" at bounding box center [508, 155] width 715 height 28
click at [186, 154] on input "**********" at bounding box center [270, 151] width 238 height 20
drag, startPoint x: 186, startPoint y: 154, endPoint x: 120, endPoint y: 151, distance: 66.1
click at [120, 151] on section "**********" at bounding box center [446, 446] width 892 height 892
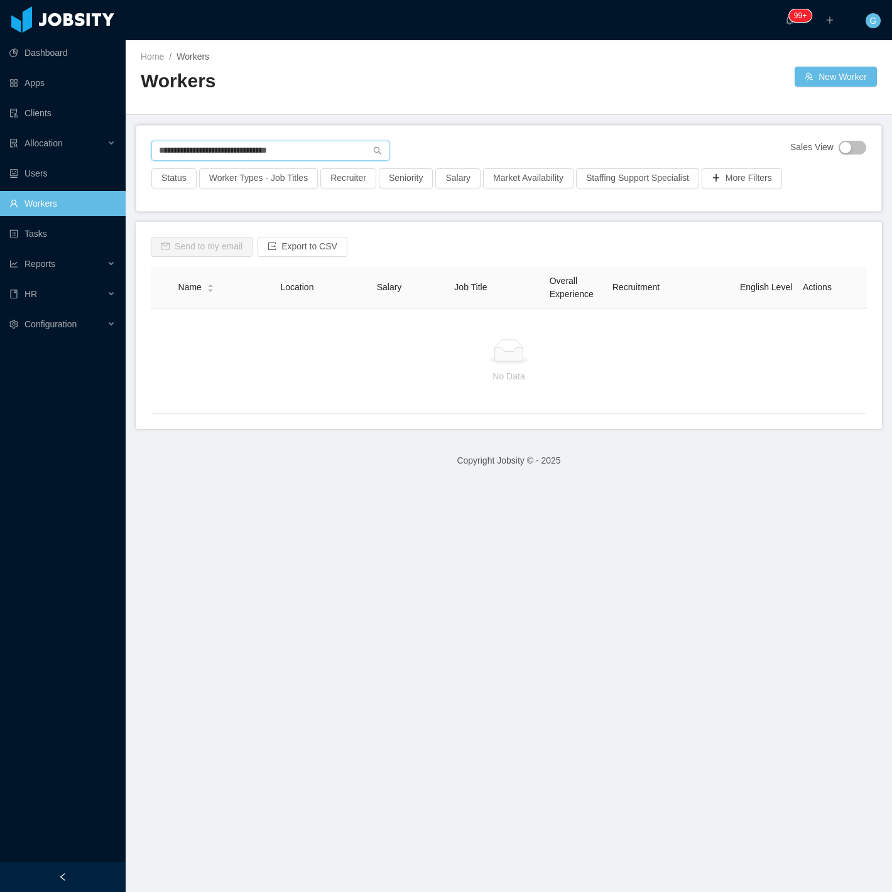
click at [194, 151] on input "**********" at bounding box center [270, 151] width 238 height 20
drag, startPoint x: 189, startPoint y: 151, endPoint x: 119, endPoint y: 150, distance: 69.8
click at [119, 150] on section "**********" at bounding box center [446, 446] width 892 height 892
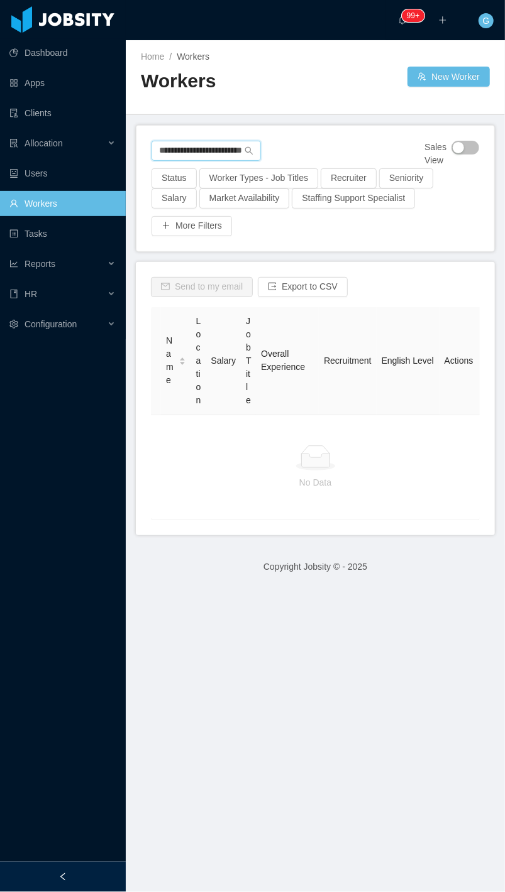
click at [156, 153] on input "**********" at bounding box center [205, 151] width 109 height 20
type input "**********"
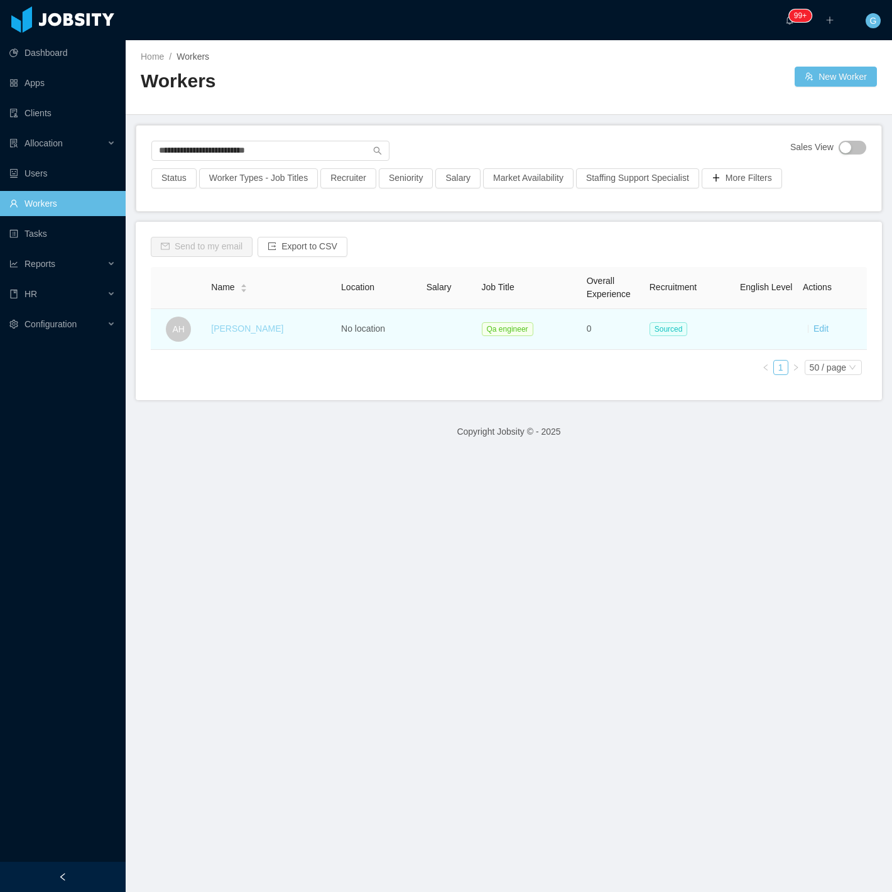
click at [248, 329] on link "Andrey Hitoshi" at bounding box center [247, 329] width 72 height 10
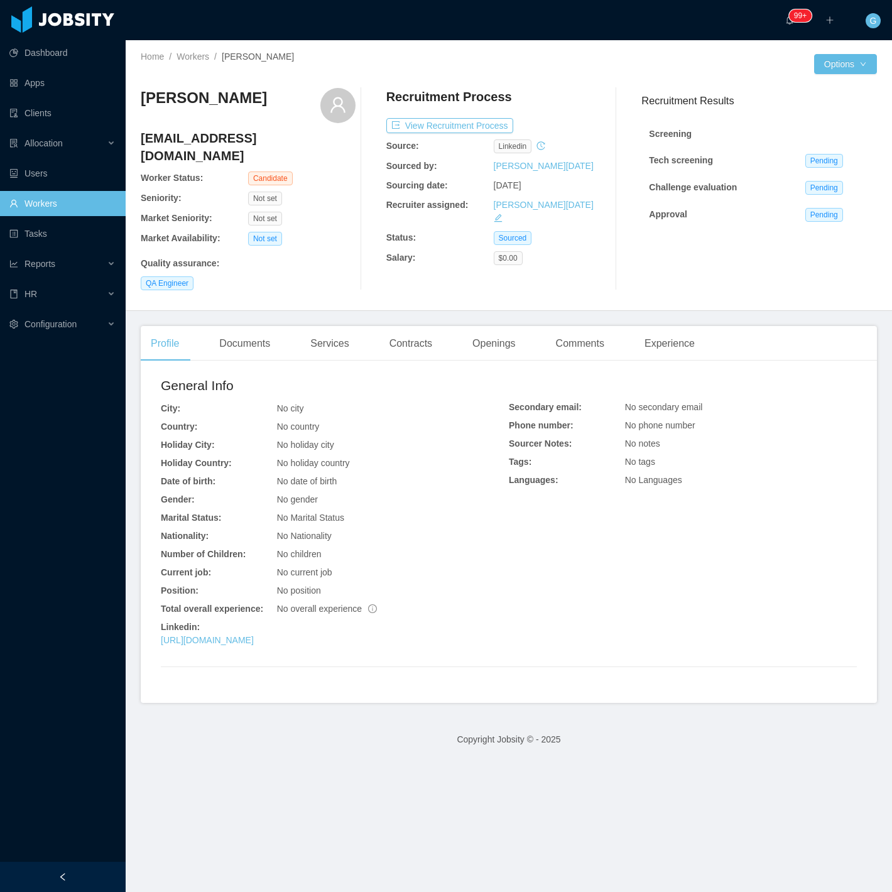
click at [843, 75] on div "Home / Workers / Andrey Hitoshi / Options Andrey Hitoshi andreyhitoshi1997@gmai…" at bounding box center [509, 175] width 767 height 271
click at [843, 69] on button "Options" at bounding box center [845, 64] width 63 height 20
click at [820, 170] on button "Edit Worker" at bounding box center [810, 170] width 80 height 20
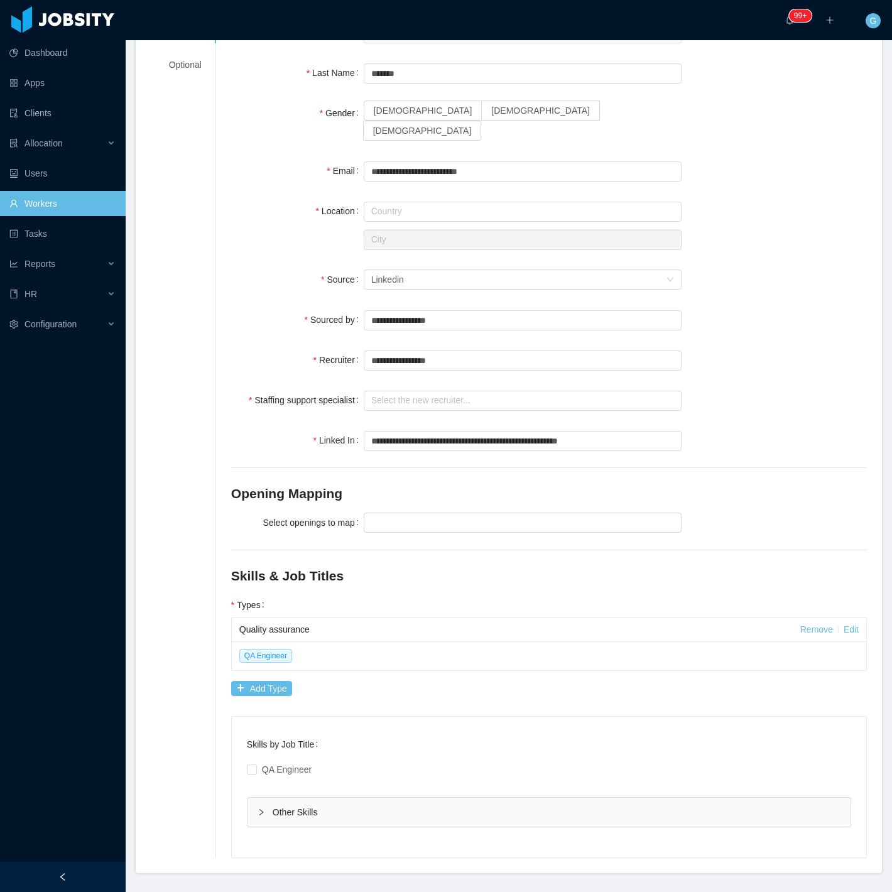
scroll to position [136, 0]
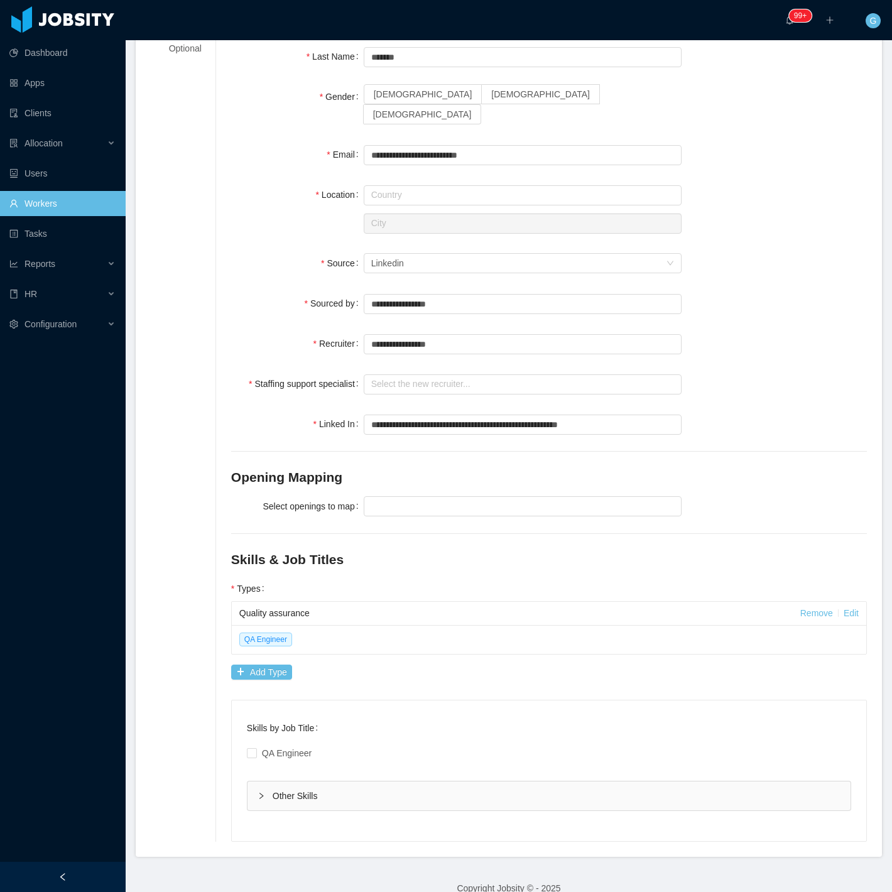
click at [288, 645] on div "Quality assurance Remove Edit QA Engineer Add Type" at bounding box center [549, 643] width 636 height 84
click at [284, 665] on button "Add Type" at bounding box center [261, 672] width 61 height 15
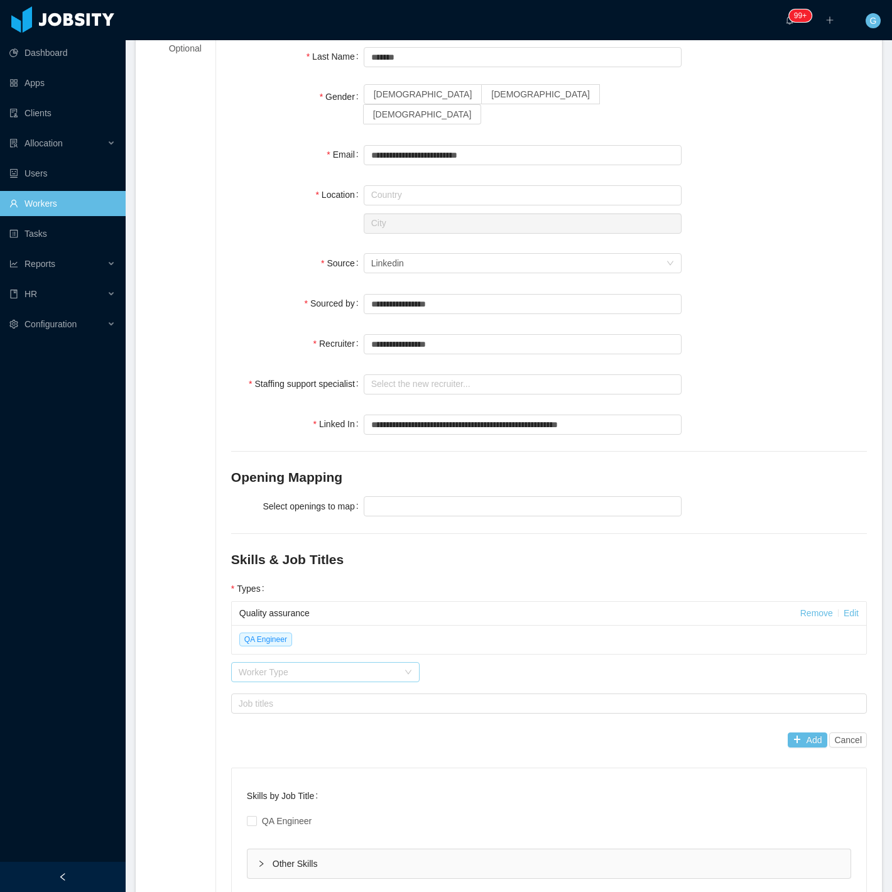
click at [302, 666] on div "Worker Type" at bounding box center [319, 672] width 160 height 13
click at [280, 707] on li "Project Management" at bounding box center [325, 698] width 189 height 20
click at [280, 663] on div "Project Management" at bounding box center [279, 672] width 81 height 19
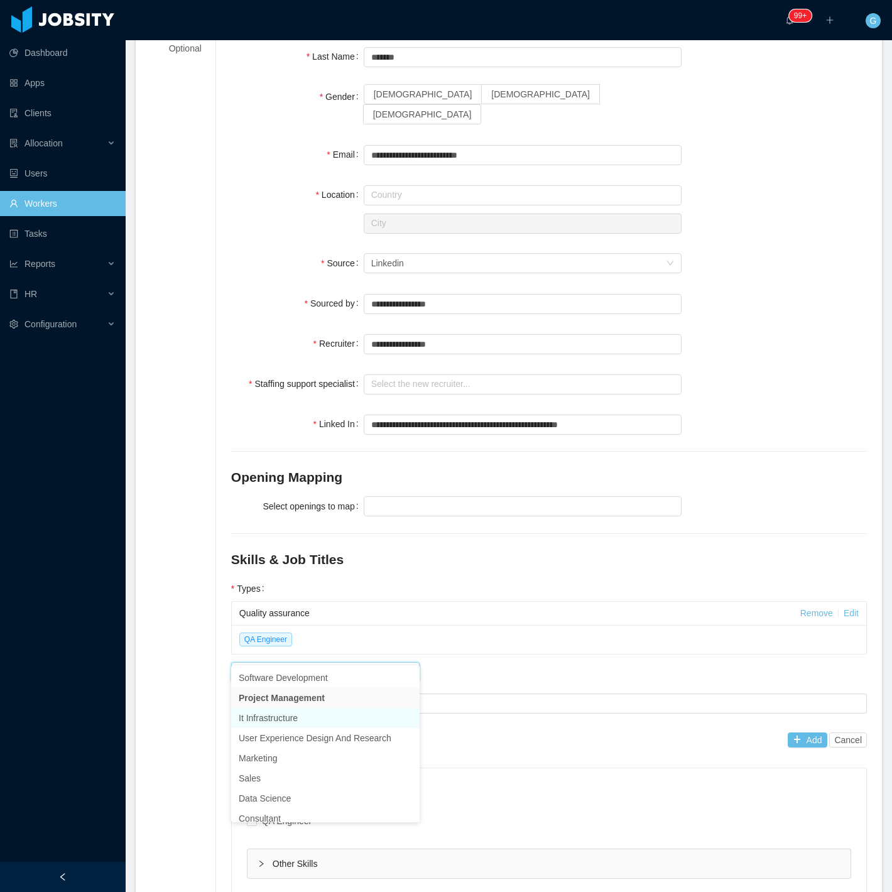
click at [281, 709] on li "It Infrastructure" at bounding box center [325, 718] width 189 height 20
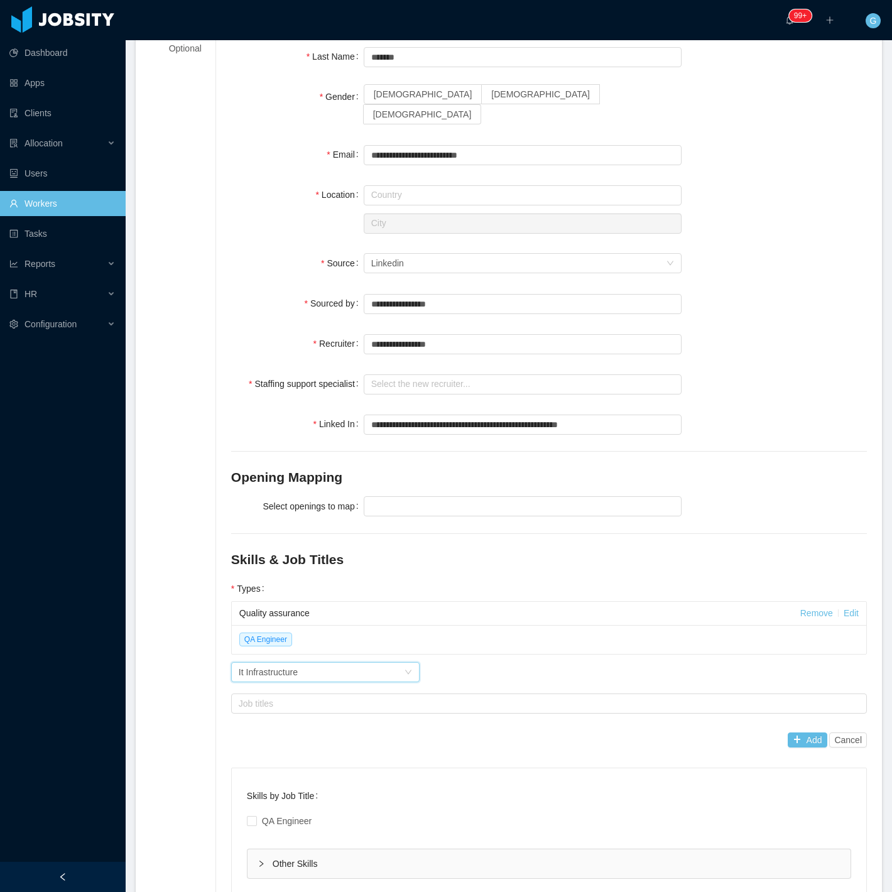
click at [297, 668] on div "Quality assurance Remove Edit QA Engineer Worker Type It Infrastructure Job tit…" at bounding box center [549, 676] width 636 height 151
click at [298, 697] on div "Job titles" at bounding box center [546, 703] width 615 height 13
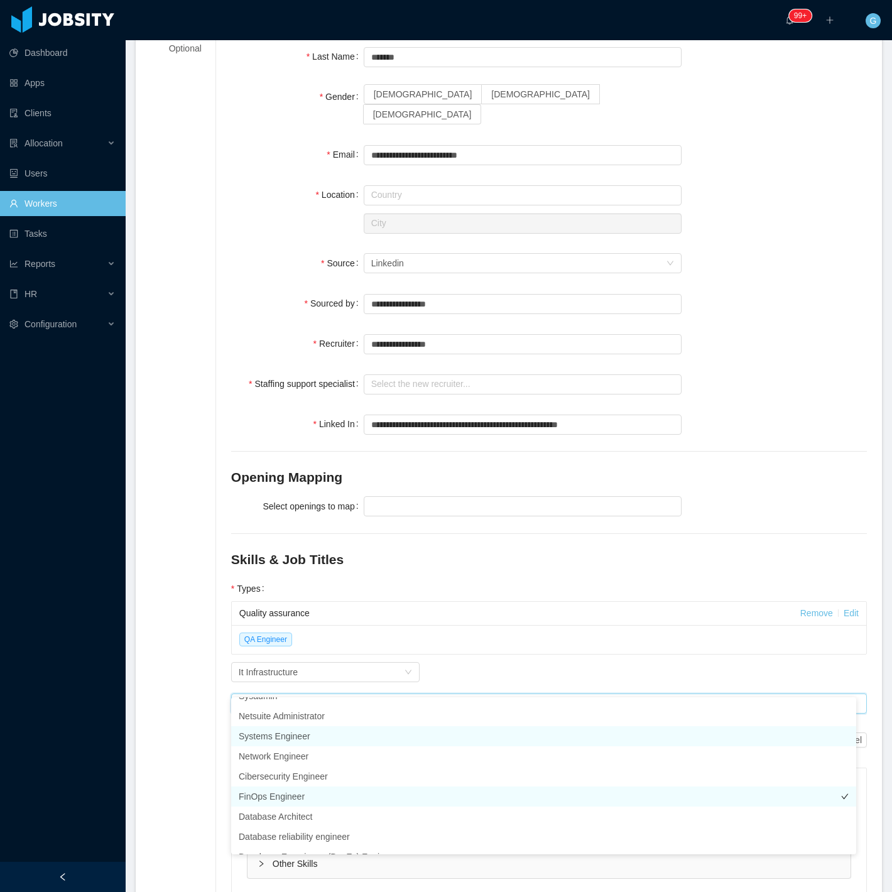
scroll to position [149, 0]
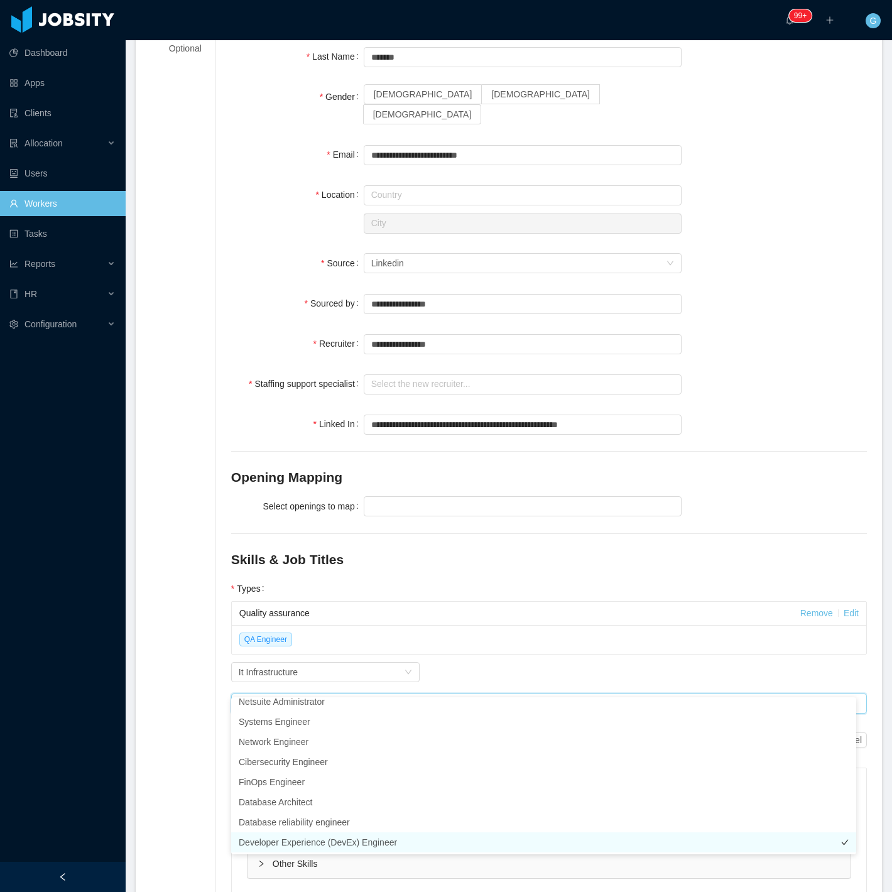
click at [319, 843] on li "Developer Experience (DevEx) Engineer" at bounding box center [543, 843] width 625 height 20
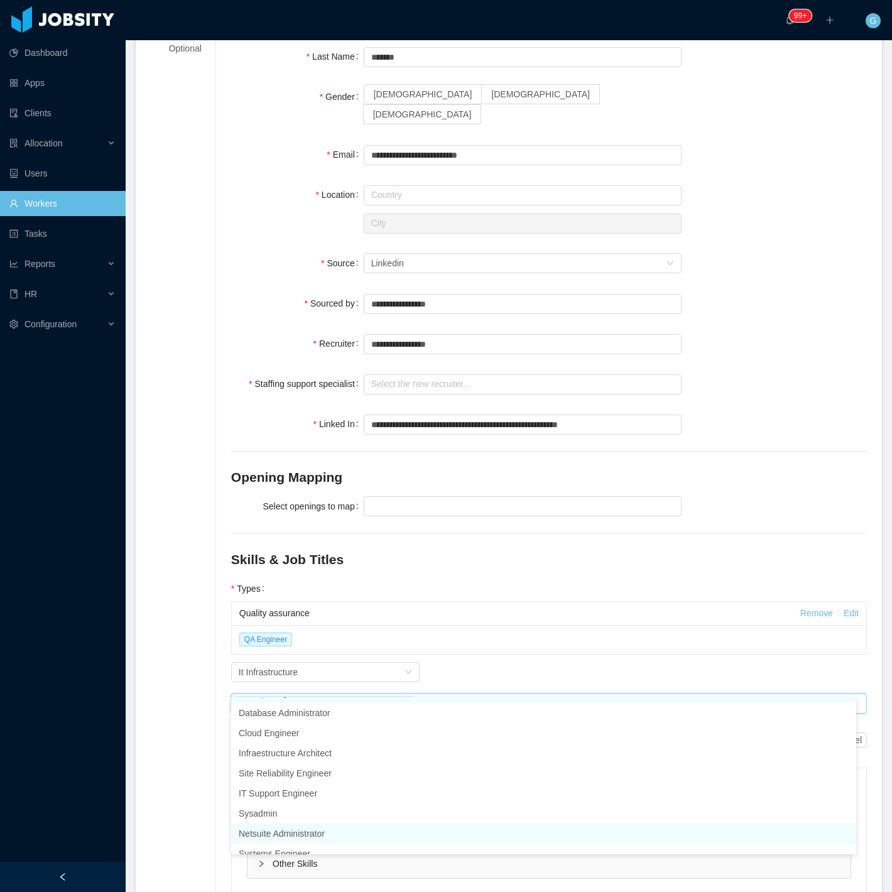
scroll to position [0, 0]
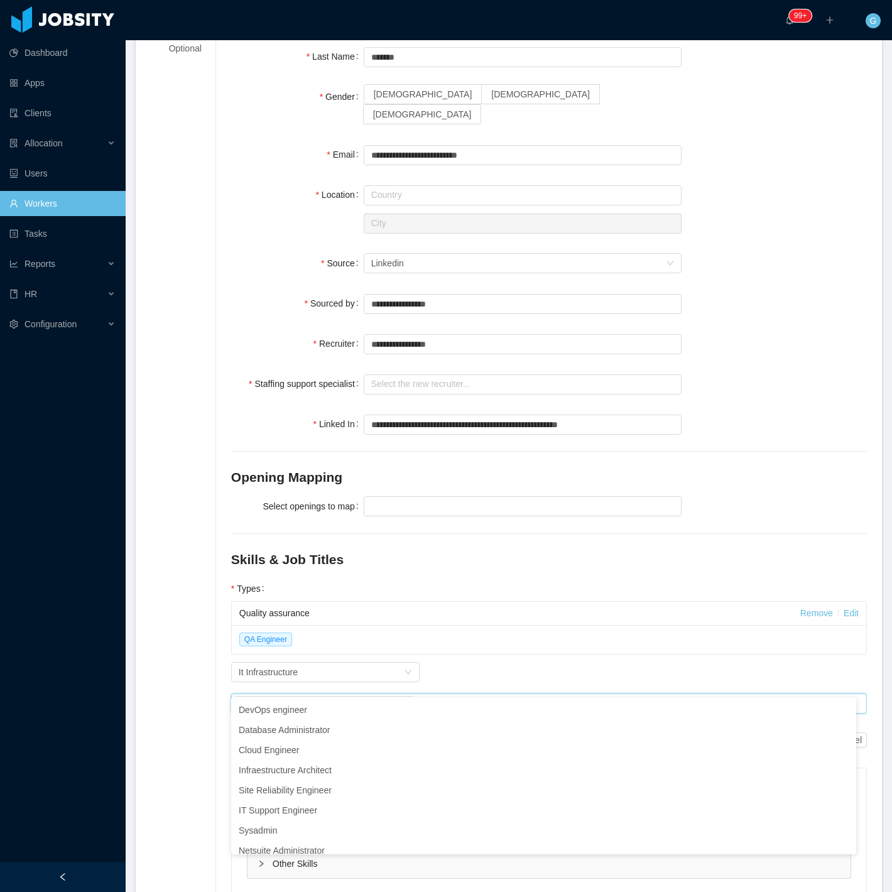
click at [484, 660] on div "Worker Type It Infrastructure" at bounding box center [549, 672] width 636 height 25
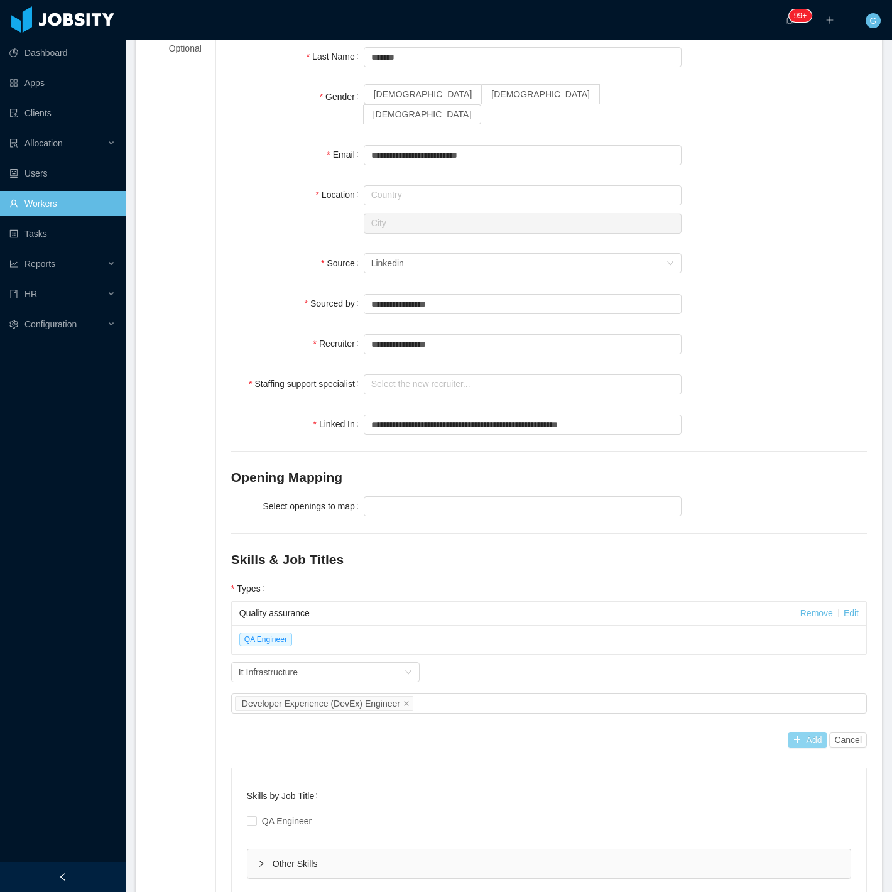
click at [793, 733] on button "Add" at bounding box center [808, 740] width 40 height 15
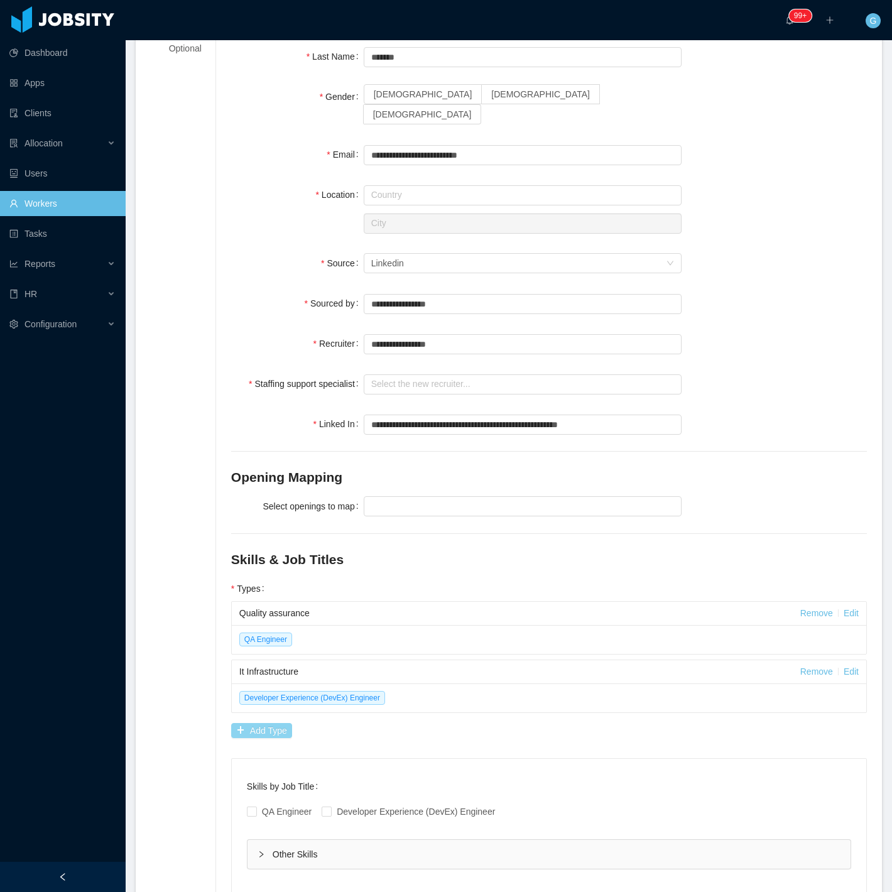
click at [248, 723] on button "Add Type" at bounding box center [261, 730] width 61 height 15
click at [285, 725] on div "Worker Type" at bounding box center [319, 731] width 160 height 13
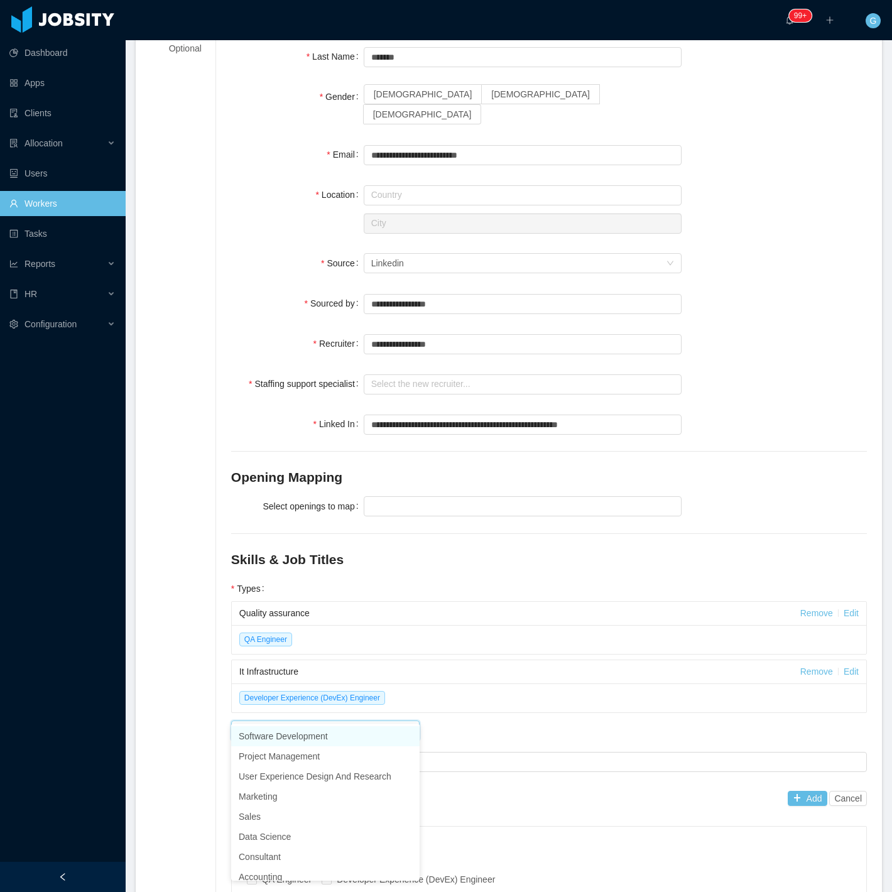
click at [288, 736] on li "Software Development" at bounding box center [325, 736] width 189 height 20
click at [291, 756] on div "Job titles" at bounding box center [546, 762] width 615 height 13
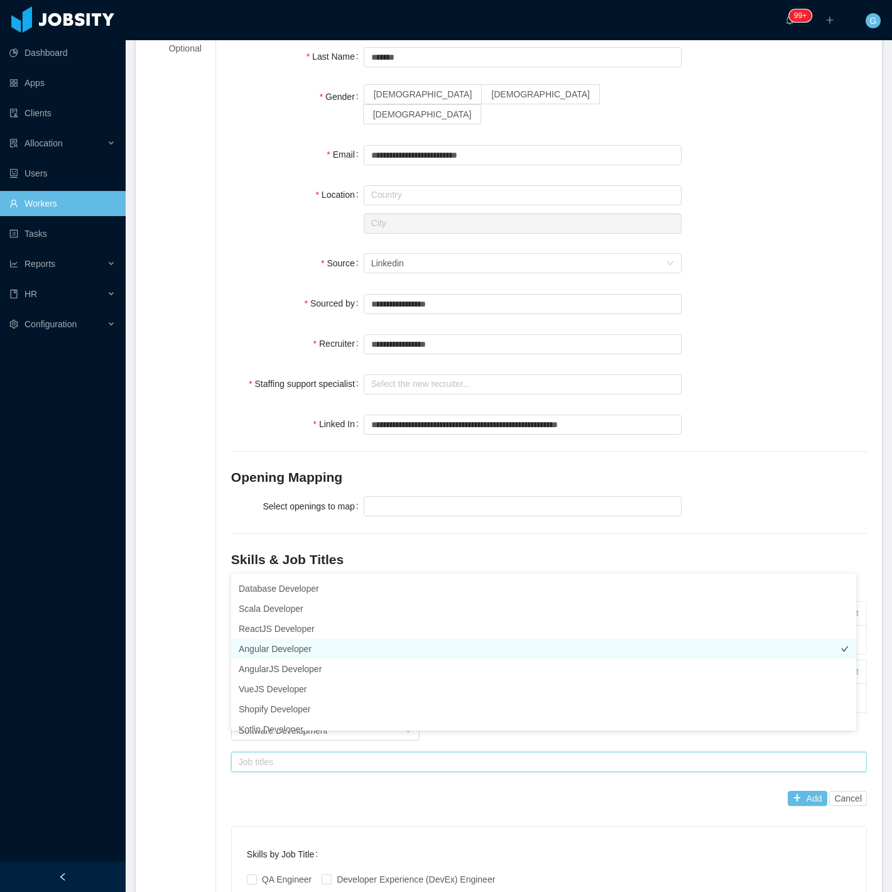
scroll to position [285, 0]
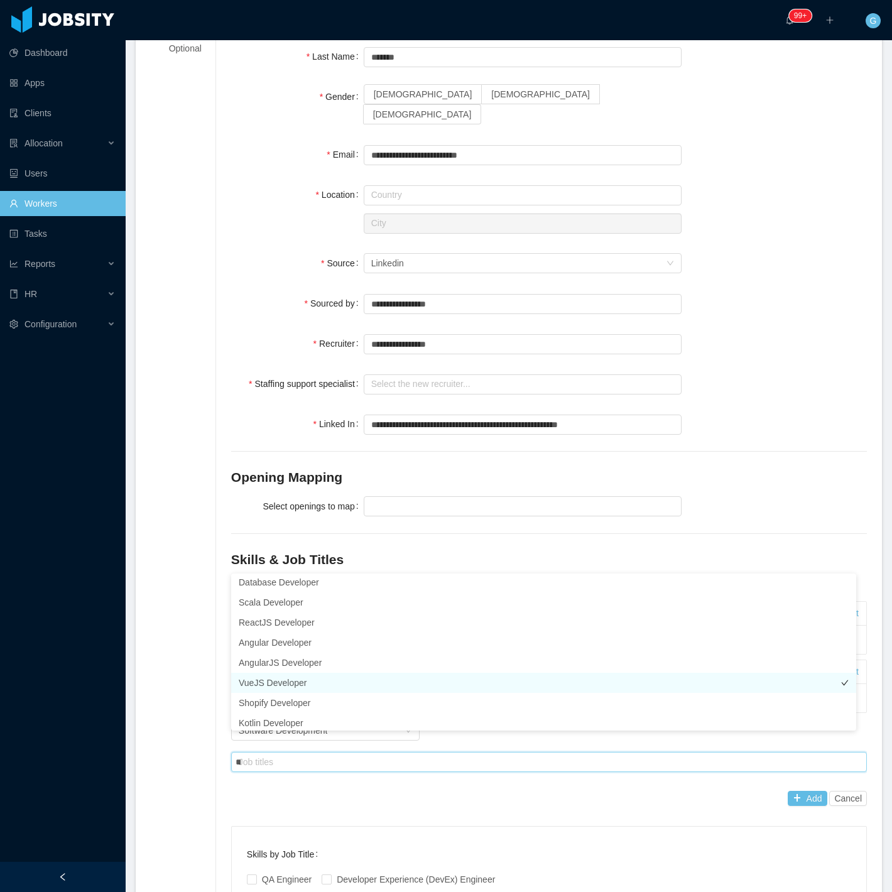
type input "***"
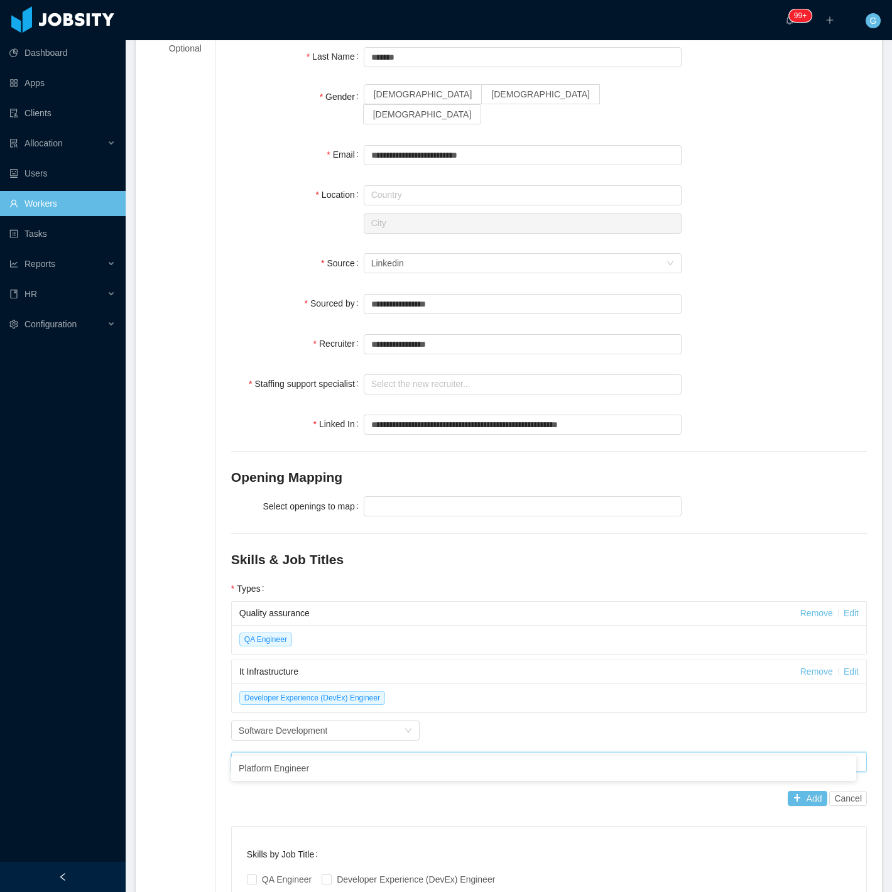
click at [305, 780] on ul "Platform Engineer" at bounding box center [543, 768] width 625 height 25
click at [304, 773] on li "Platform Engineer" at bounding box center [543, 768] width 625 height 20
click at [805, 791] on button "Add" at bounding box center [808, 798] width 40 height 15
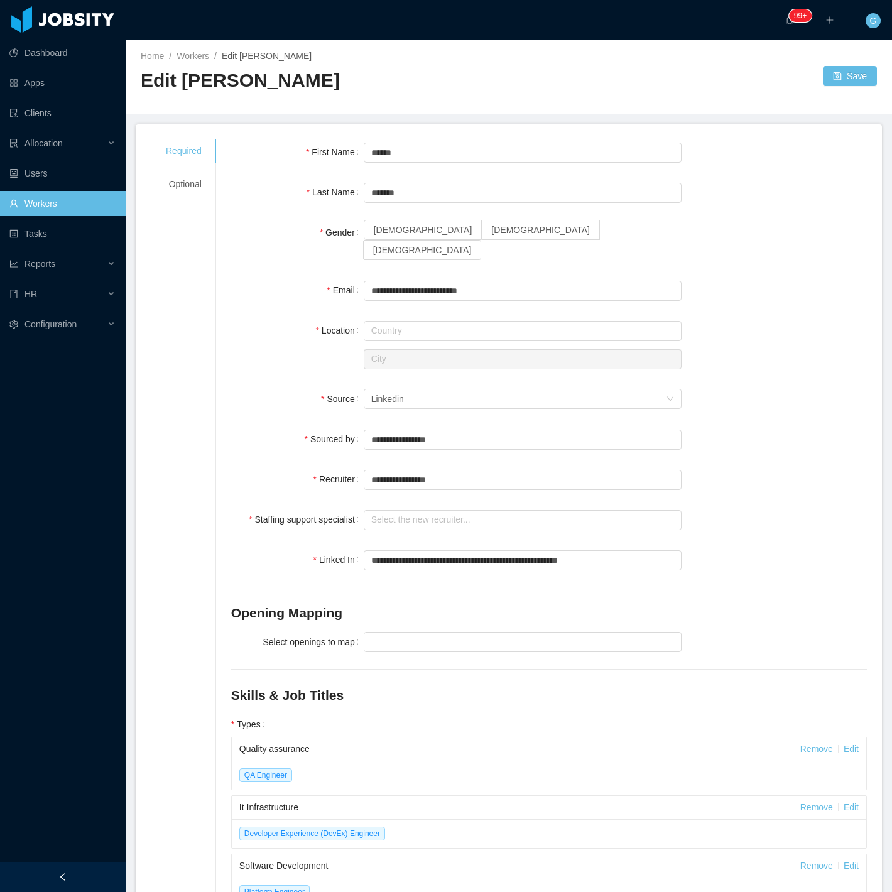
scroll to position [0, 0]
click at [407, 430] on input "text" at bounding box center [523, 440] width 318 height 20
click at [397, 447] on li "[PERSON_NAME]" at bounding box center [517, 447] width 313 height 20
type input "**********"
click at [403, 471] on input "text" at bounding box center [523, 481] width 318 height 20
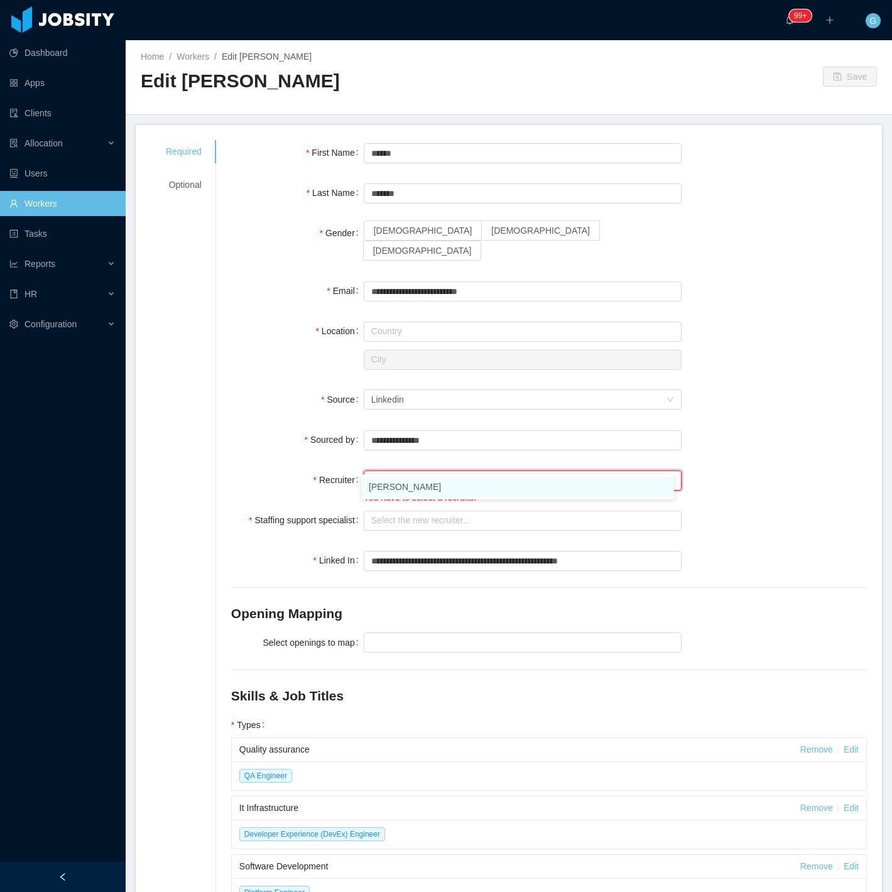
click at [393, 478] on li "[PERSON_NAME]" at bounding box center [517, 487] width 313 height 20
type input "**********"
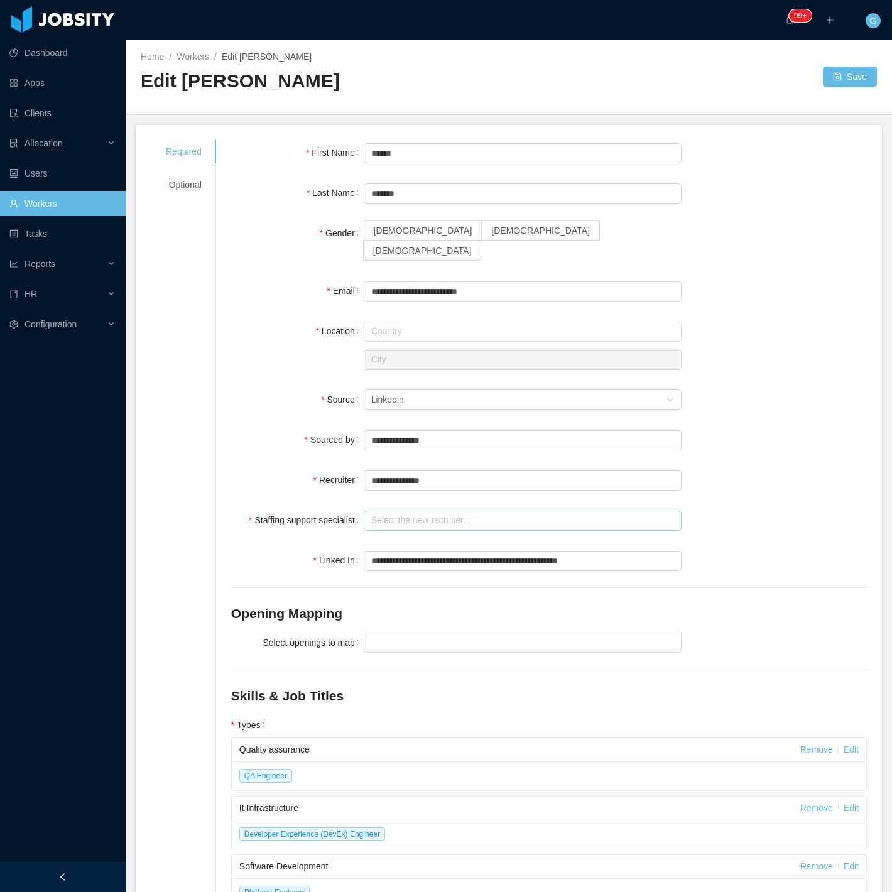
click at [403, 511] on input "text" at bounding box center [523, 521] width 318 height 20
click at [403, 528] on li "[PERSON_NAME]" at bounding box center [517, 527] width 313 height 20
type input "**********"
click at [374, 633] on div at bounding box center [521, 642] width 307 height 19
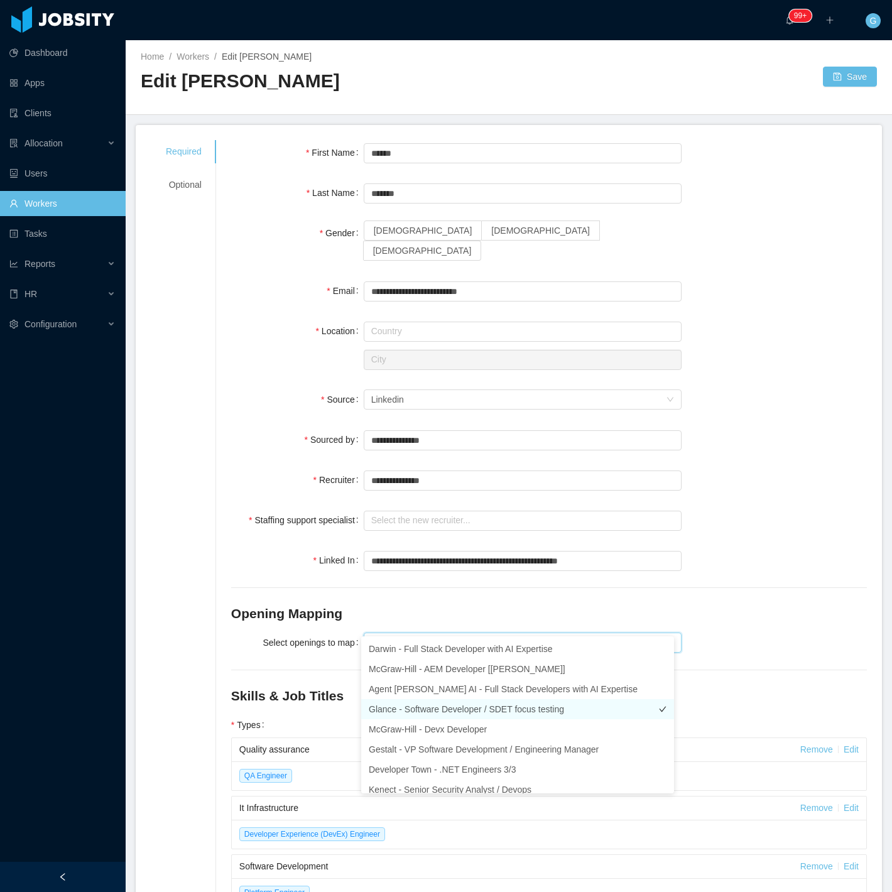
type input "****"
click at [526, 737] on li "McGraw-Hill - Devx Developer" at bounding box center [517, 729] width 313 height 20
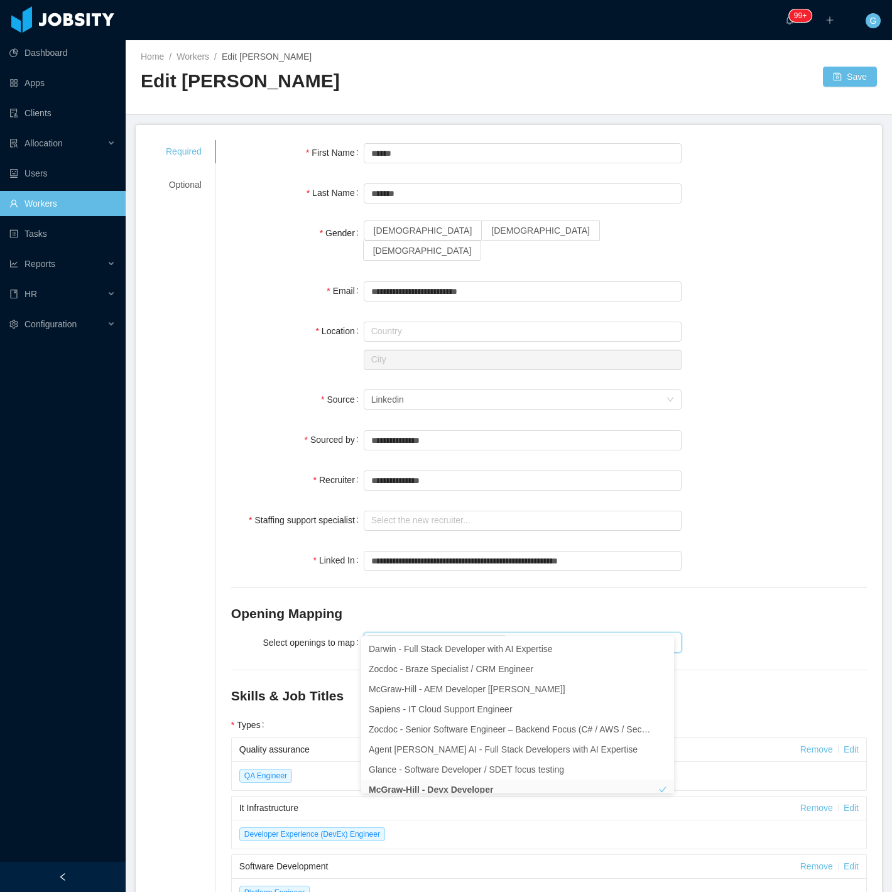
click at [718, 630] on div "Select openings to map McGraw-Hill - Devx Developer" at bounding box center [549, 642] width 636 height 25
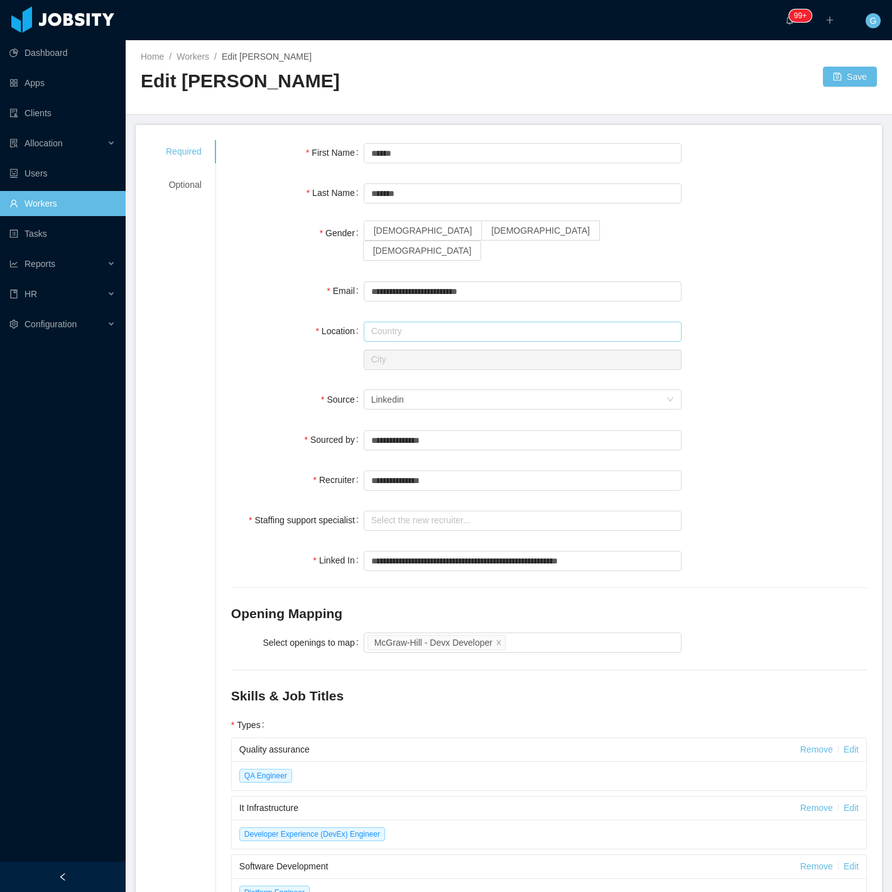
click at [388, 322] on input "text" at bounding box center [523, 332] width 318 height 20
click at [393, 339] on li "[GEOGRAPHIC_DATA]" at bounding box center [517, 338] width 313 height 20
type input "******"
click at [417, 350] on input "text" at bounding box center [523, 360] width 318 height 20
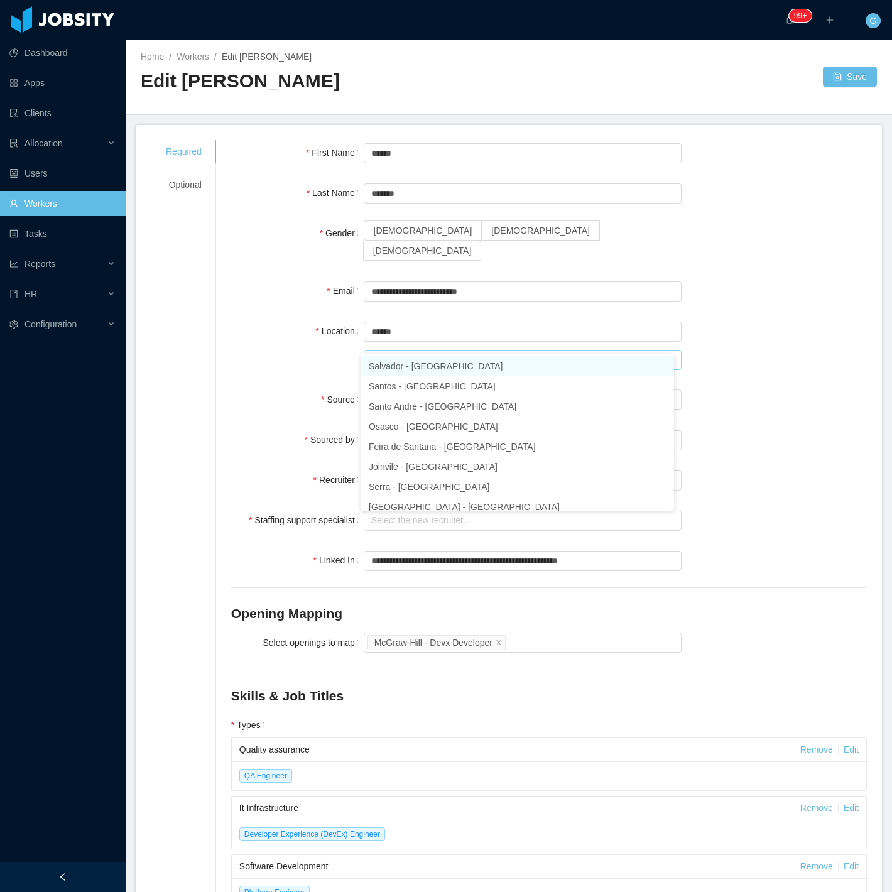
click at [398, 368] on li "Salvador - Bahia" at bounding box center [517, 366] width 313 height 20
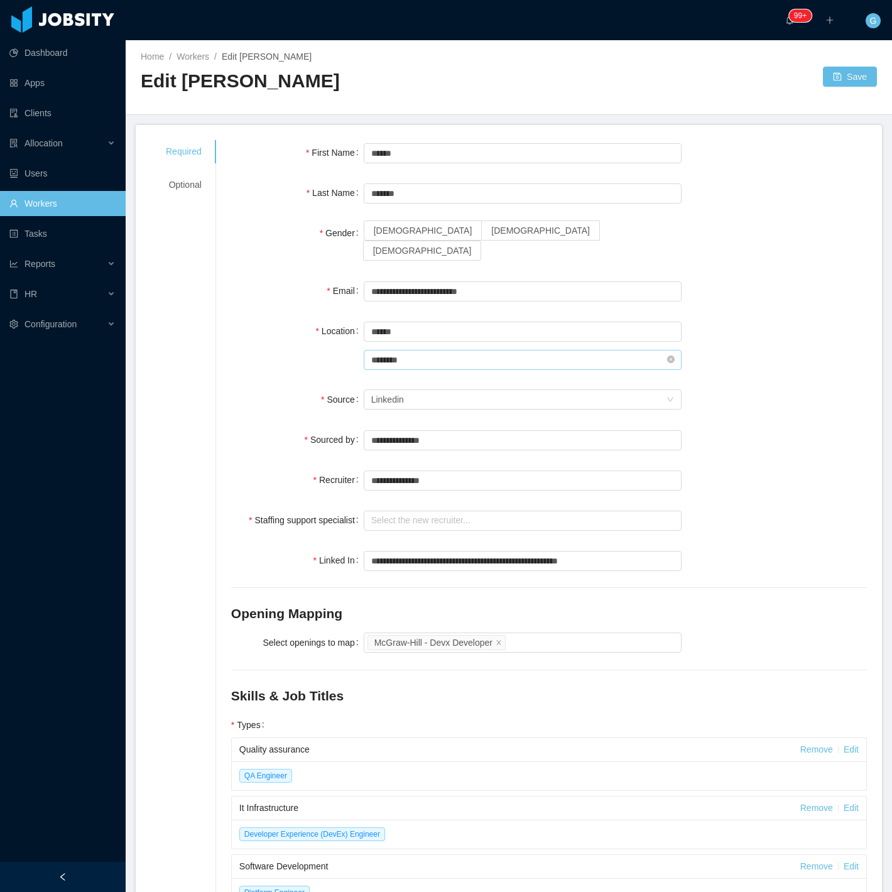
click at [409, 350] on input "********" at bounding box center [523, 360] width 318 height 20
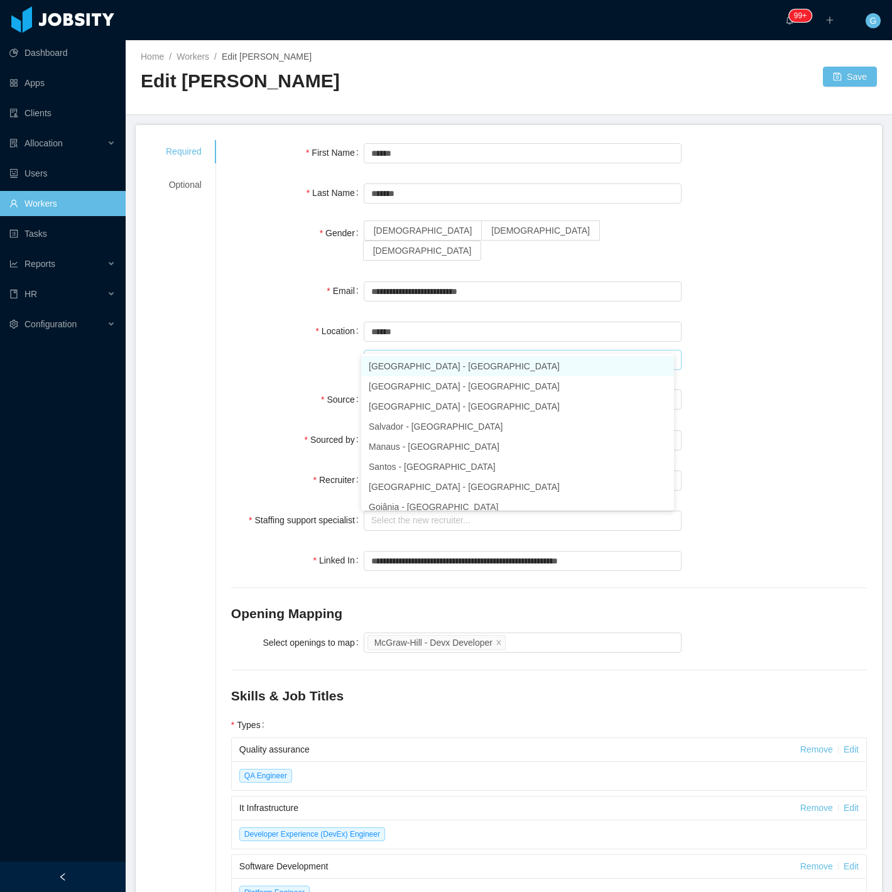
click at [478, 368] on li "São Paulo - São Paulo" at bounding box center [517, 366] width 313 height 20
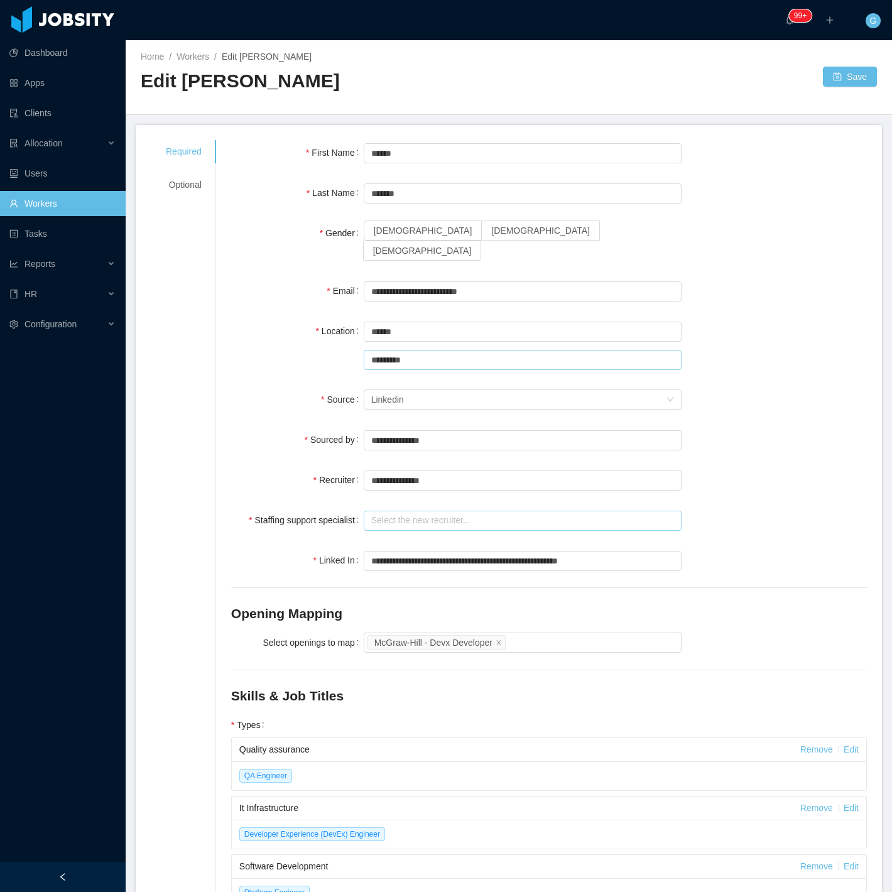
type input "*********"
click at [447, 511] on input "text" at bounding box center [523, 521] width 318 height 20
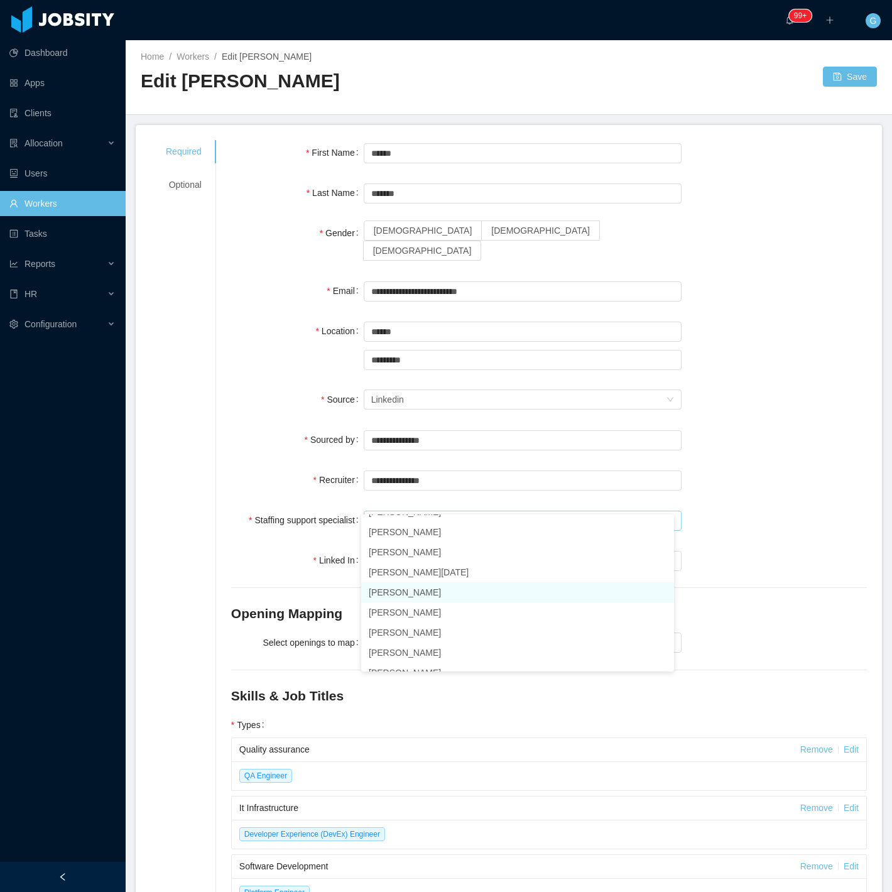
scroll to position [279, 0]
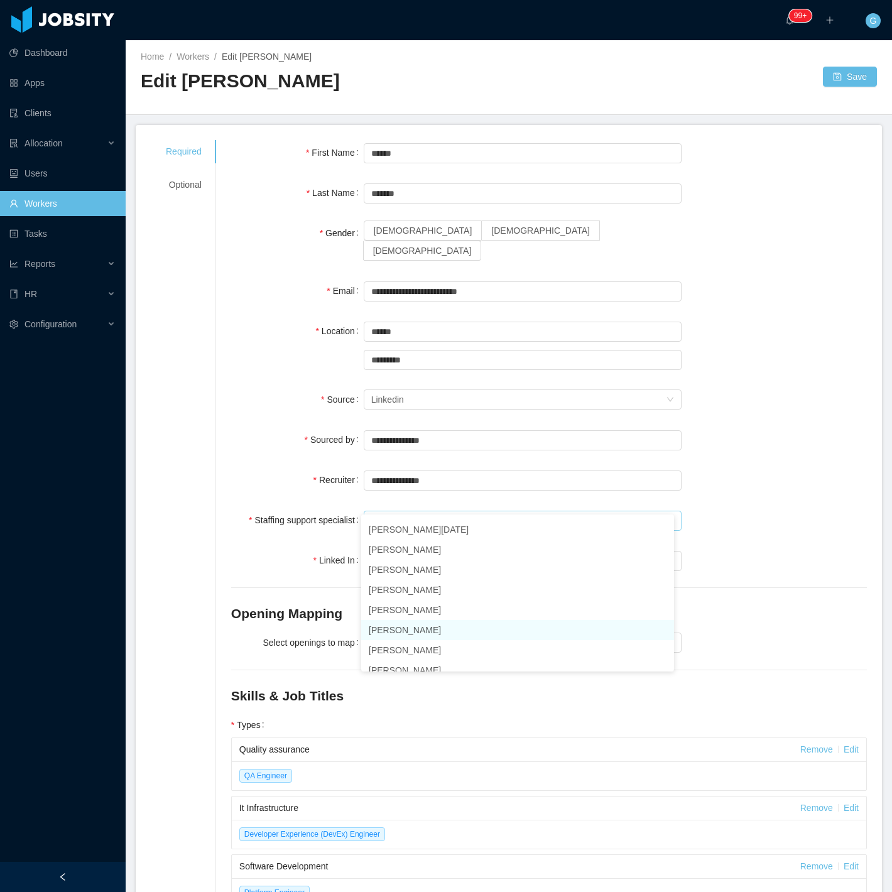
click at [400, 630] on li "[PERSON_NAME]" at bounding box center [517, 630] width 313 height 20
type input "**********"
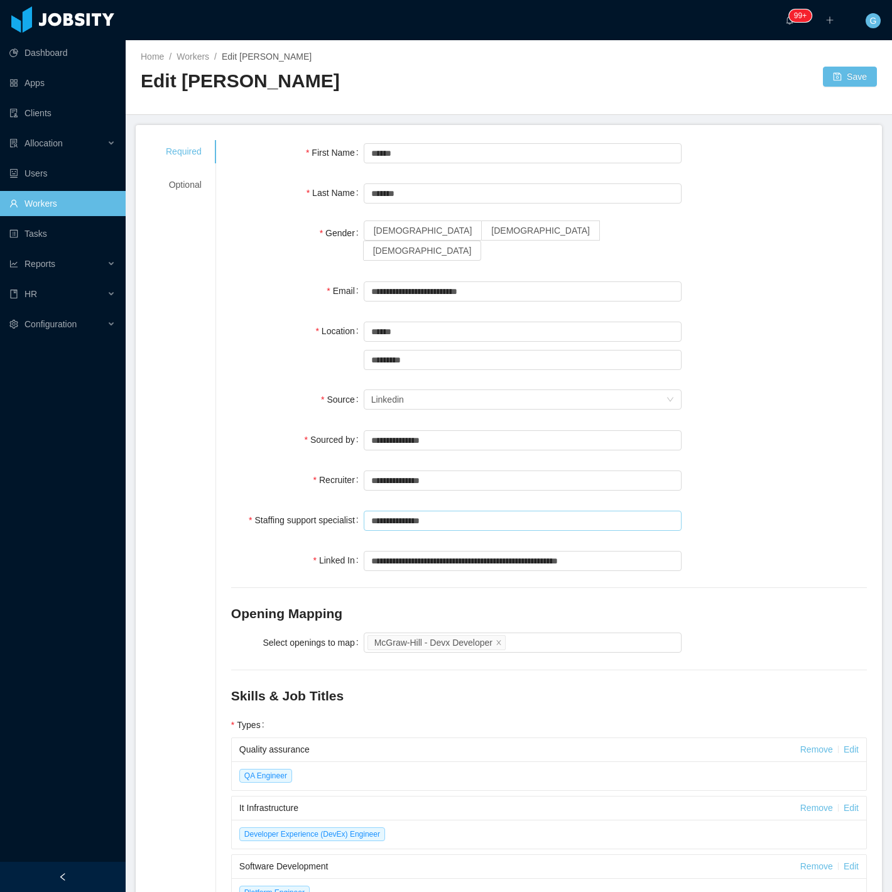
scroll to position [3, 0]
click at [300, 470] on div "Recruiter" at bounding box center [297, 480] width 133 height 25
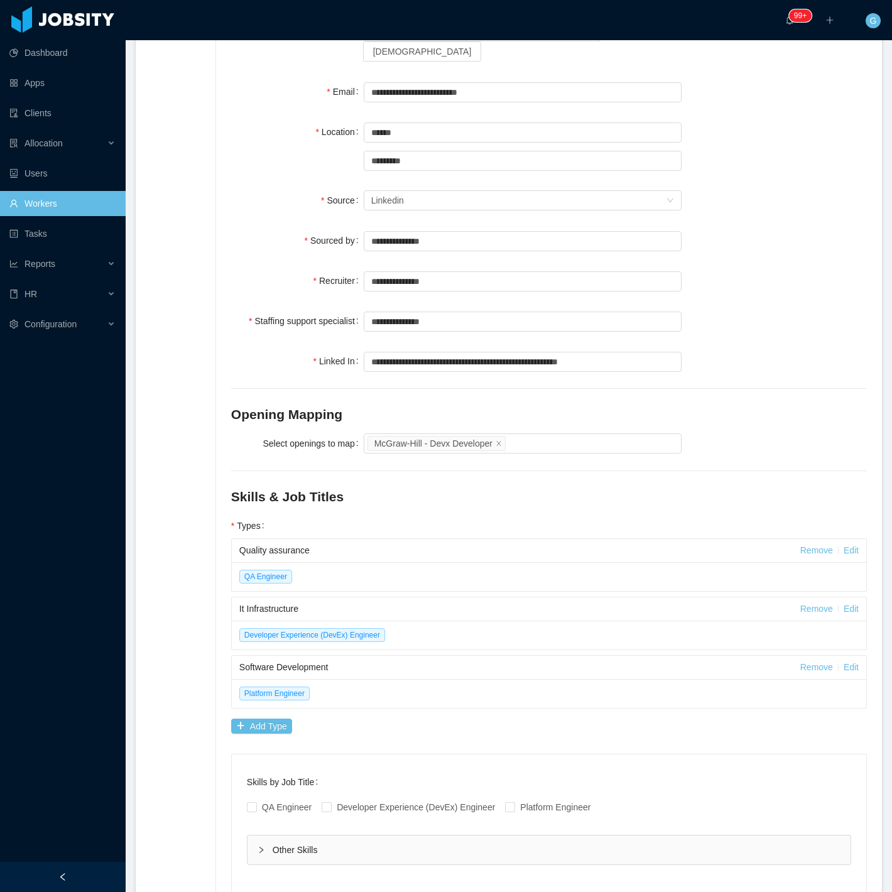
scroll to position [0, 0]
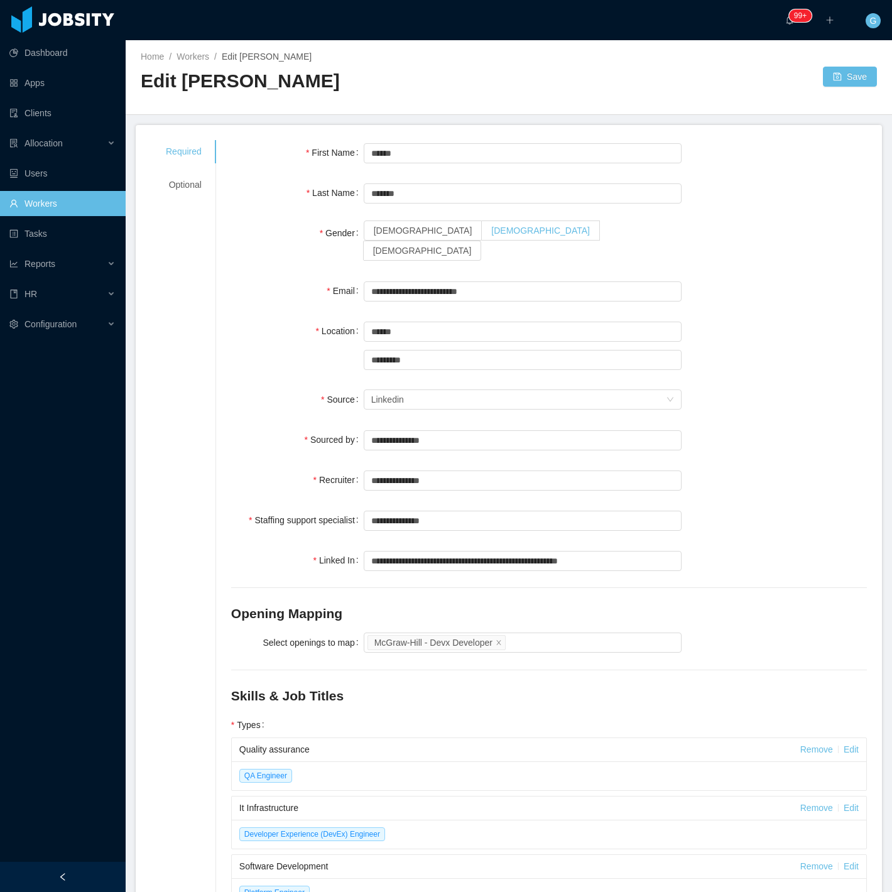
click at [482, 239] on label "Male" at bounding box center [541, 231] width 118 height 20
click at [181, 181] on div "Optional" at bounding box center [184, 184] width 66 height 23
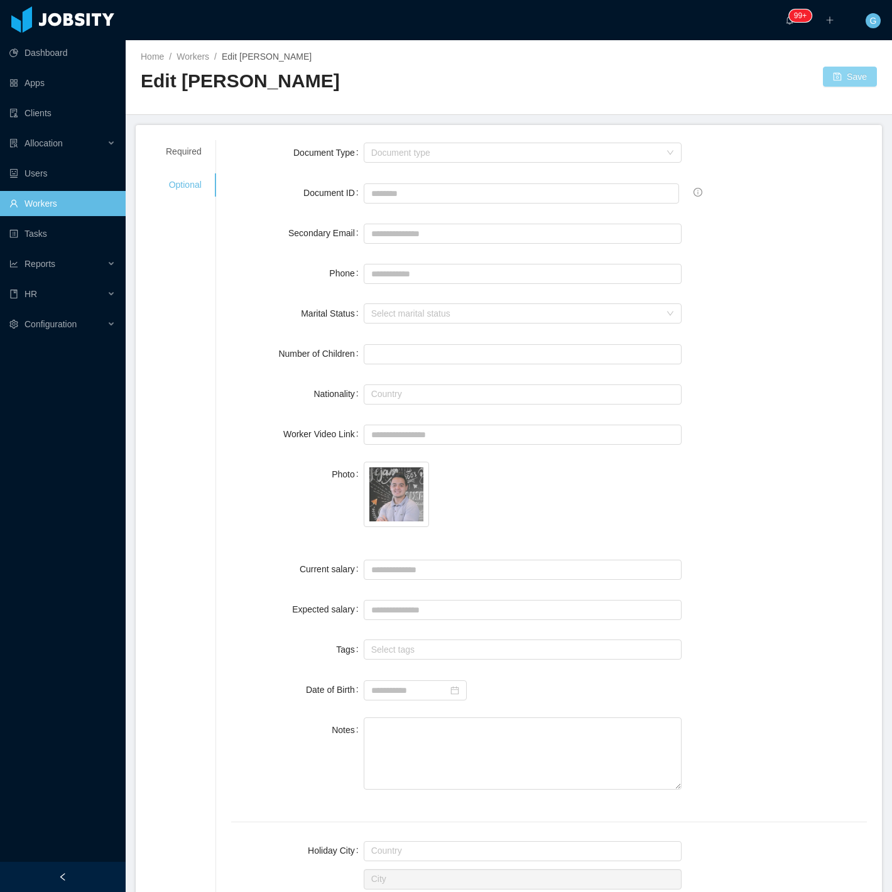
click at [836, 80] on button "Save" at bounding box center [850, 77] width 54 height 20
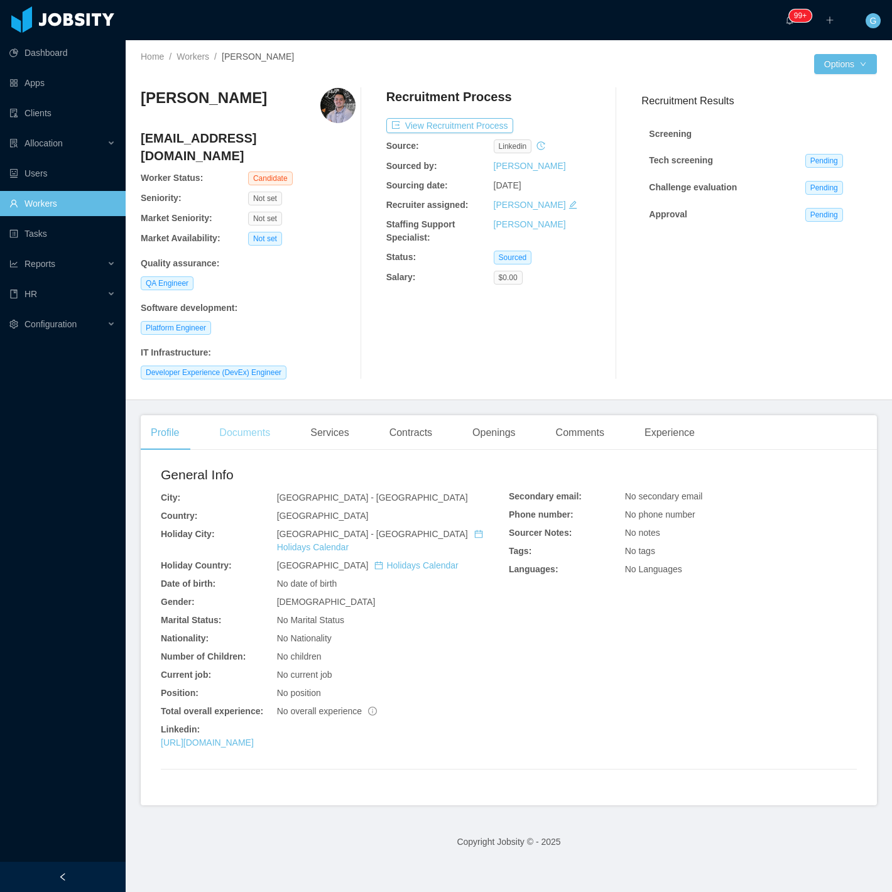
drag, startPoint x: 245, startPoint y: 407, endPoint x: 256, endPoint y: 400, distance: 12.7
click at [247, 415] on div "Documents" at bounding box center [244, 432] width 71 height 35
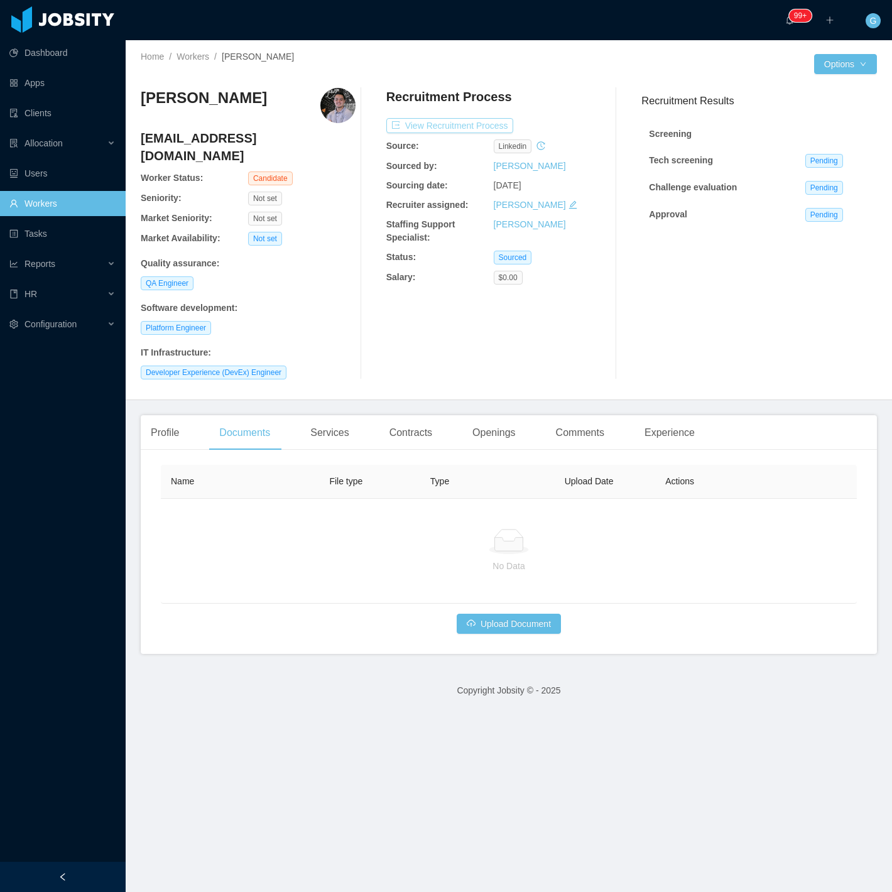
click at [454, 123] on button "View Recruitment Process" at bounding box center [449, 125] width 127 height 15
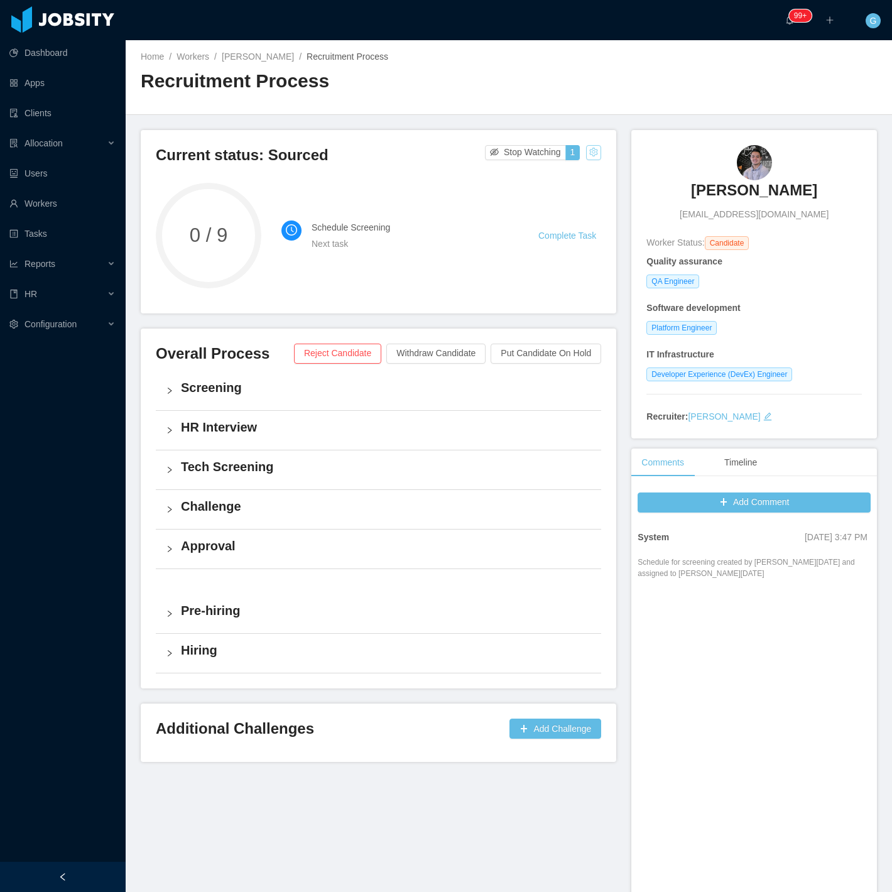
click at [586, 158] on button "button" at bounding box center [593, 152] width 15 height 15
click at [555, 191] on div "Change status" at bounding box center [560, 192] width 57 height 14
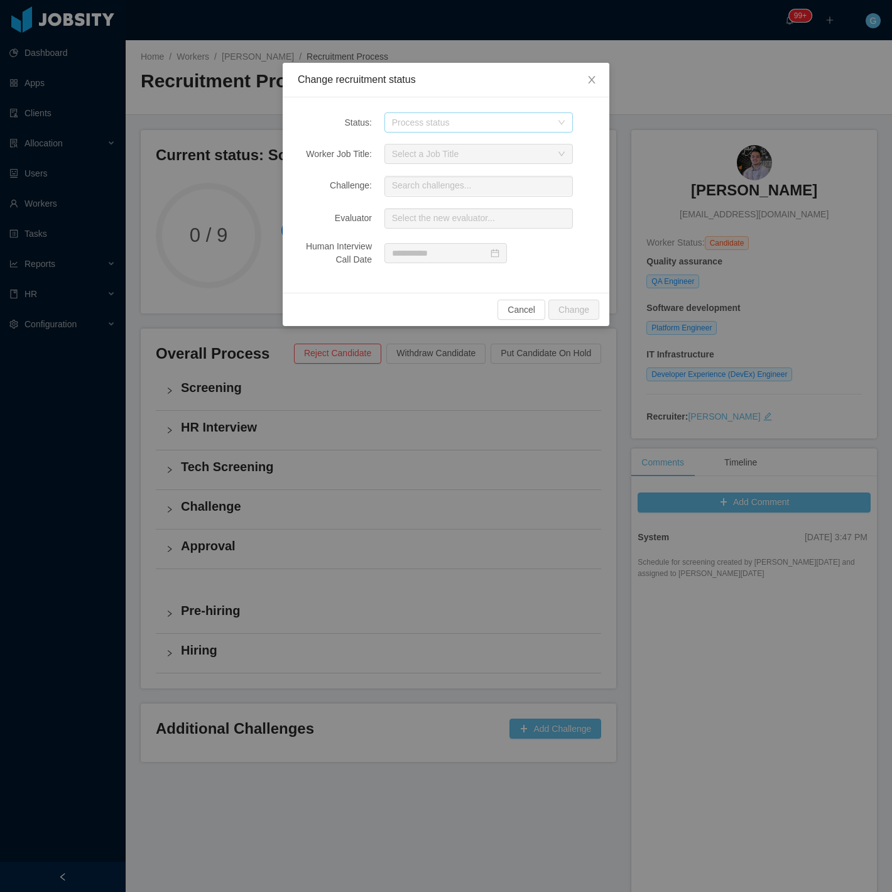
click at [461, 117] on div "Process status" at bounding box center [472, 122] width 160 height 13
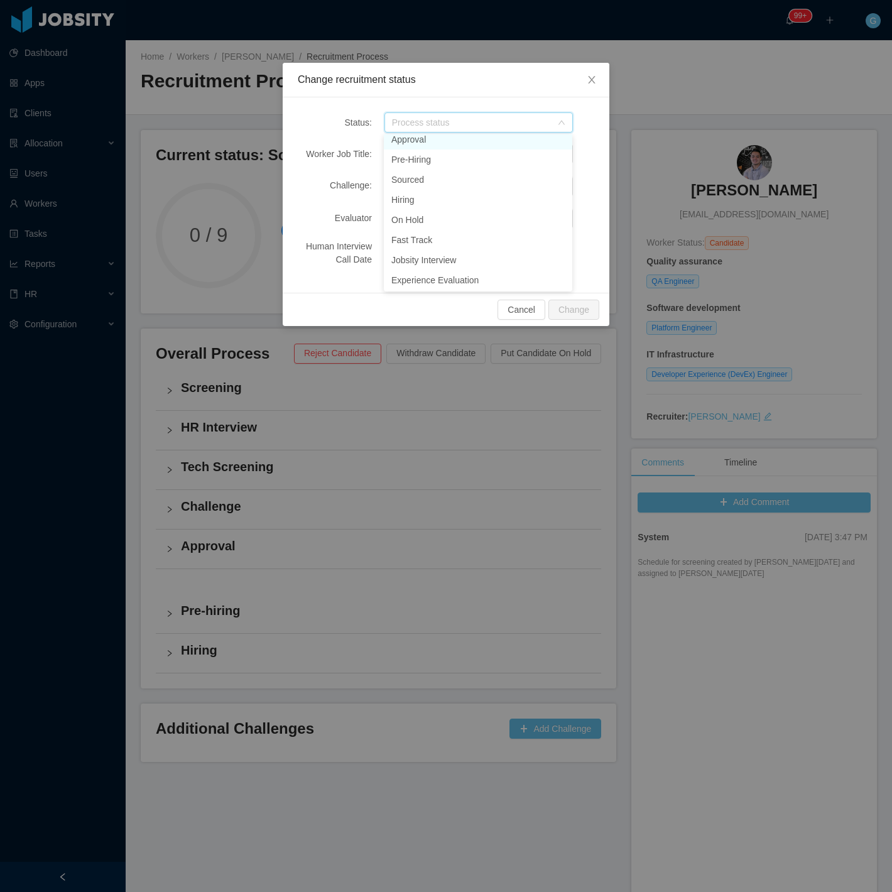
scroll to position [149, 0]
click at [434, 256] on li "Jobsity Interview" at bounding box center [478, 259] width 189 height 20
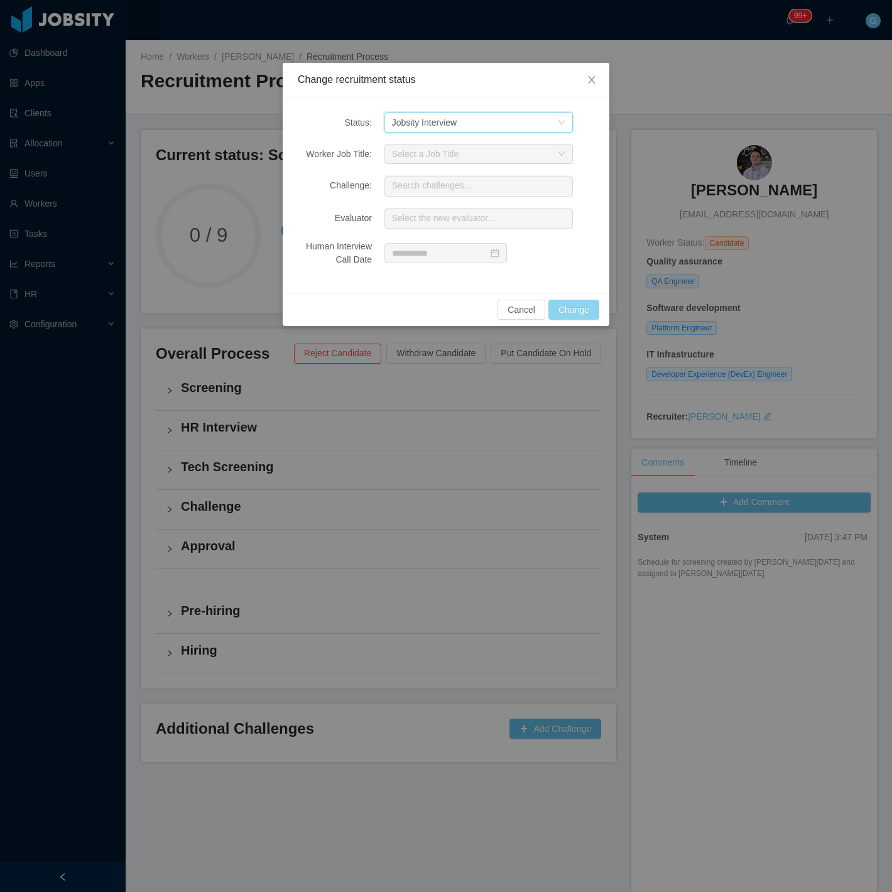
click at [575, 307] on button "Change" at bounding box center [574, 310] width 51 height 20
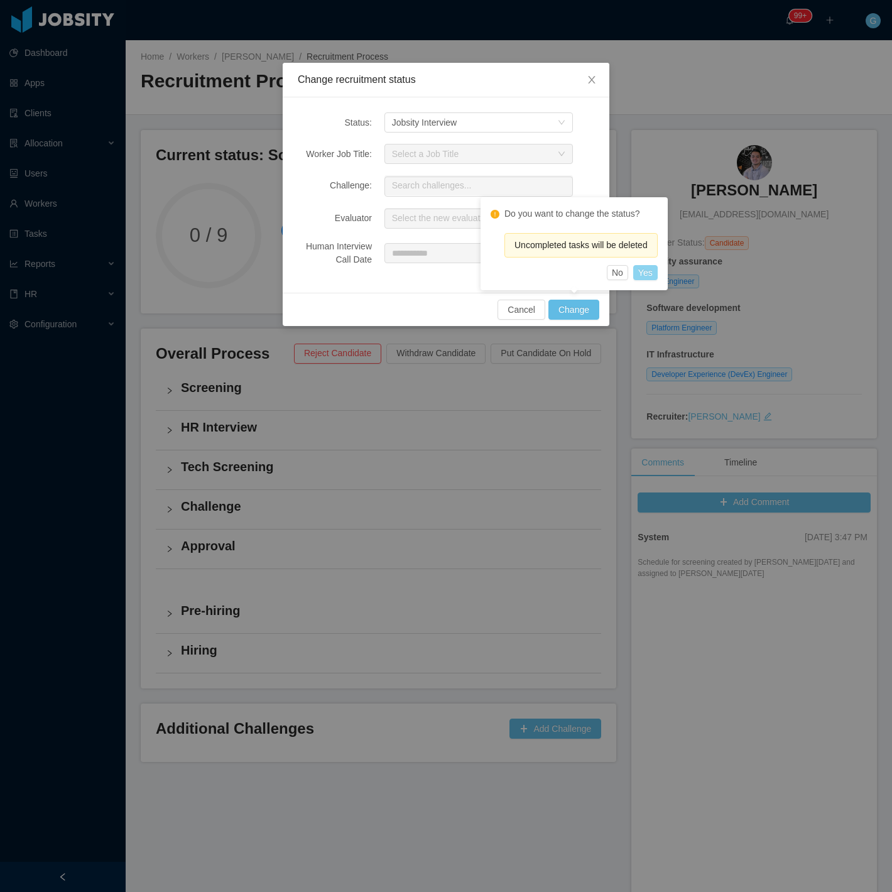
click at [643, 265] on button "Yes" at bounding box center [645, 272] width 25 height 15
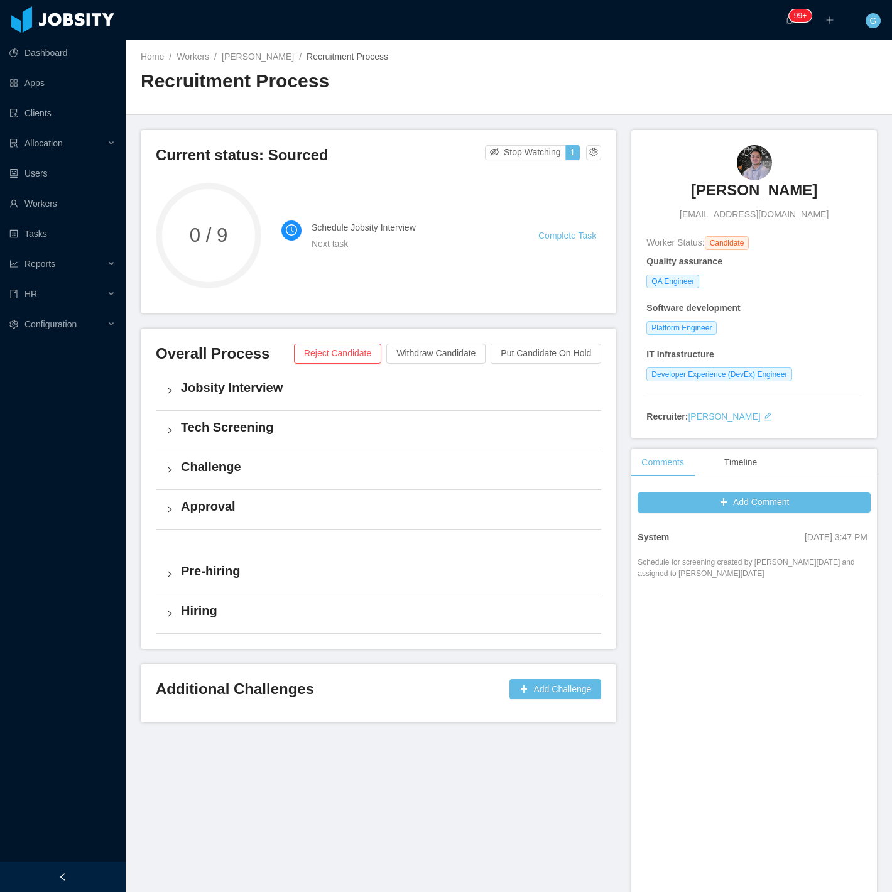
click at [217, 392] on h4 "Jobsity Interview" at bounding box center [386, 388] width 410 height 18
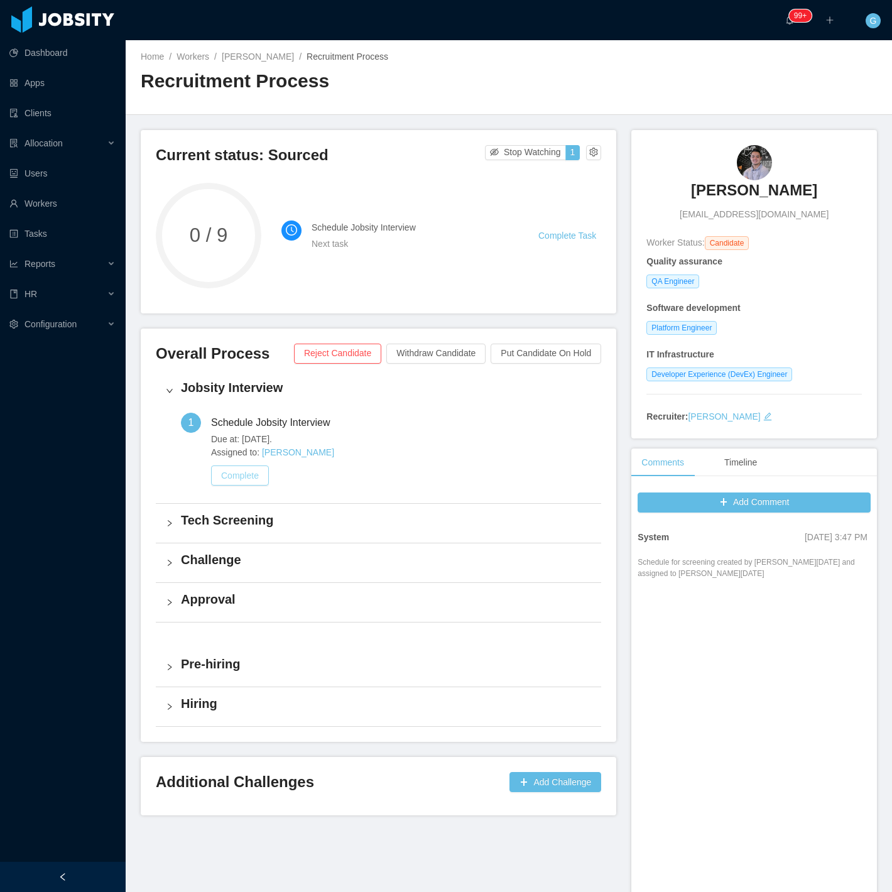
click at [236, 482] on button "Complete" at bounding box center [240, 476] width 58 height 20
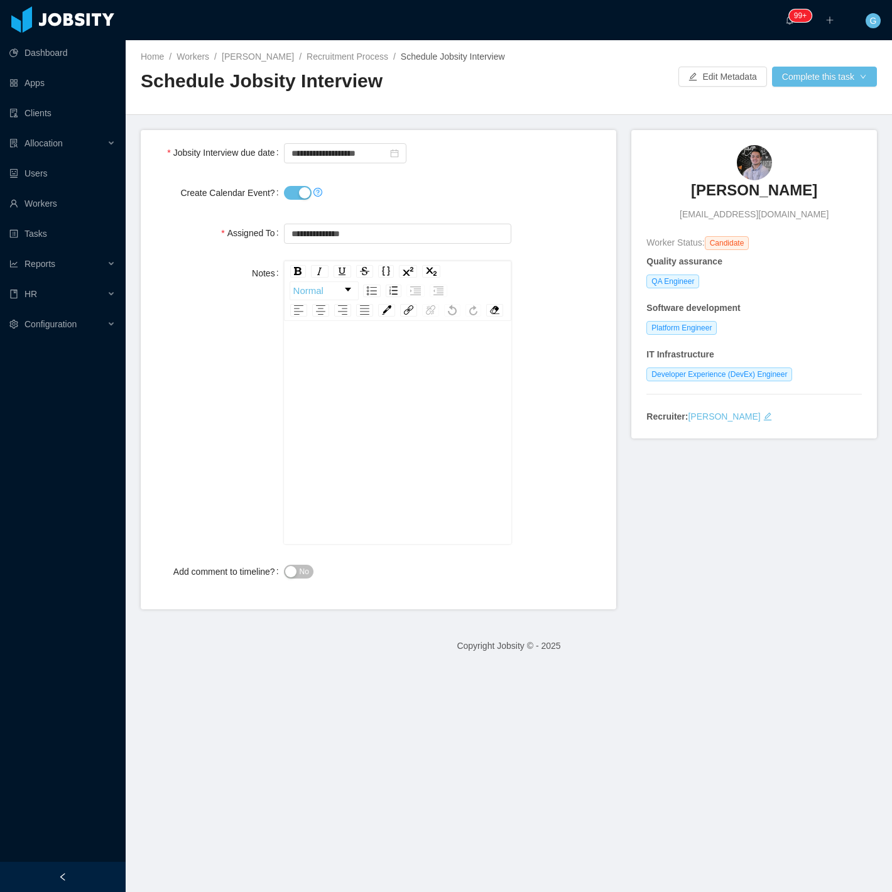
click at [290, 201] on div at bounding box center [398, 192] width 228 height 25
click at [291, 193] on button "Create Calendar Event?" at bounding box center [298, 193] width 28 height 14
click at [807, 82] on button "Complete this task" at bounding box center [824, 77] width 105 height 20
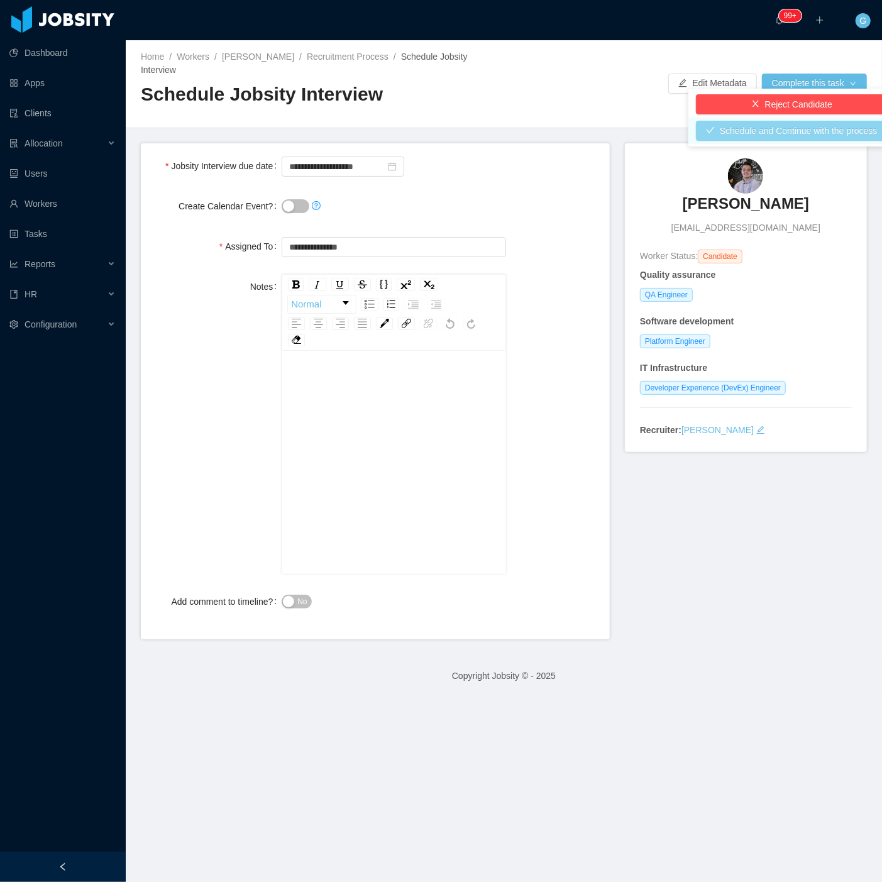
click at [752, 121] on button "Schedule and Continue with the process" at bounding box center [792, 131] width 192 height 20
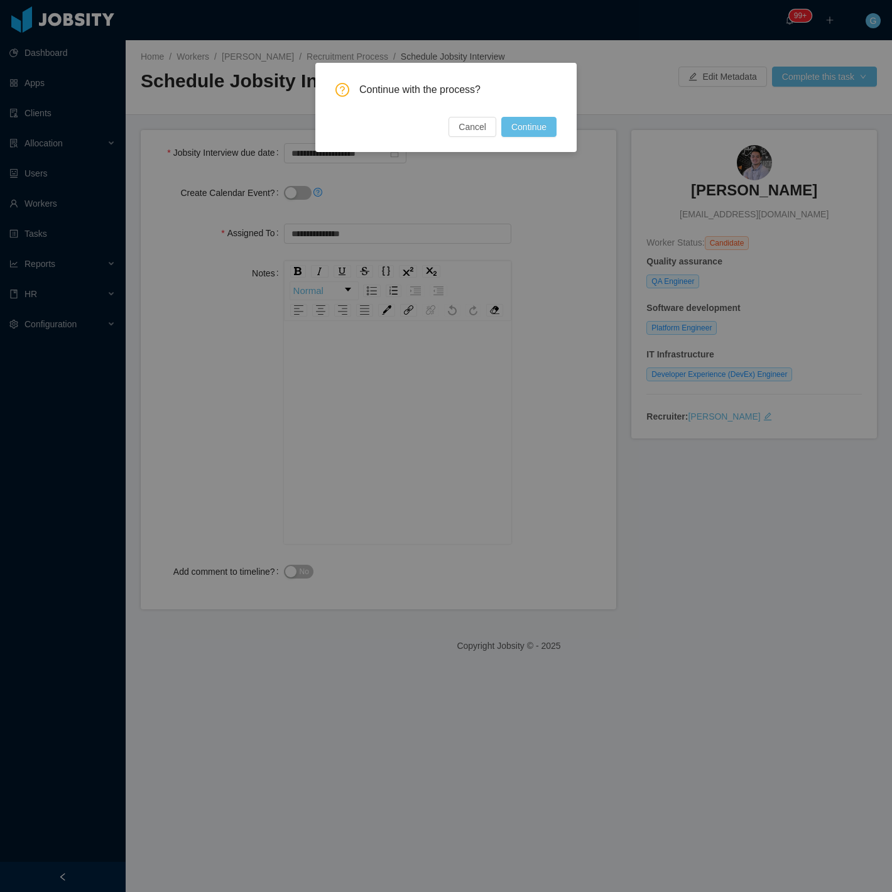
click at [532, 124] on button "Continue" at bounding box center [528, 127] width 55 height 20
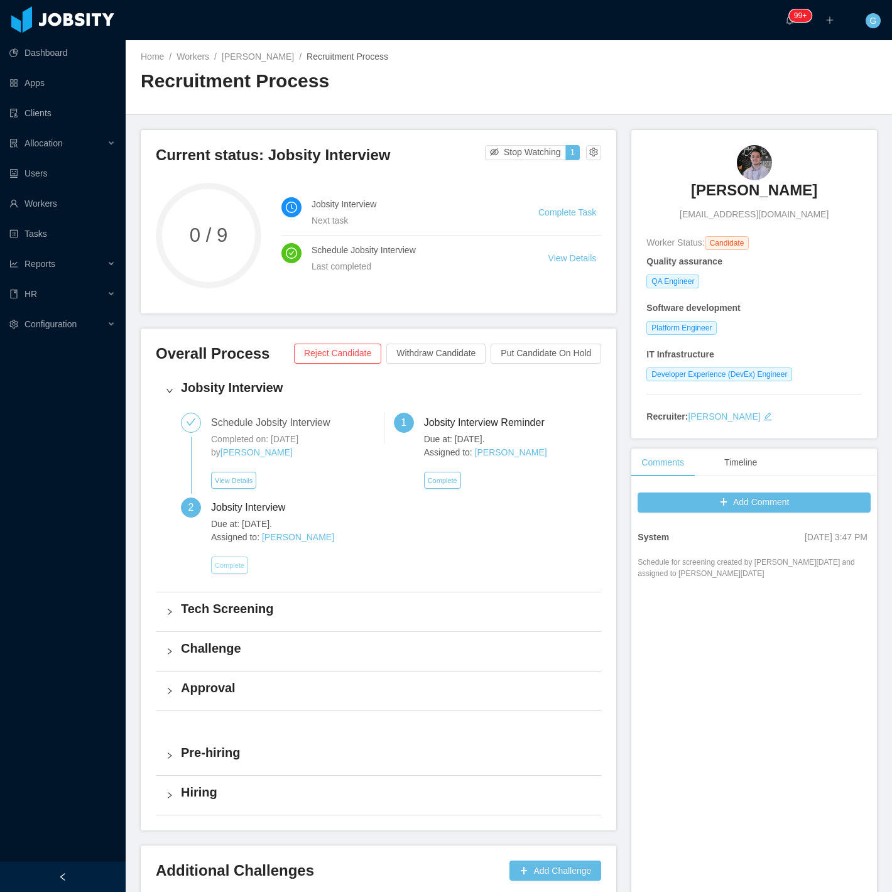
click at [224, 561] on button "Complete" at bounding box center [229, 565] width 37 height 17
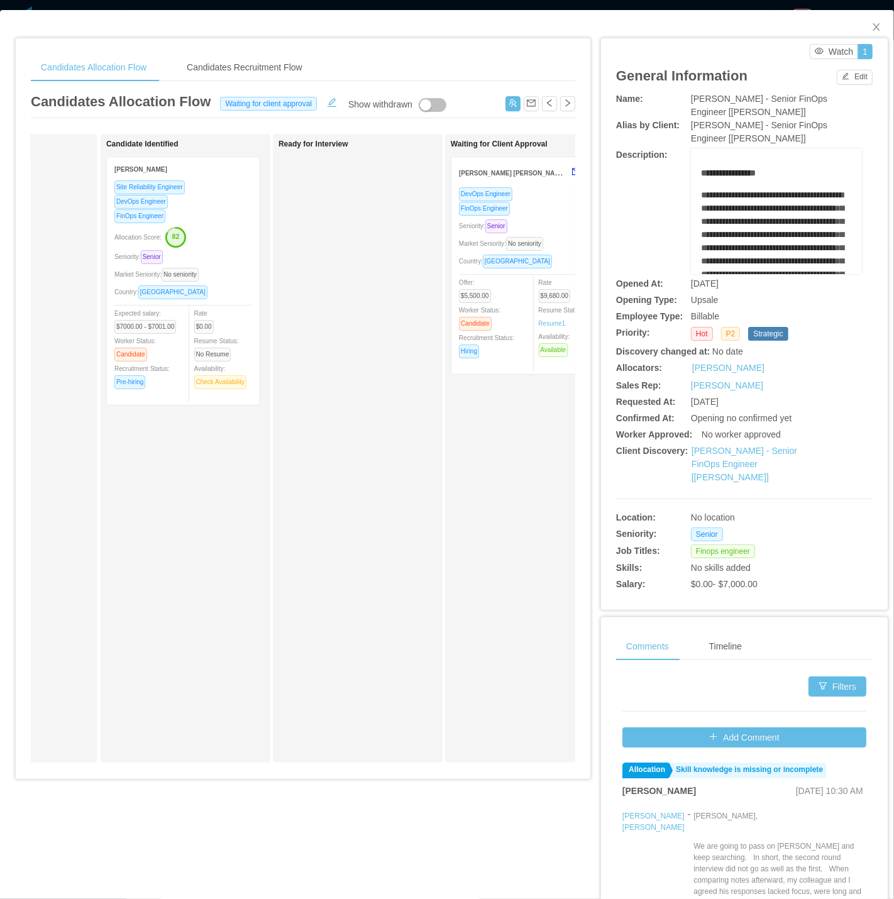
scroll to position [0, 223]
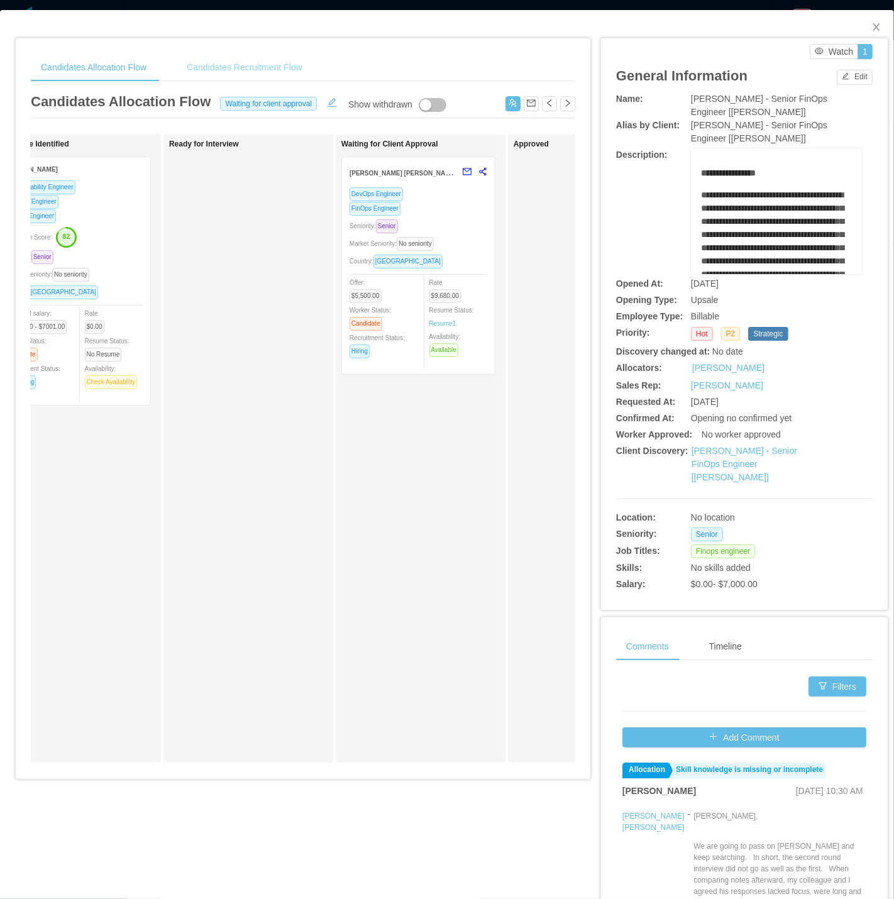
click at [231, 79] on div "Candidates Recruitment Flow" at bounding box center [245, 67] width 136 height 28
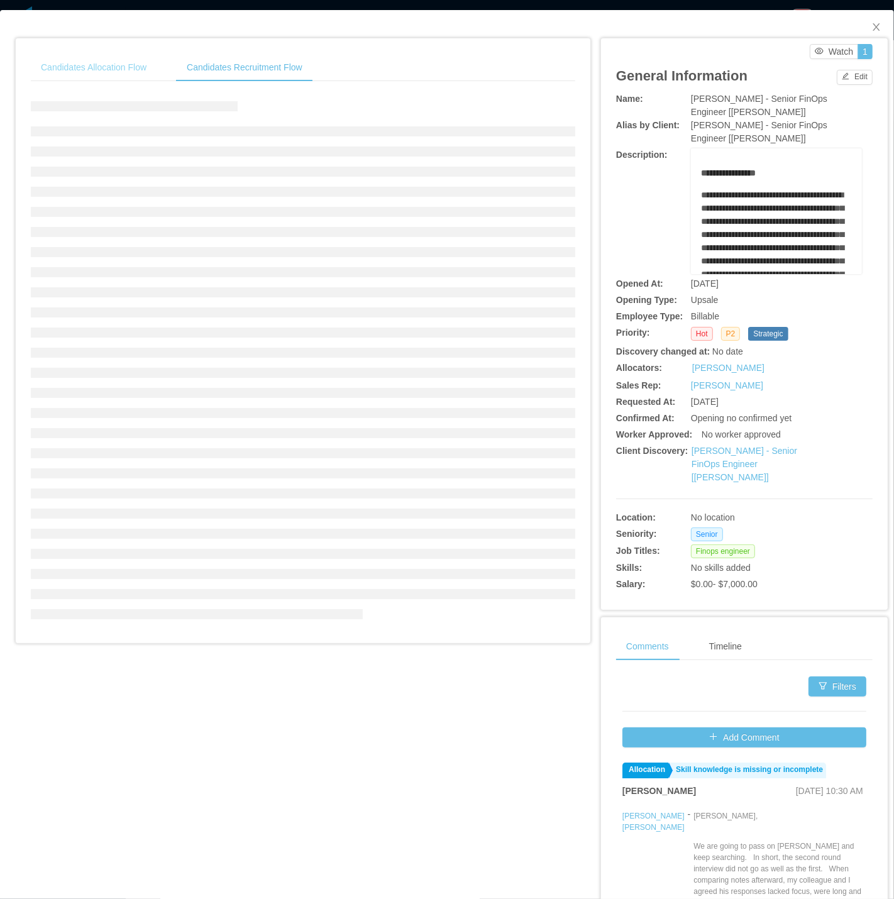
click at [107, 62] on div "Candidates Allocation Flow" at bounding box center [94, 67] width 126 height 28
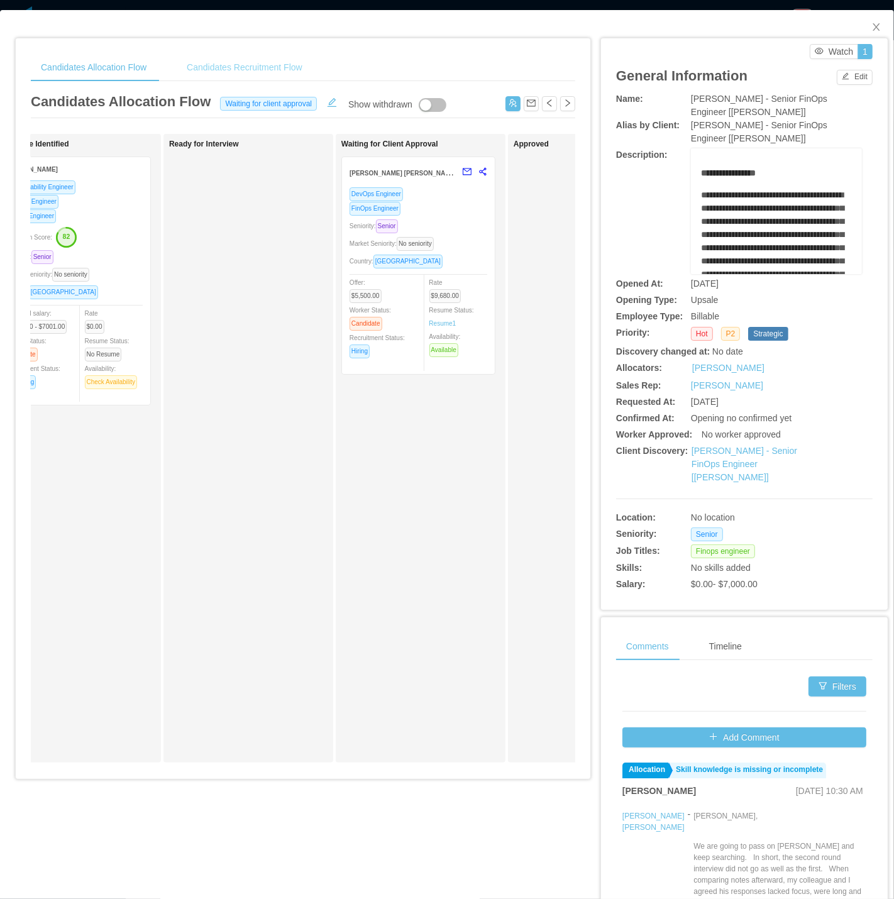
click at [241, 68] on div "Candidates Recruitment Flow" at bounding box center [245, 67] width 136 height 28
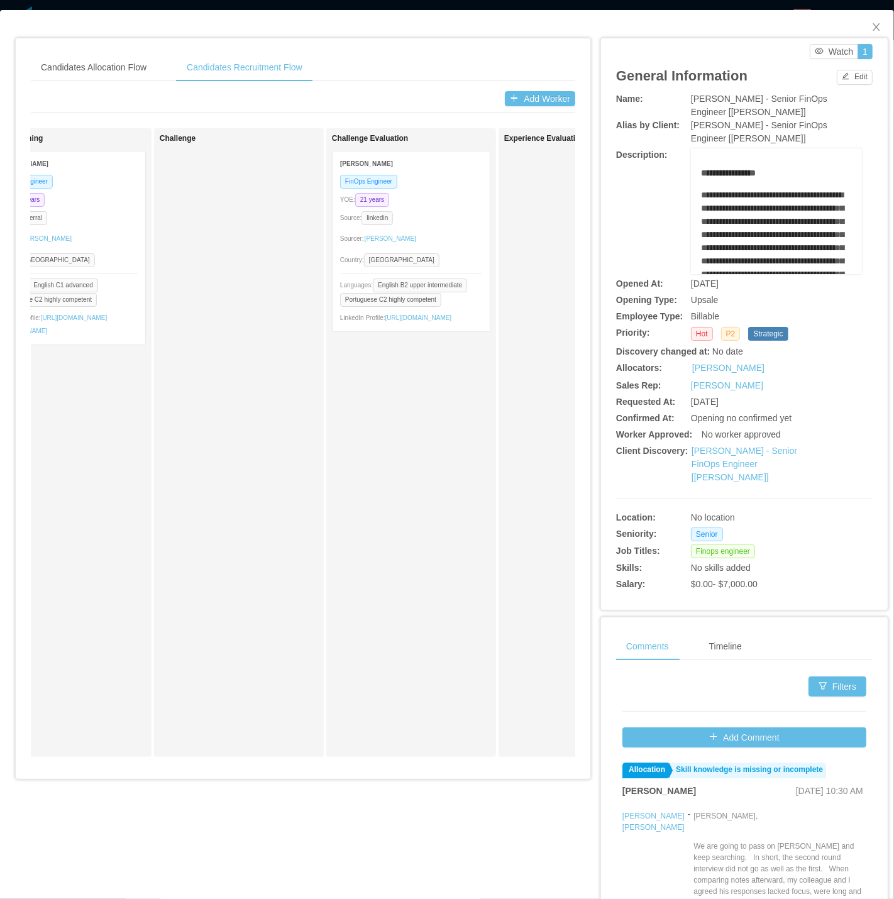
scroll to position [0, 434]
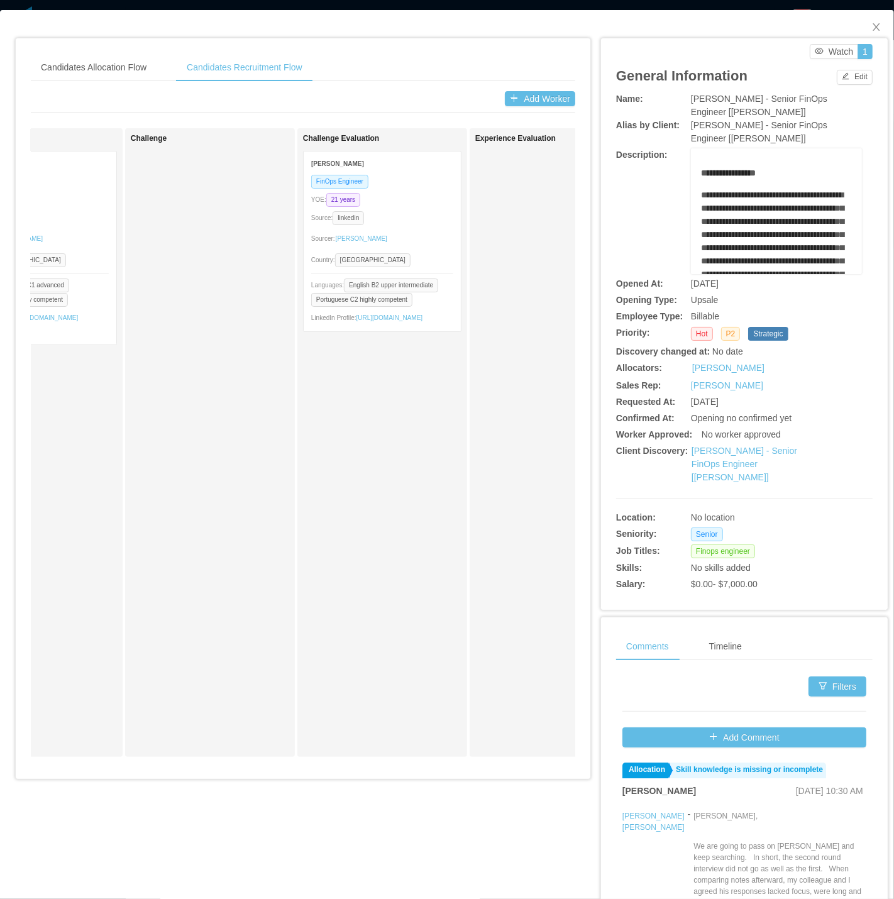
click at [399, 208] on div "FinOps Engineer YOE: 21 years Source: linkedin Sourcer: Martin Roldan Country: …" at bounding box center [382, 252] width 157 height 157
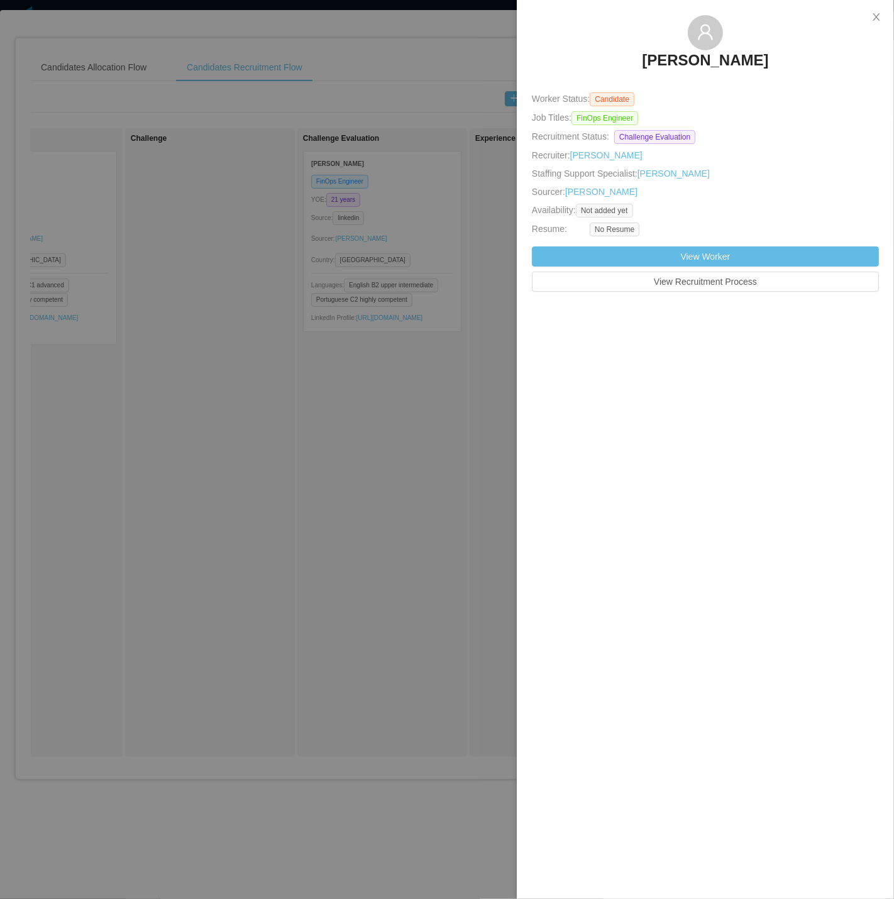
click at [383, 325] on div at bounding box center [447, 449] width 894 height 899
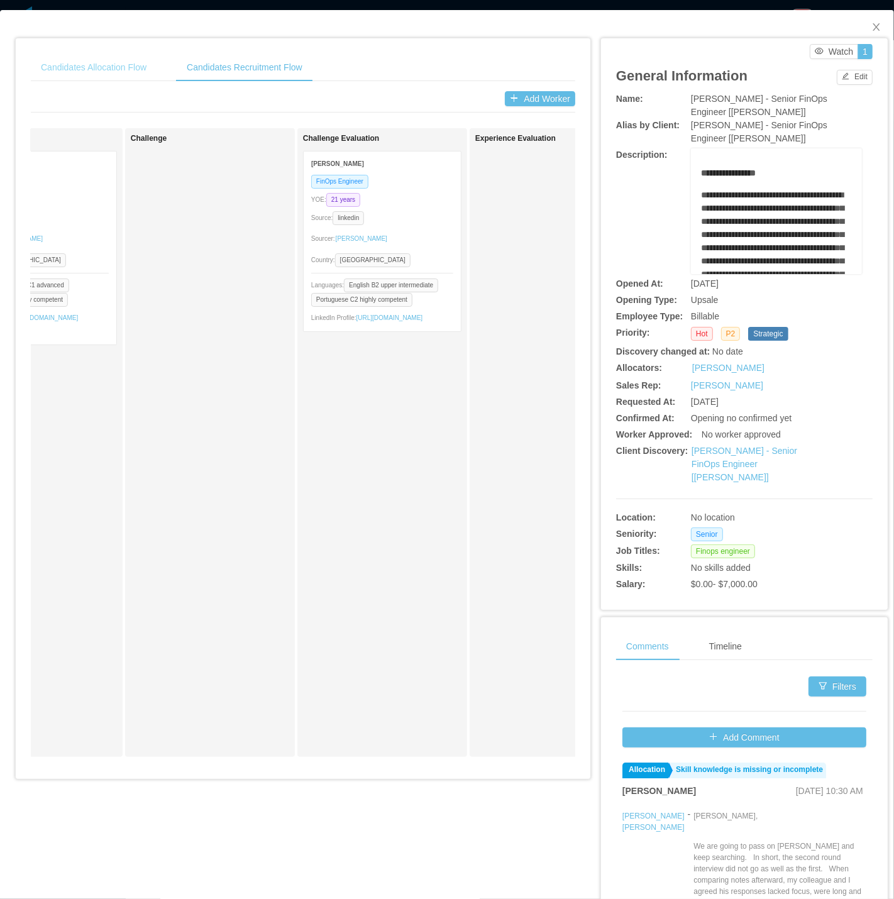
drag, startPoint x: 70, startPoint y: 61, endPoint x: 153, endPoint y: 58, distance: 83.0
click at [70, 62] on div "Candidates Allocation Flow" at bounding box center [94, 67] width 126 height 28
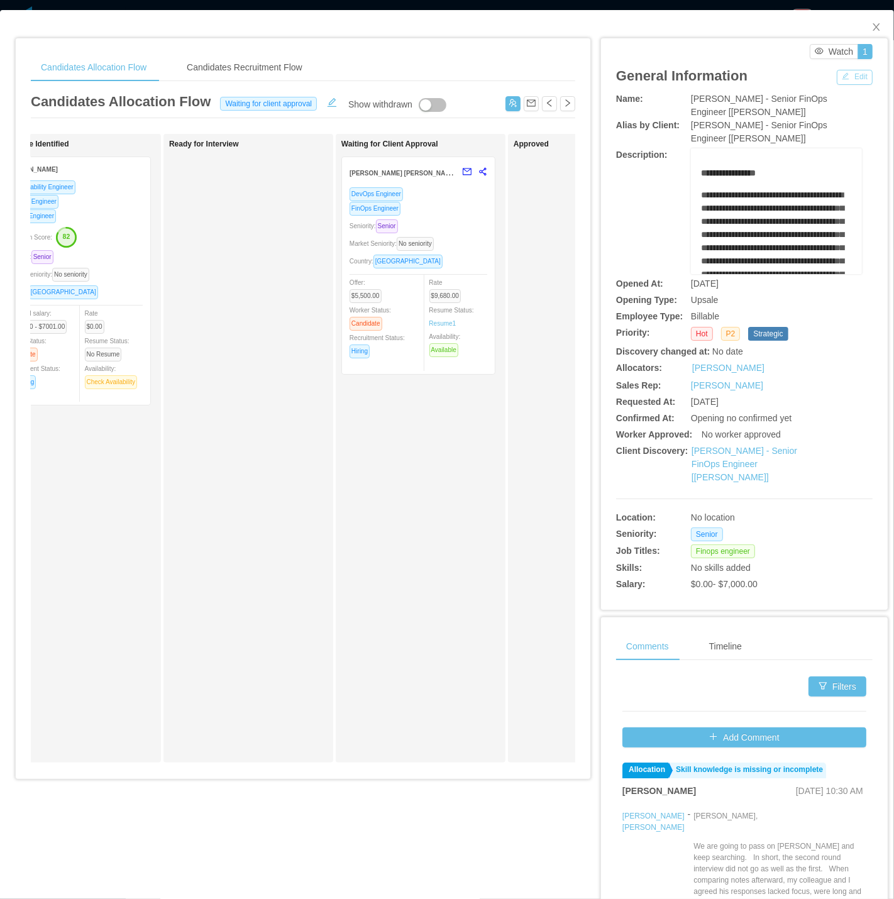
click at [845, 72] on button "Edit" at bounding box center [854, 77] width 36 height 15
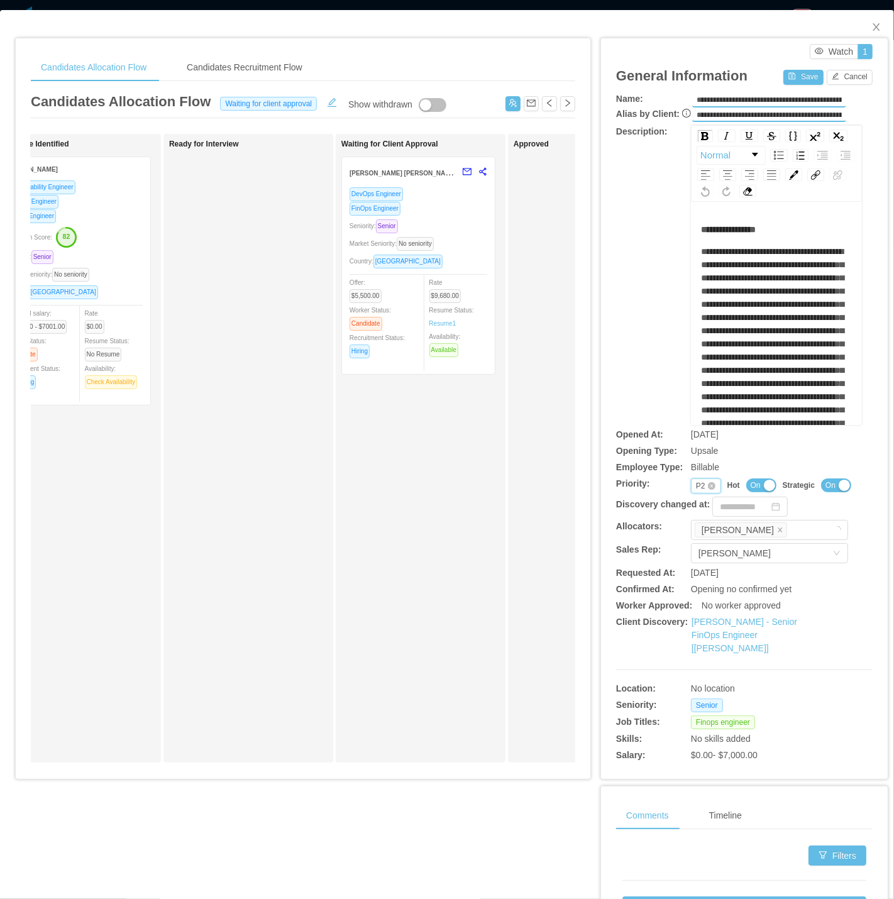
click at [697, 493] on div "Priority P2" at bounding box center [706, 485] width 30 height 15
click at [696, 518] on li "P1" at bounding box center [696, 521] width 29 height 20
click at [775, 74] on div "General Information Save Cancel" at bounding box center [744, 75] width 256 height 33
click at [788, 80] on button "Save" at bounding box center [803, 77] width 40 height 15
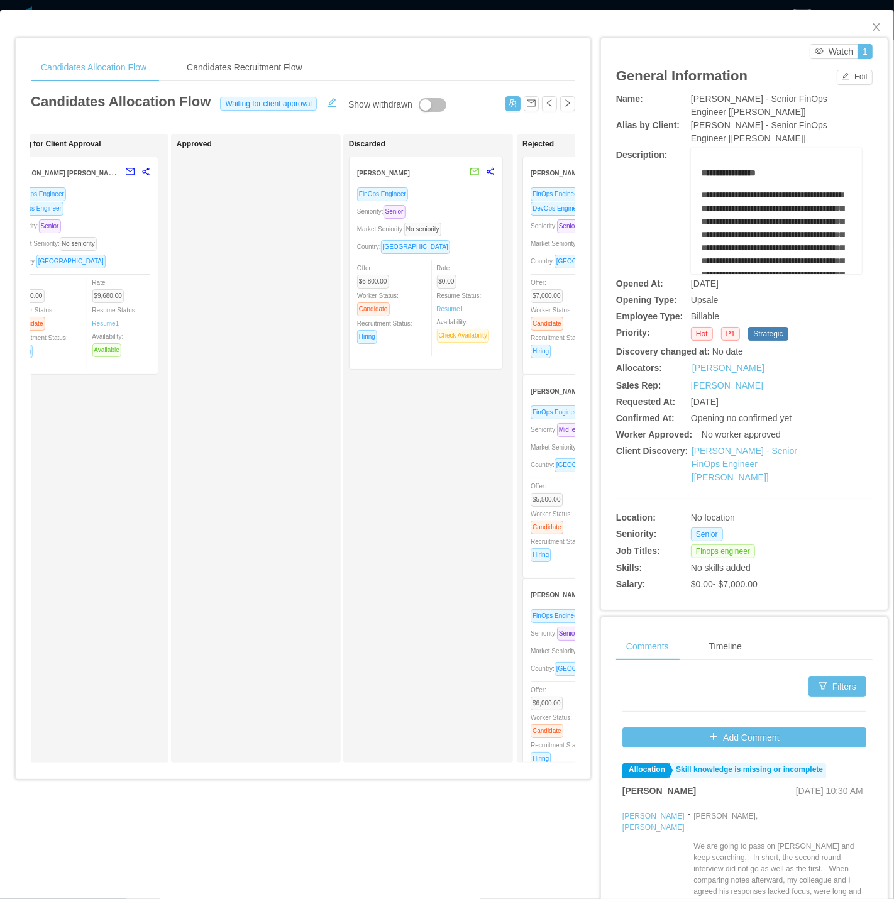
scroll to position [0, 583]
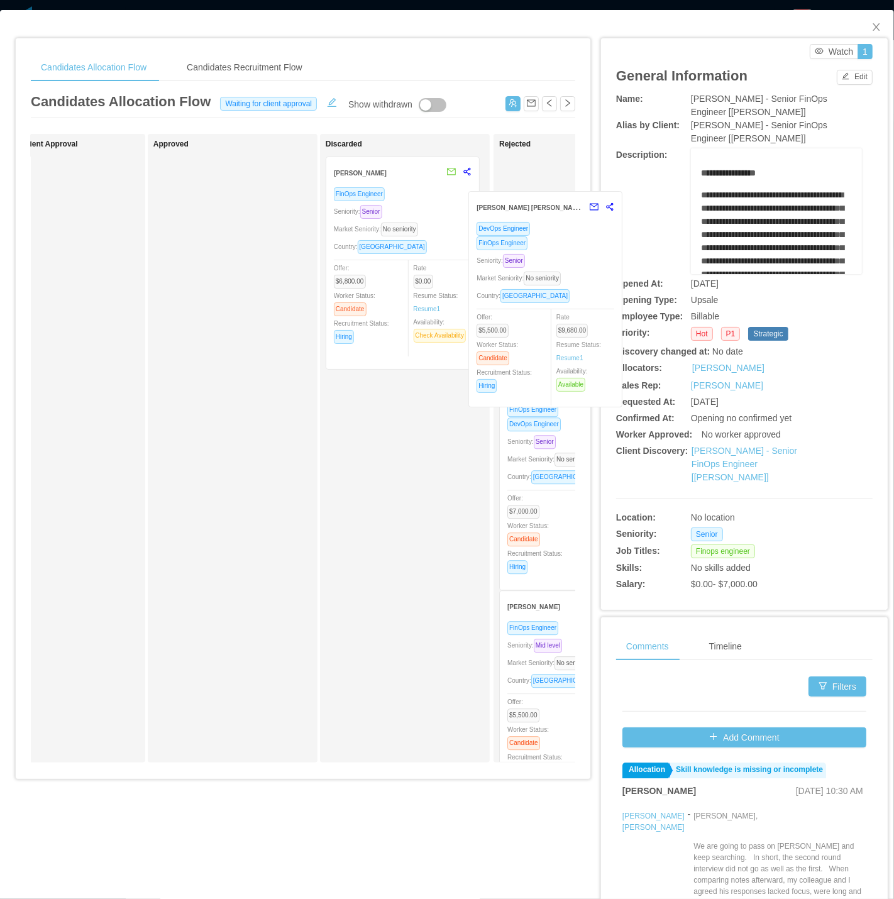
drag, startPoint x: 99, startPoint y: 231, endPoint x: 588, endPoint y: 263, distance: 490.5
click at [588, 263] on div "Candidates Allocation Flow Candidates Recruitment Flow Candidates Allocation Fl…" at bounding box center [446, 493] width 863 height 937
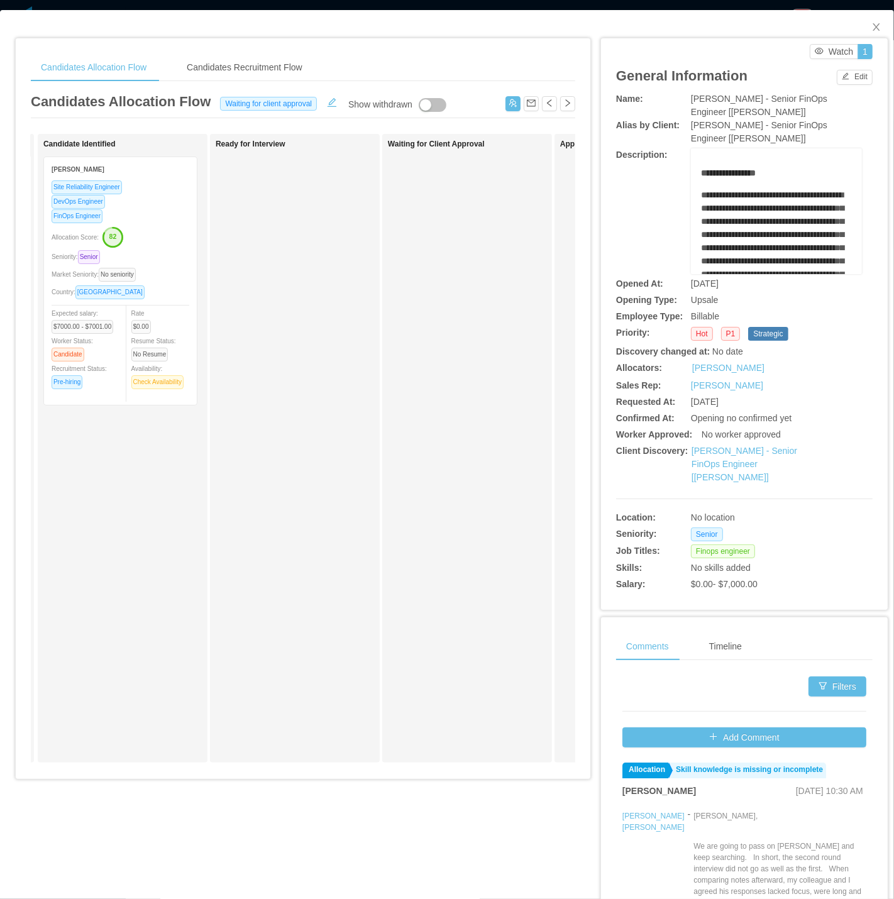
scroll to position [0, 166]
click at [328, 101] on button "button" at bounding box center [332, 101] width 20 height 13
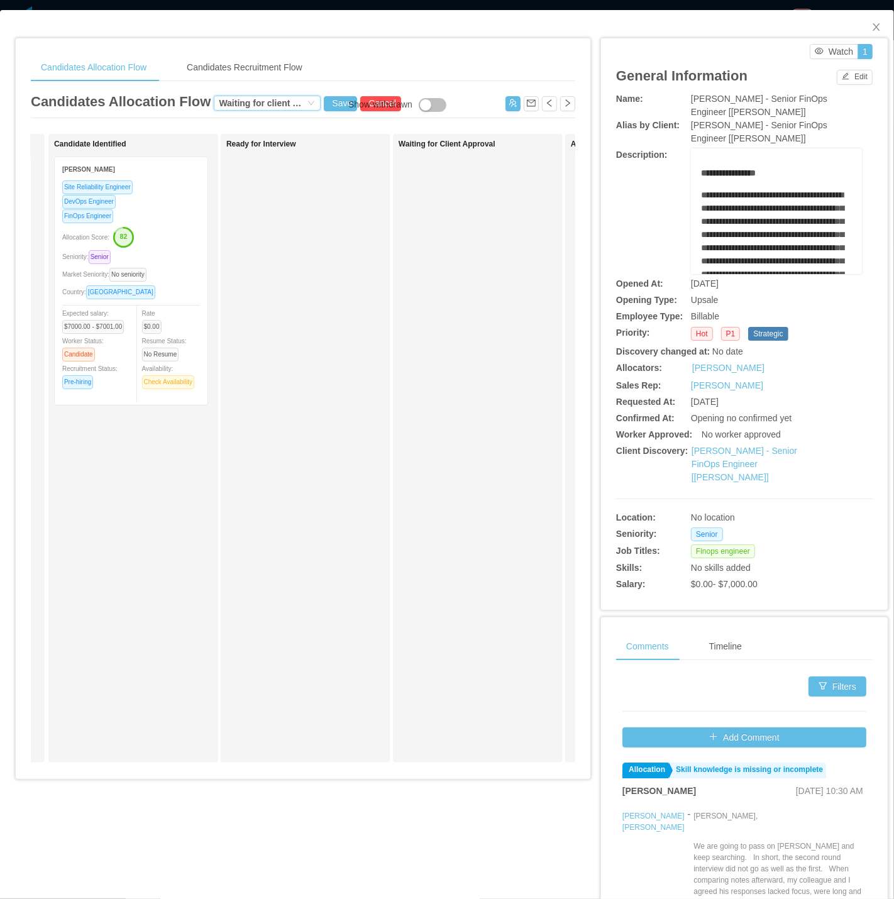
click at [267, 103] on div "Waiting for client approval" at bounding box center [262, 103] width 86 height 14
click at [255, 143] on li "Looking for candidate" at bounding box center [263, 144] width 107 height 20
click at [337, 108] on button "Save" at bounding box center [340, 103] width 33 height 15
click at [361, 70] on button "Update" at bounding box center [360, 69] width 38 height 15
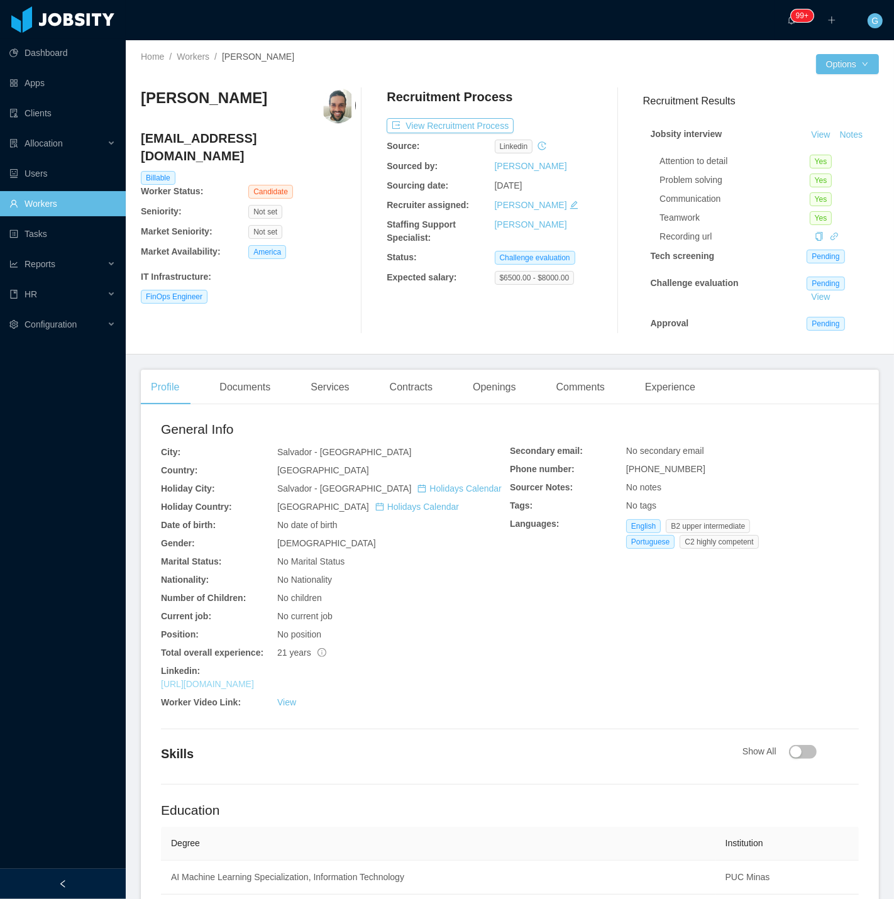
click at [230, 686] on link "[URL][DOMAIN_NAME]" at bounding box center [207, 684] width 93 height 10
click at [243, 384] on div "Documents" at bounding box center [244, 386] width 71 height 35
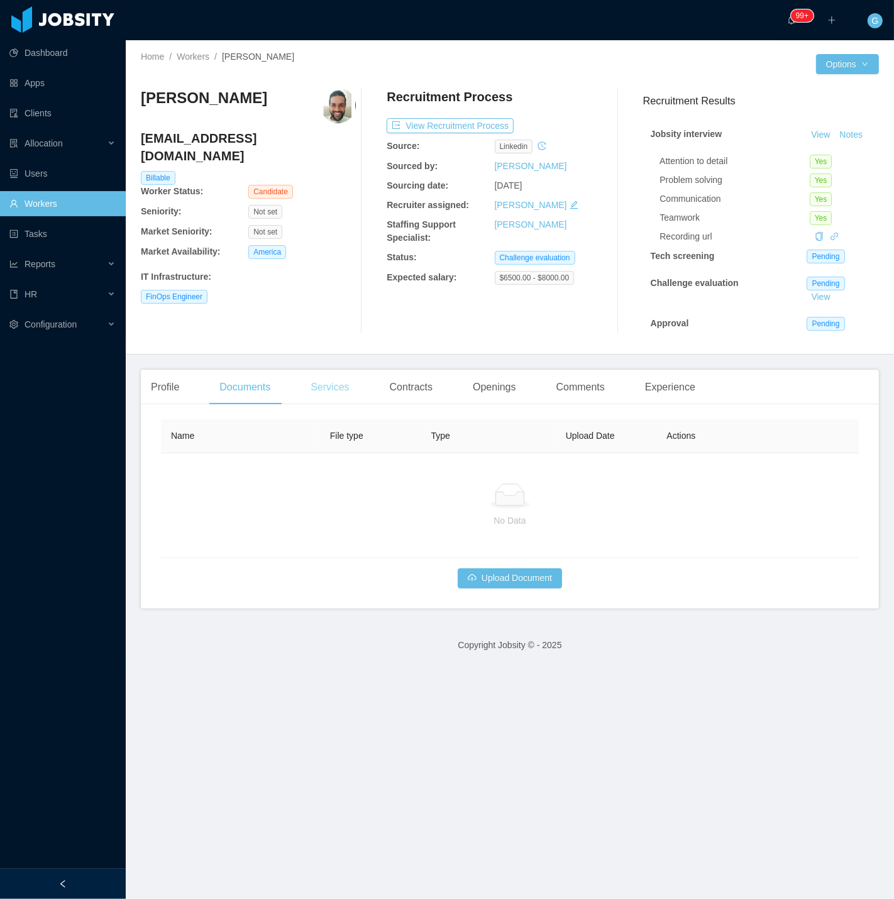
click at [324, 380] on div "Services" at bounding box center [329, 386] width 58 height 35
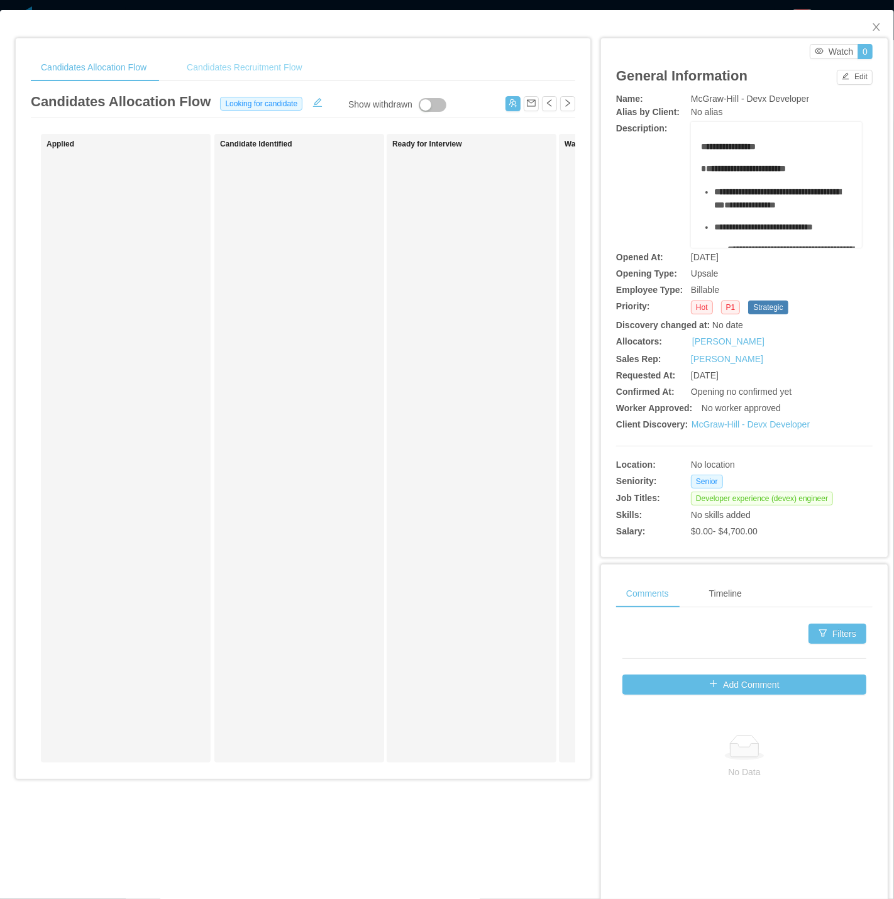
click at [259, 72] on div "Candidates Recruitment Flow" at bounding box center [245, 67] width 136 height 28
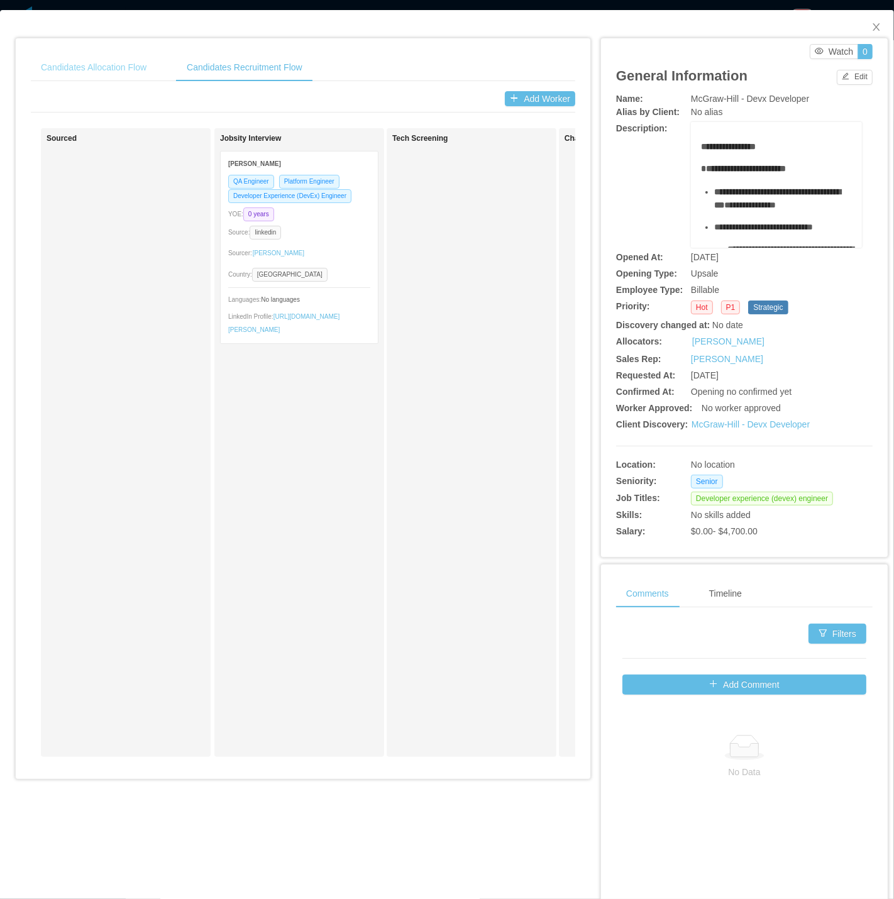
click at [102, 72] on div "Candidates Allocation Flow" at bounding box center [94, 67] width 126 height 28
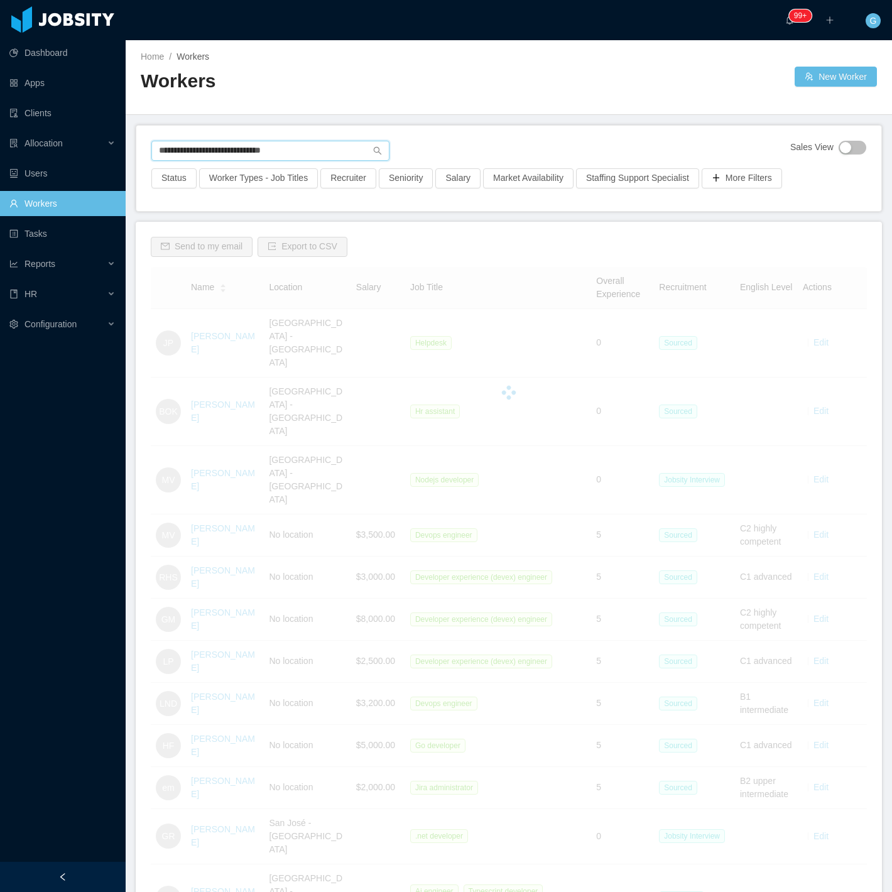
click at [189, 158] on input "**********" at bounding box center [270, 151] width 238 height 20
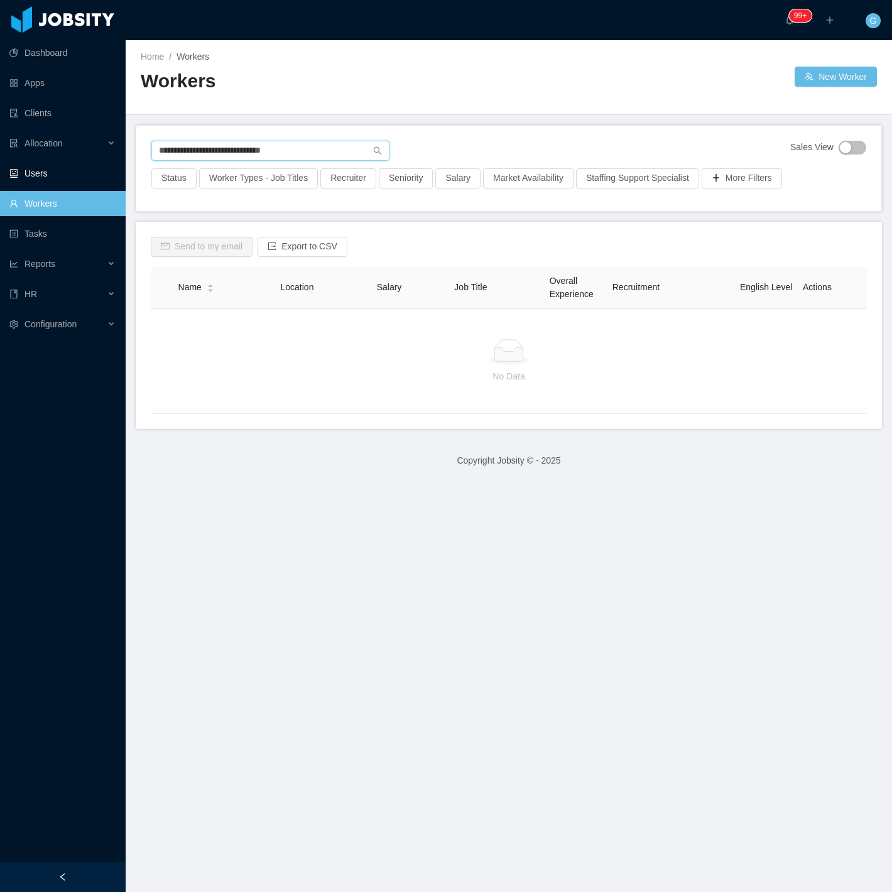
drag, startPoint x: 186, startPoint y: 152, endPoint x: 123, endPoint y: 163, distance: 63.8
click at [122, 165] on section "**********" at bounding box center [446, 446] width 892 height 892
type input "**********"
click at [814, 79] on button "New Worker" at bounding box center [836, 77] width 82 height 20
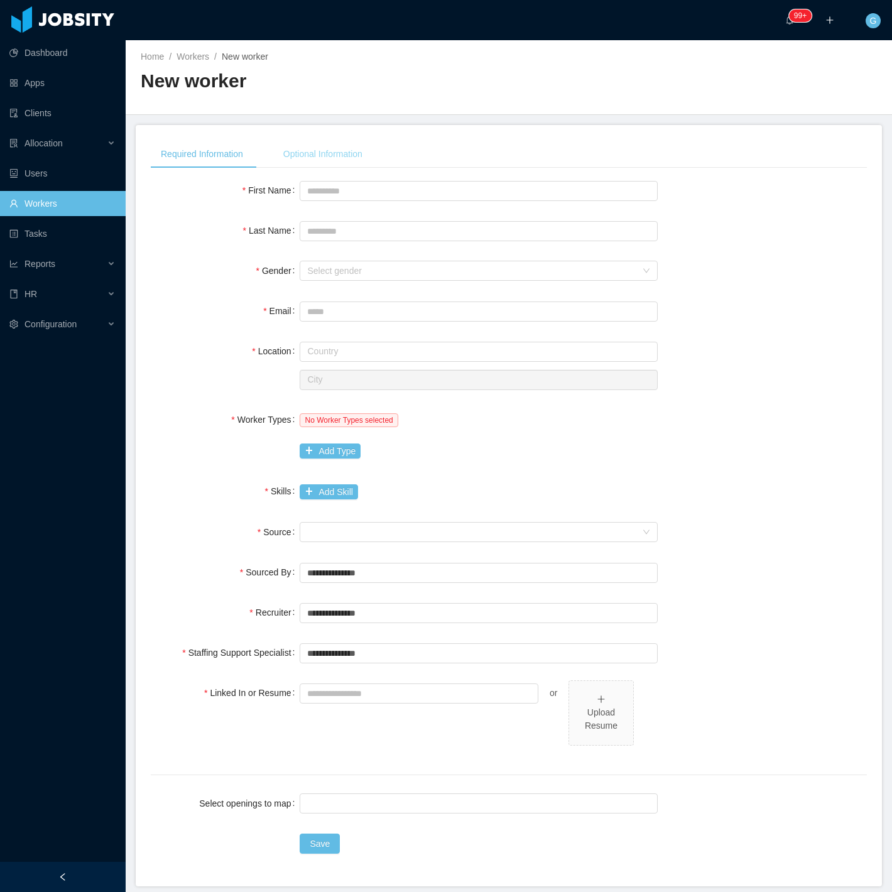
click at [285, 151] on div "Optional Information" at bounding box center [322, 154] width 99 height 28
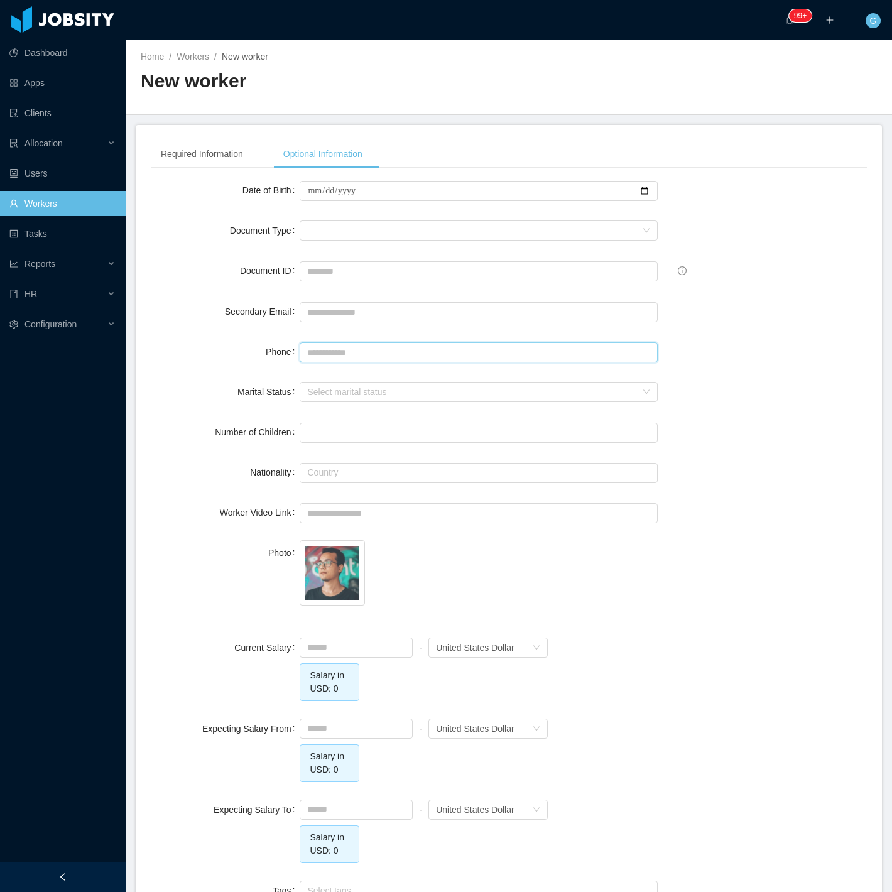
click at [328, 351] on input "Phone" at bounding box center [479, 352] width 358 height 20
paste input "**********"
click at [336, 351] on input "**********" at bounding box center [479, 352] width 358 height 20
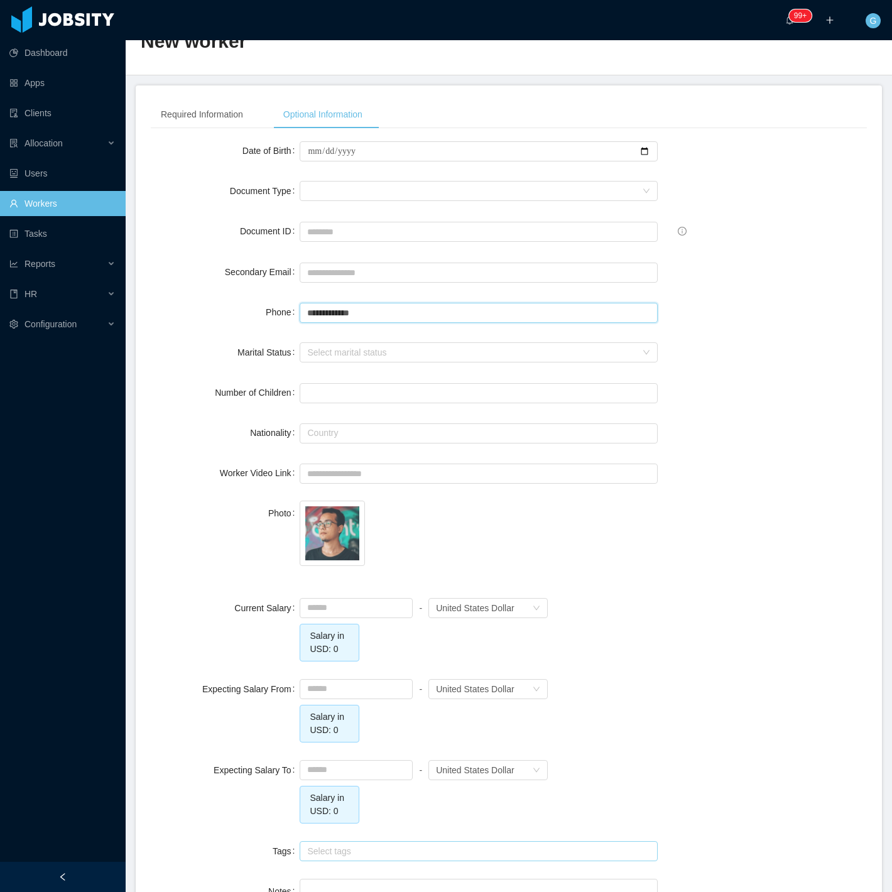
scroll to position [224, 0]
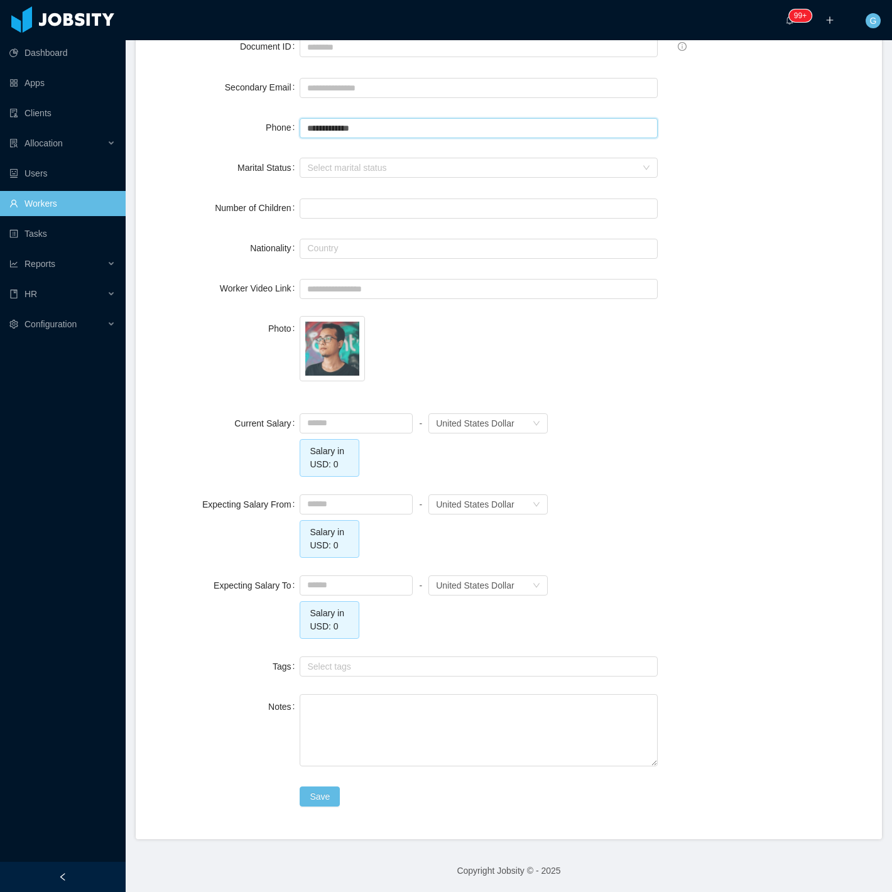
type input "**********"
click at [334, 510] on input at bounding box center [356, 504] width 112 height 19
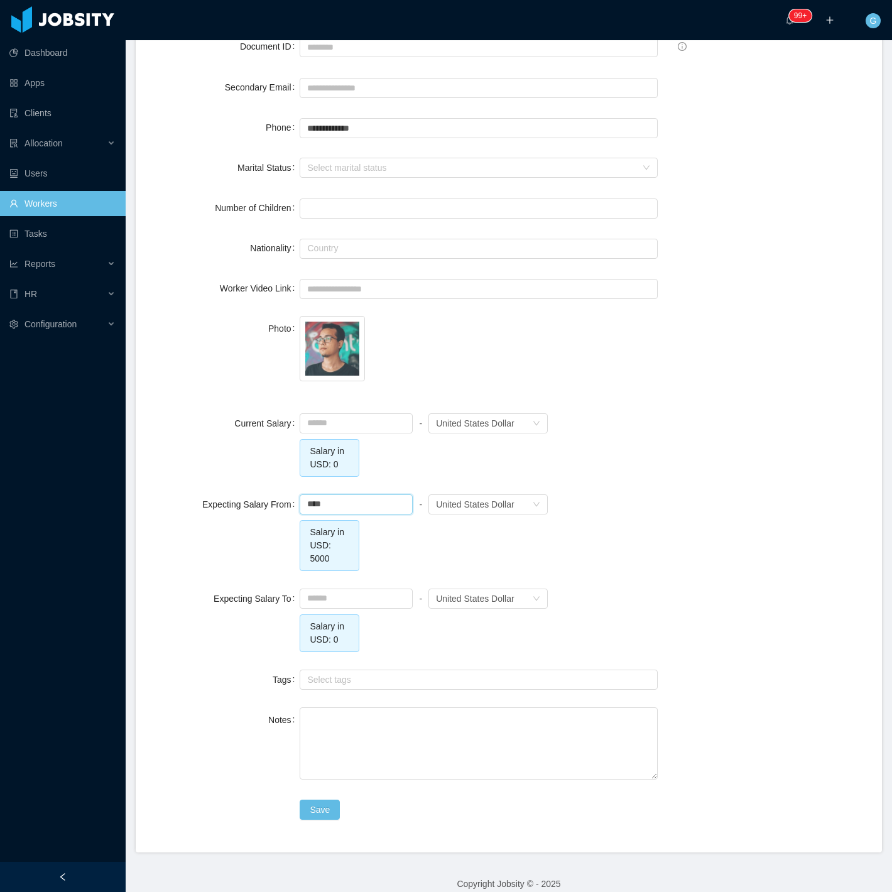
type input "*******"
click at [356, 586] on div "- Currency United States Dollar" at bounding box center [424, 598] width 248 height 25
click at [369, 593] on input at bounding box center [356, 598] width 112 height 19
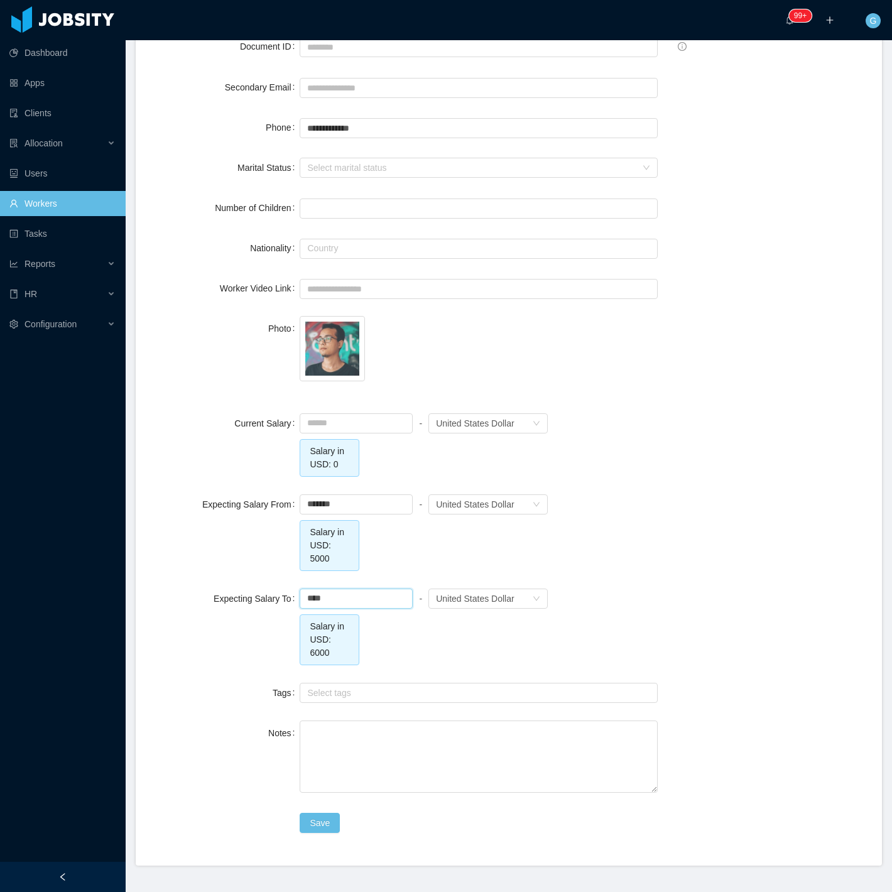
type input "*******"
click at [576, 559] on div "******* - Currency United States Dollar Salary in USD: 5000" at bounding box center [479, 531] width 358 height 79
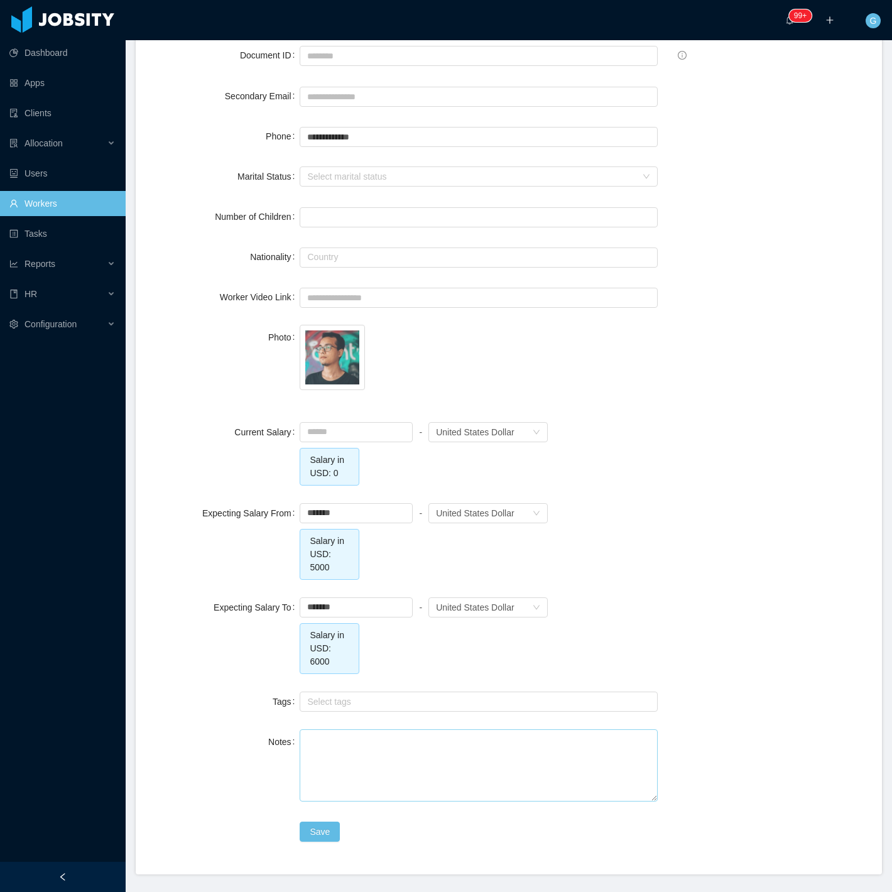
scroll to position [251, 0]
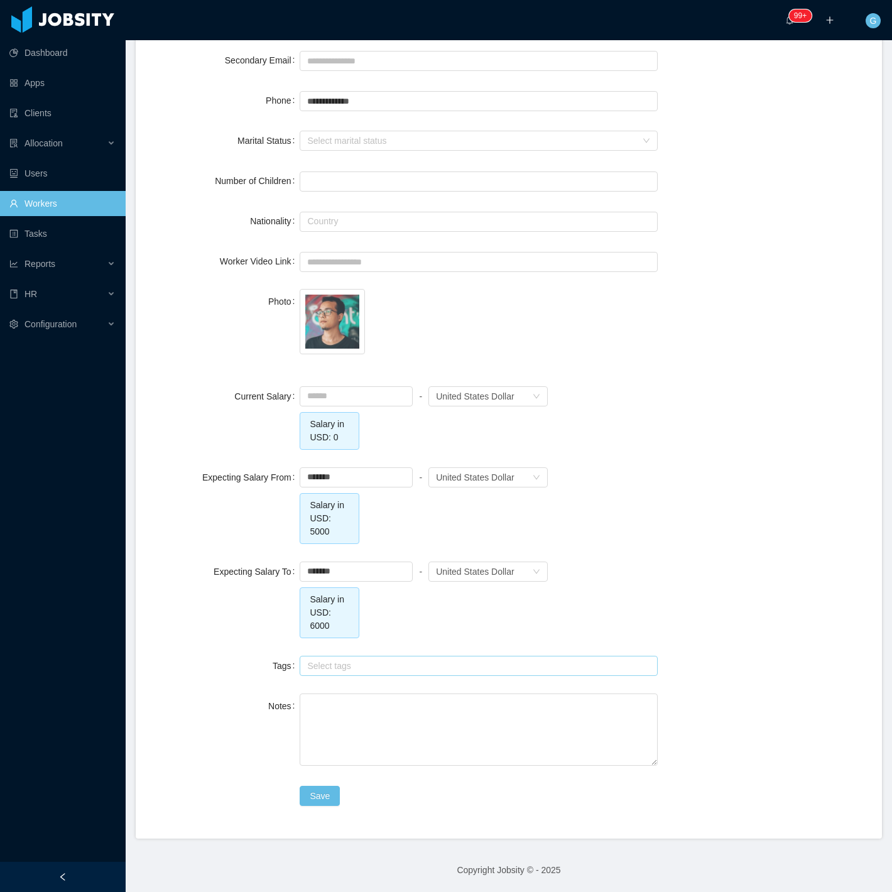
click at [346, 673] on div "Select tags" at bounding box center [477, 666] width 347 height 19
click at [229, 708] on div "Notes" at bounding box center [225, 706] width 149 height 25
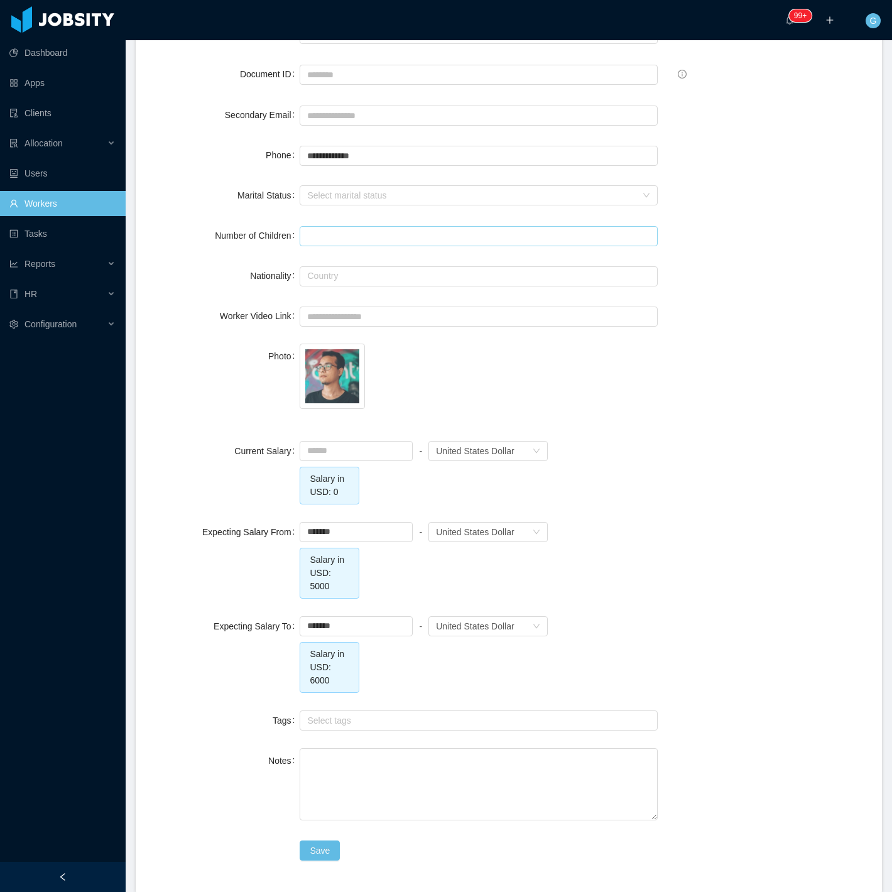
scroll to position [0, 0]
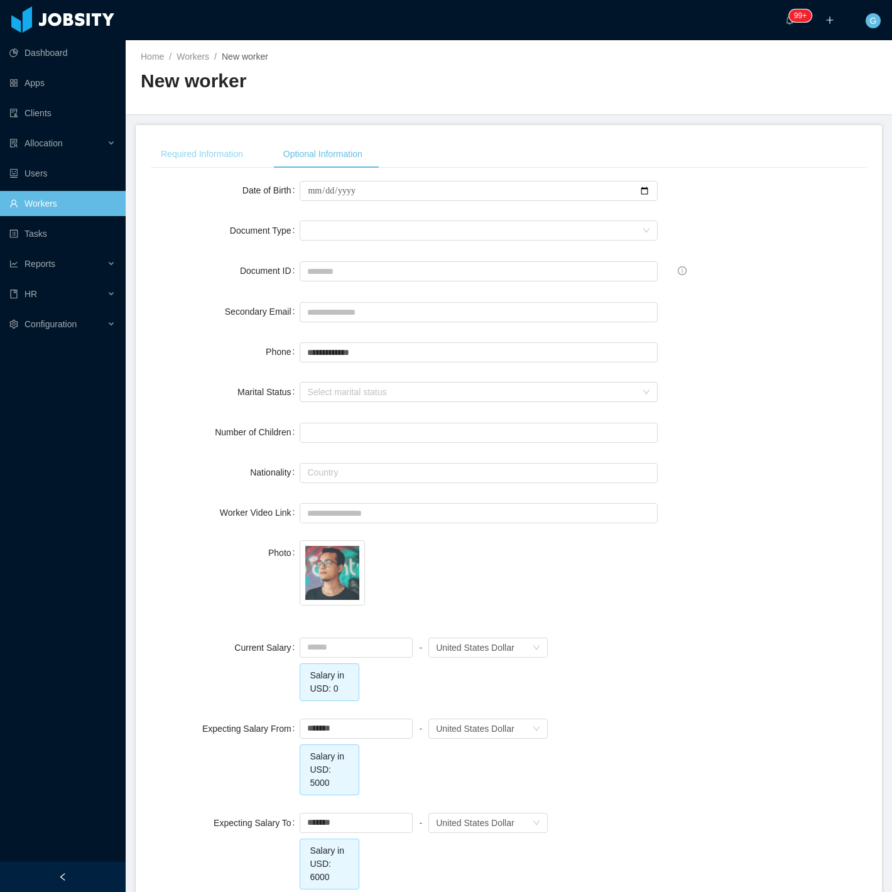
click at [212, 147] on div "Required Information" at bounding box center [202, 154] width 102 height 28
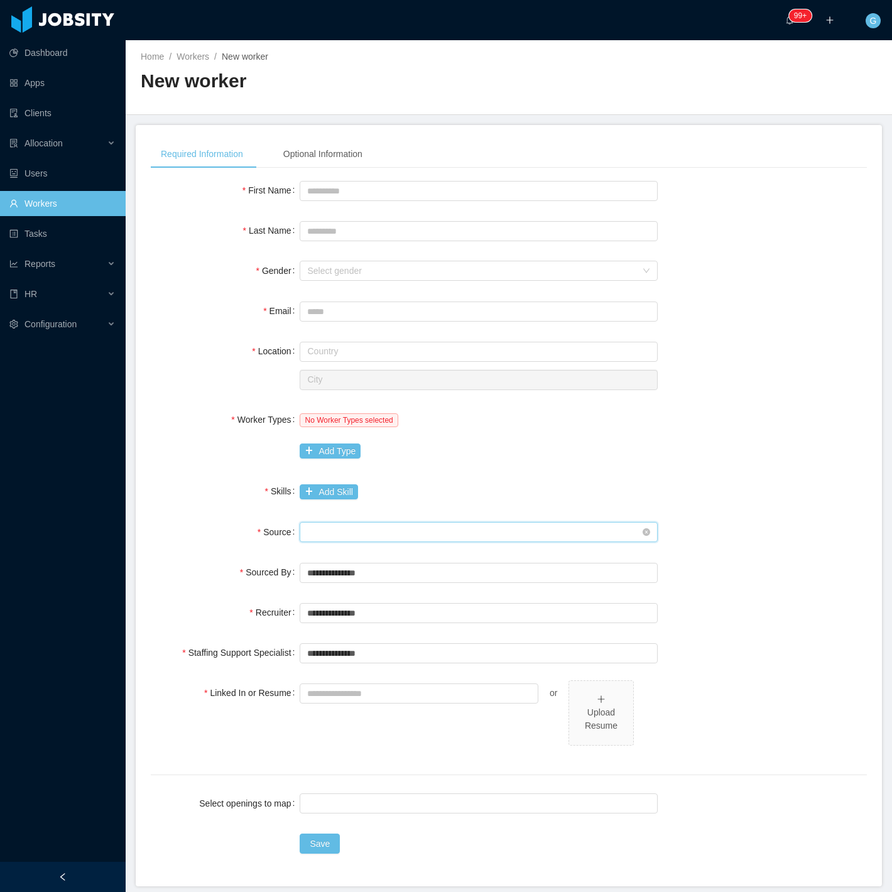
click at [310, 530] on div "Seniority" at bounding box center [474, 532] width 335 height 19
click at [328, 578] on li "Linkedin" at bounding box center [474, 576] width 353 height 20
click at [311, 196] on input "First Name" at bounding box center [479, 191] width 358 height 20
type input "*******"
click at [471, 265] on div "Select gender" at bounding box center [471, 271] width 329 height 13
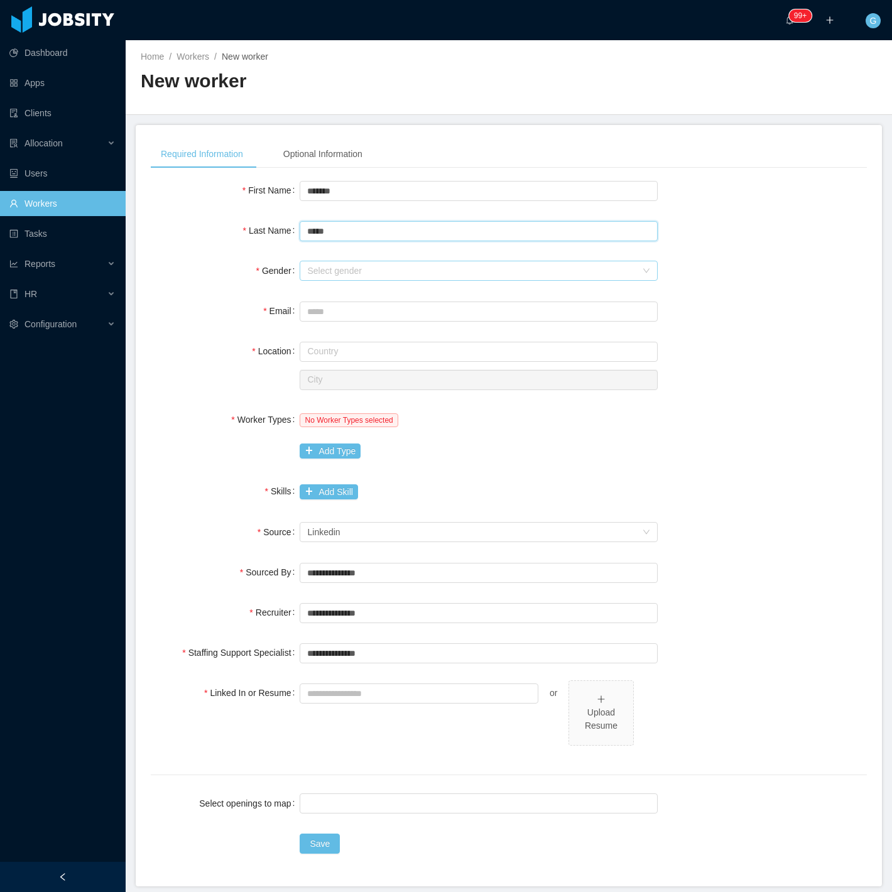
type input "*****"
click at [373, 296] on li "[DEMOGRAPHIC_DATA]" at bounding box center [474, 294] width 353 height 20
click at [334, 306] on input "Email" at bounding box center [479, 312] width 358 height 20
click at [362, 319] on input "Email" at bounding box center [479, 312] width 358 height 20
paste input "**********"
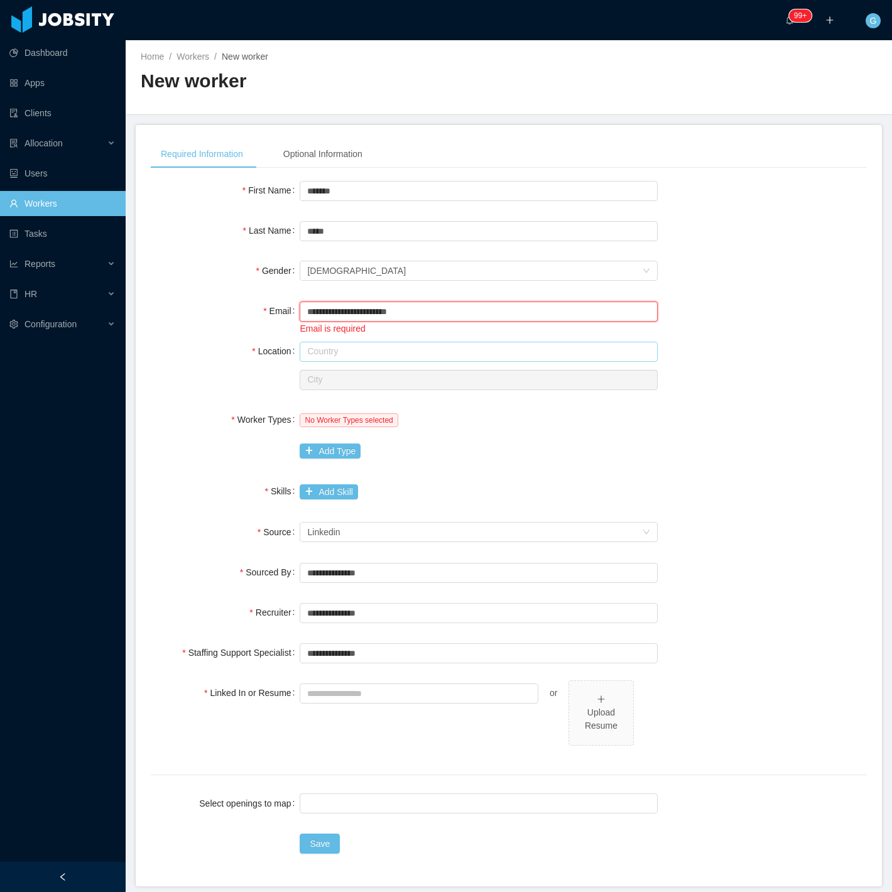
type input "**********"
click at [368, 347] on input "text" at bounding box center [479, 352] width 358 height 20
drag, startPoint x: 577, startPoint y: 427, endPoint x: 675, endPoint y: 435, distance: 98.3
click at [592, 429] on div "No Worker Types selected" at bounding box center [479, 419] width 358 height 25
click at [351, 342] on input "text" at bounding box center [479, 352] width 358 height 20
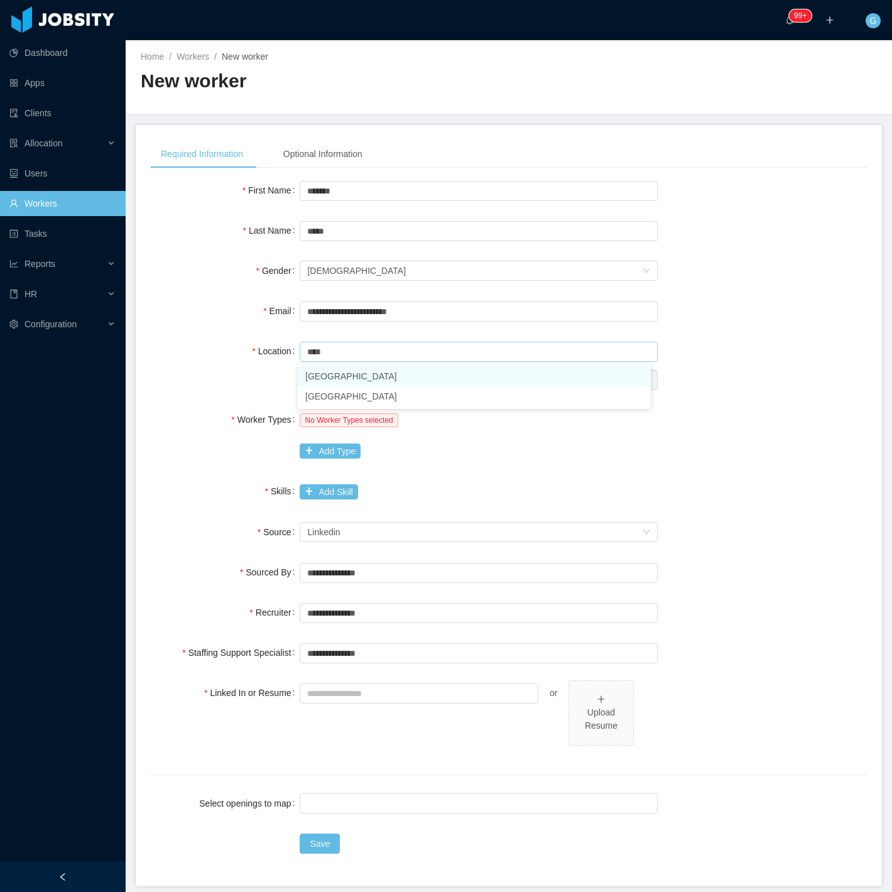
click at [353, 379] on li "[GEOGRAPHIC_DATA]" at bounding box center [474, 376] width 353 height 20
type input "******"
click at [347, 373] on input "text" at bounding box center [479, 380] width 358 height 20
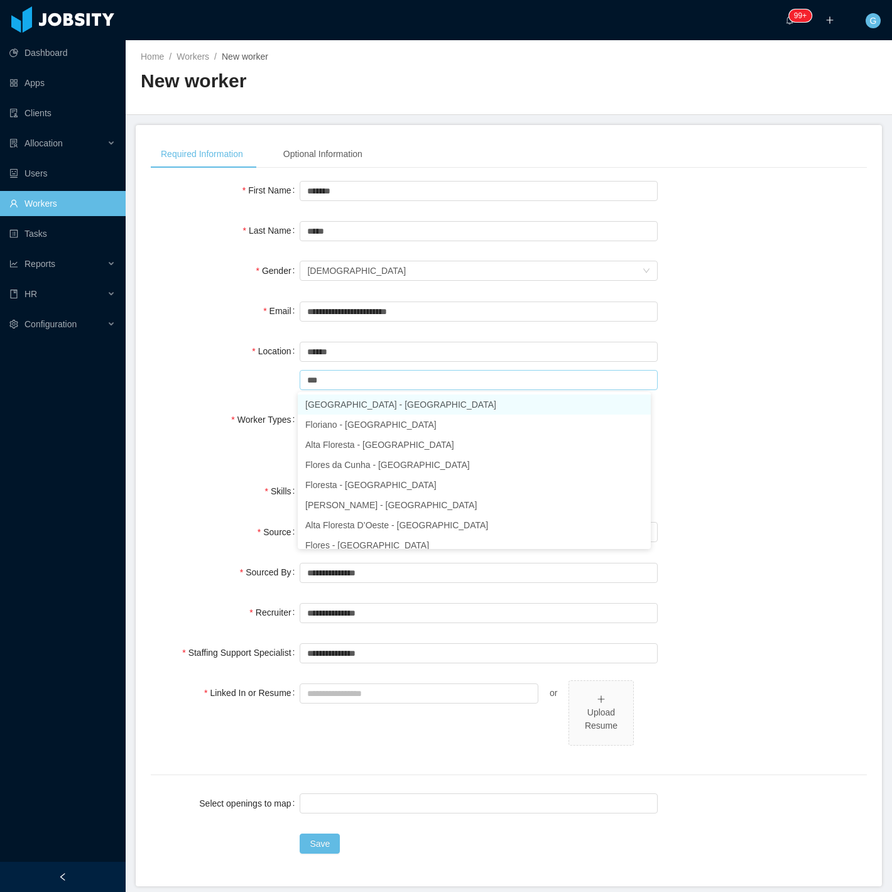
click at [449, 406] on li "[GEOGRAPHIC_DATA] - [GEOGRAPHIC_DATA]" at bounding box center [474, 405] width 353 height 20
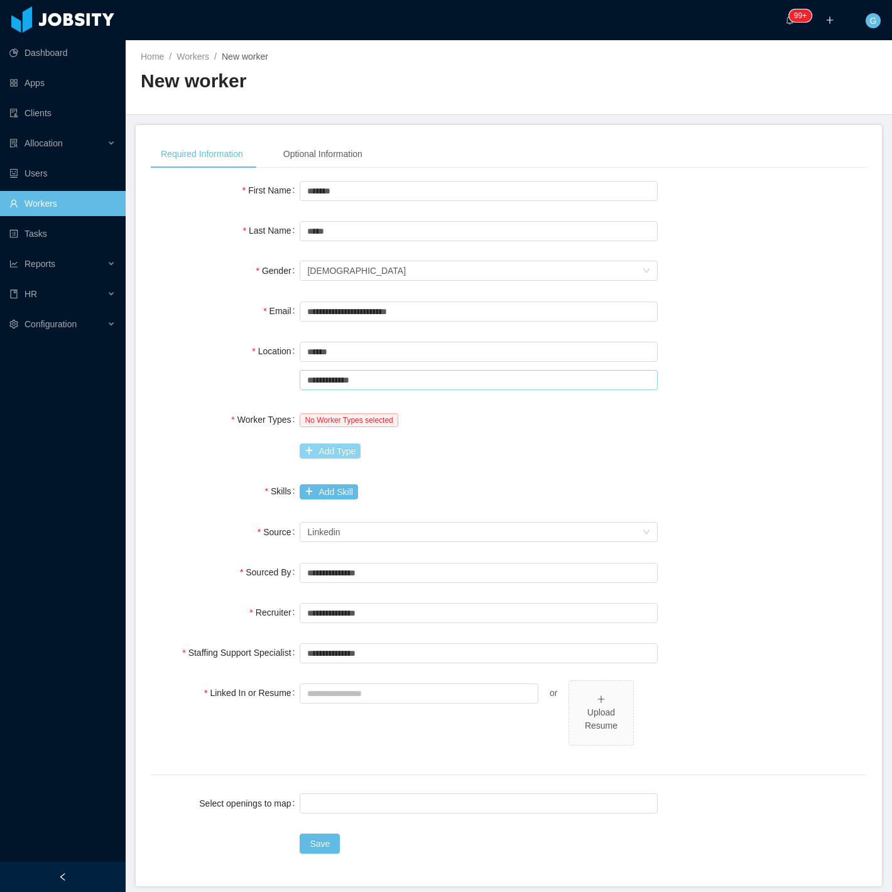
type input "**********"
click at [331, 446] on button "Add Type" at bounding box center [330, 451] width 61 height 15
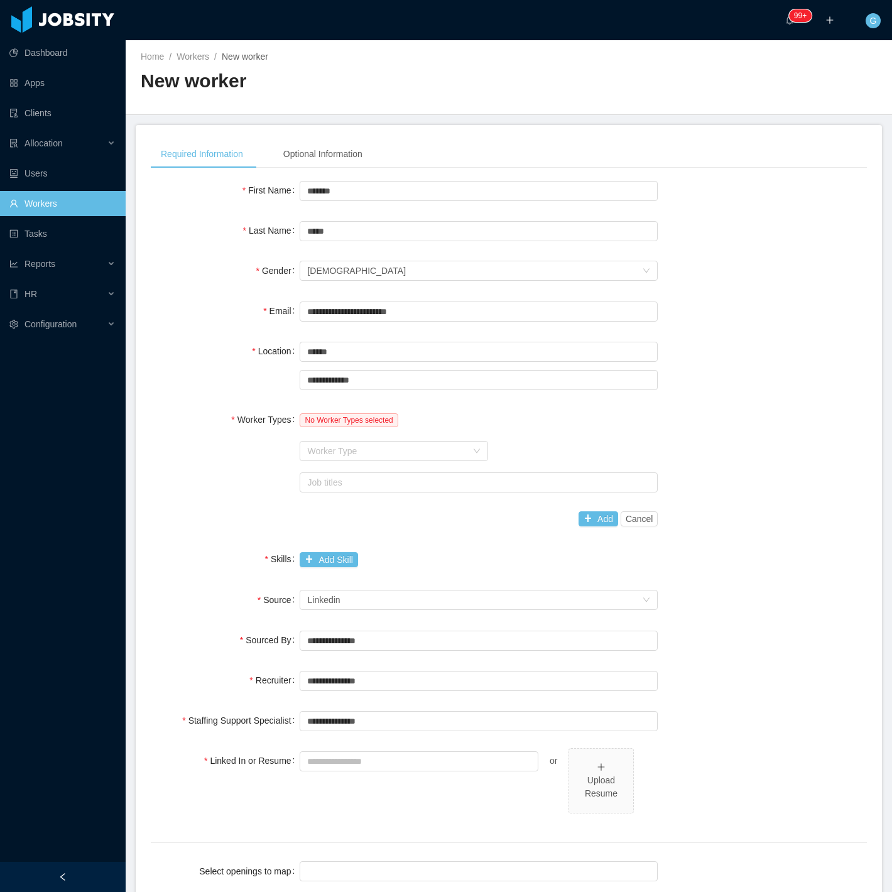
click at [331, 446] on div "Worker Type" at bounding box center [387, 451] width 160 height 13
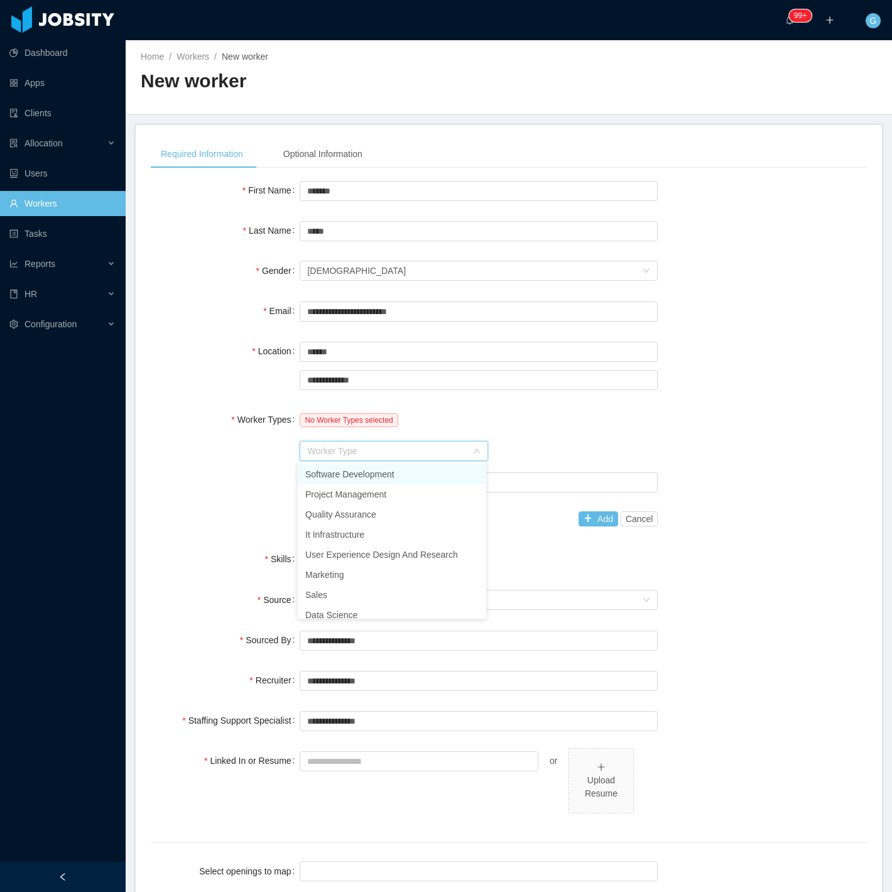
click at [390, 472] on li "Software Development" at bounding box center [392, 474] width 189 height 20
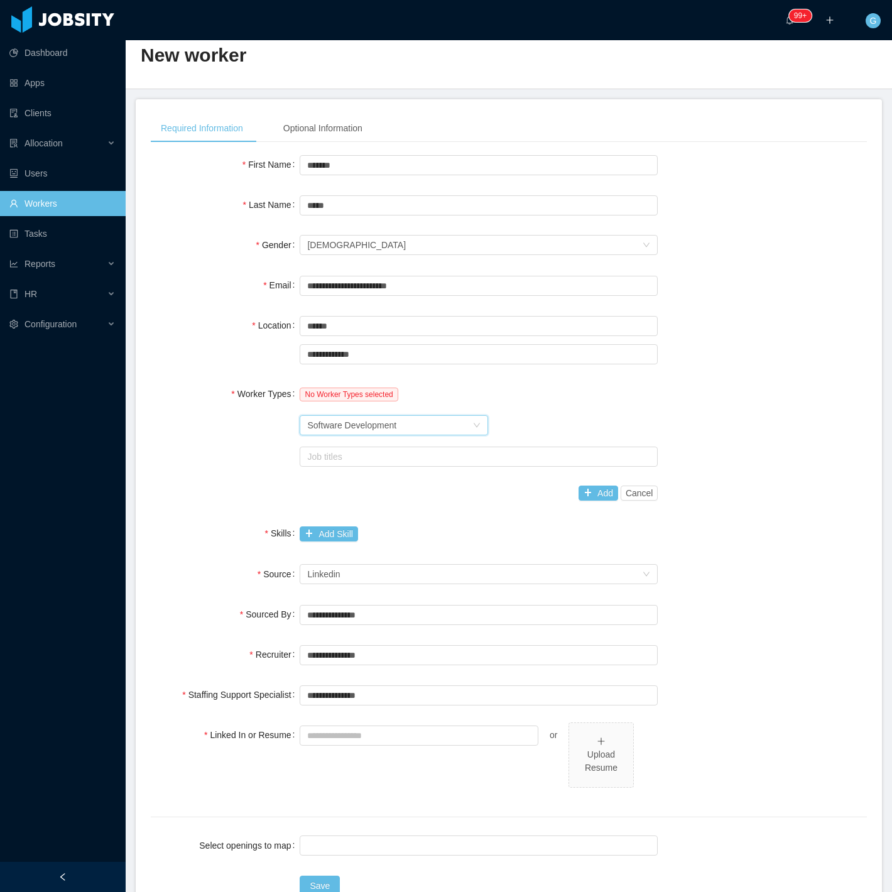
scroll to position [115, 0]
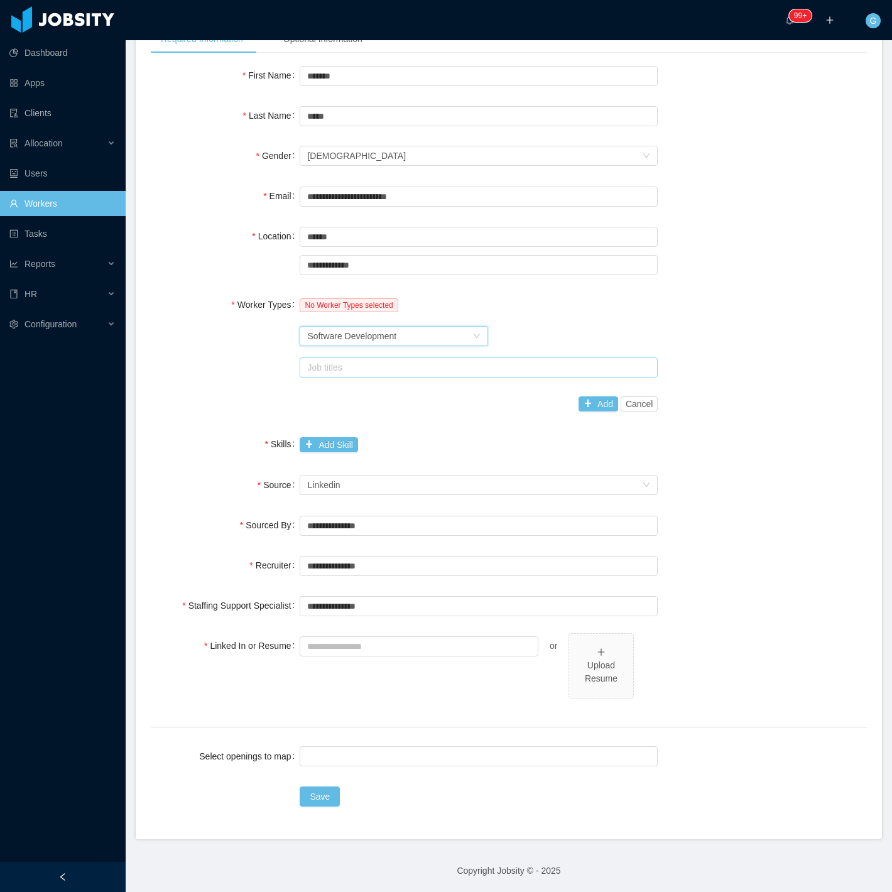
click at [331, 362] on div "Job titles" at bounding box center [475, 367] width 337 height 13
click at [429, 329] on div "Worker Type Software Development" at bounding box center [389, 336] width 165 height 19
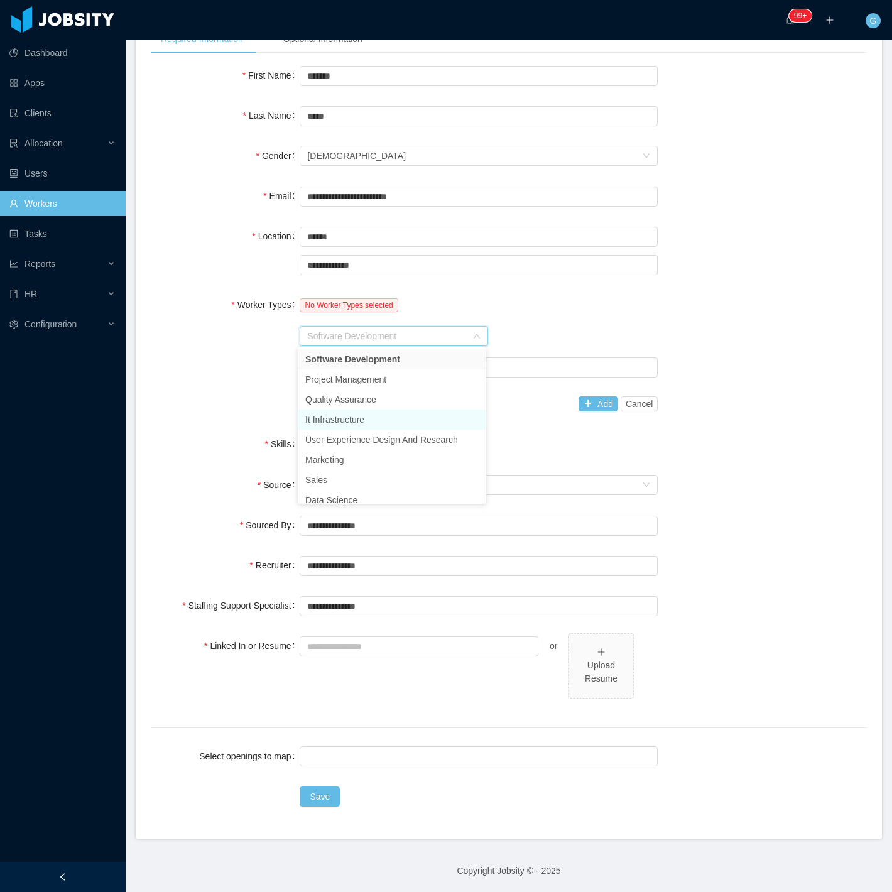
click at [366, 419] on li "It Infrastructure" at bounding box center [392, 420] width 189 height 20
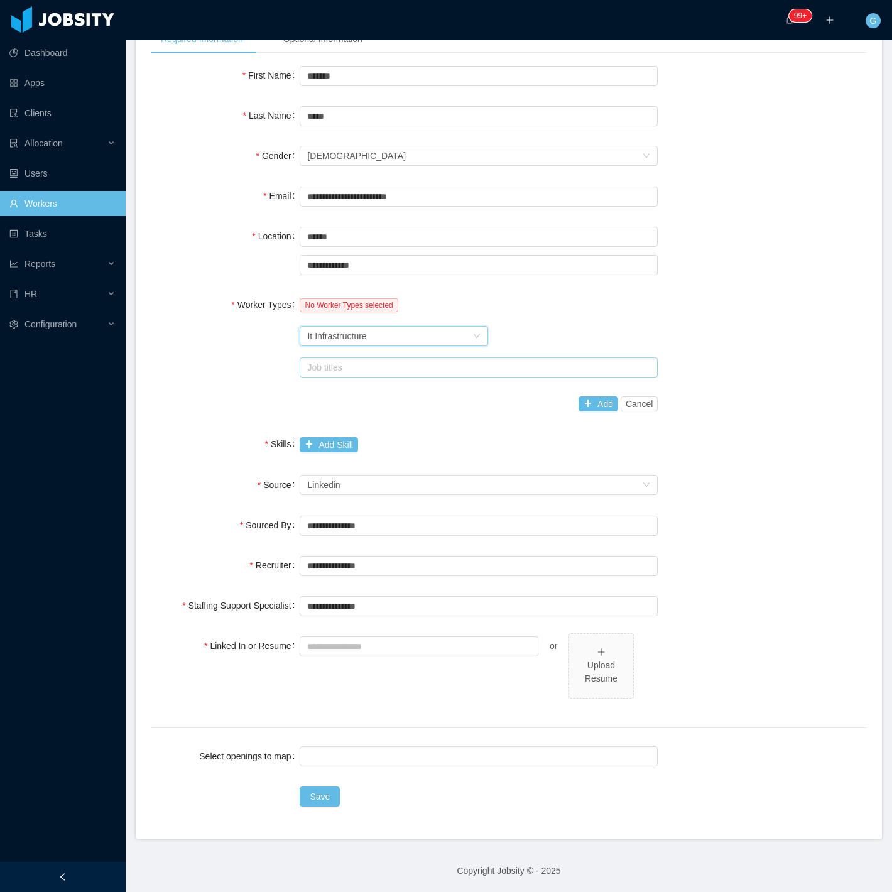
click at [366, 363] on div "Job titles" at bounding box center [475, 367] width 337 height 13
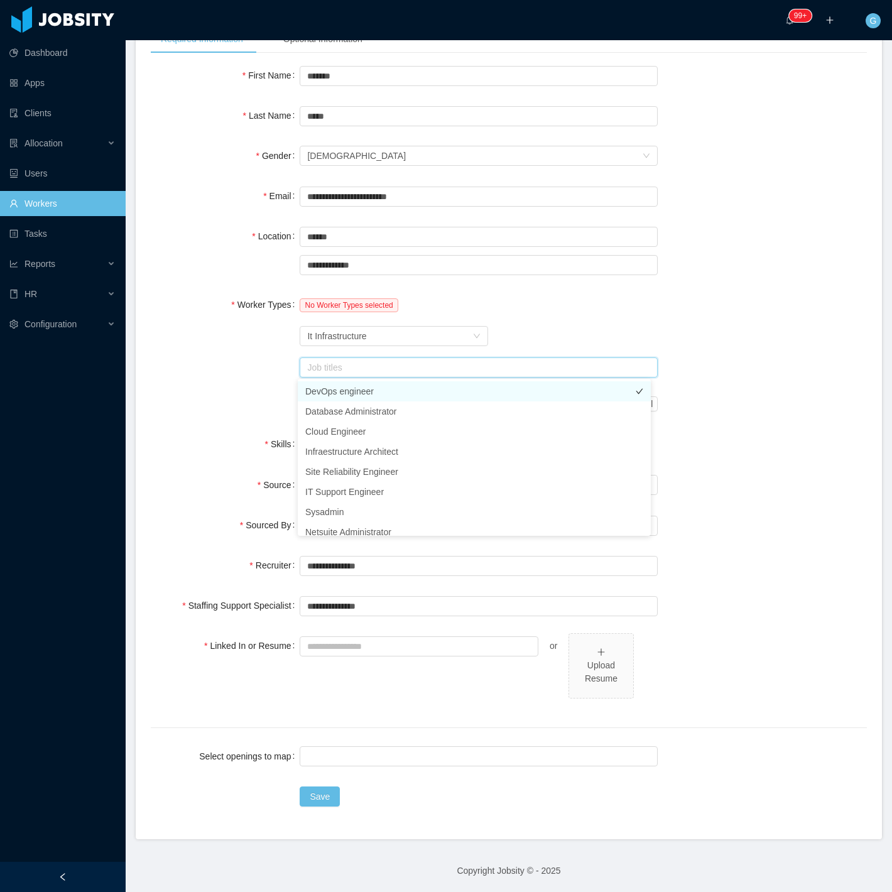
click at [363, 393] on li "DevOps engineer" at bounding box center [474, 391] width 353 height 20
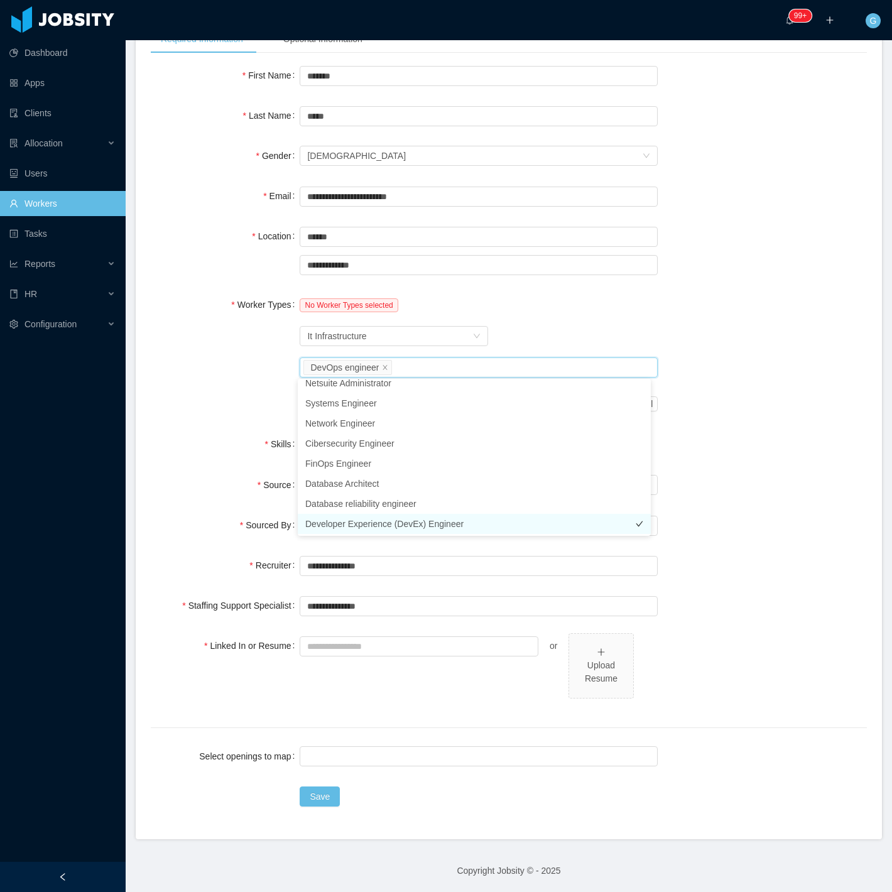
click at [391, 523] on li "Developer Experience (DevEx) Engineer" at bounding box center [474, 524] width 353 height 20
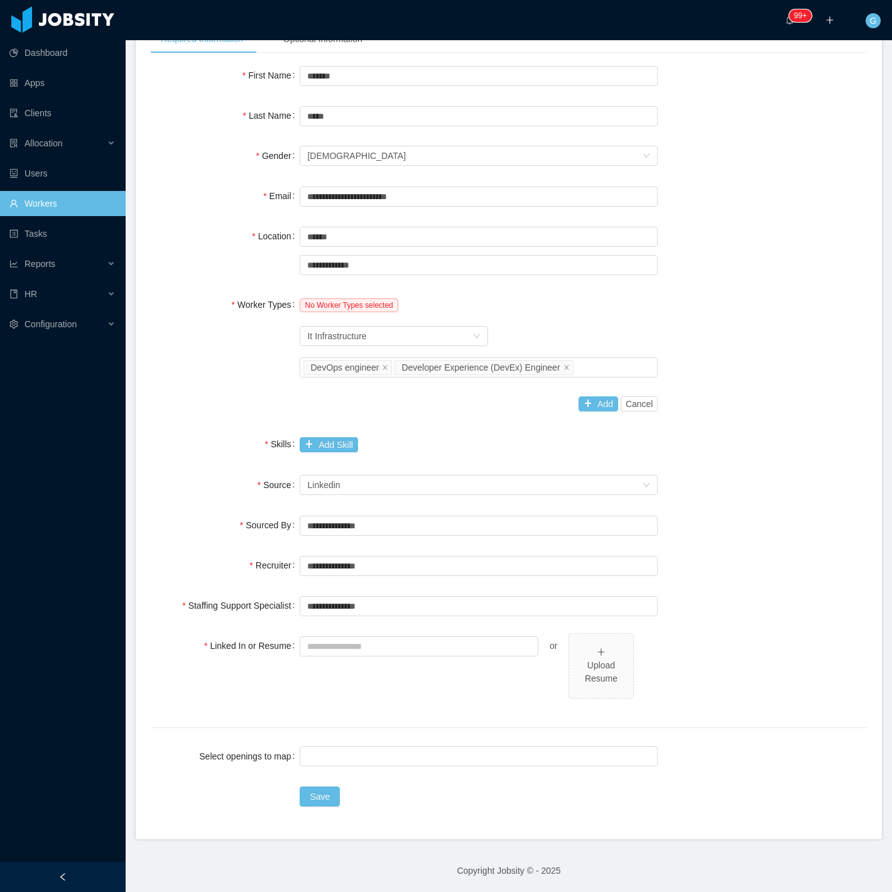
click at [589, 324] on div "Worker Type It Infrastructure" at bounding box center [479, 336] width 358 height 25
click at [585, 405] on button "Add" at bounding box center [599, 404] width 40 height 15
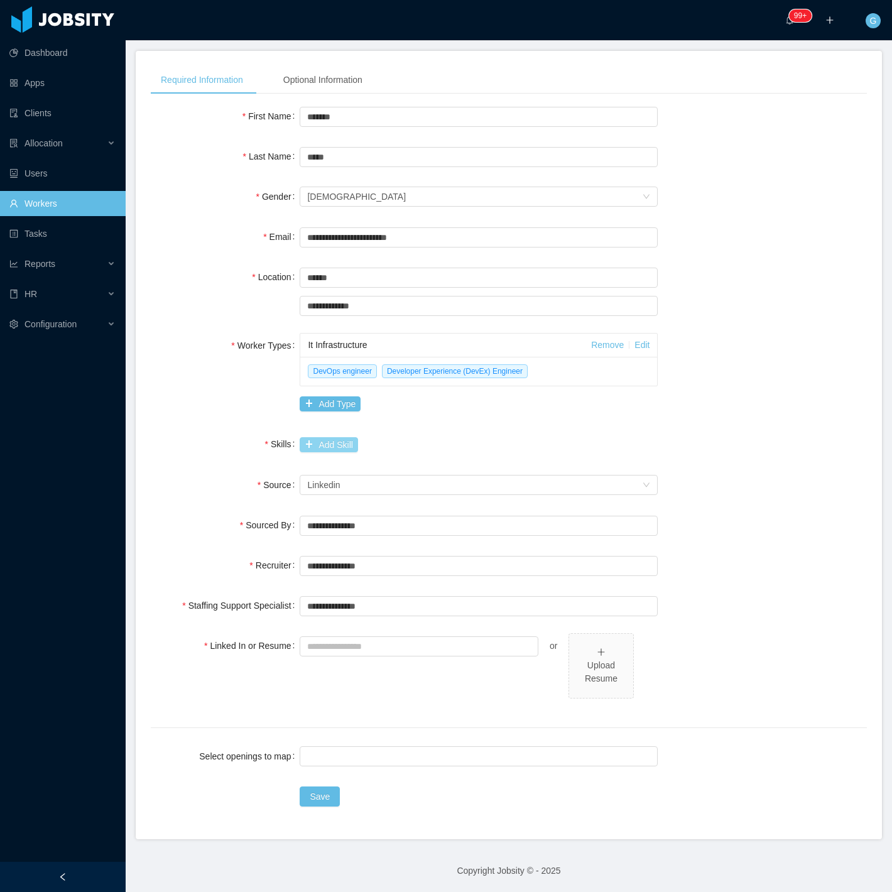
click at [331, 444] on button "Add Skill" at bounding box center [329, 444] width 58 height 15
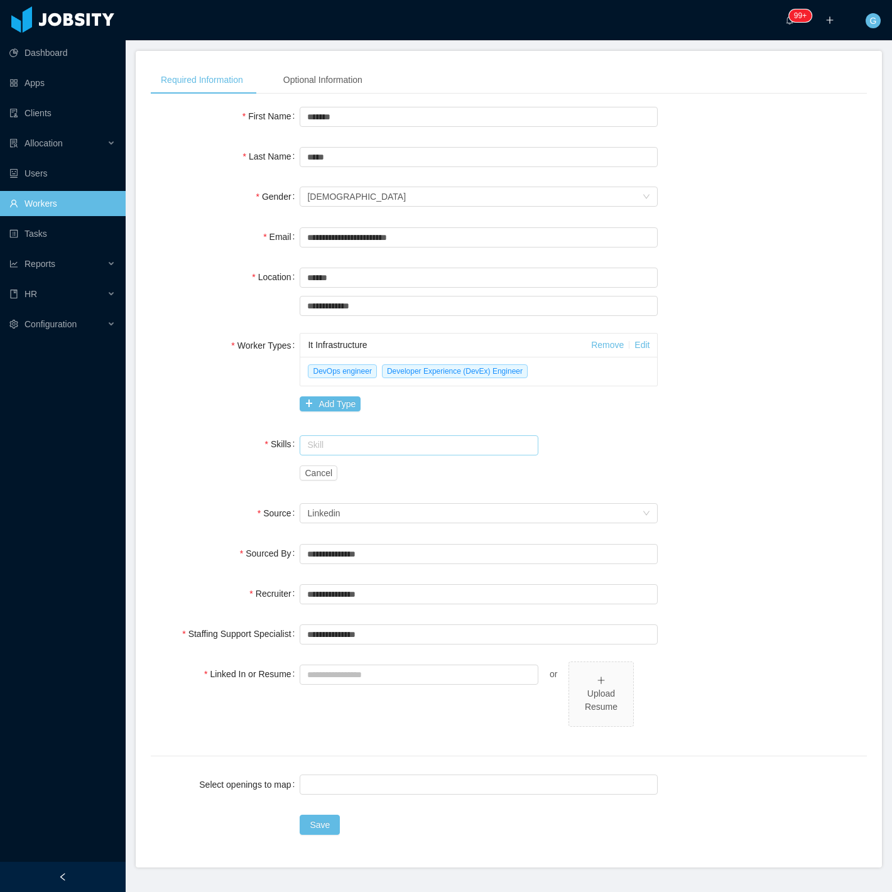
click at [336, 443] on input "text" at bounding box center [419, 445] width 239 height 20
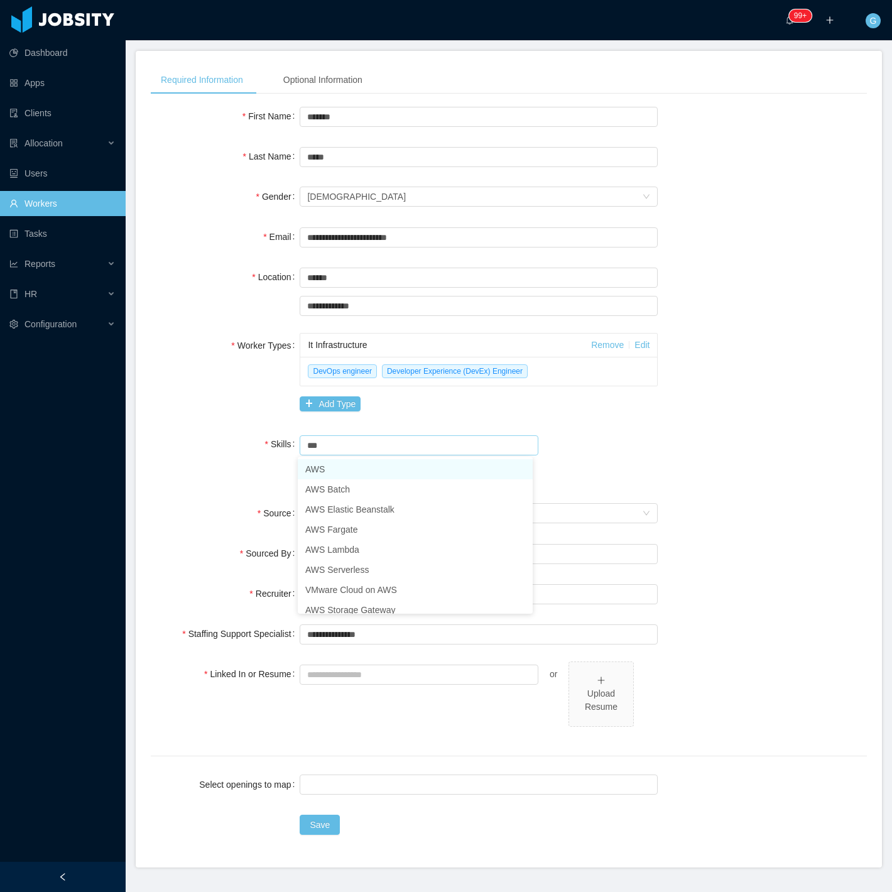
click at [334, 468] on li "AWS" at bounding box center [415, 469] width 235 height 20
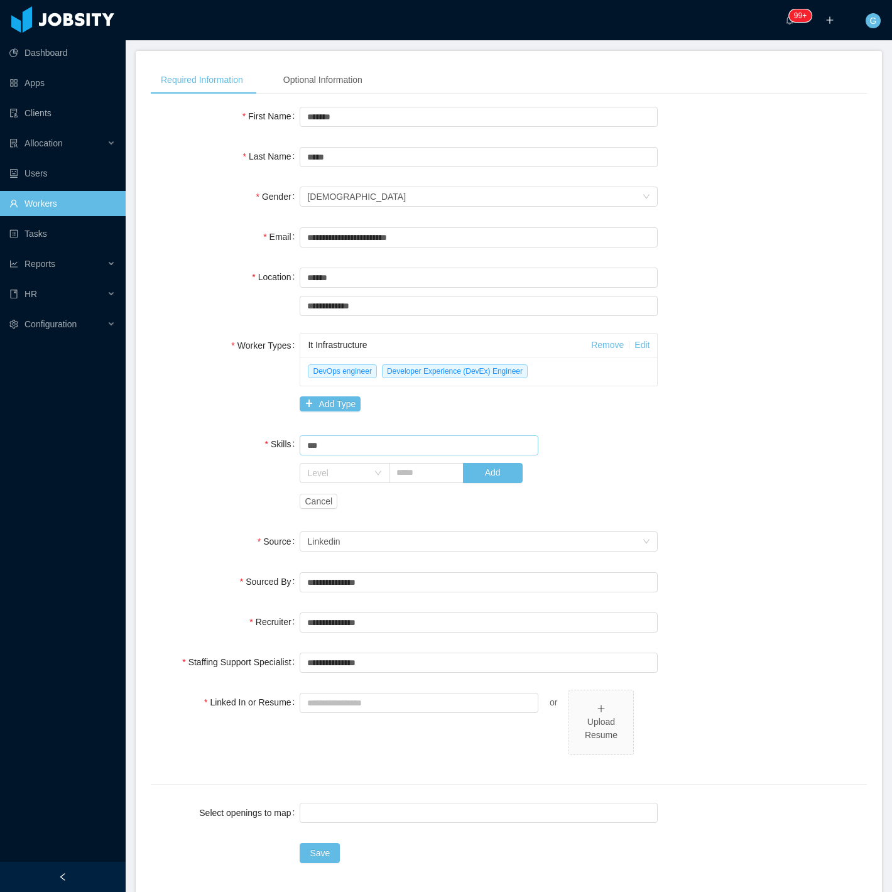
type input "***"
click at [238, 467] on div "Skills Skill *** AWS Level Add Cancel" at bounding box center [509, 473] width 716 height 82
click at [487, 483] on button "Add" at bounding box center [493, 473] width 60 height 20
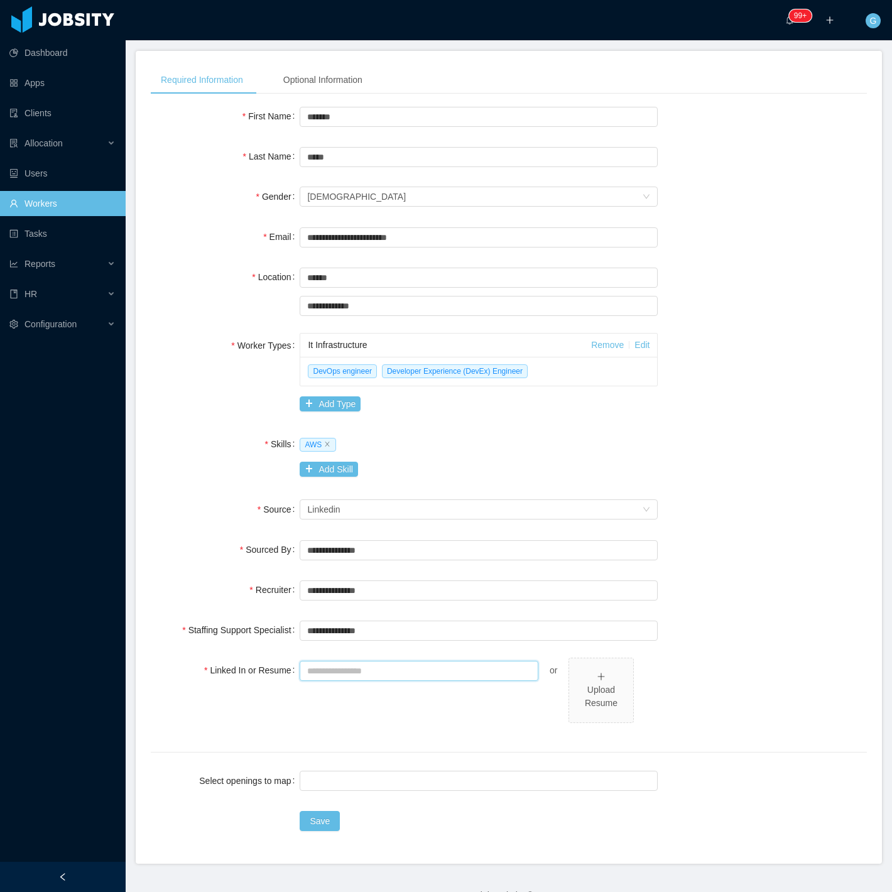
click at [324, 673] on input "Linked In or Resume" at bounding box center [419, 671] width 239 height 20
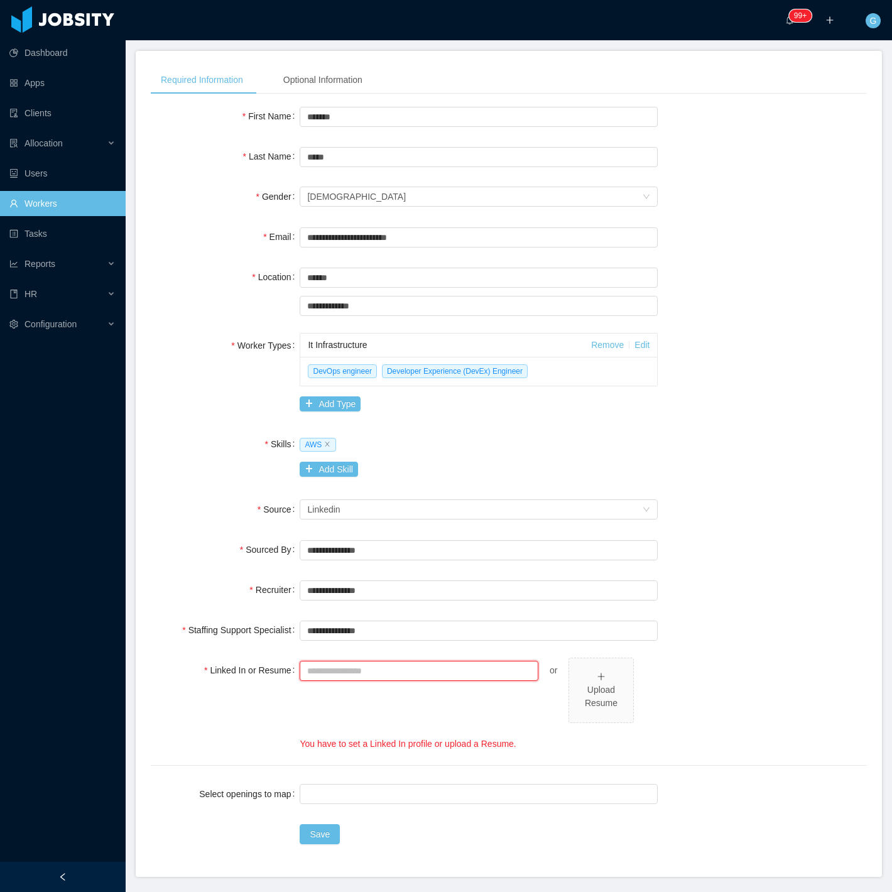
click at [353, 664] on input "Linked In or Resume" at bounding box center [419, 671] width 239 height 20
paste input "**********"
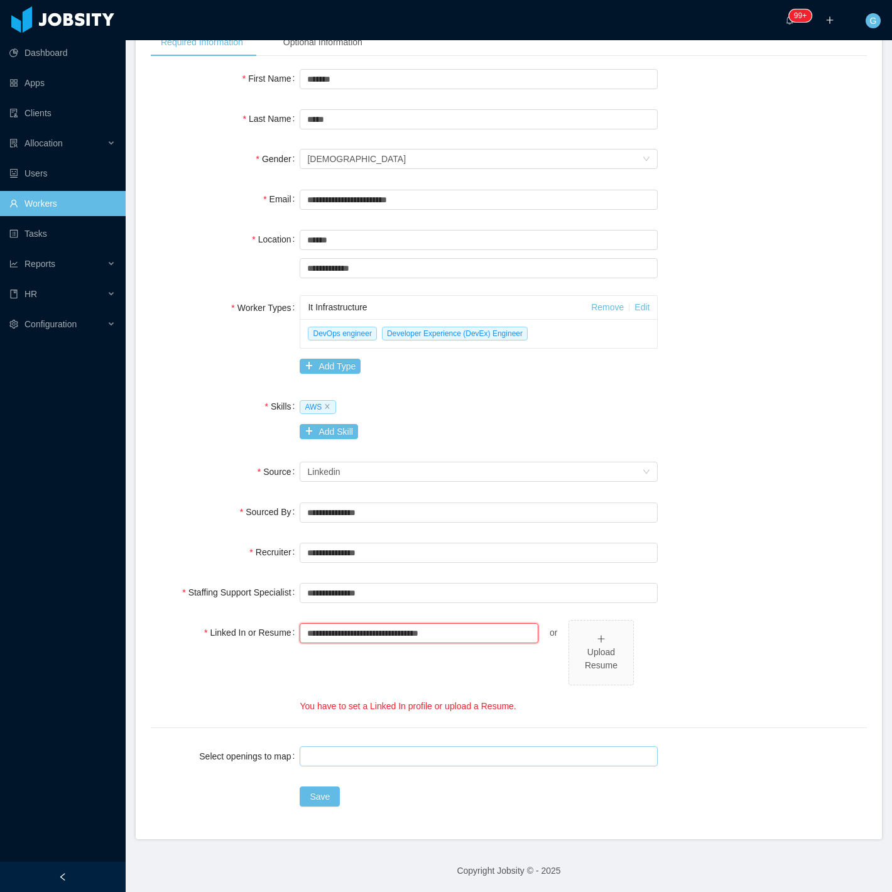
type input "**********"
click at [324, 763] on div at bounding box center [477, 756] width 347 height 19
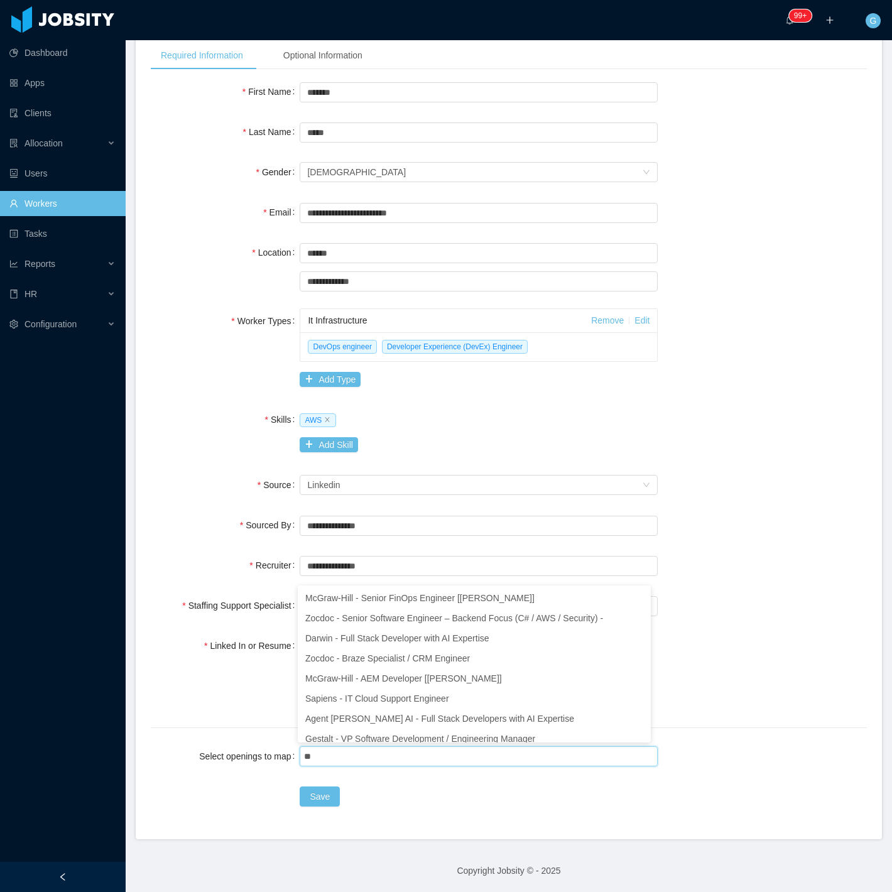
scroll to position [0, 0]
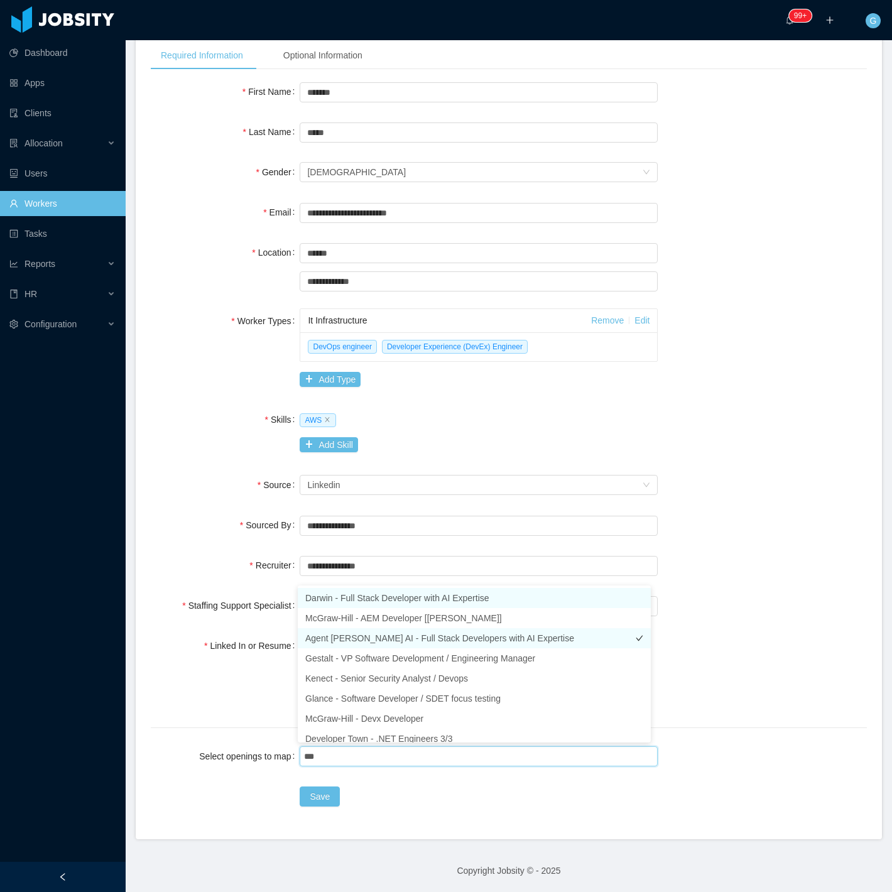
type input "****"
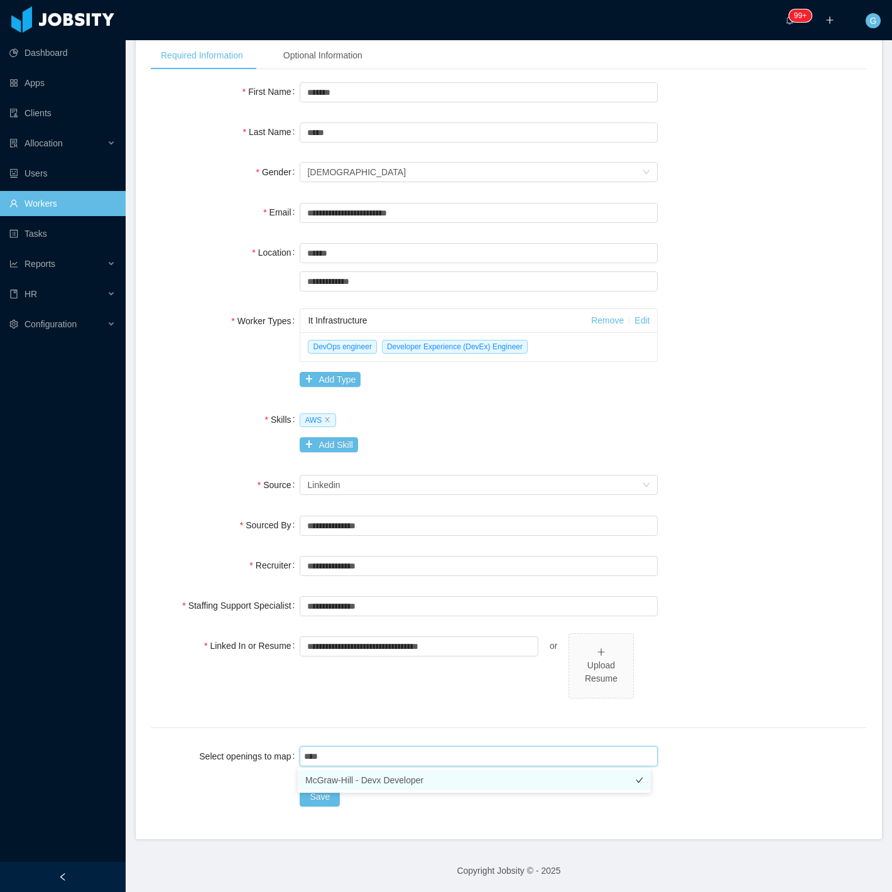
click at [385, 782] on li "McGraw-Hill - Devx Developer" at bounding box center [474, 780] width 353 height 20
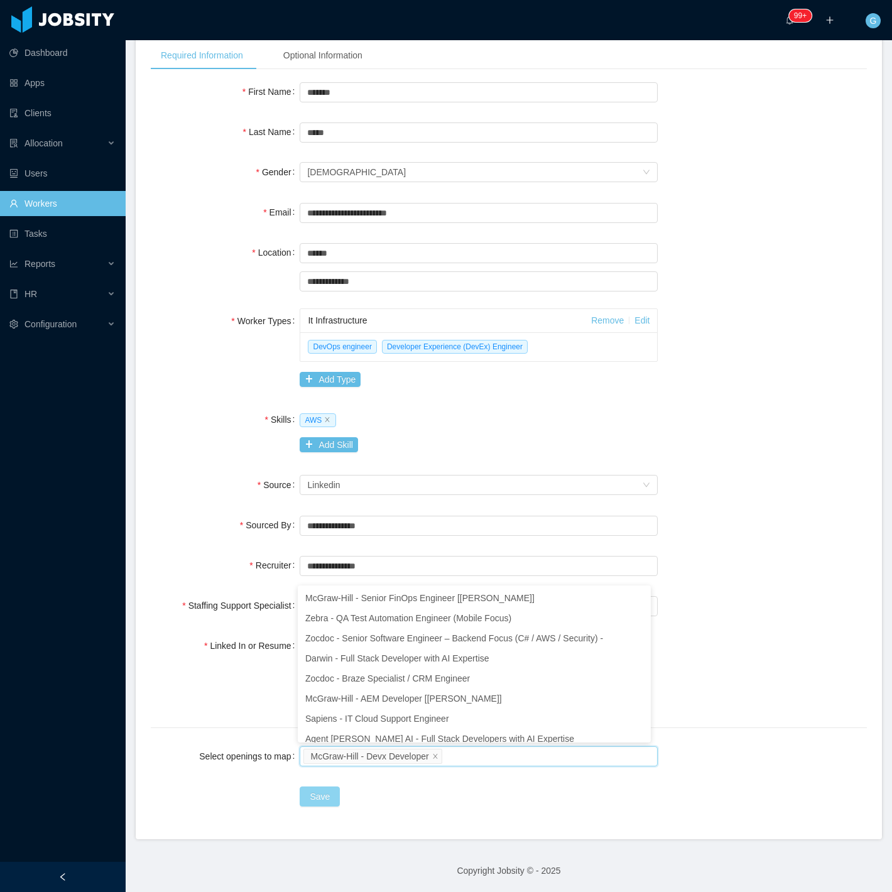
click at [322, 802] on button "Save" at bounding box center [320, 797] width 40 height 20
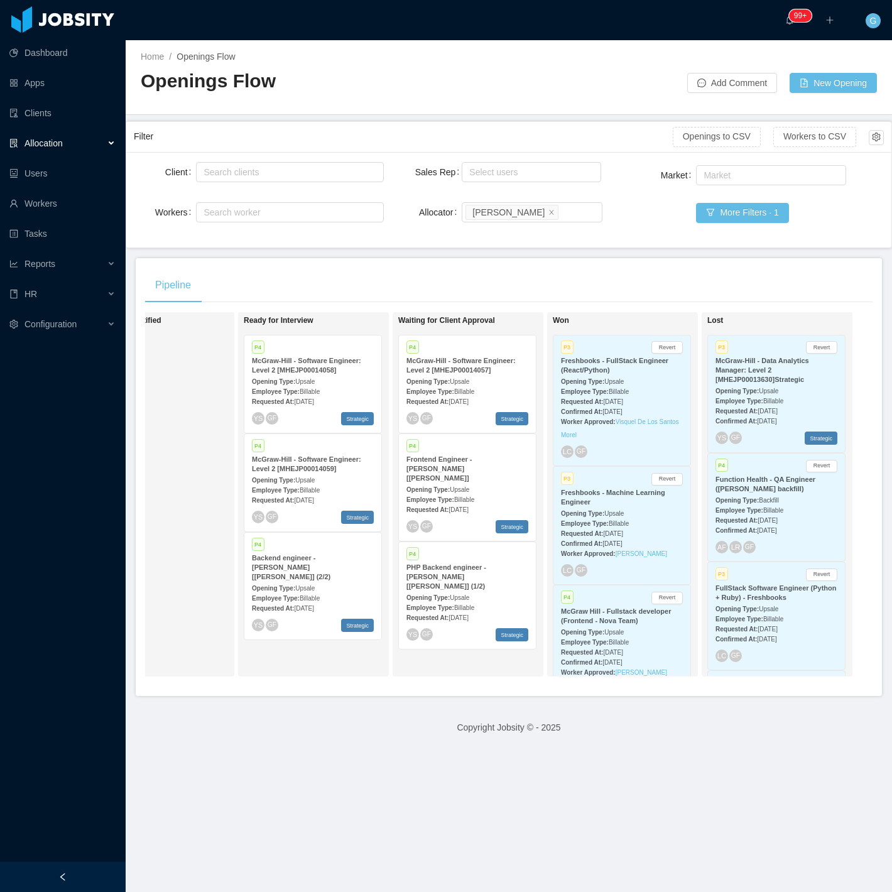
scroll to position [0, 391]
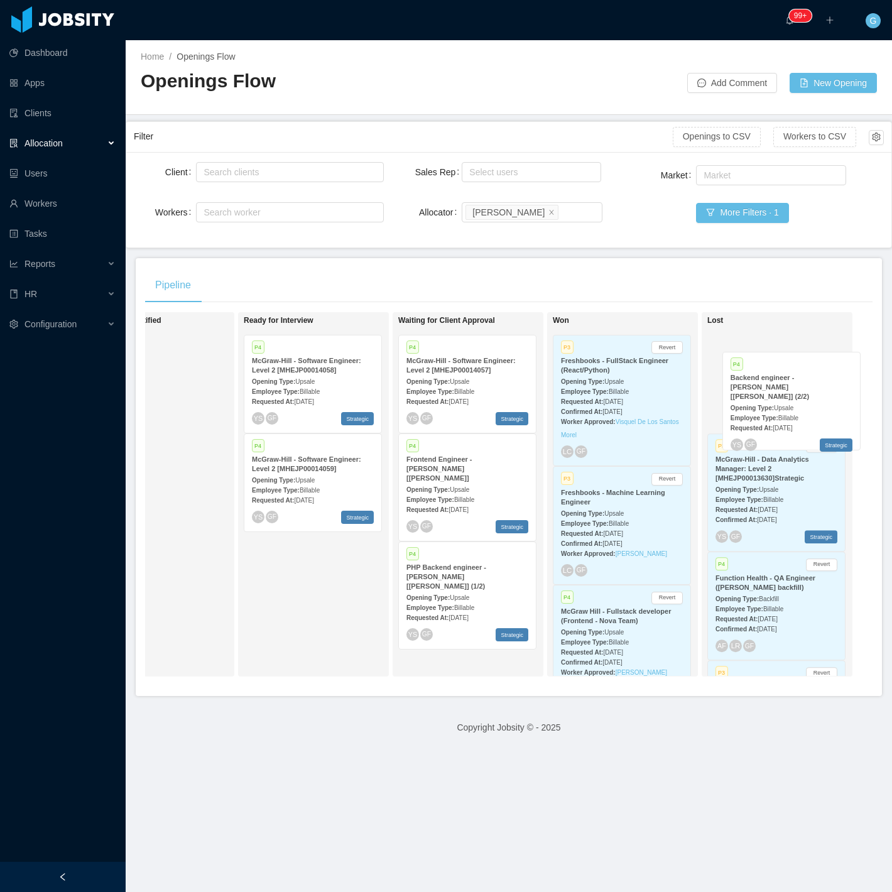
drag, startPoint x: 296, startPoint y: 567, endPoint x: 765, endPoint y: 388, distance: 502.6
click at [782, 385] on div "On Hold Looking for candidate Hot P1 McGraw-Hill - Senior FinOps Engineer [Doug…" at bounding box center [509, 499] width 728 height 375
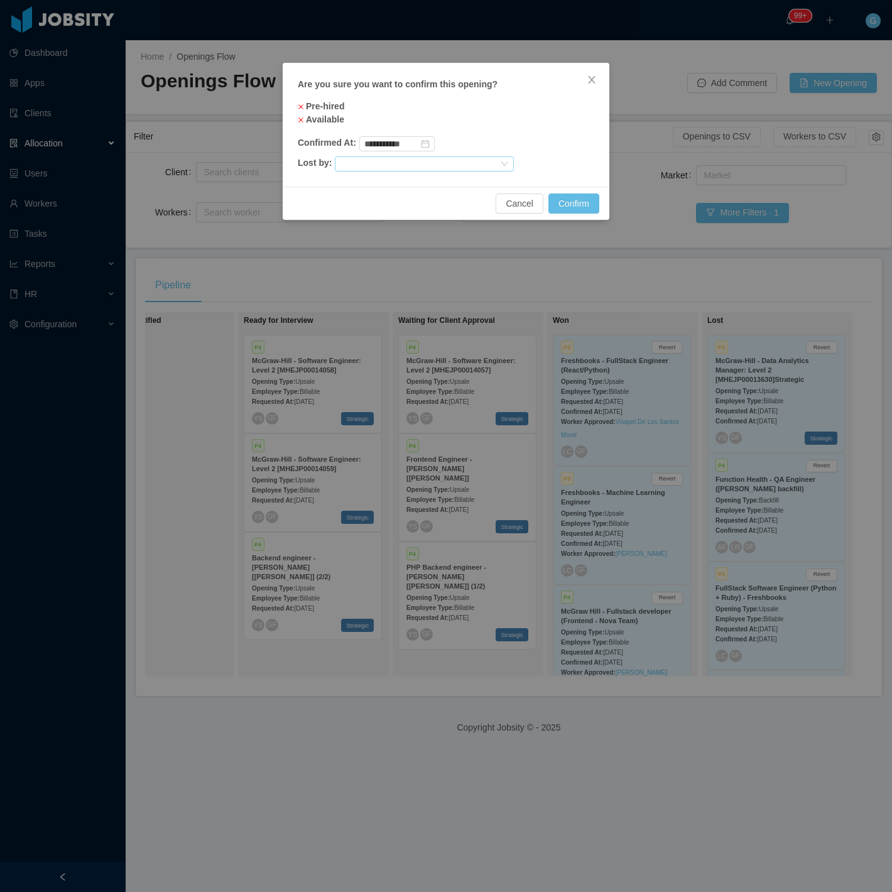
click at [381, 164] on div at bounding box center [419, 164] width 158 height 14
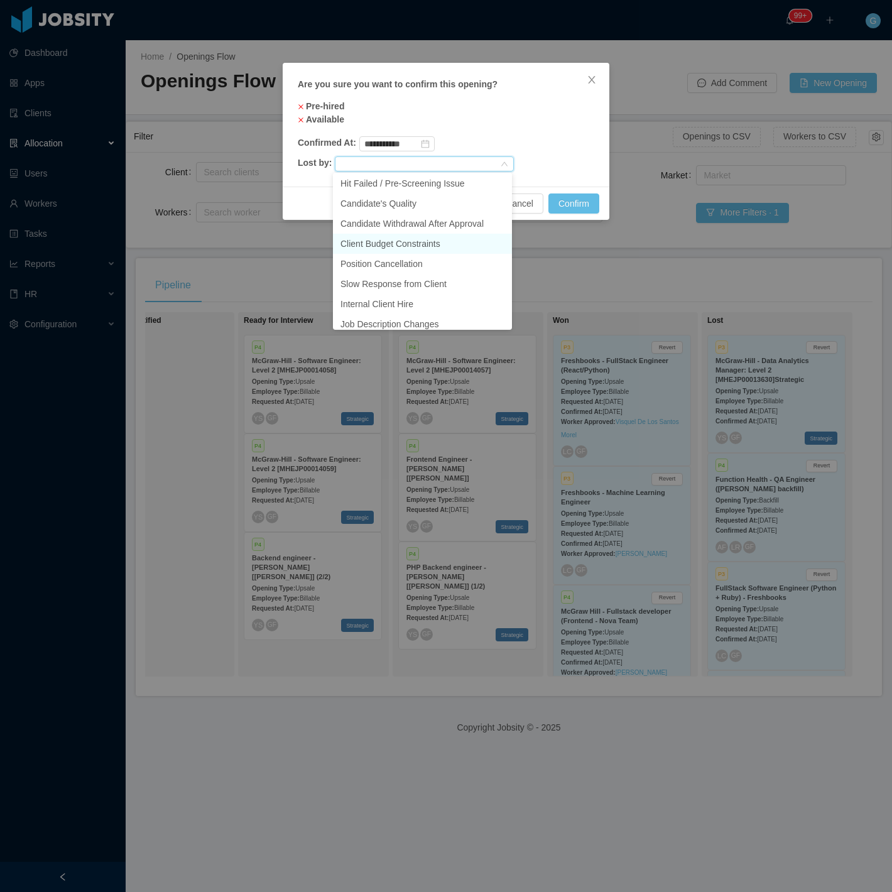
scroll to position [70, 0]
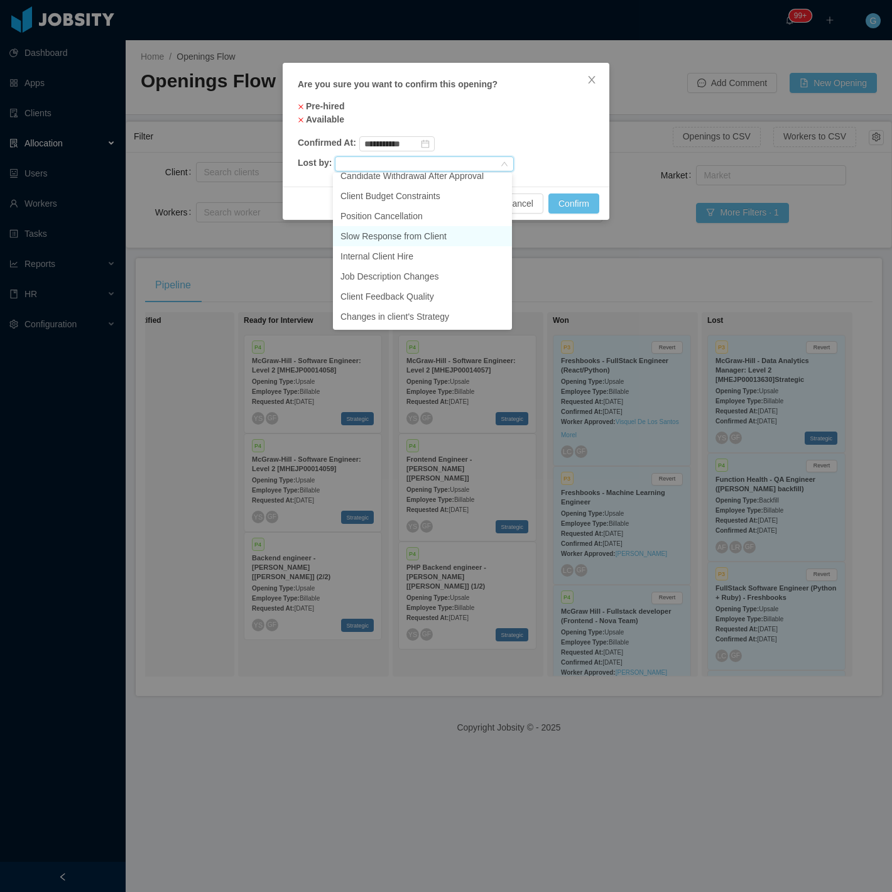
click at [412, 240] on li "Slow Response from Client" at bounding box center [422, 236] width 179 height 20
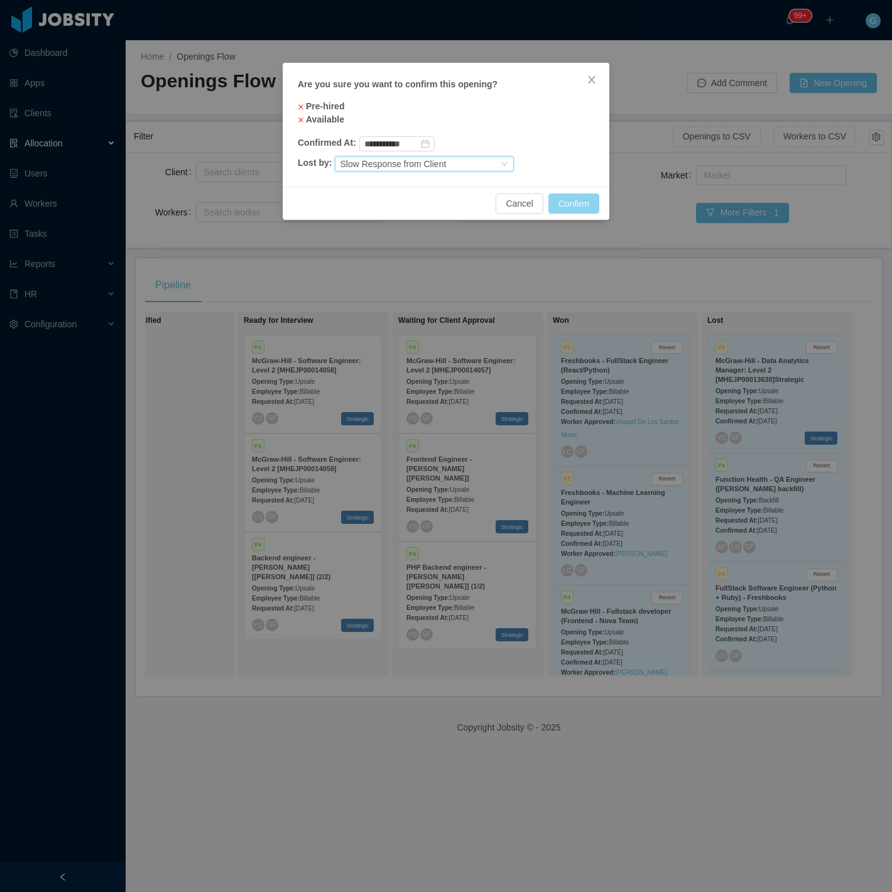
click at [561, 202] on button "Confirm" at bounding box center [574, 204] width 51 height 20
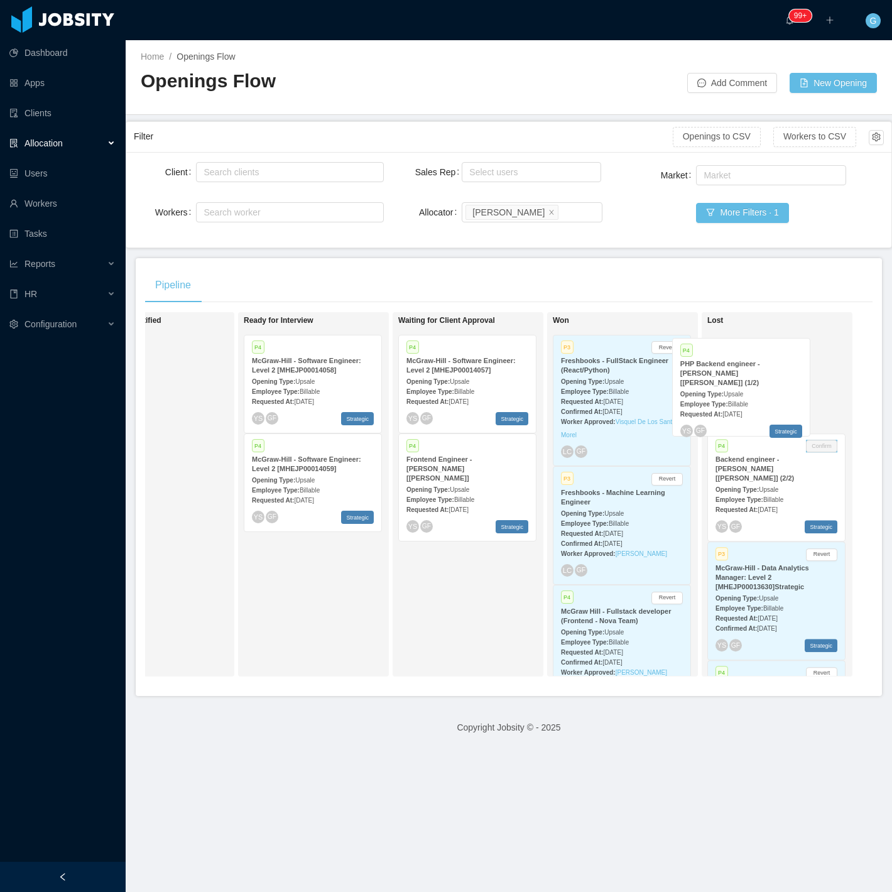
drag, startPoint x: 429, startPoint y: 593, endPoint x: 712, endPoint y: 398, distance: 343.4
click at [712, 398] on div "On Hold Looking for candidate Hot P1 McGraw-Hill - Senior FinOps Engineer [Doug…" at bounding box center [509, 499] width 728 height 375
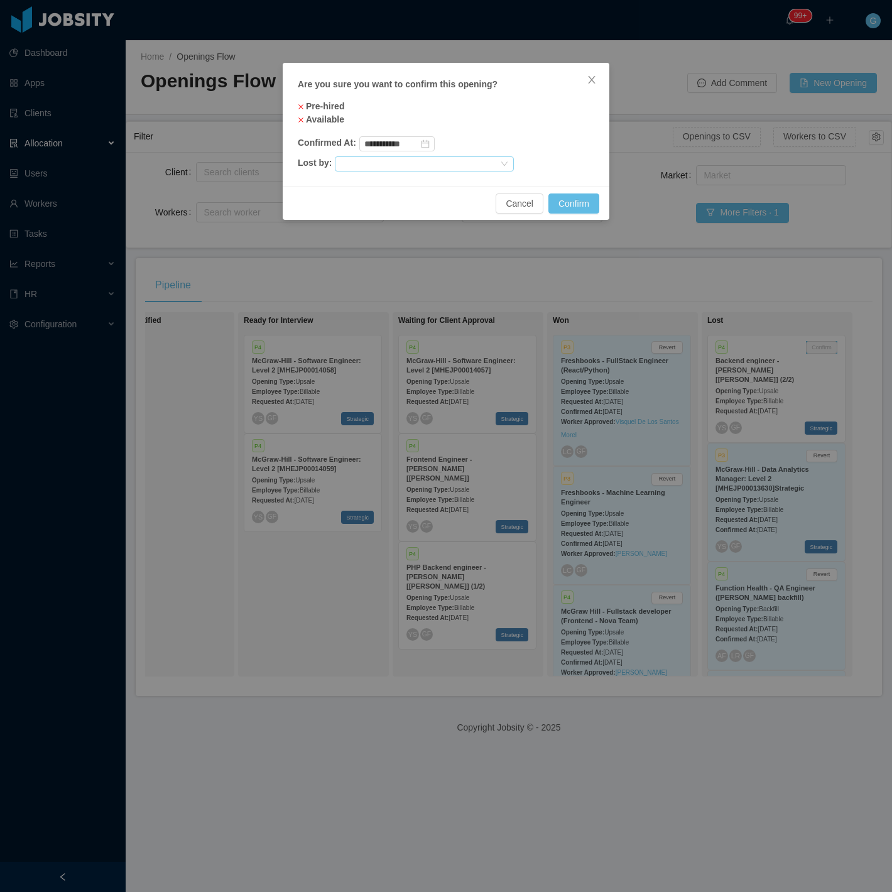
click at [429, 163] on div at bounding box center [419, 164] width 158 height 14
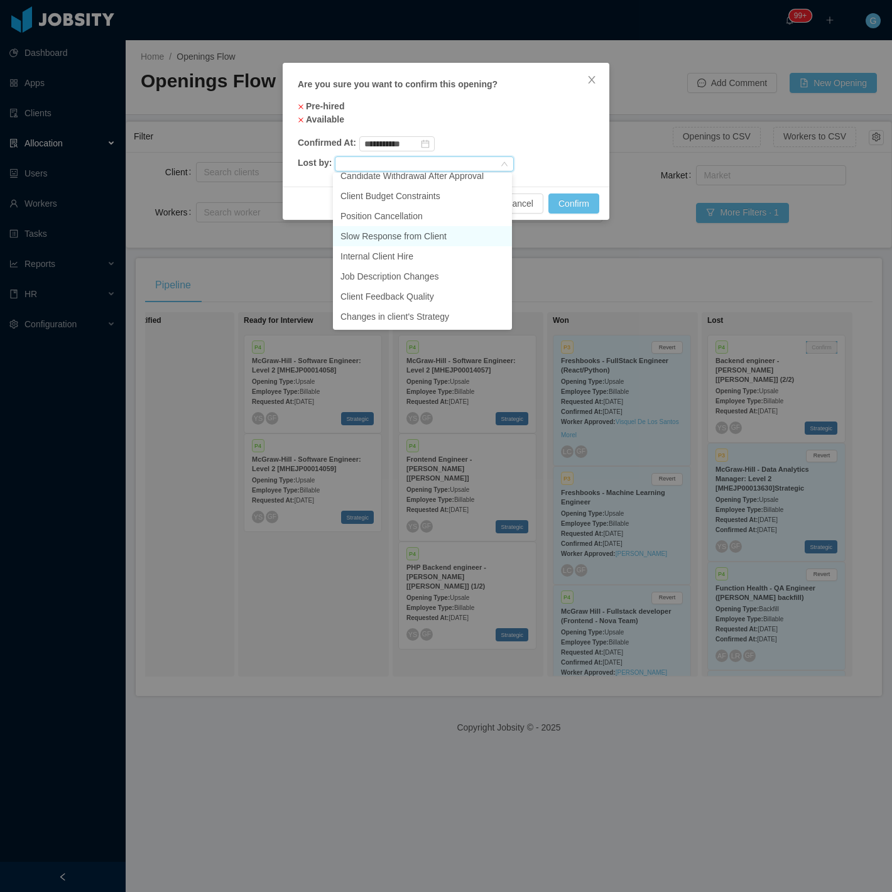
click at [422, 242] on li "Slow Response from Client" at bounding box center [422, 236] width 179 height 20
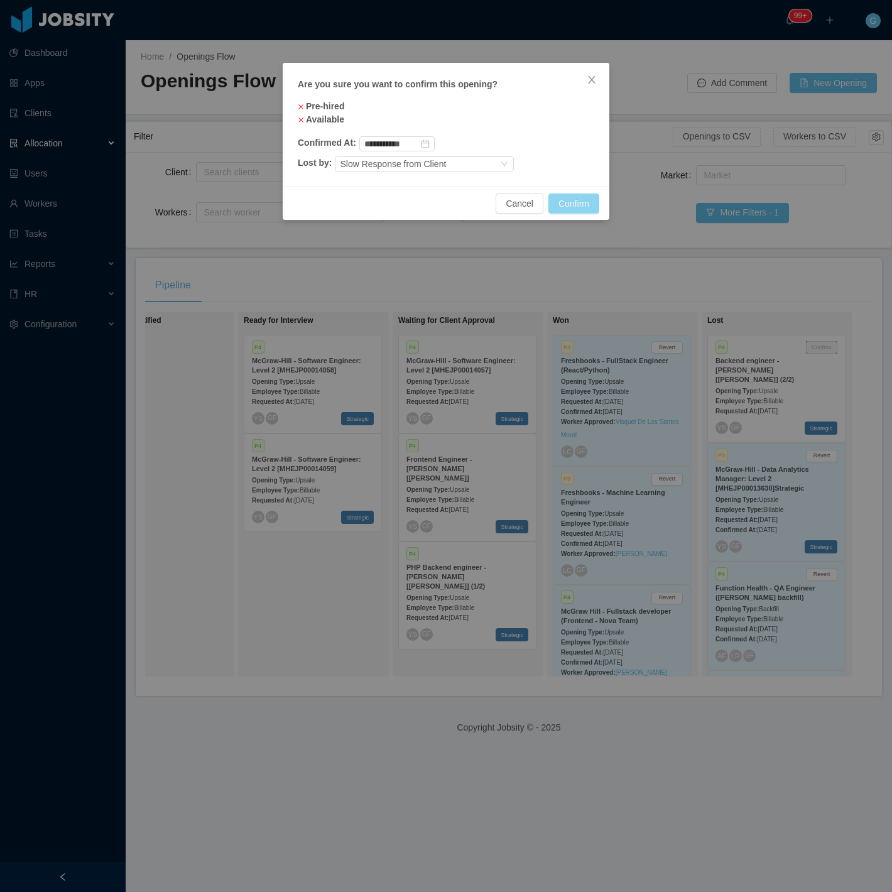
click at [564, 202] on button "Confirm" at bounding box center [574, 204] width 51 height 20
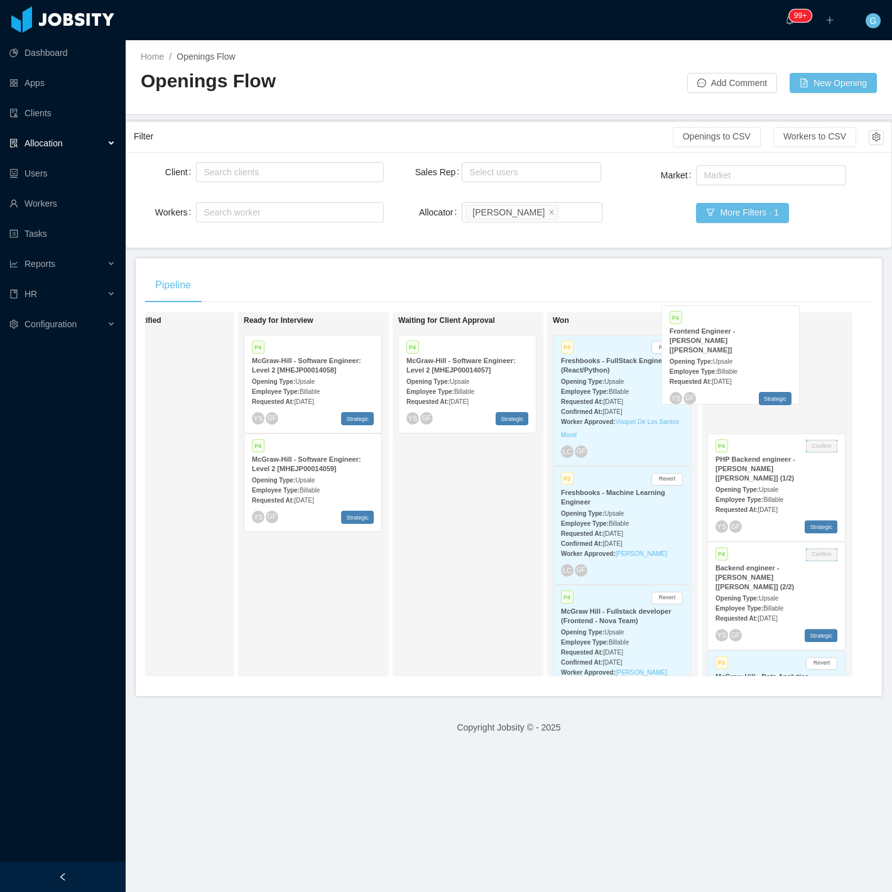
drag, startPoint x: 452, startPoint y: 489, endPoint x: 725, endPoint y: 367, distance: 298.1
click at [725, 367] on div "On Hold Looking for candidate Hot P1 McGraw-Hill - Senior FinOps Engineer [Doug…" at bounding box center [509, 499] width 728 height 375
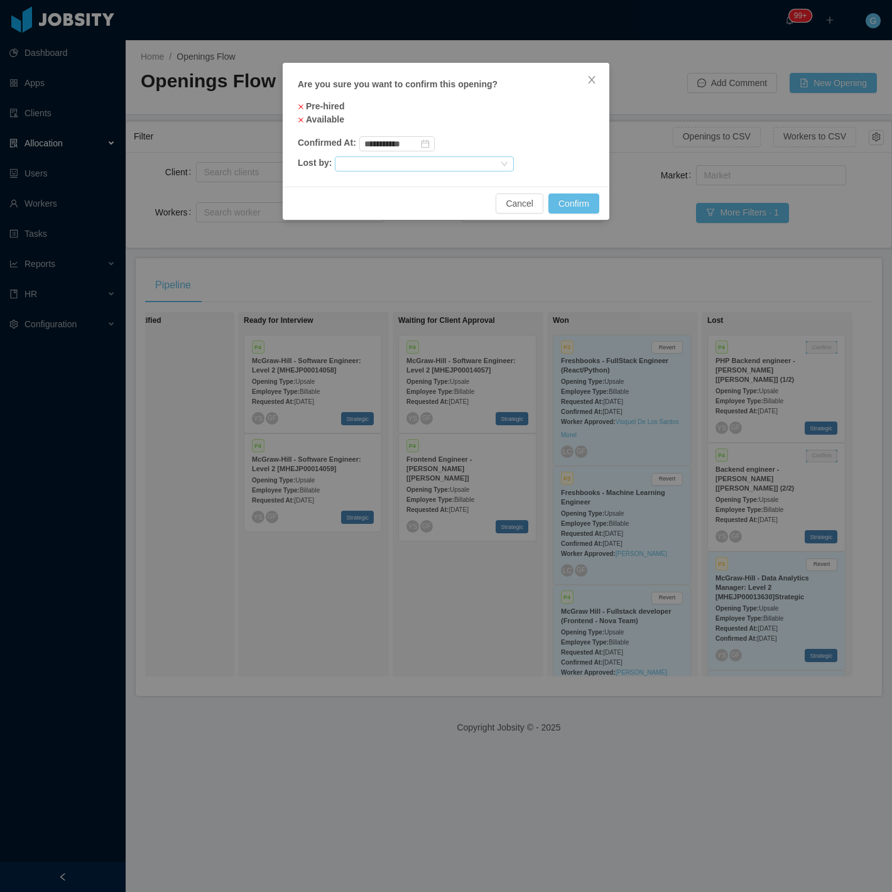
click at [409, 156] on div at bounding box center [424, 163] width 179 height 15
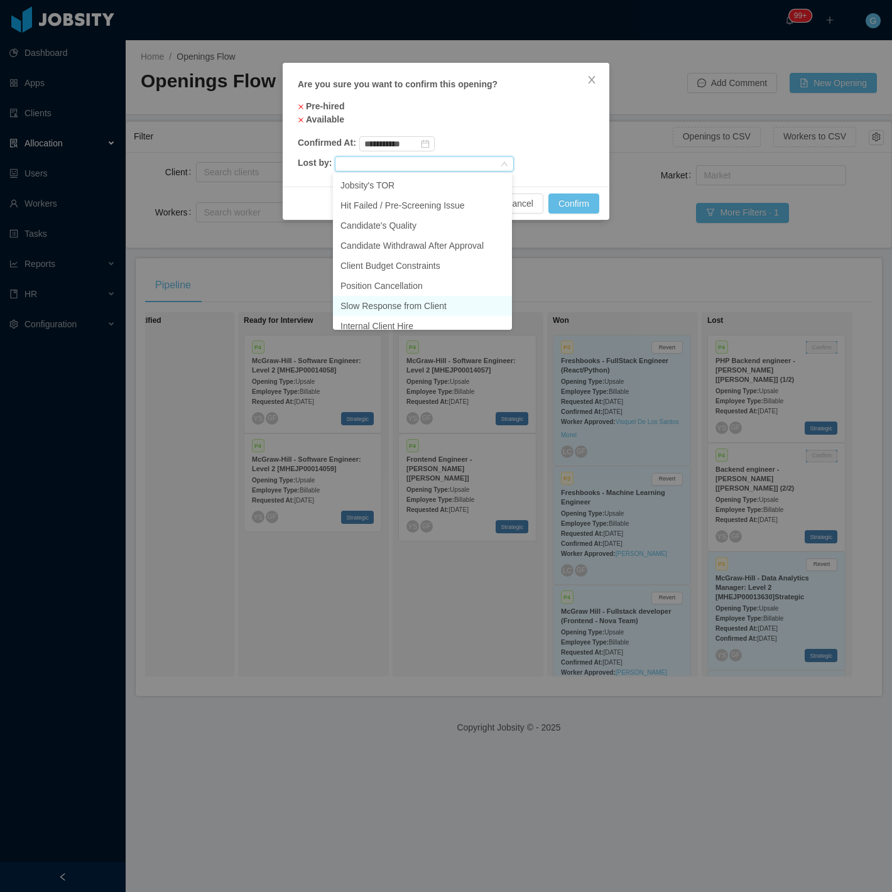
click at [405, 310] on li "Slow Response from Client" at bounding box center [422, 306] width 179 height 20
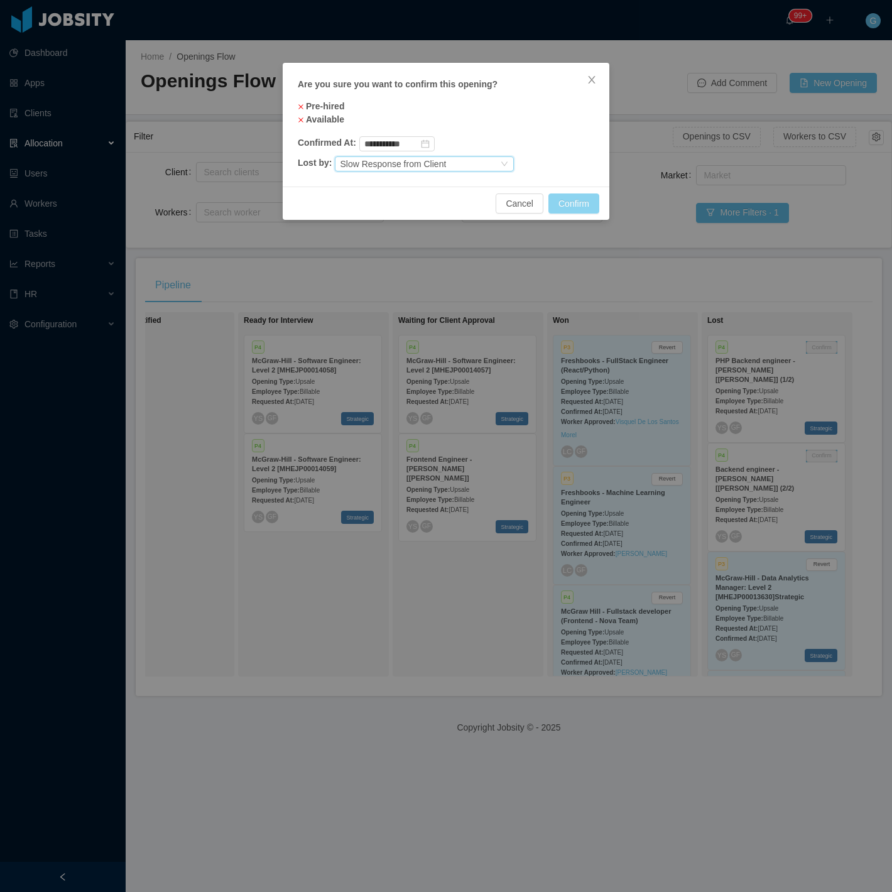
click at [569, 207] on button "Confirm" at bounding box center [574, 204] width 51 height 20
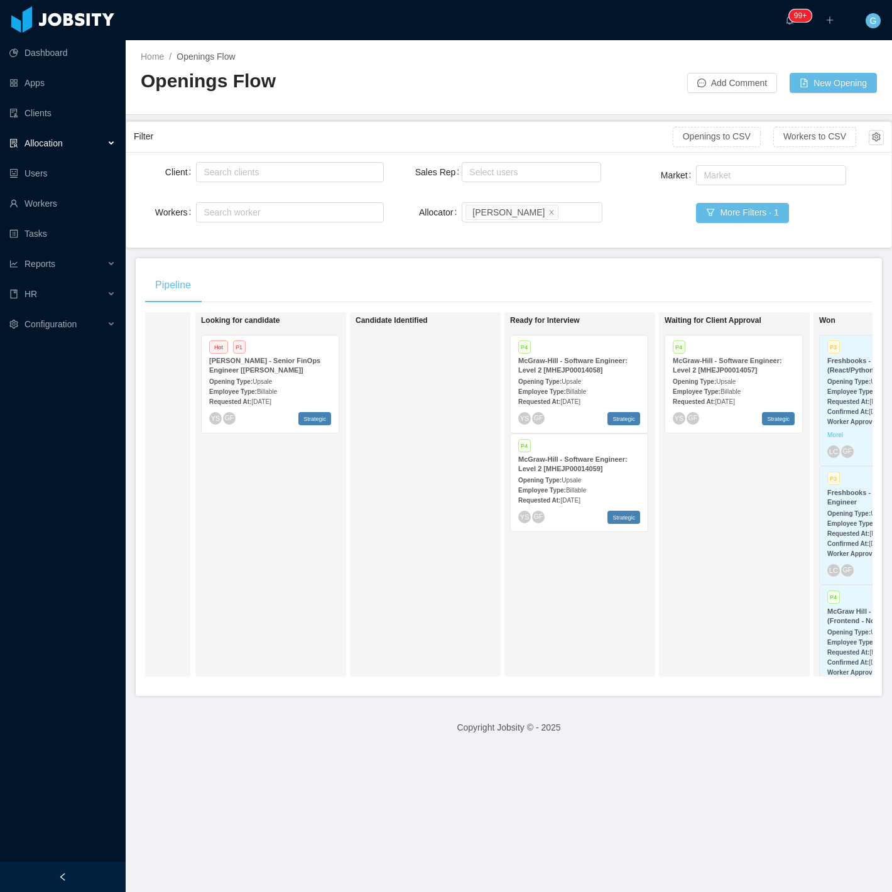
scroll to position [0, 392]
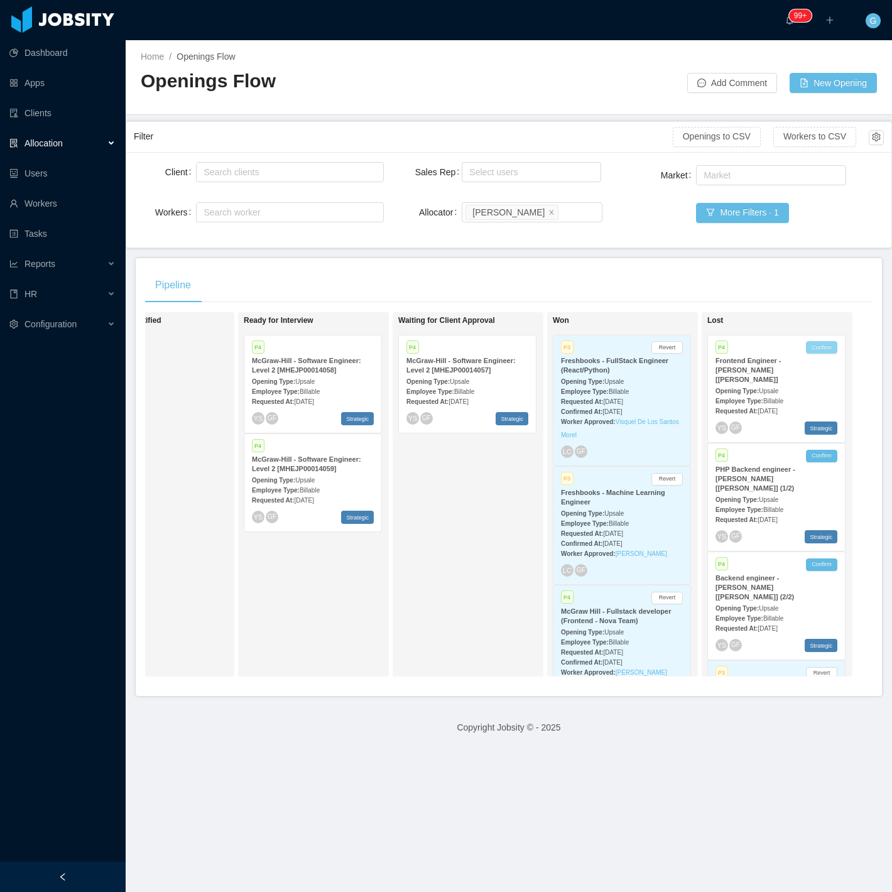
click at [820, 342] on button "Confirm" at bounding box center [821, 347] width 31 height 13
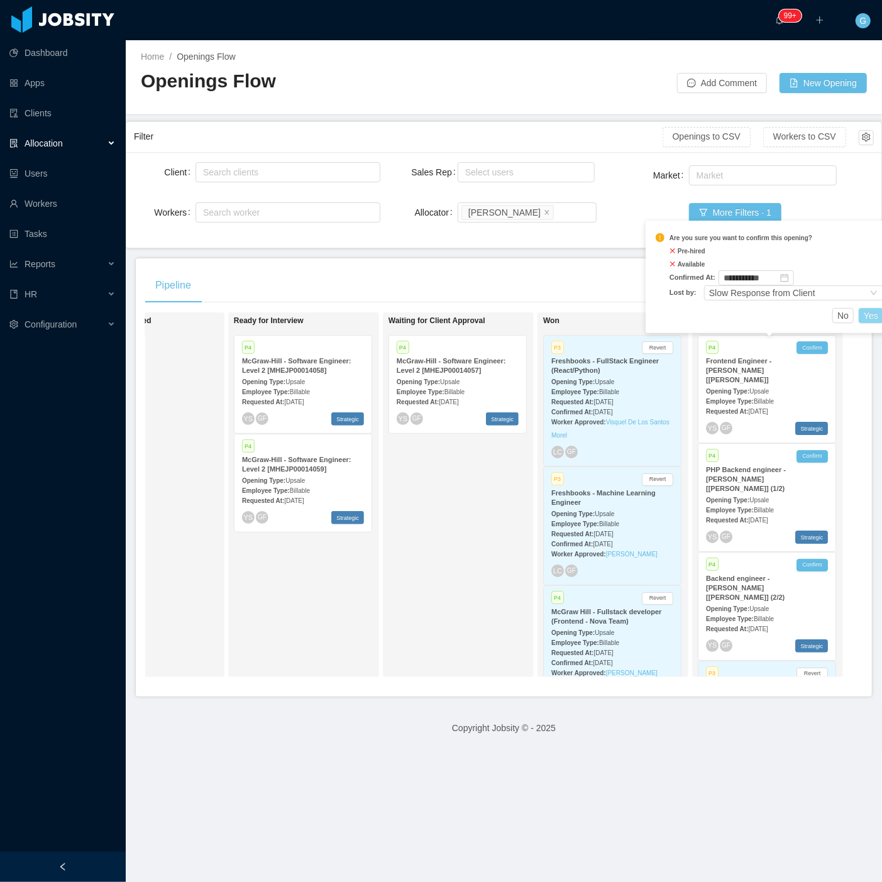
click at [862, 321] on button "Yes" at bounding box center [870, 315] width 25 height 15
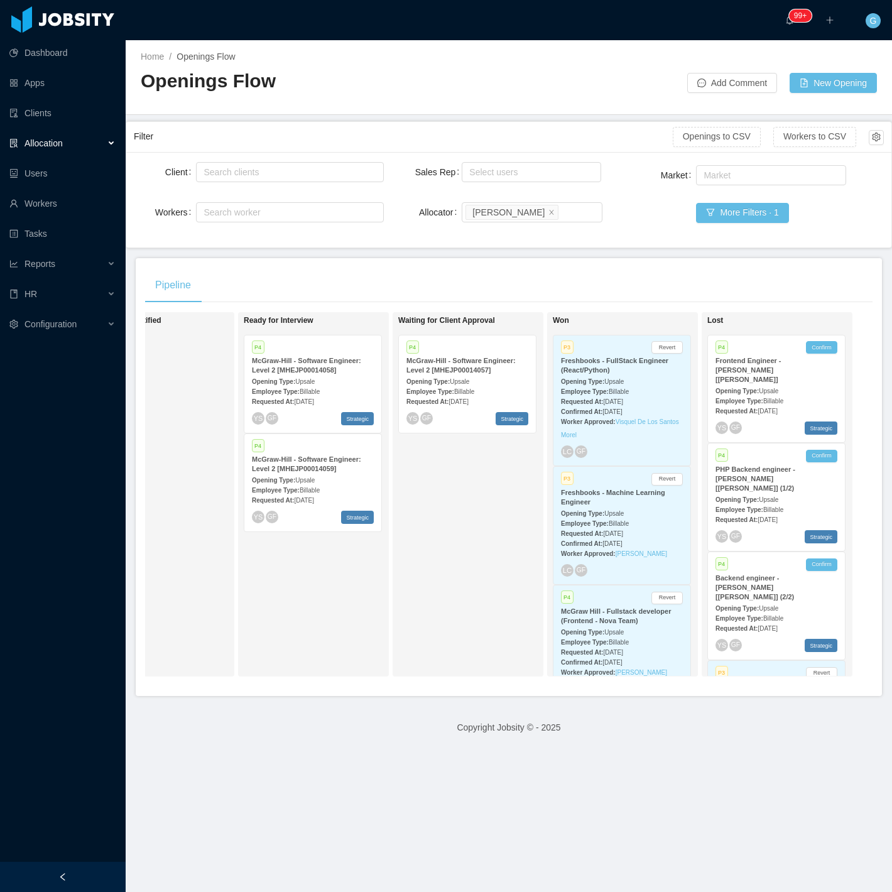
click at [809, 454] on div "P4 Confirm PHP Backend engineer - [PERSON_NAME] [[PERSON_NAME]] (1/2) Opening T…" at bounding box center [776, 497] width 137 height 107
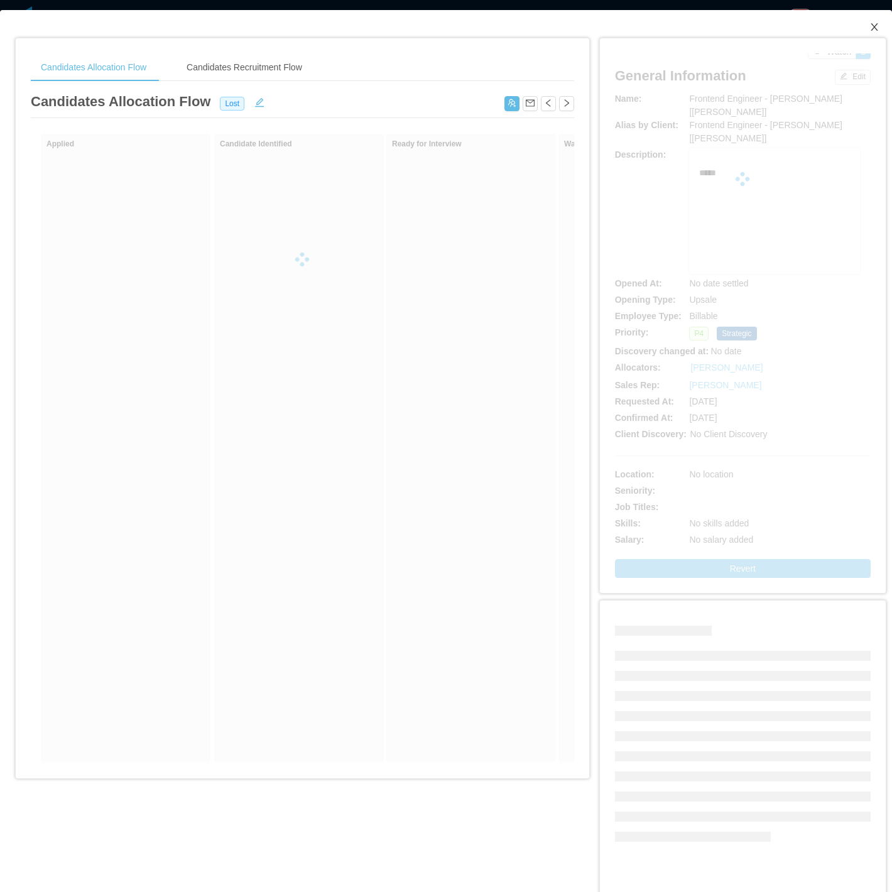
click at [870, 30] on icon "icon: close" at bounding box center [875, 27] width 10 height 10
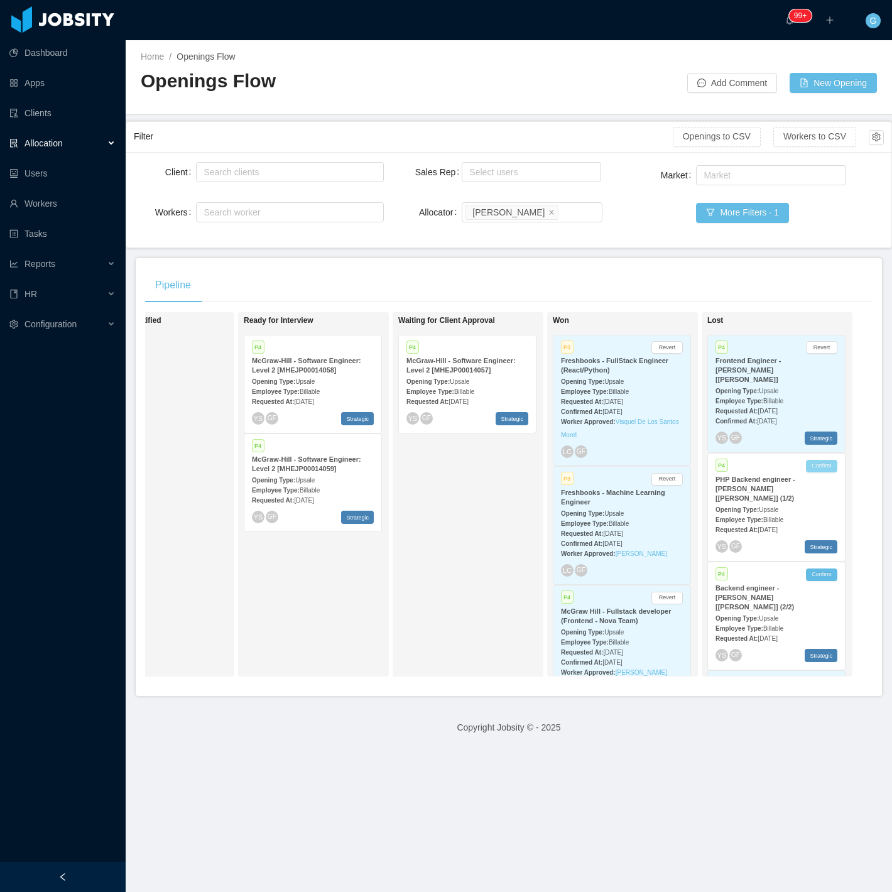
click at [812, 460] on button "Confirm" at bounding box center [821, 466] width 31 height 13
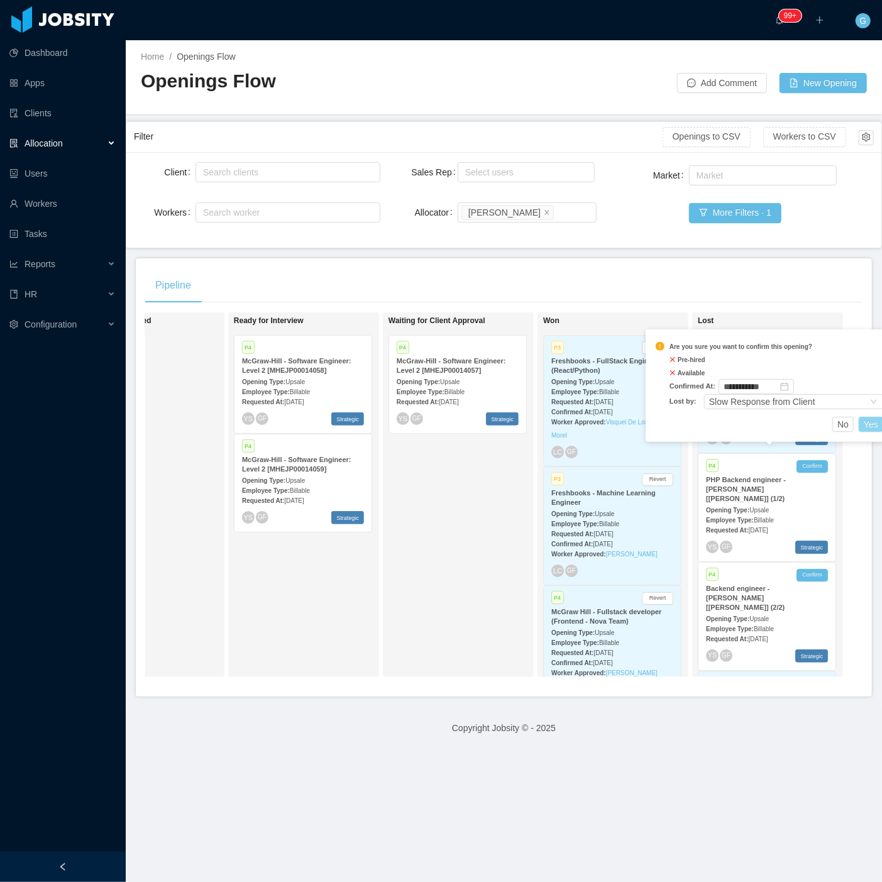
click at [877, 425] on button "Yes" at bounding box center [870, 424] width 25 height 15
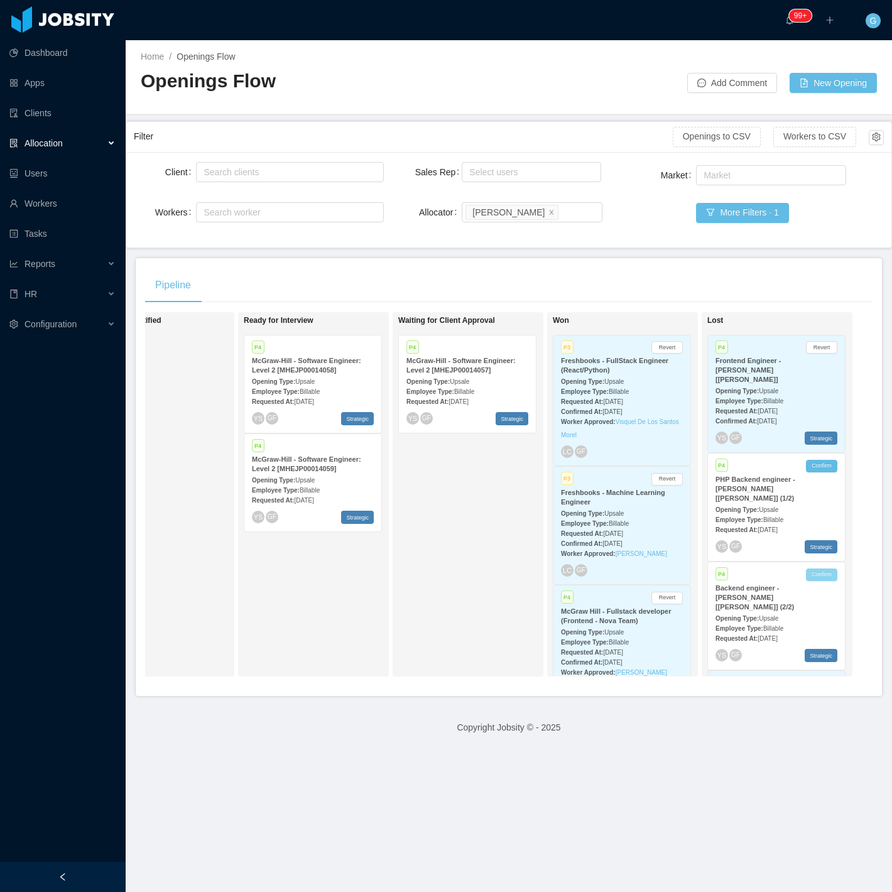
click at [806, 569] on button "Confirm" at bounding box center [821, 575] width 31 height 13
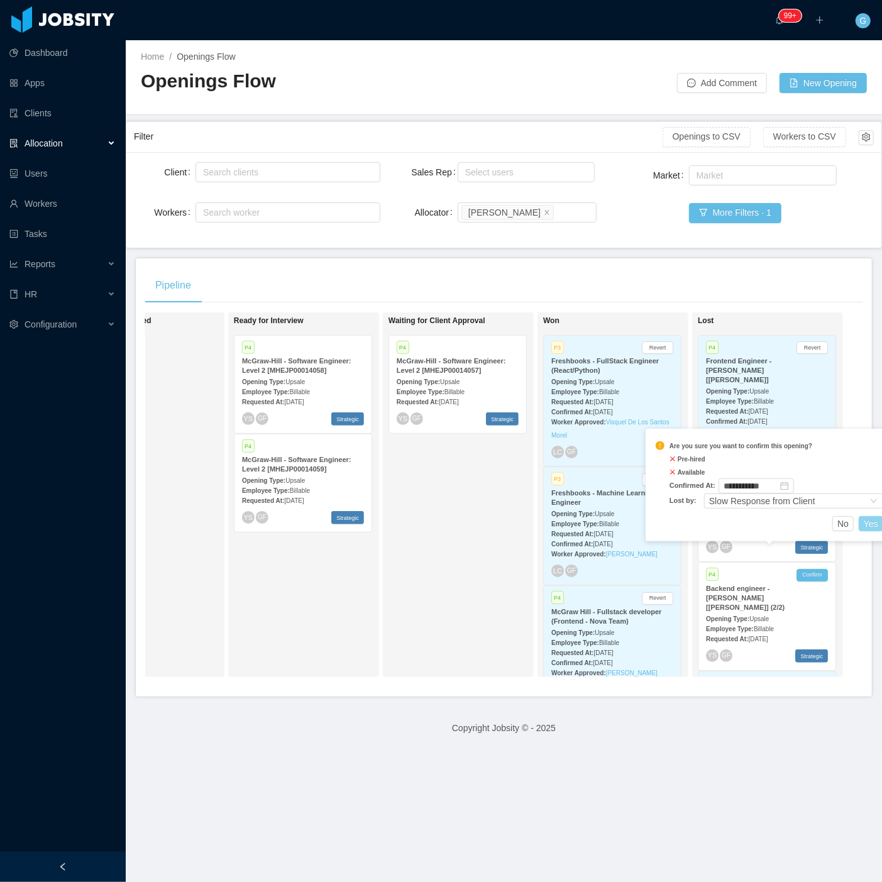
click at [868, 522] on button "Yes" at bounding box center [870, 523] width 25 height 15
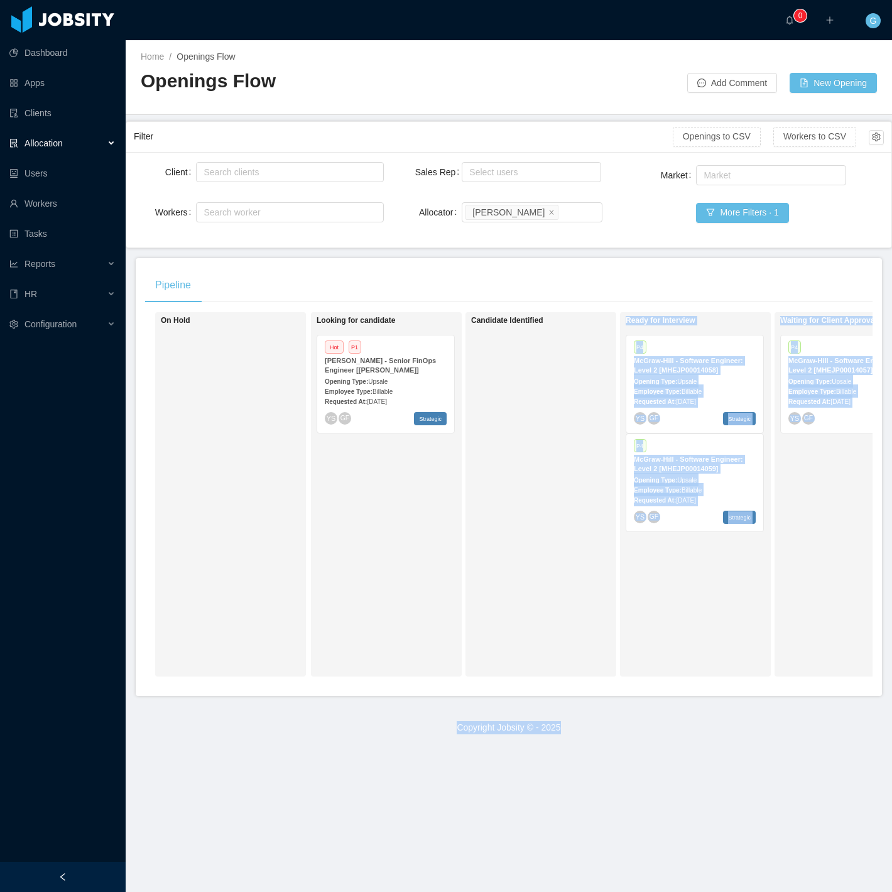
drag, startPoint x: 569, startPoint y: 696, endPoint x: 745, endPoint y: 711, distance: 176.5
click at [745, 711] on main "Home / Openings Flow / Openings Flow Add Comment New Opening Filter Openings to…" at bounding box center [509, 466] width 767 height 852
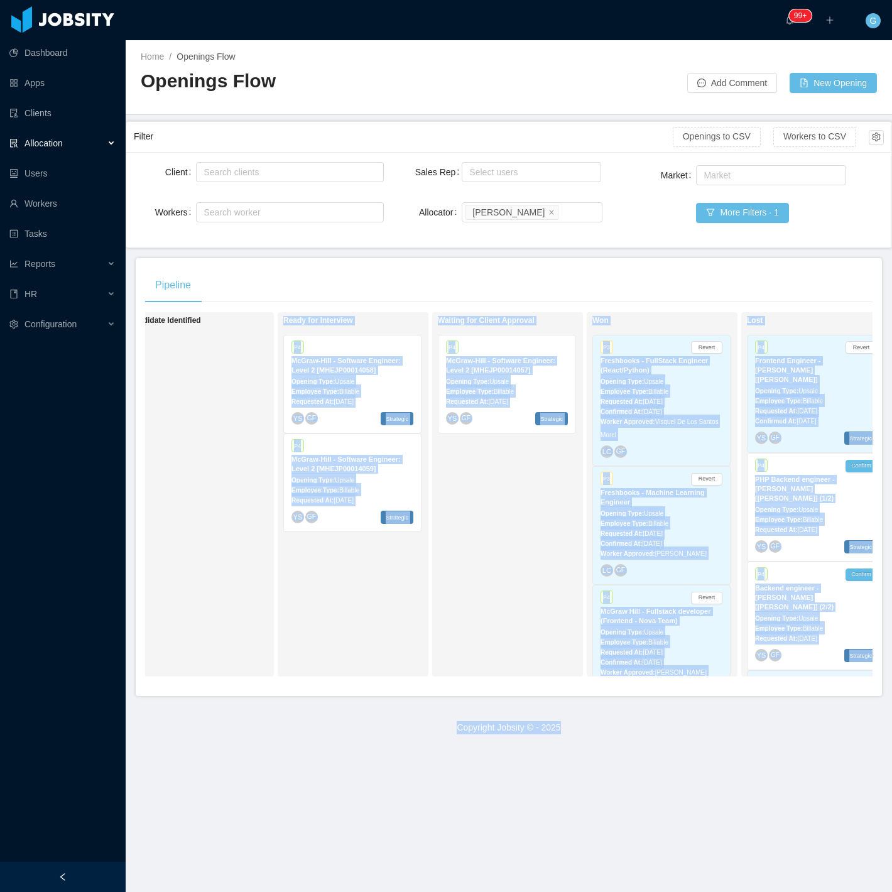
scroll to position [0, 392]
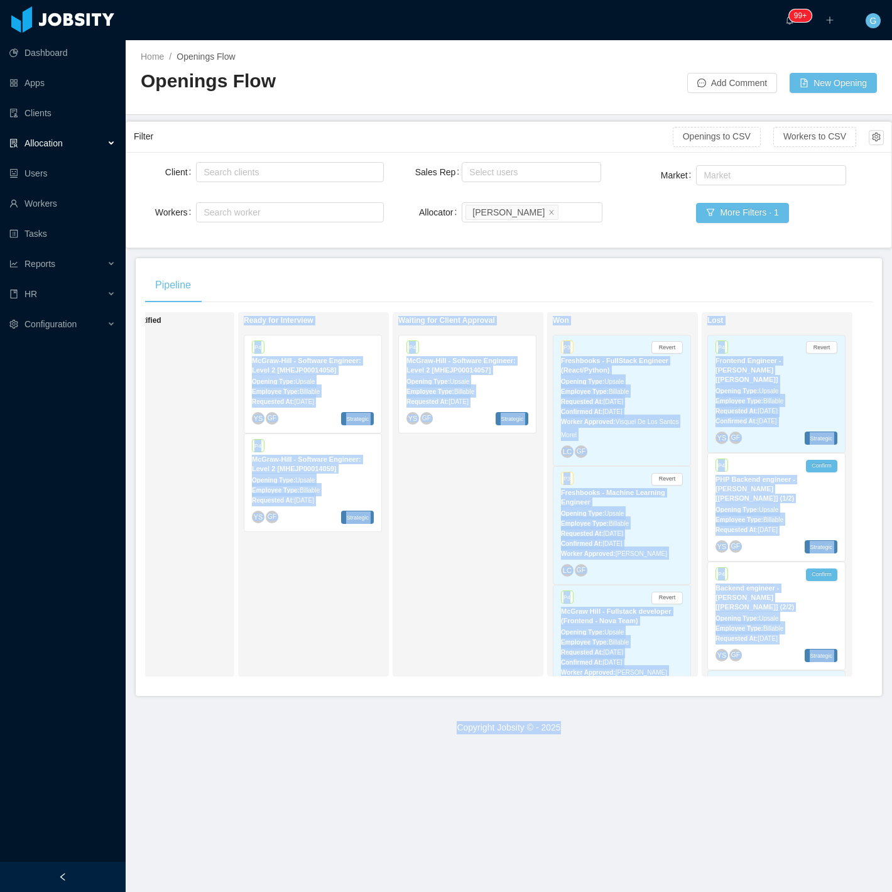
click at [765, 750] on footer "Copyright Jobsity © - 2025" at bounding box center [509, 727] width 767 height 43
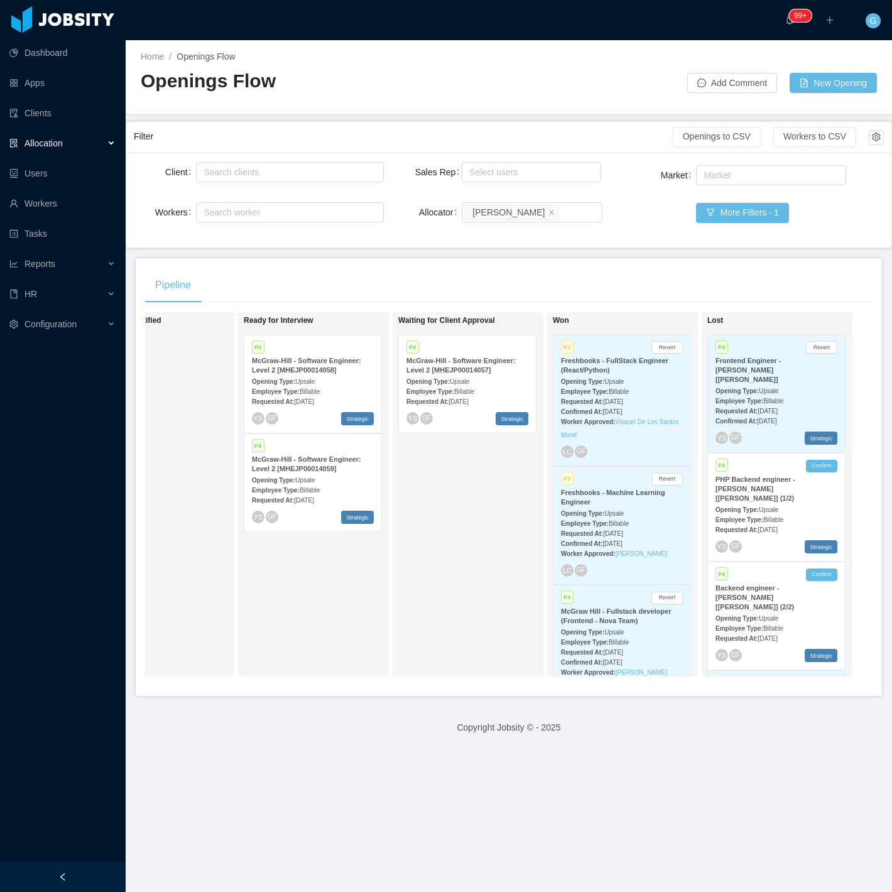
click at [796, 476] on strong "PHP Backend engineer - [PERSON_NAME] [[PERSON_NAME]] (1/2)" at bounding box center [756, 489] width 80 height 26
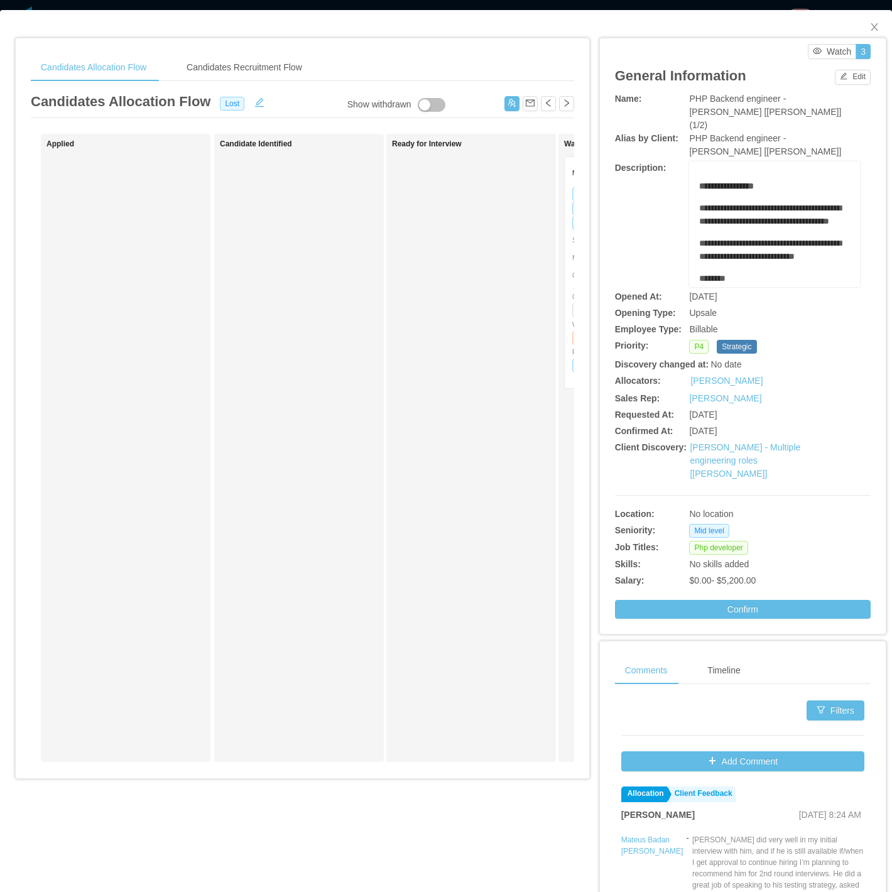
click at [20, 10] on div "**********" at bounding box center [446, 506] width 892 height 992
click at [33, 1] on div "**********" at bounding box center [446, 446] width 892 height 892
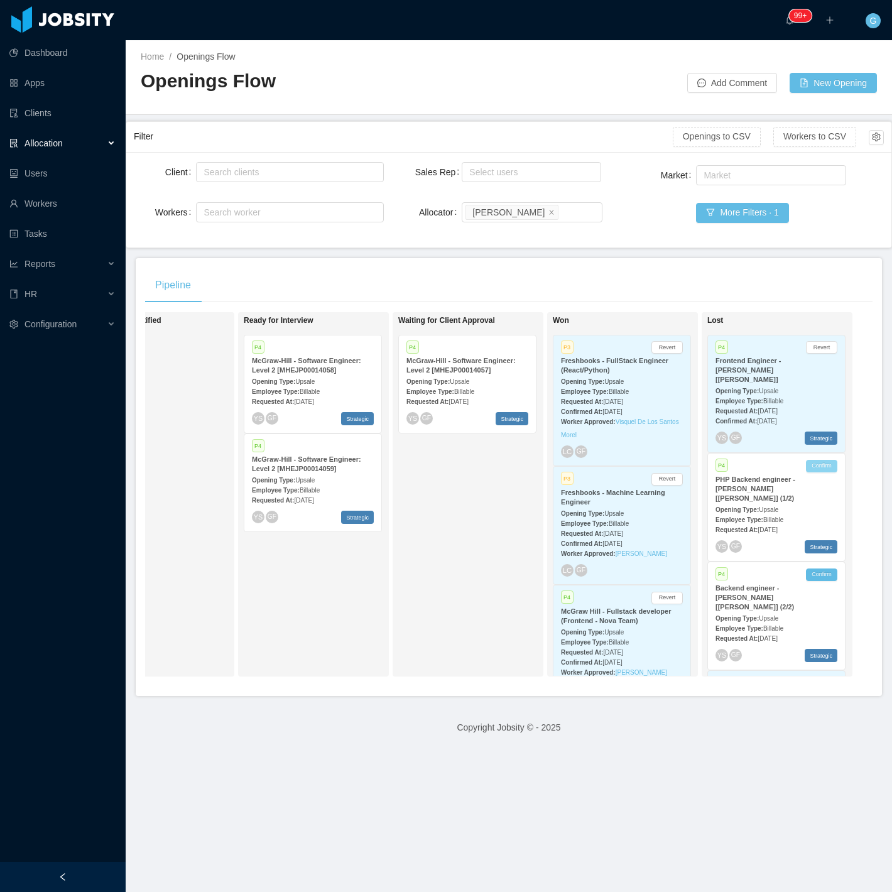
click at [812, 460] on button "Confirm" at bounding box center [821, 466] width 31 height 13
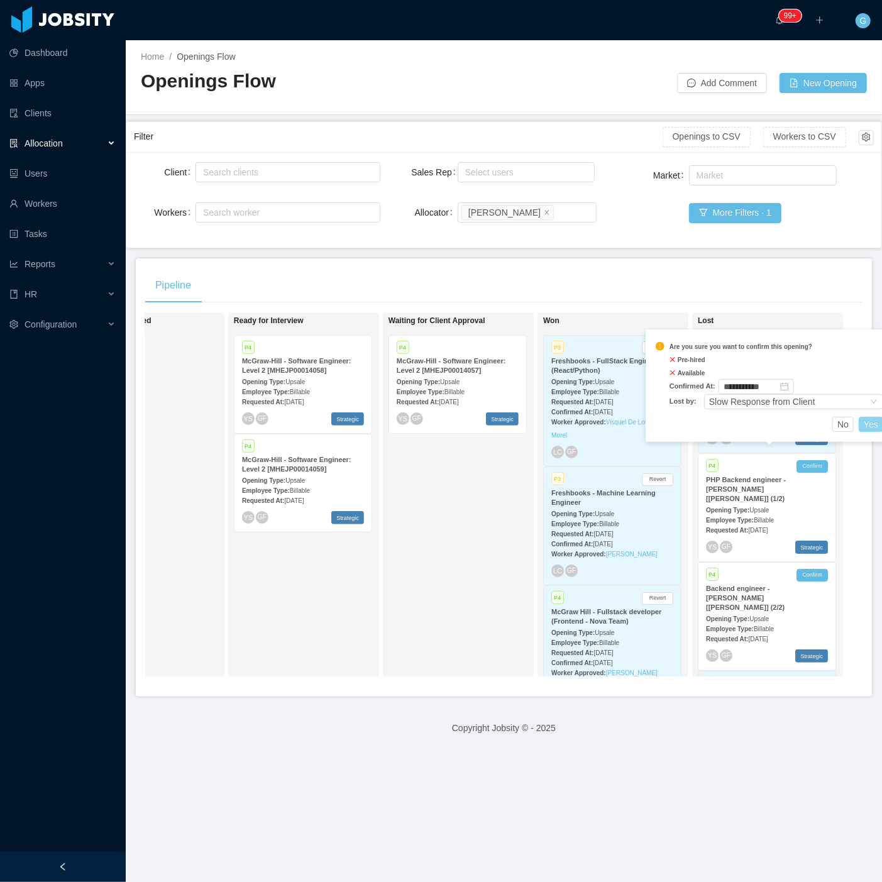
click at [870, 423] on button "Yes" at bounding box center [870, 424] width 25 height 15
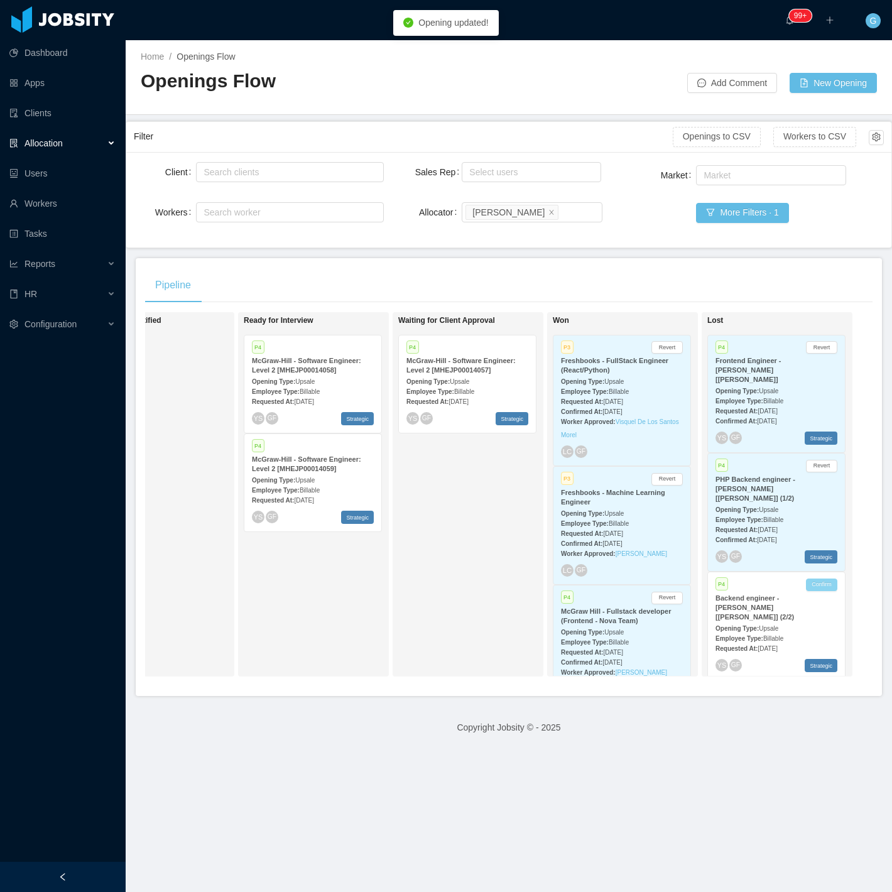
click at [808, 579] on button "Confirm" at bounding box center [821, 585] width 31 height 13
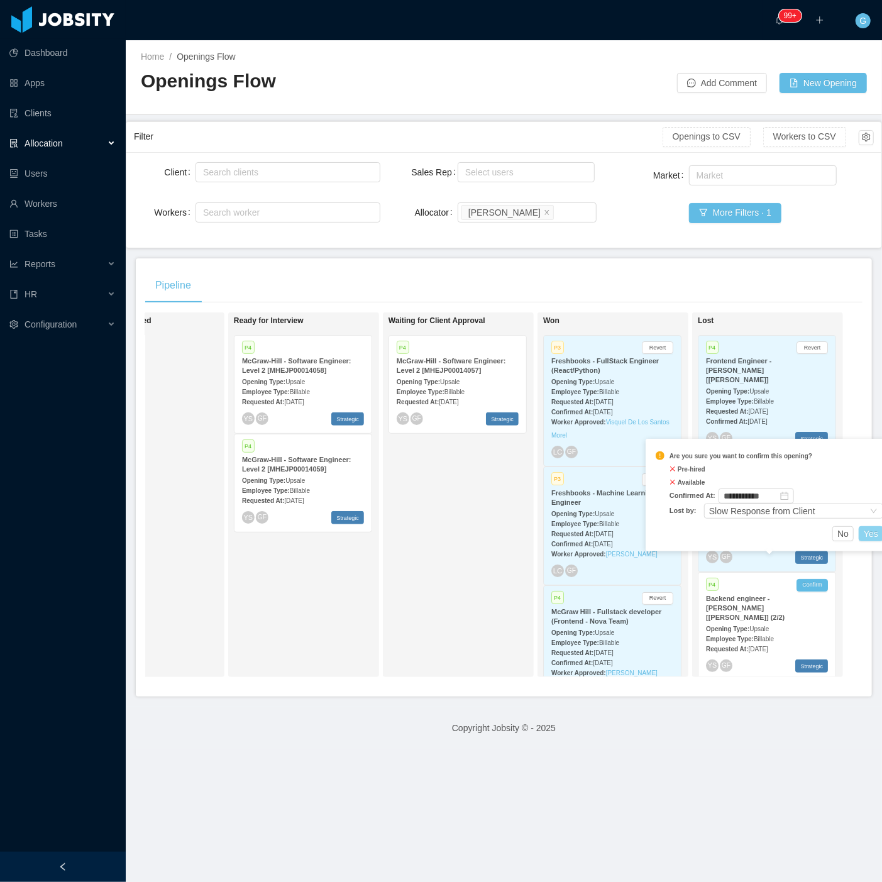
click at [869, 536] on button "Yes" at bounding box center [870, 533] width 25 height 15
